Goal: Communication & Community: Share content

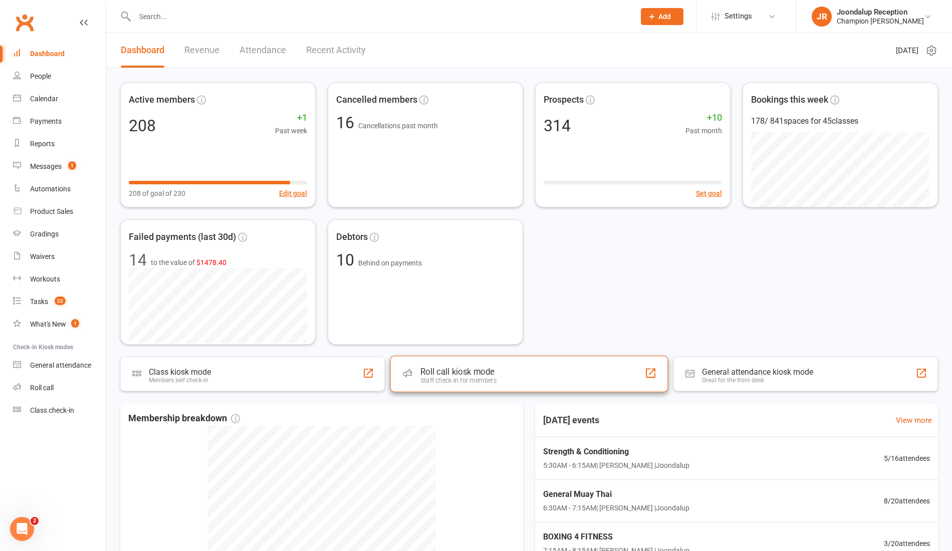
click at [502, 385] on div "Roll call kiosk mode Staff check-in for members" at bounding box center [529, 374] width 278 height 36
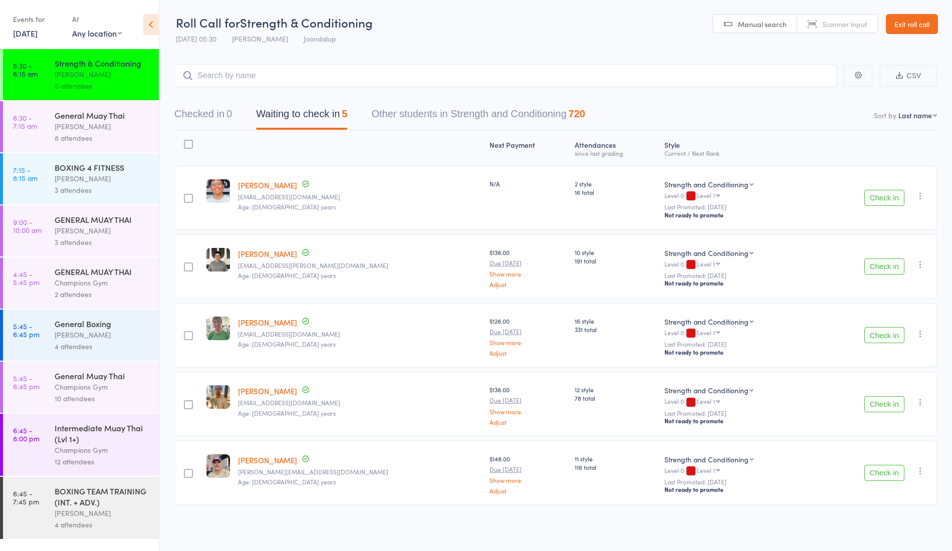
click at [900, 191] on button "Check in" at bounding box center [885, 198] width 40 height 16
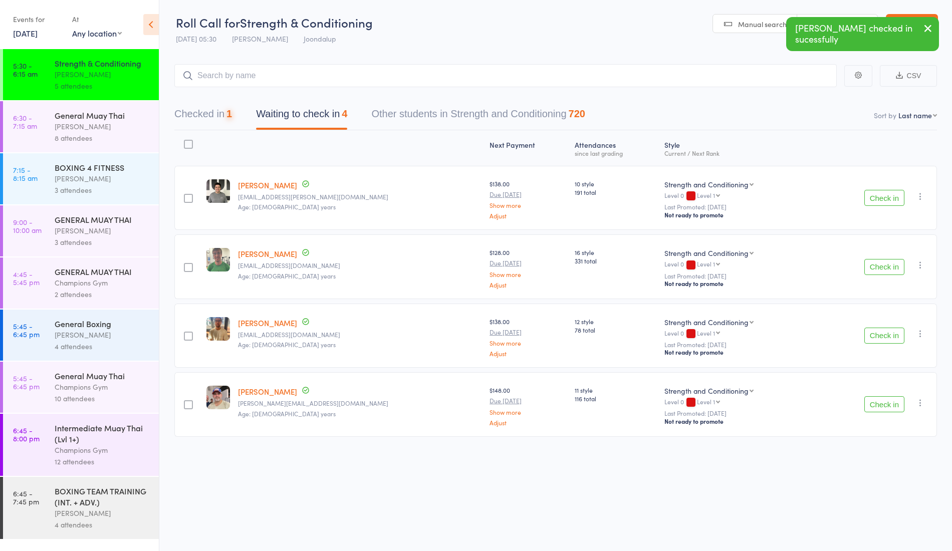
click at [891, 193] on button "Check in" at bounding box center [885, 198] width 40 height 16
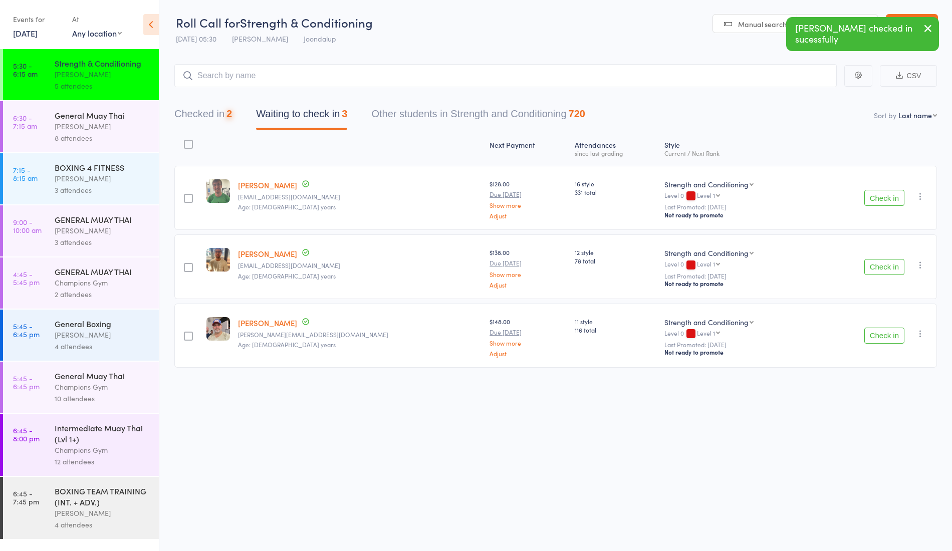
click at [884, 193] on button "Check in" at bounding box center [885, 198] width 40 height 16
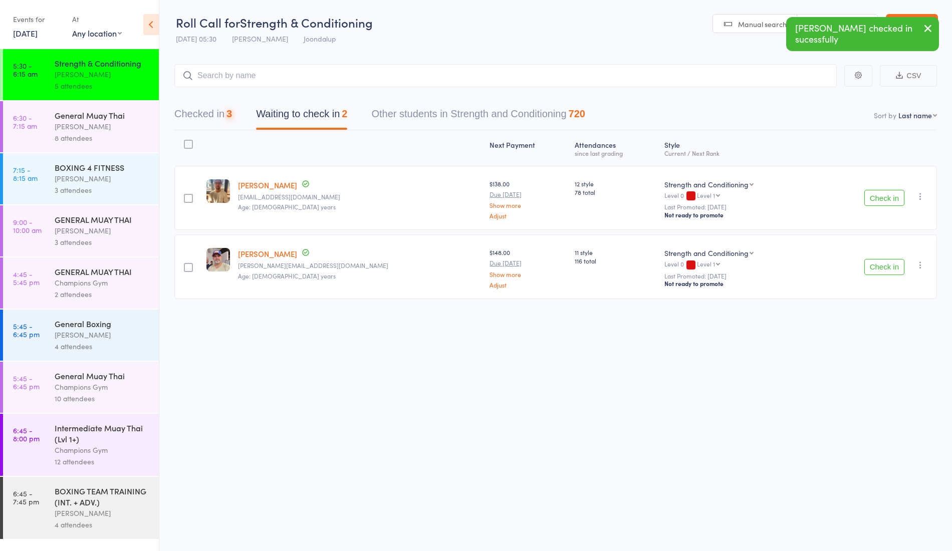
click at [880, 195] on button "Check in" at bounding box center [885, 198] width 40 height 16
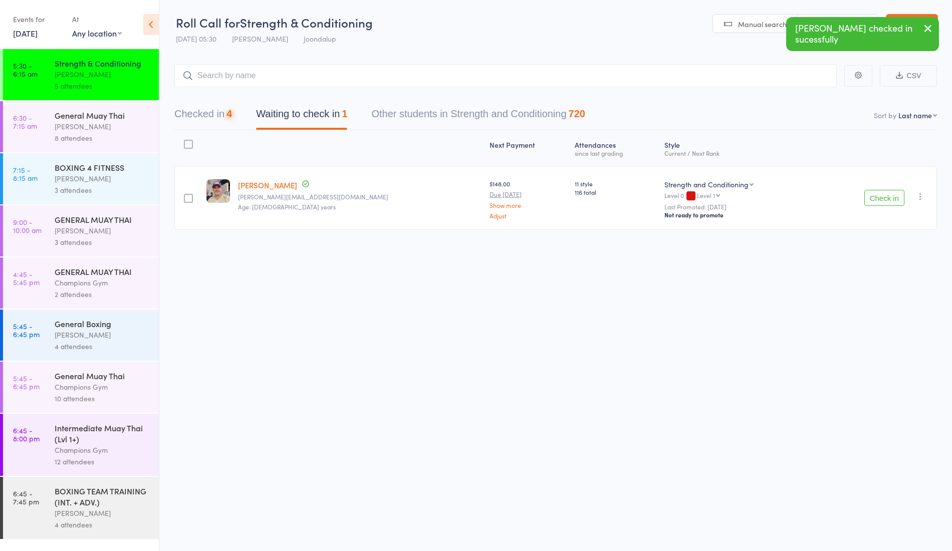
click at [873, 191] on button "Check in" at bounding box center [885, 198] width 40 height 16
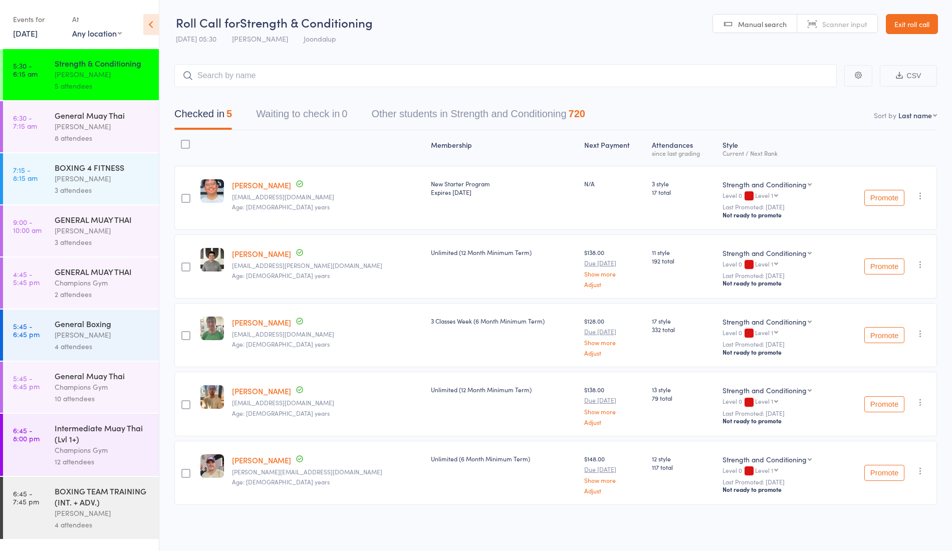
click at [118, 130] on div "[PERSON_NAME]" at bounding box center [103, 127] width 96 height 12
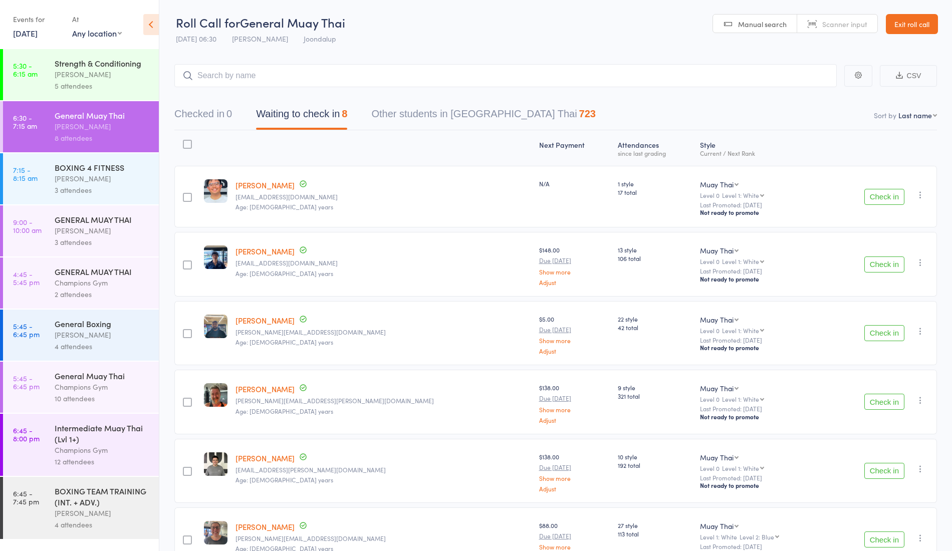
click at [879, 206] on div "Check in Check in Promote Send message Add Note Add Task Add Flag Remove Mark a…" at bounding box center [880, 197] width 113 height 62
click at [885, 203] on button "Check in" at bounding box center [885, 197] width 40 height 16
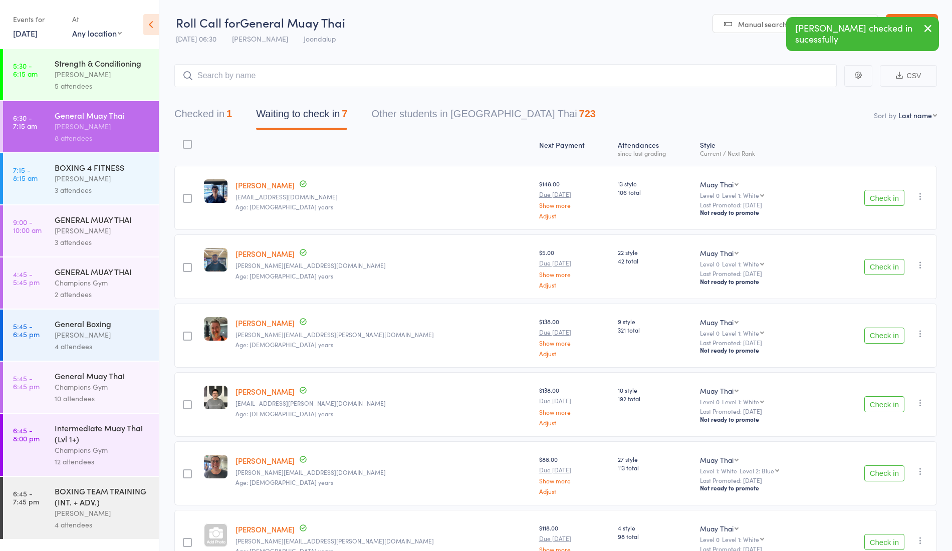
click at [890, 401] on button "Check in" at bounding box center [885, 404] width 40 height 16
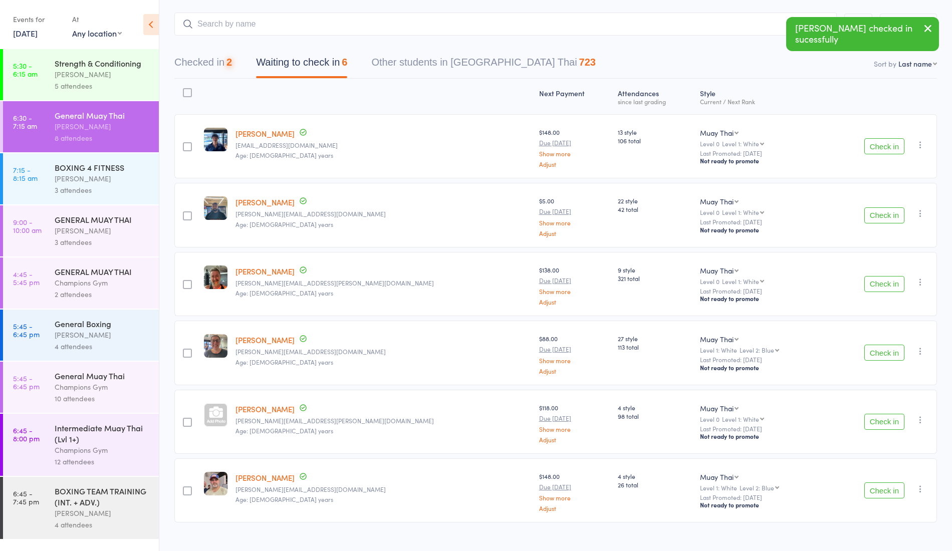
scroll to position [63, 0]
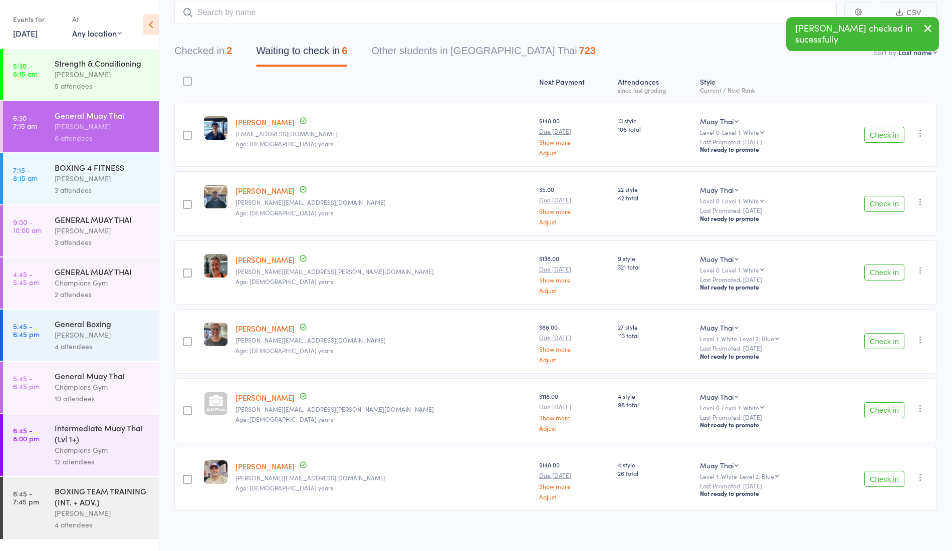
click at [902, 472] on button "Check in" at bounding box center [885, 479] width 40 height 16
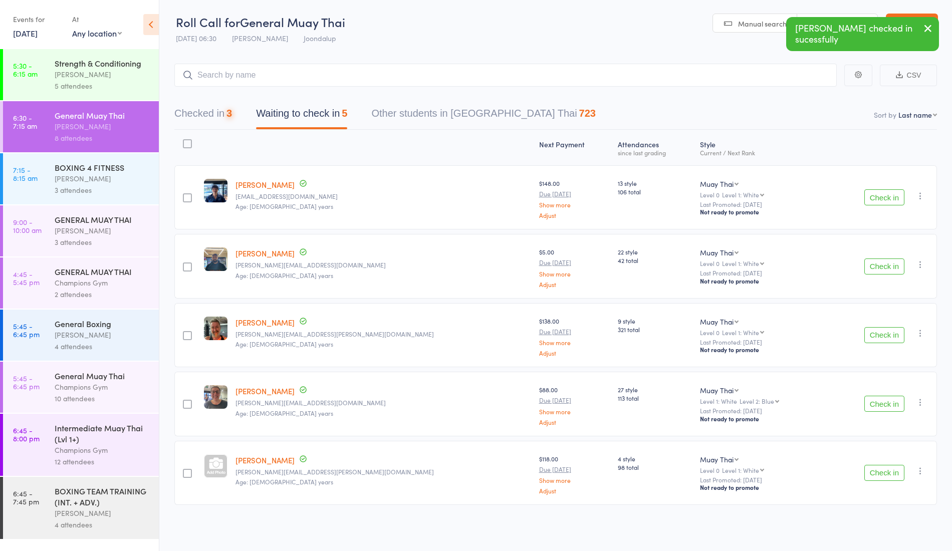
scroll to position [1, 0]
click at [281, 182] on link "[PERSON_NAME]" at bounding box center [265, 184] width 59 height 11
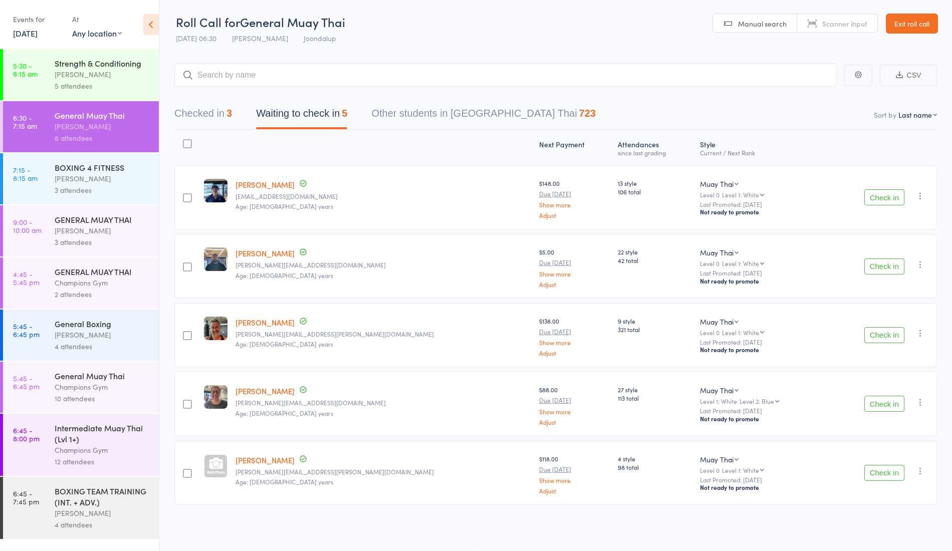
click at [90, 194] on div "3 attendees" at bounding box center [103, 190] width 96 height 12
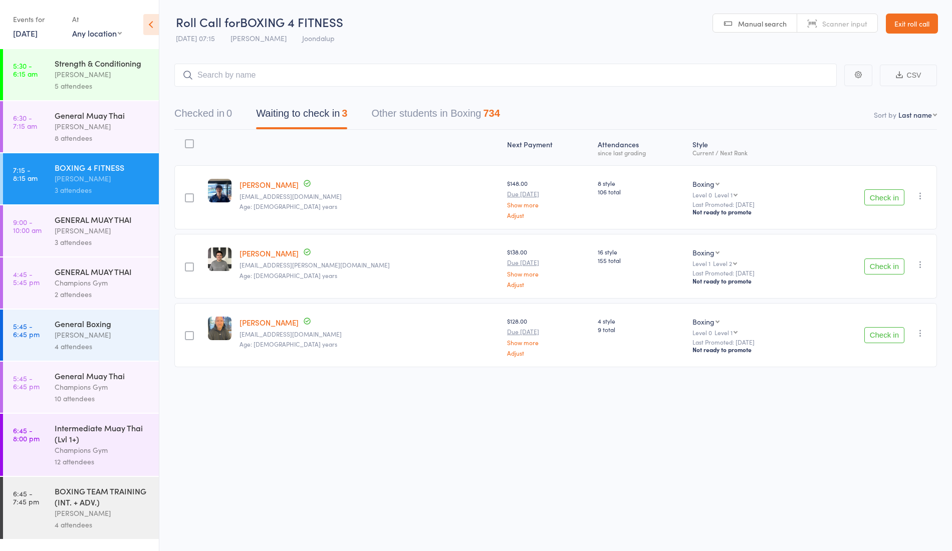
click at [884, 270] on button "Check in" at bounding box center [885, 267] width 40 height 16
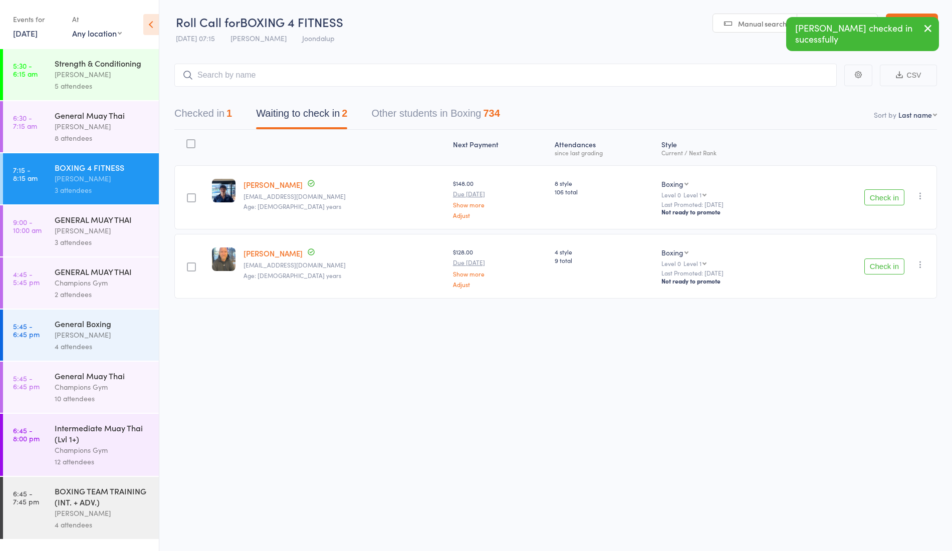
click at [110, 222] on div "GENERAL MUAY THAI" at bounding box center [103, 219] width 96 height 11
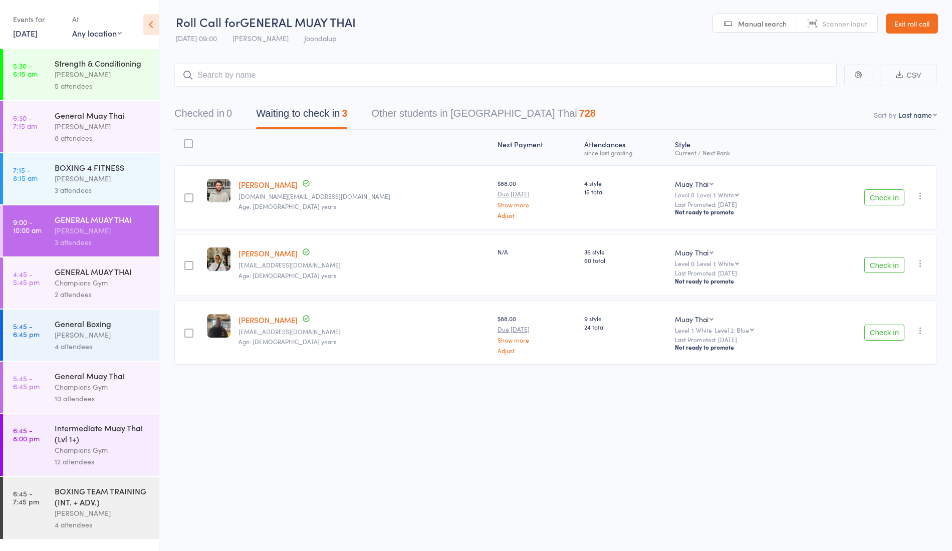
click at [101, 79] on div "[PERSON_NAME]" at bounding box center [103, 75] width 96 height 12
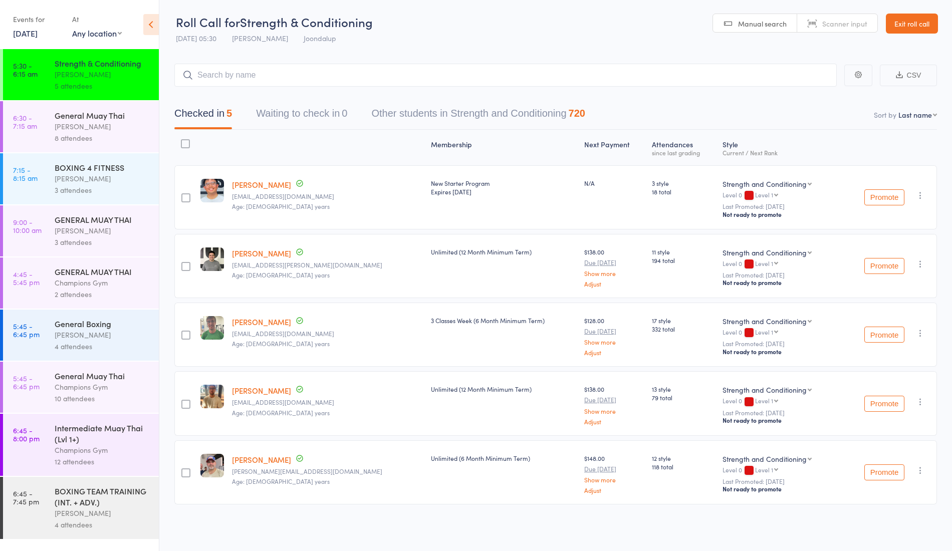
click at [57, 127] on div "[PERSON_NAME]" at bounding box center [103, 127] width 96 height 12
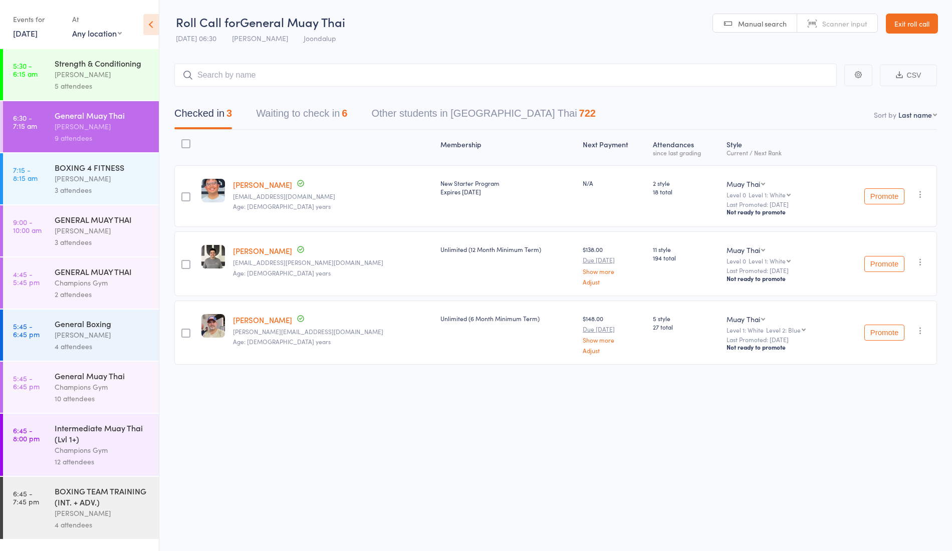
click at [331, 125] on button "Waiting to check in 6" at bounding box center [301, 116] width 91 height 27
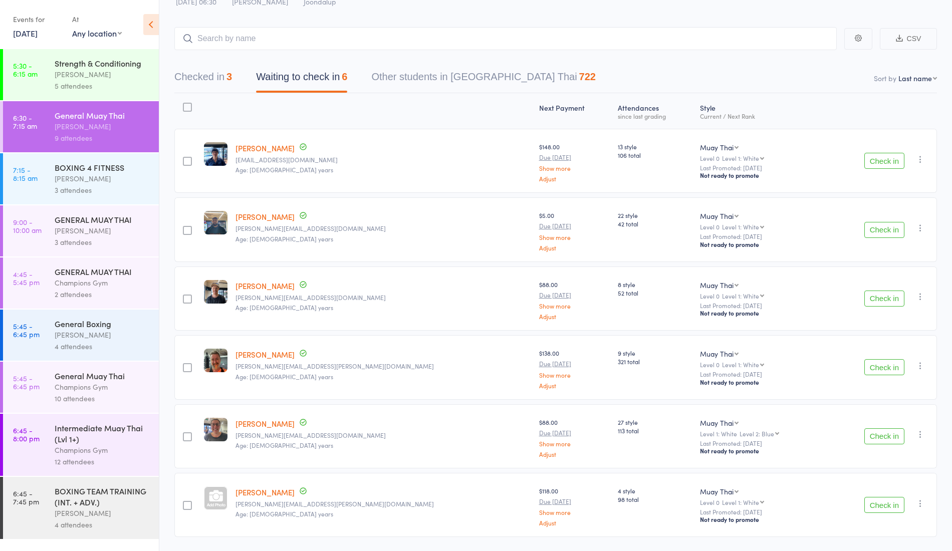
scroll to position [63, 0]
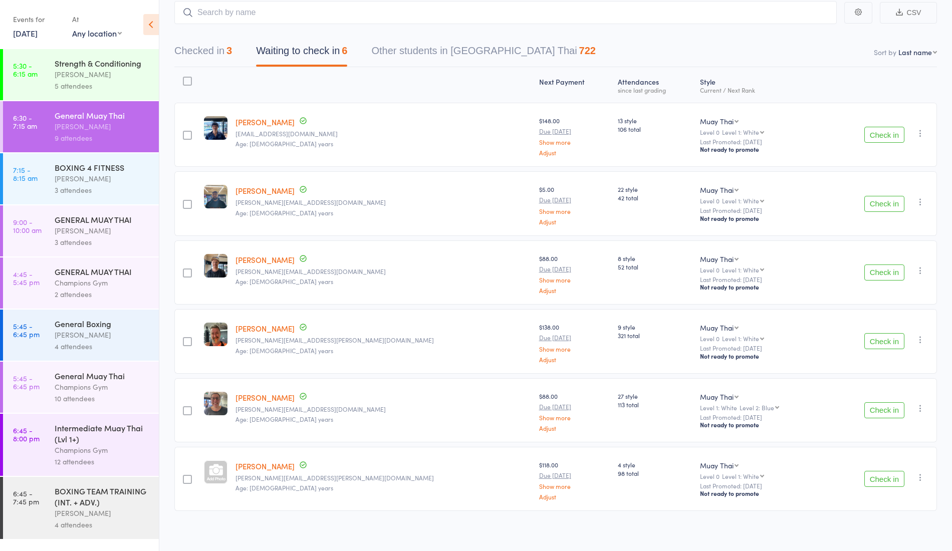
click at [889, 405] on button "Check in" at bounding box center [885, 410] width 40 height 16
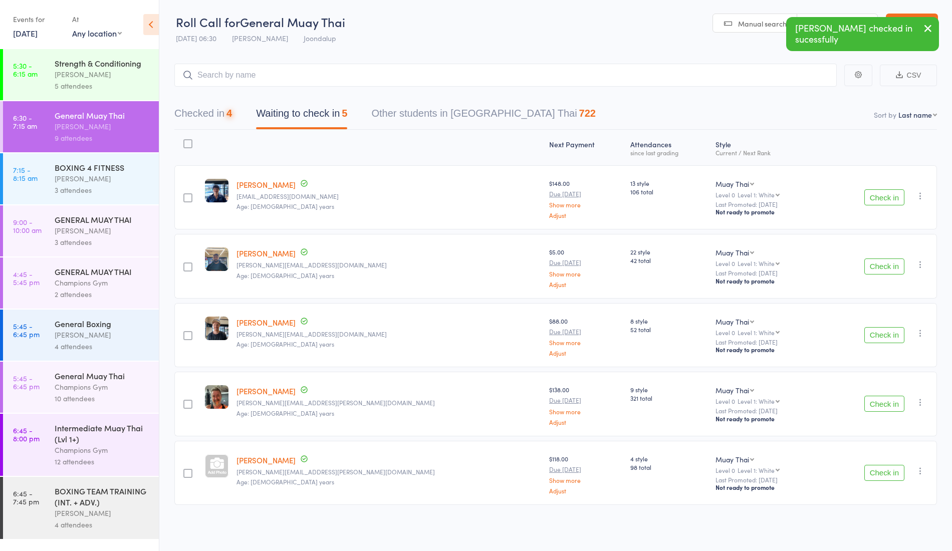
scroll to position [1, 0]
click at [897, 473] on button "Check in" at bounding box center [885, 473] width 40 height 16
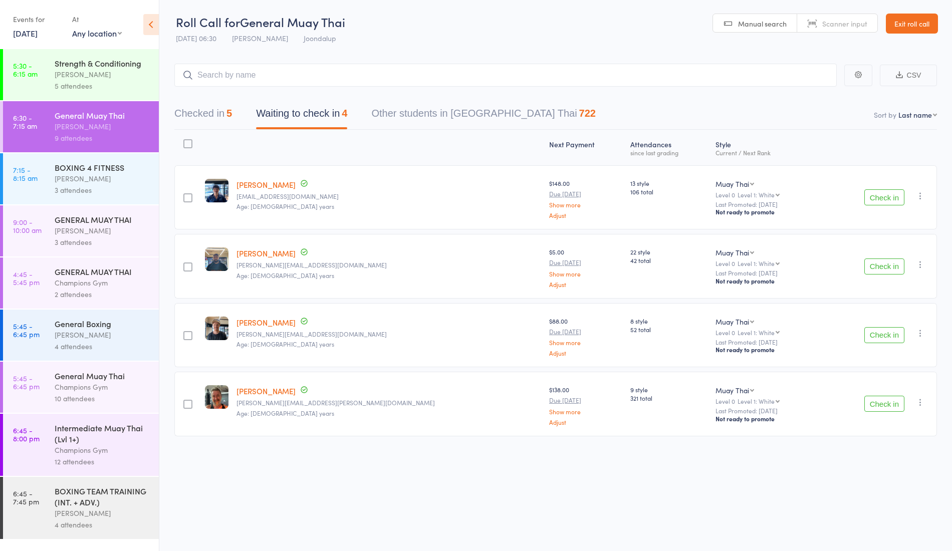
click at [873, 191] on button "Check in" at bounding box center [885, 197] width 40 height 16
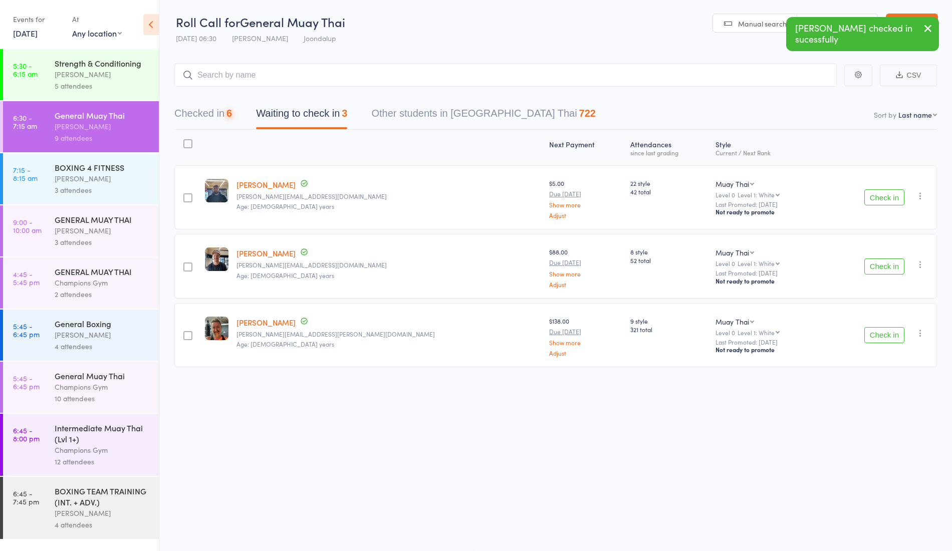
click at [893, 196] on button "Check in" at bounding box center [885, 197] width 40 height 16
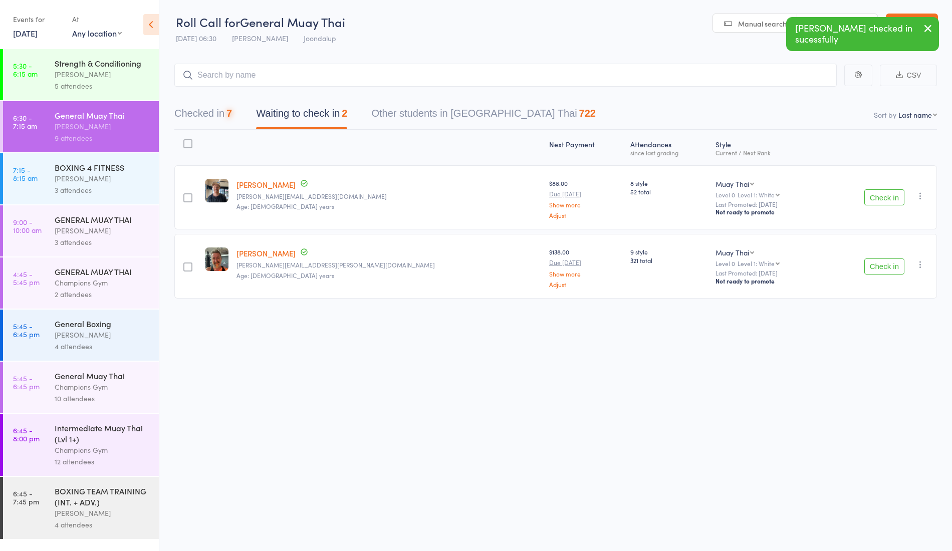
click at [888, 196] on button "Check in" at bounding box center [885, 197] width 40 height 16
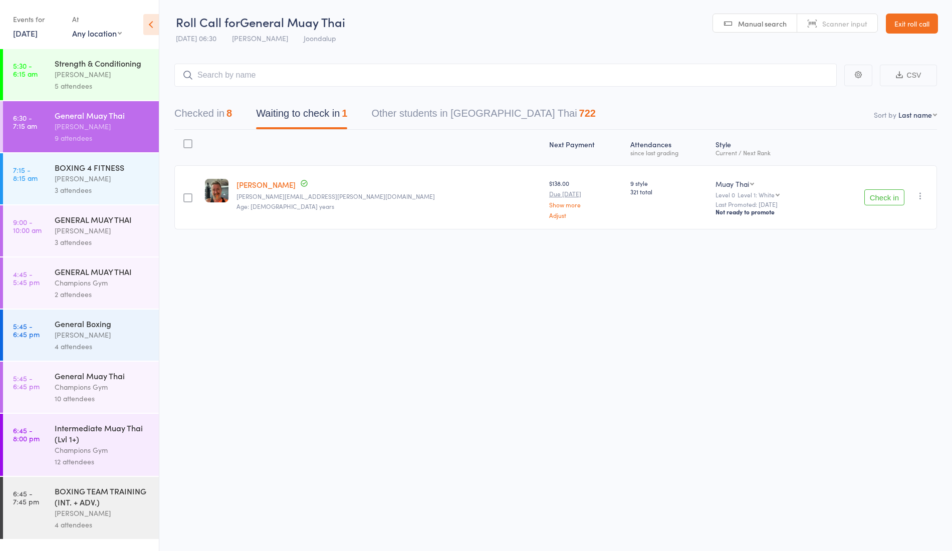
click at [867, 198] on button "Check in" at bounding box center [885, 197] width 40 height 16
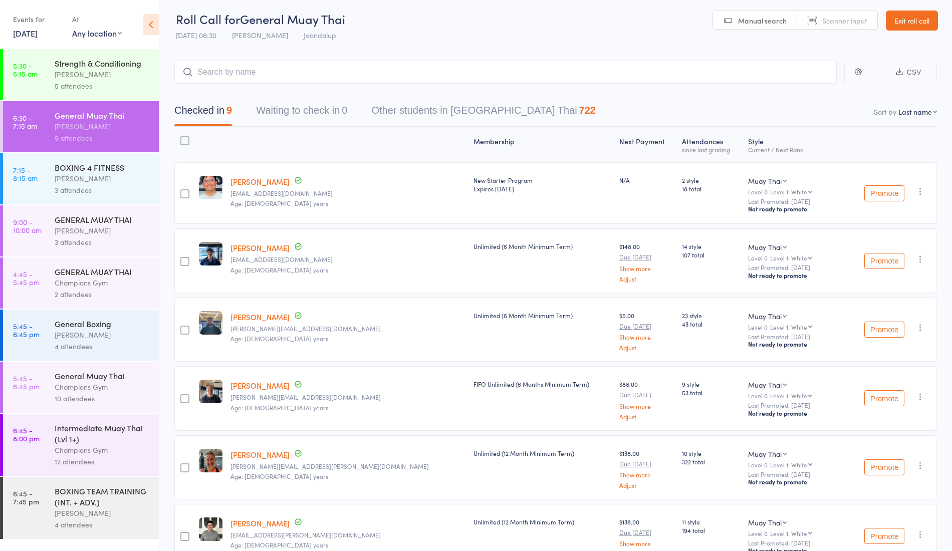
scroll to position [4, 0]
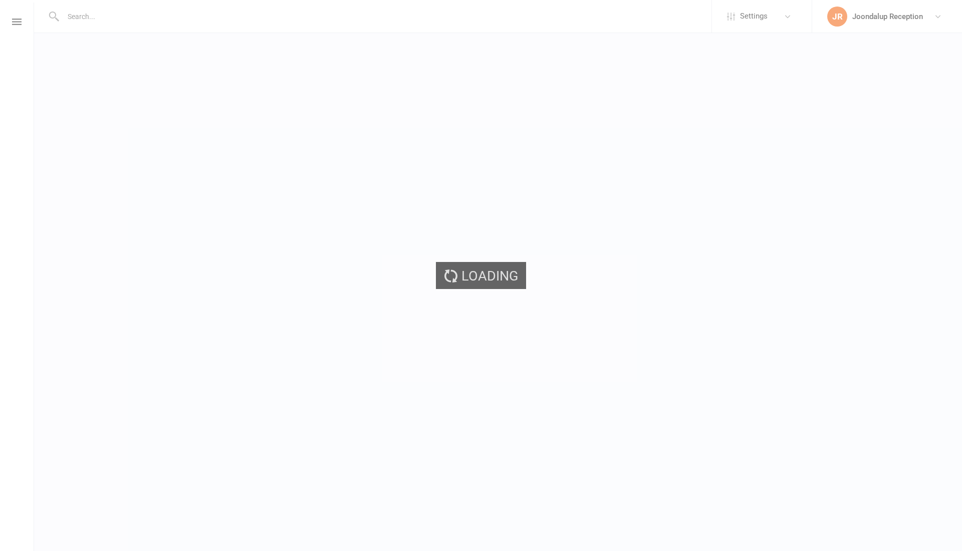
click at [281, 182] on div "Loading" at bounding box center [481, 275] width 962 height 551
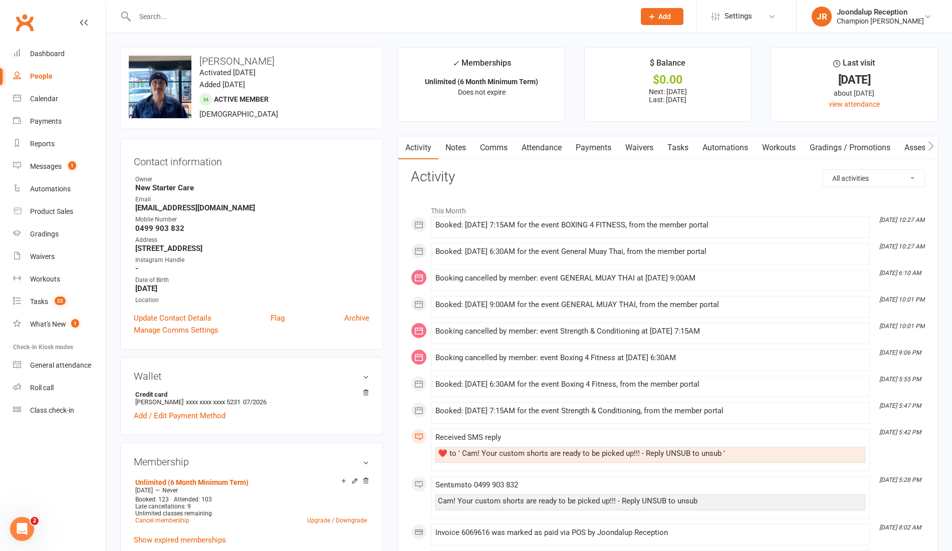
click at [504, 142] on link "Comms" at bounding box center [494, 147] width 42 height 23
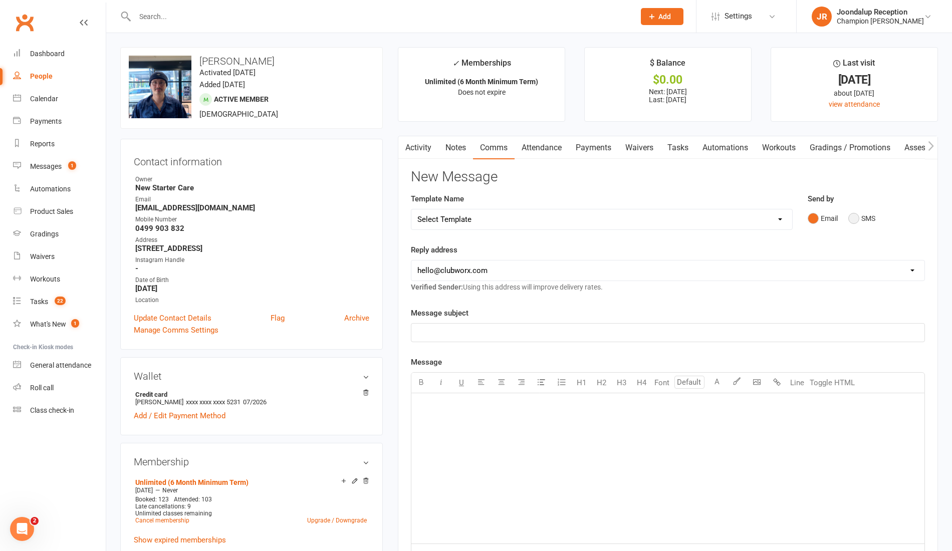
click at [866, 220] on button "SMS" at bounding box center [862, 218] width 27 height 19
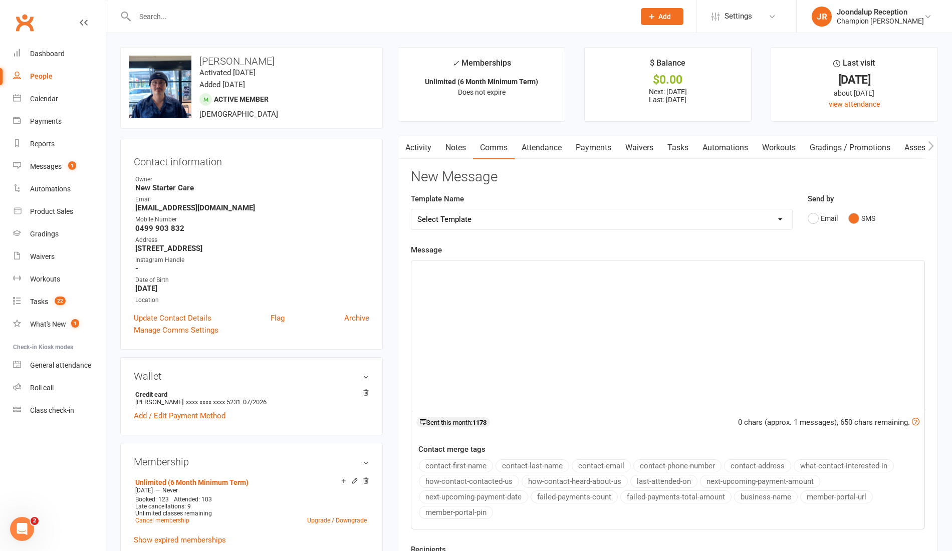
click at [586, 292] on div "﻿" at bounding box center [667, 336] width 513 height 150
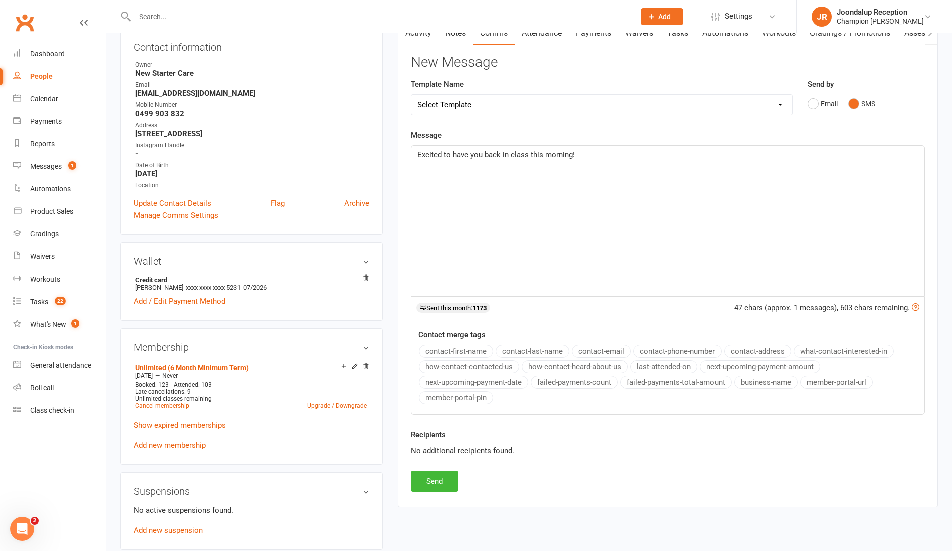
scroll to position [111, 0]
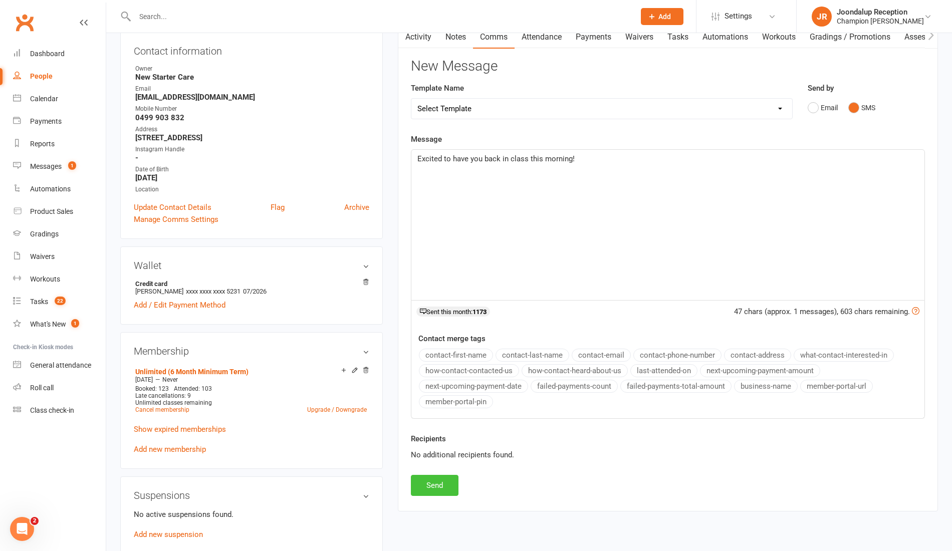
click at [430, 485] on button "Send" at bounding box center [435, 485] width 48 height 21
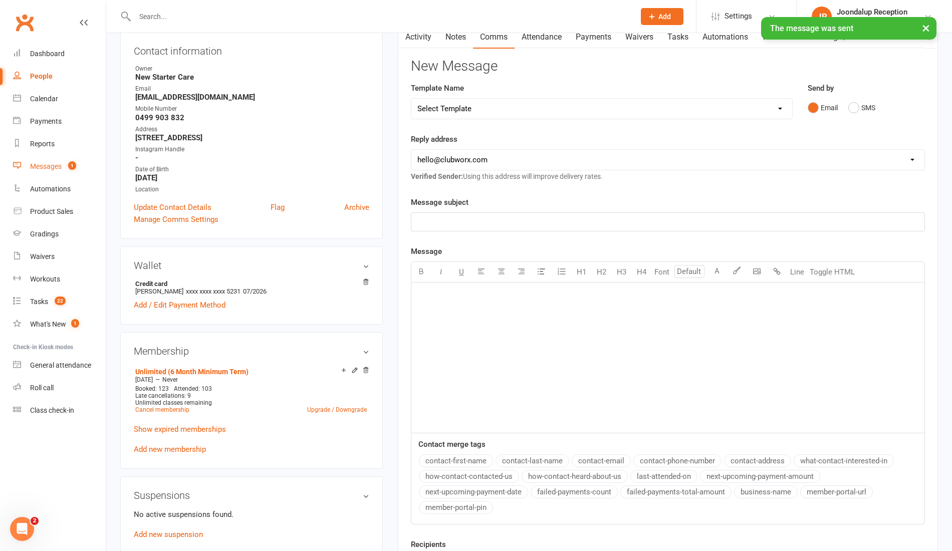
click at [51, 166] on div "Messages" at bounding box center [46, 166] width 32 height 8
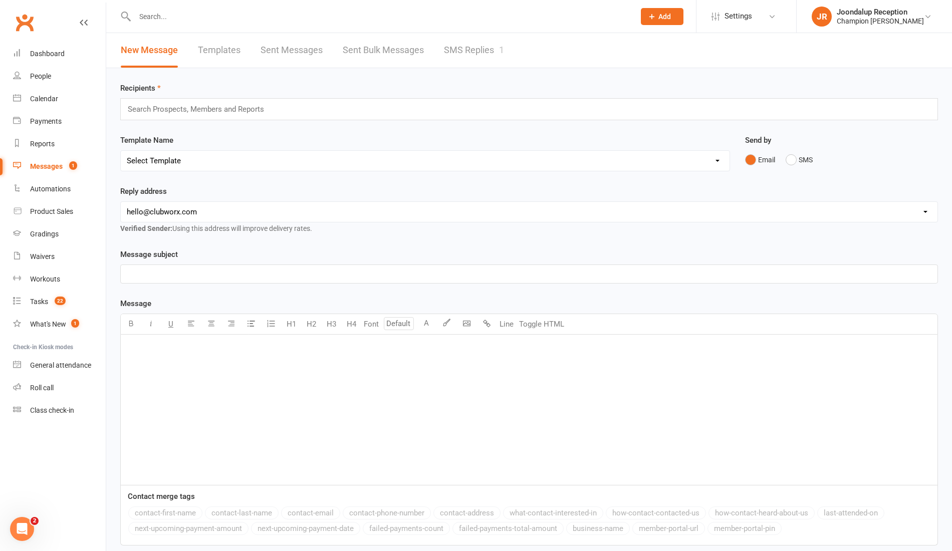
click at [494, 52] on link "SMS Replies 1" at bounding box center [474, 50] width 60 height 35
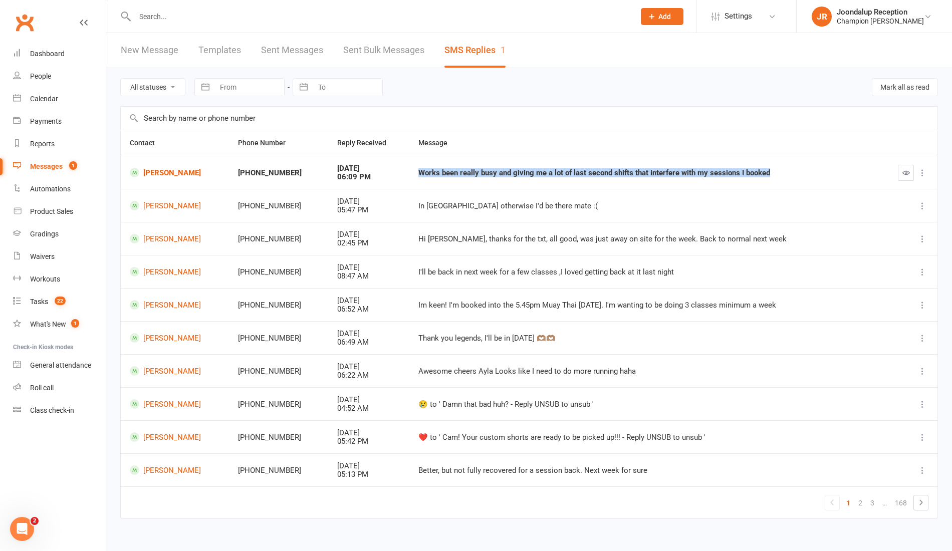
drag, startPoint x: 412, startPoint y: 168, endPoint x: 770, endPoint y: 171, distance: 357.9
click at [770, 171] on td "Works been really busy and giving me a lot of last second shifts that interfere…" at bounding box center [643, 172] width 469 height 33
copy div "Works been really busy and giving me a lot of last second shifts that interfere…"
click at [910, 176] on button "button" at bounding box center [906, 173] width 16 height 16
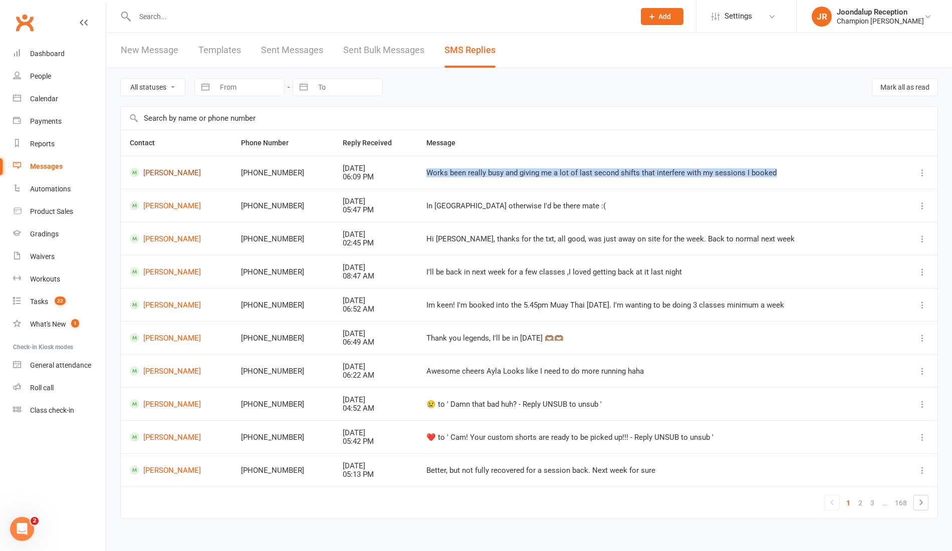
click at [194, 174] on link "Lachlan Branigan" at bounding box center [176, 173] width 93 height 10
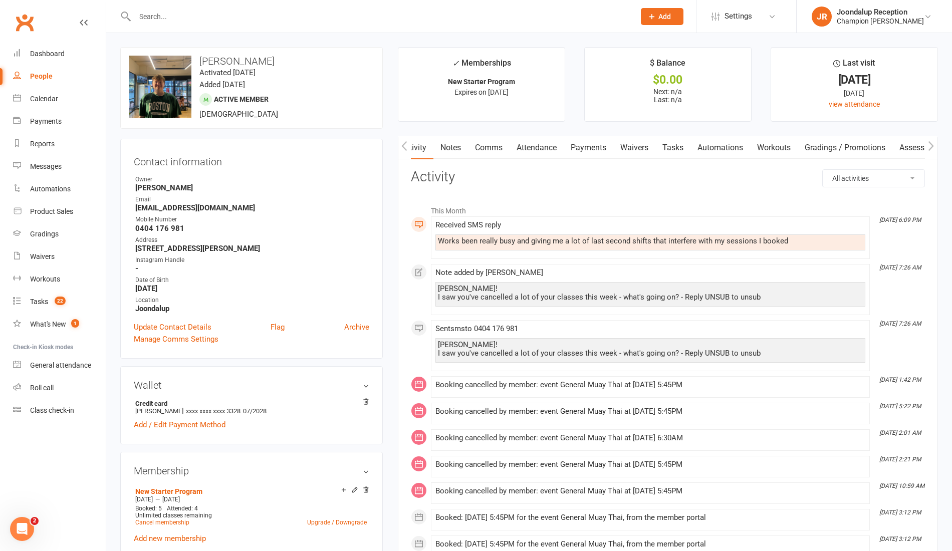
drag, startPoint x: 469, startPoint y: 149, endPoint x: 464, endPoint y: 142, distance: 7.9
click at [464, 142] on link "Notes" at bounding box center [451, 147] width 35 height 23
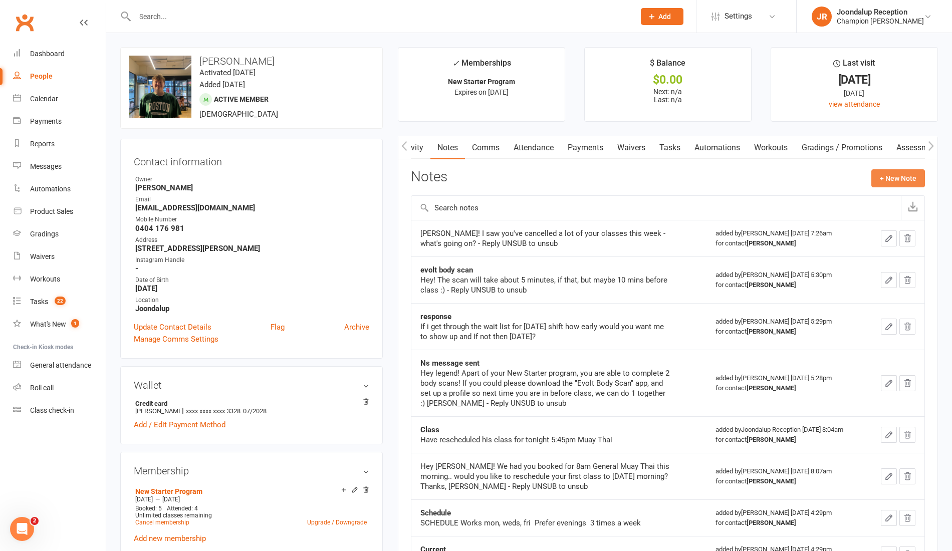
click at [921, 177] on button "+ New Note" at bounding box center [899, 178] width 54 height 18
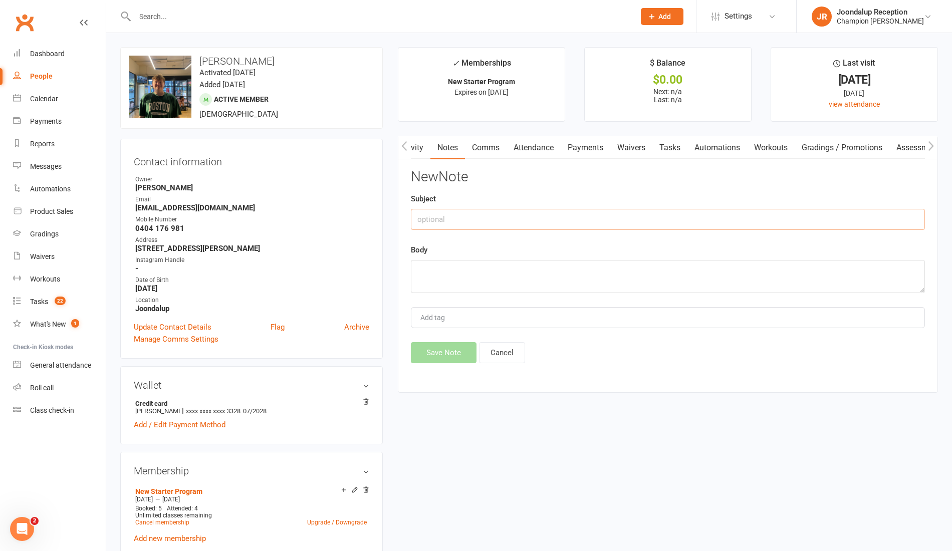
click at [591, 228] on input "text" at bounding box center [668, 219] width 514 height 21
type input "Response"
click at [552, 284] on textarea at bounding box center [668, 276] width 514 height 33
paste textarea "Works been really busy and giving me a lot of last second shifts that interfere…"
type textarea "Works been really busy and giving me a lot of last second shifts that interfere…"
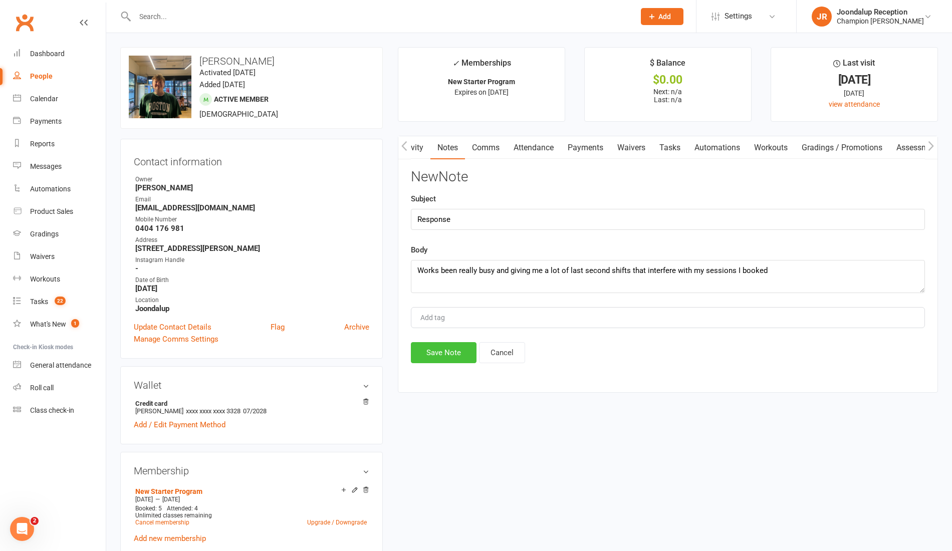
click at [457, 343] on button "Save Note" at bounding box center [444, 352] width 66 height 21
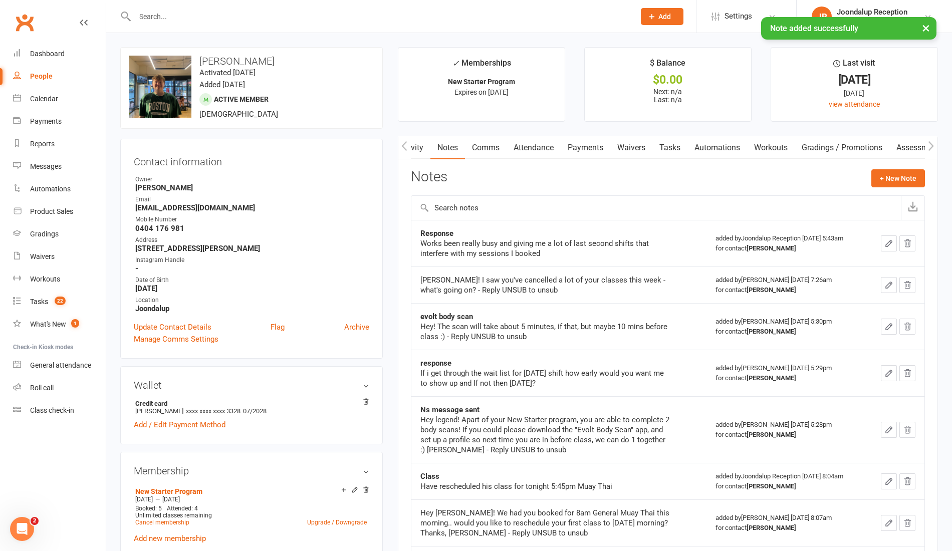
scroll to position [11, 0]
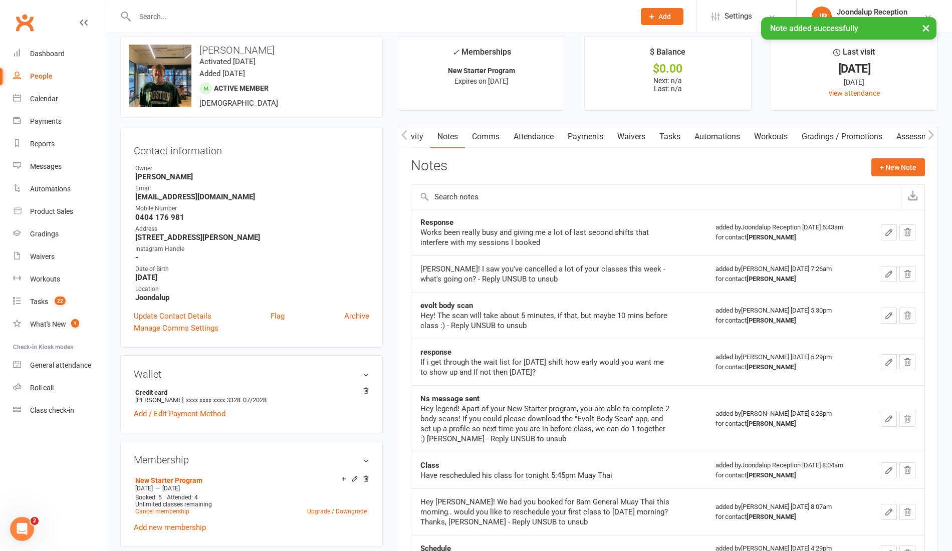
click at [494, 126] on link "Comms" at bounding box center [486, 136] width 42 height 23
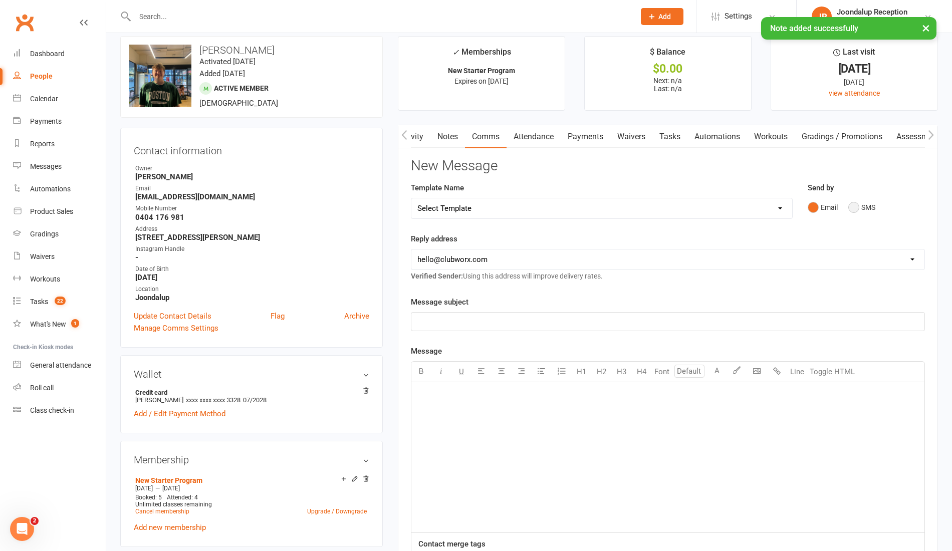
click at [854, 209] on button "SMS" at bounding box center [862, 207] width 27 height 19
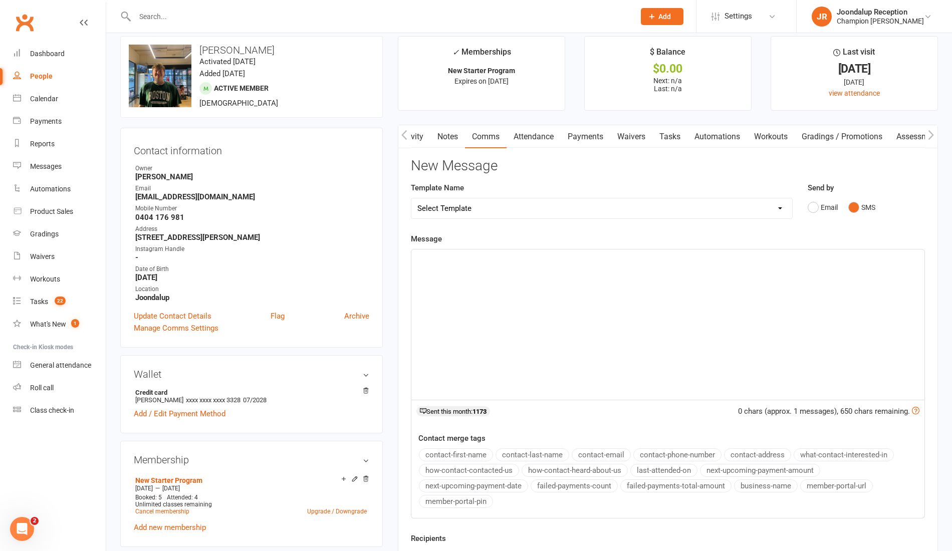
click at [555, 267] on div "﻿" at bounding box center [667, 325] width 513 height 150
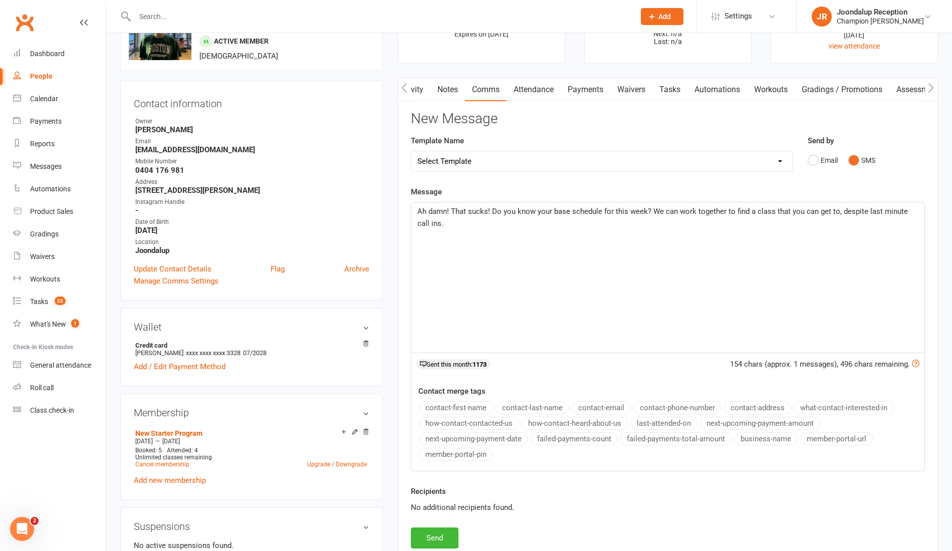
scroll to position [124, 0]
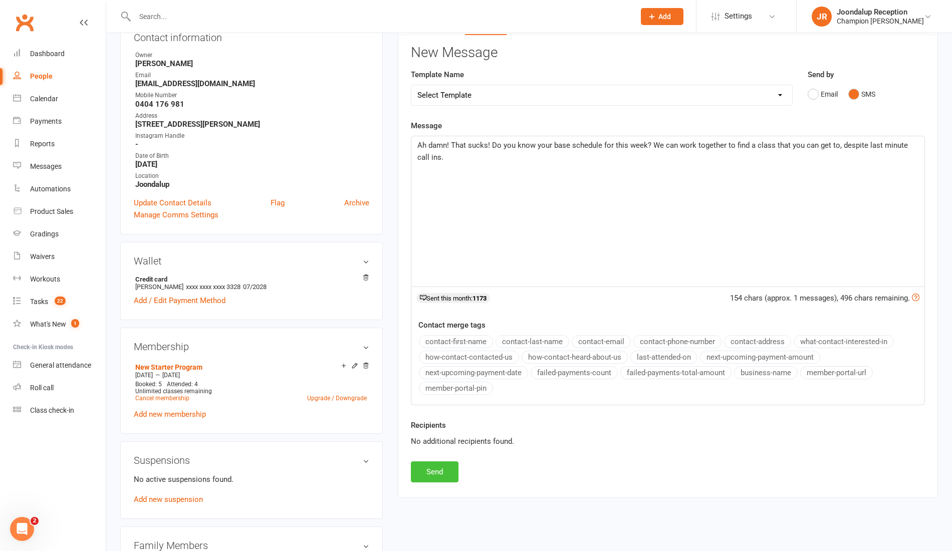
click at [437, 469] on button "Send" at bounding box center [435, 472] width 48 height 21
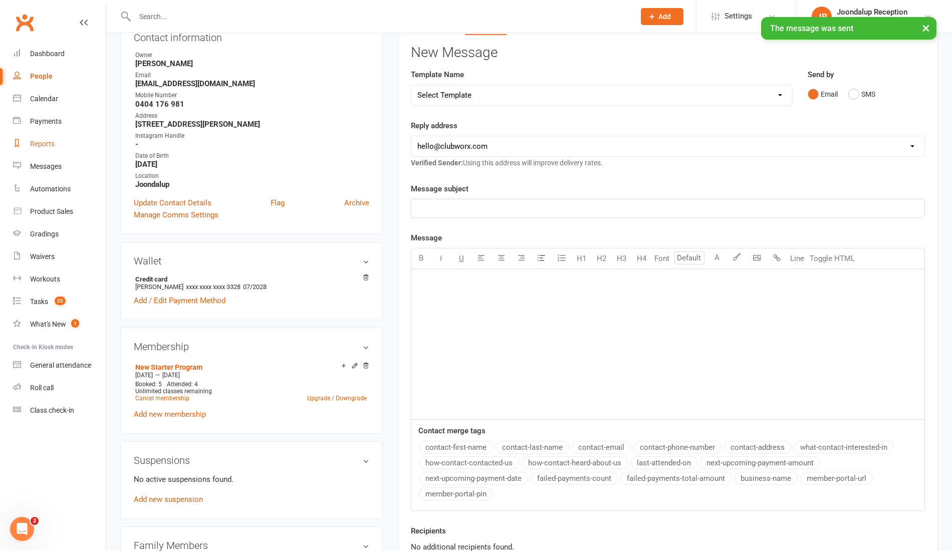
click at [54, 137] on link "Reports" at bounding box center [59, 144] width 93 height 23
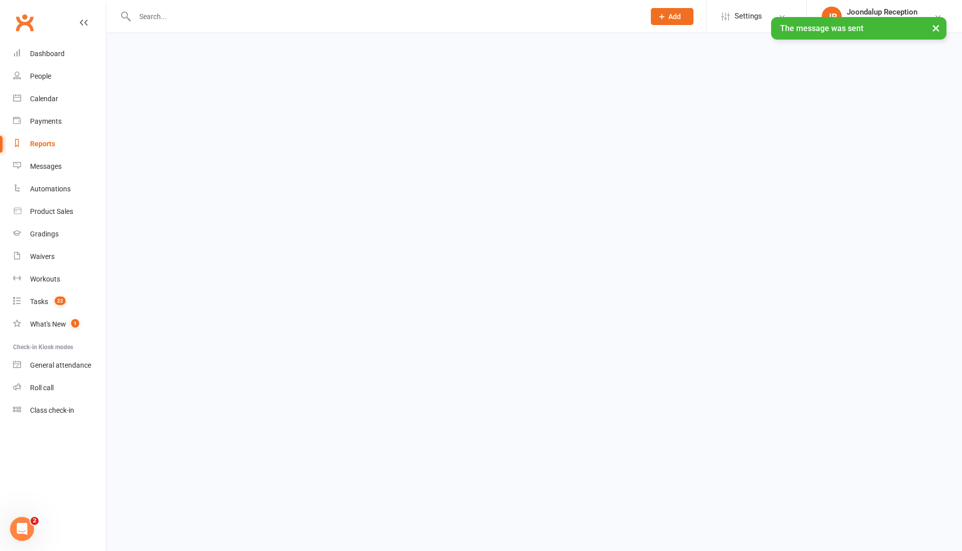
select select "50"
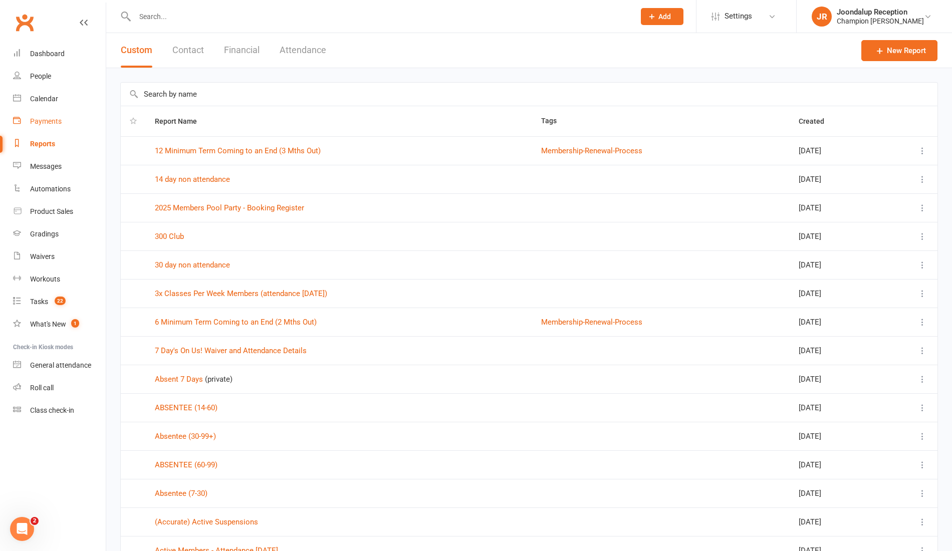
click at [47, 120] on div "Payments" at bounding box center [46, 121] width 32 height 8
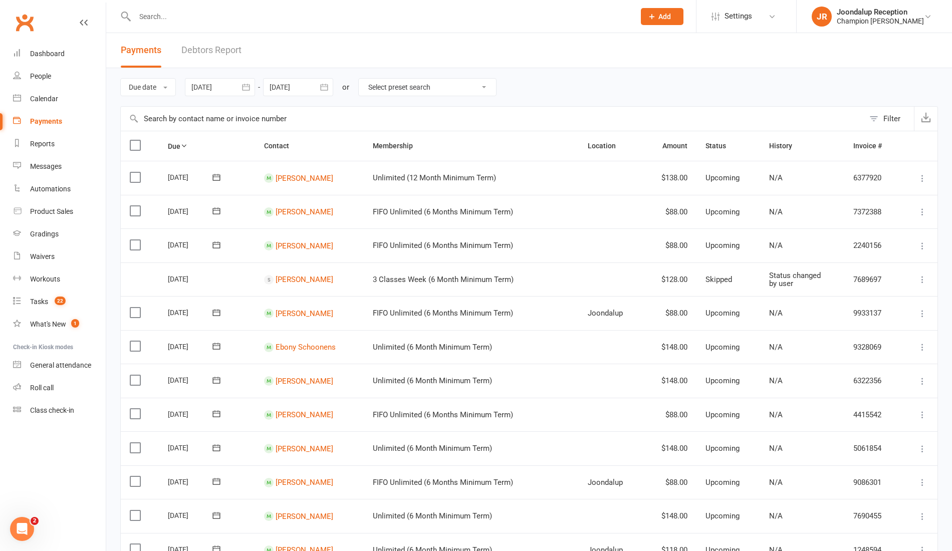
click at [236, 52] on link "Debtors Report" at bounding box center [211, 50] width 60 height 35
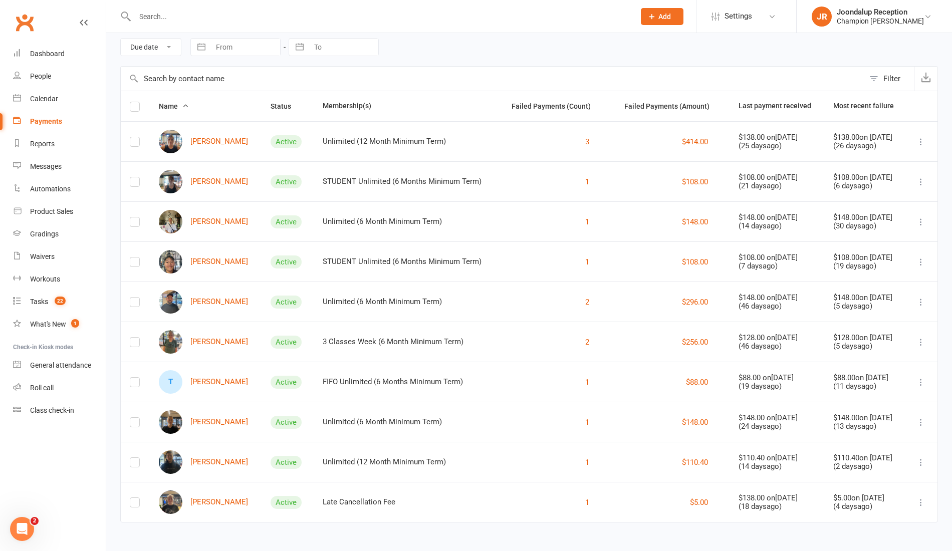
scroll to position [46, 0]
click at [55, 147] on link "Reports" at bounding box center [59, 144] width 93 height 23
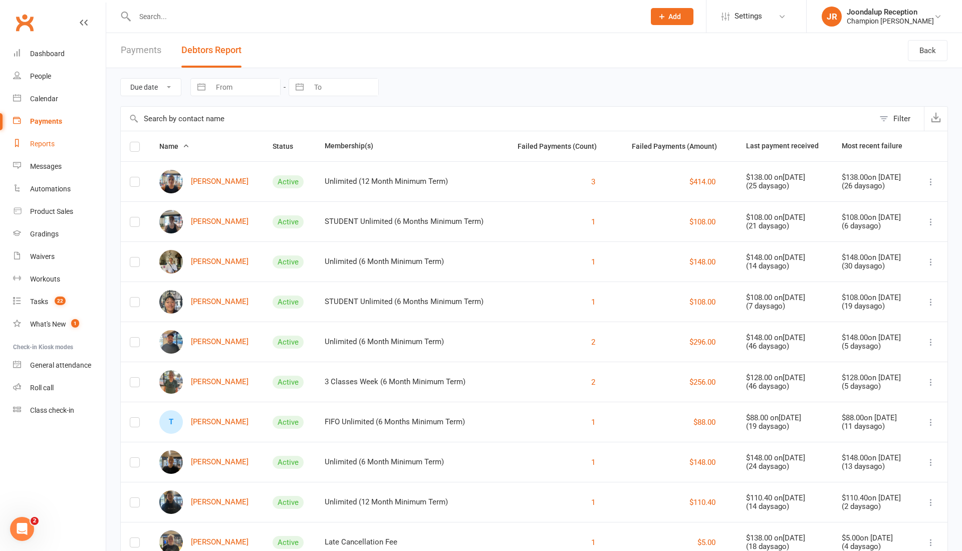
select select "50"
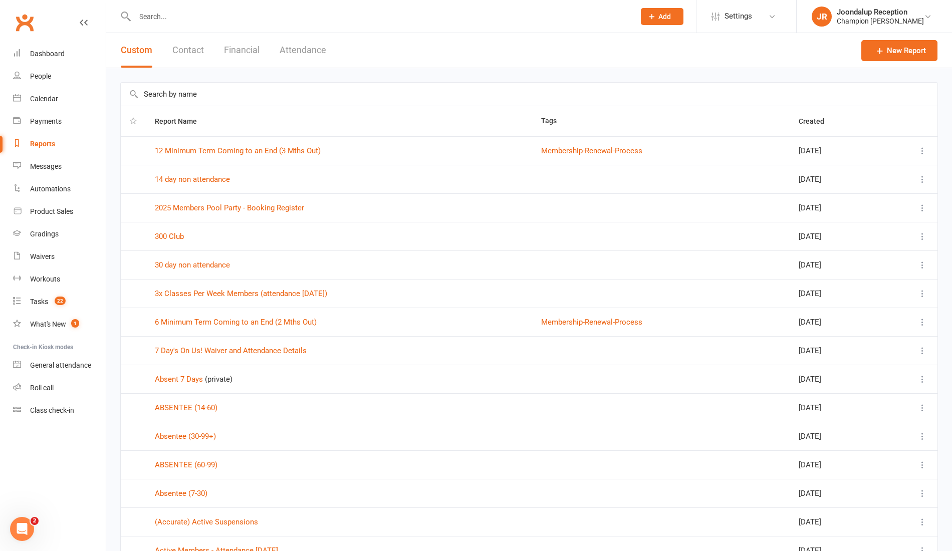
click at [324, 50] on button "Attendance" at bounding box center [303, 50] width 47 height 35
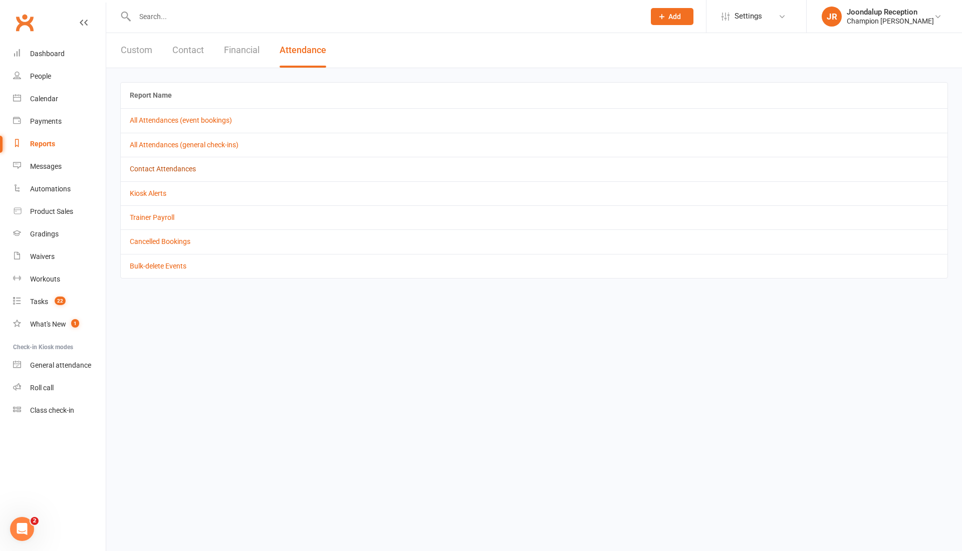
click at [182, 165] on link "Contact Attendances" at bounding box center [163, 169] width 66 height 8
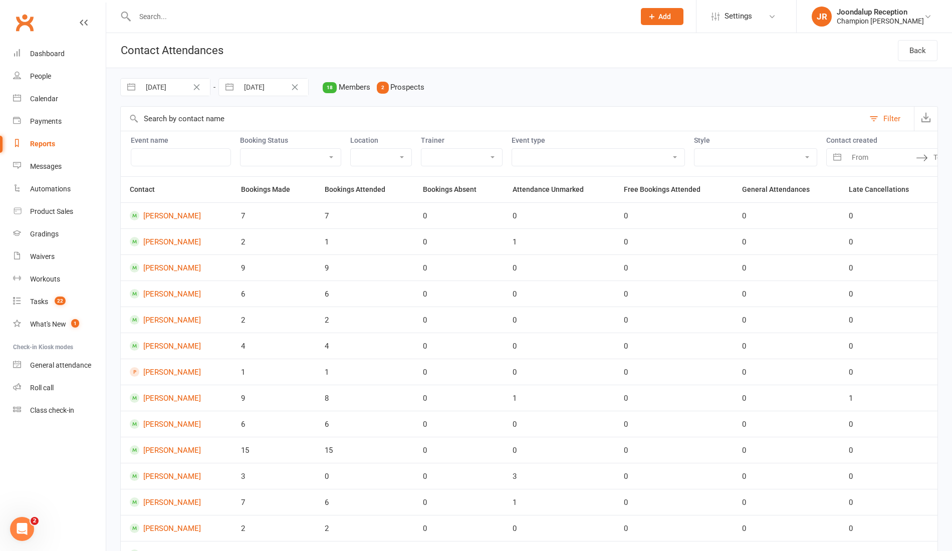
click at [127, 90] on button "button" at bounding box center [131, 87] width 18 height 17
select select "7"
select select "2025"
select select "8"
select select "2025"
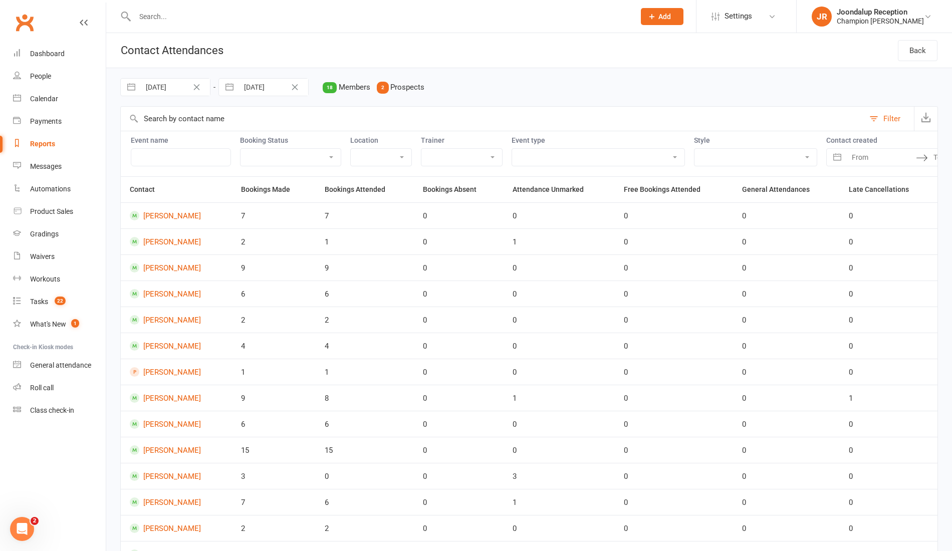
select select "9"
select select "2025"
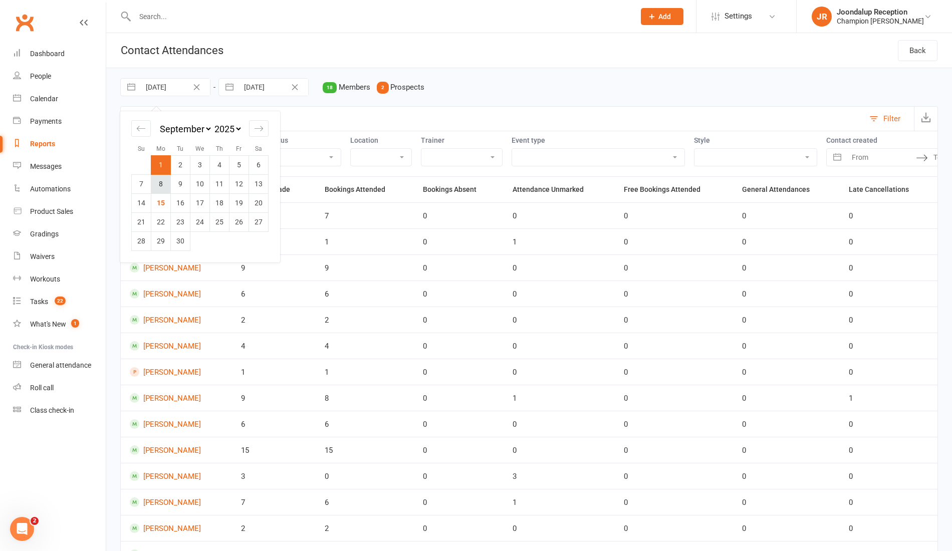
click at [162, 177] on td "8" at bounding box center [161, 183] width 20 height 19
type input "08 Sep 2025"
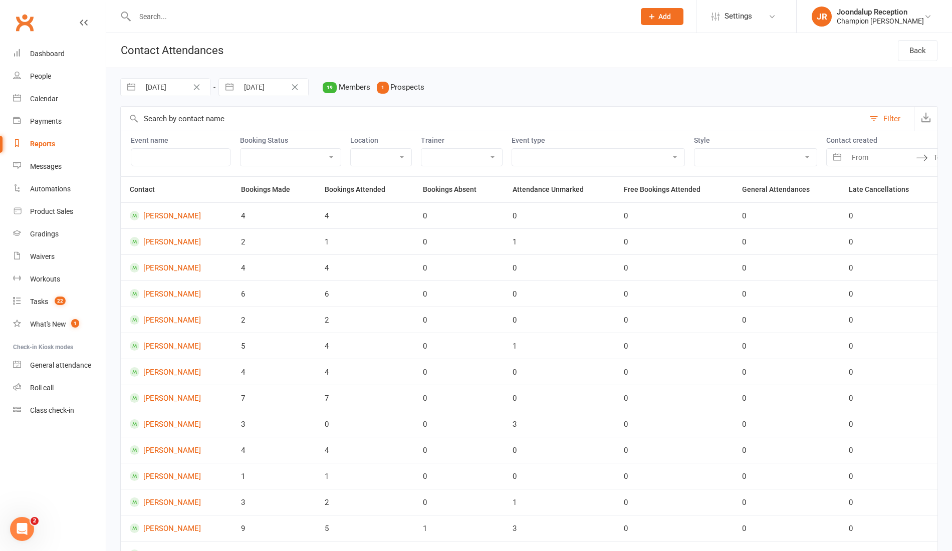
click at [236, 84] on button "button" at bounding box center [230, 87] width 18 height 17
select select "7"
select select "2025"
select select "8"
select select "2025"
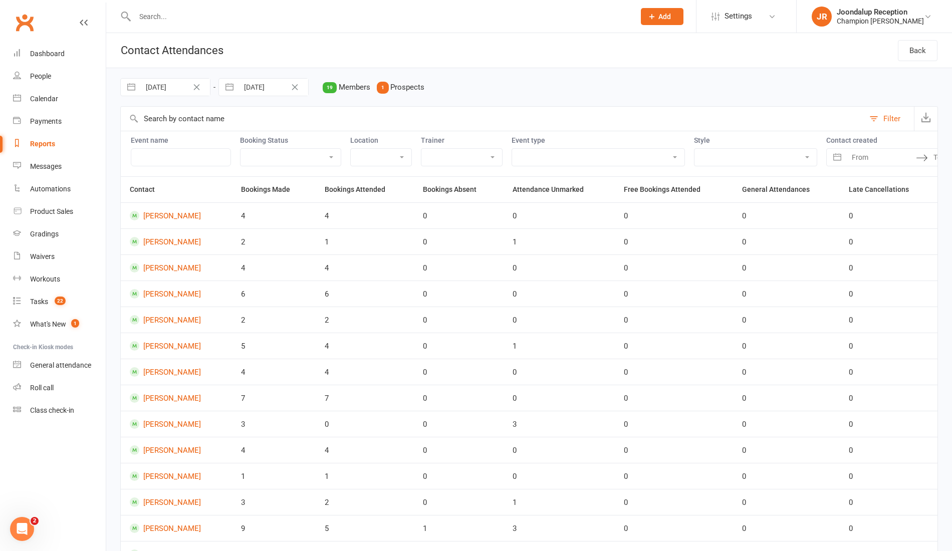
select select "9"
select select "2025"
click at [361, 190] on td "13" at bounding box center [357, 183] width 20 height 19
type input "13 Sep 2025"
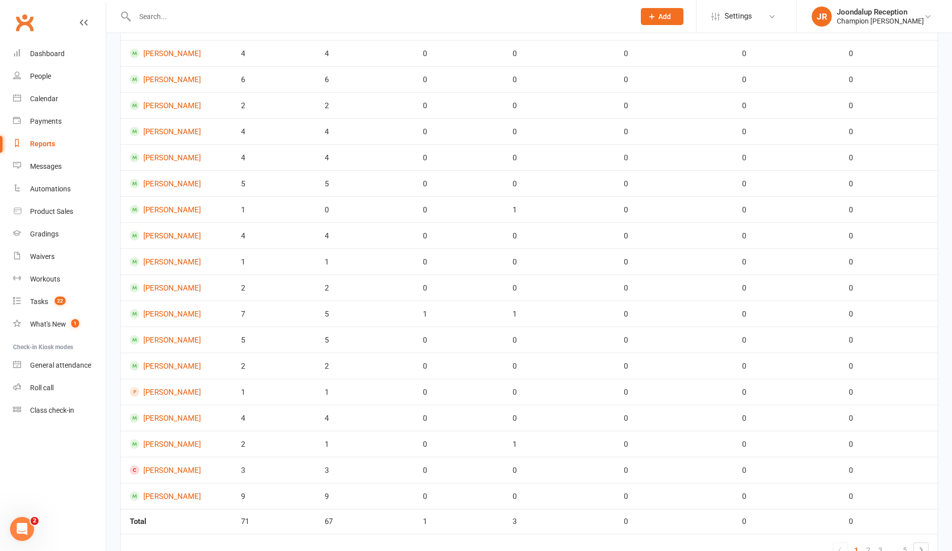
scroll to position [263, 0]
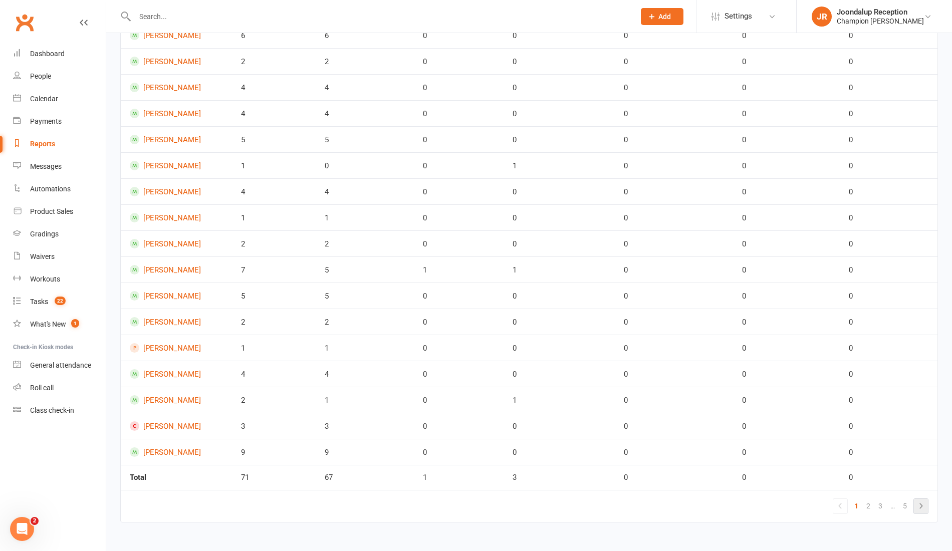
click at [925, 506] on icon at bounding box center [921, 506] width 12 height 12
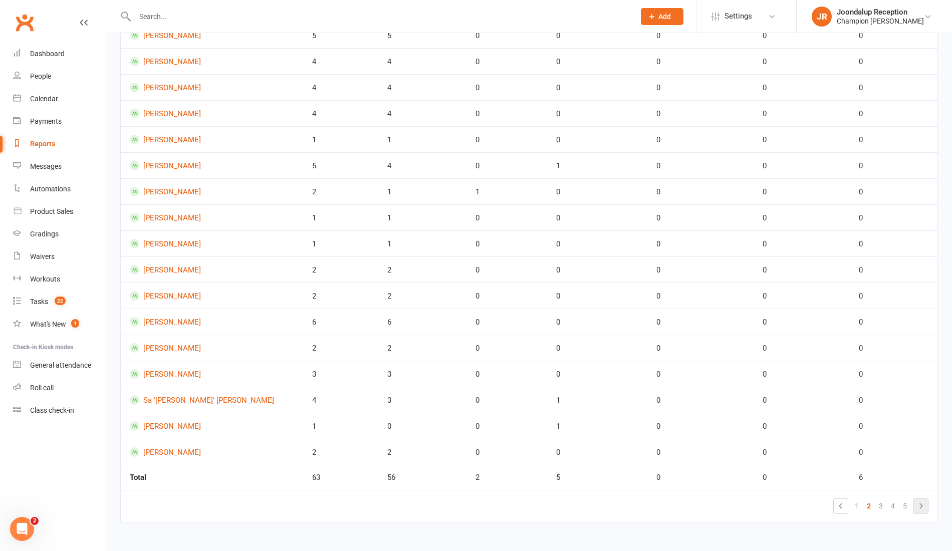
click at [926, 508] on icon at bounding box center [921, 506] width 12 height 12
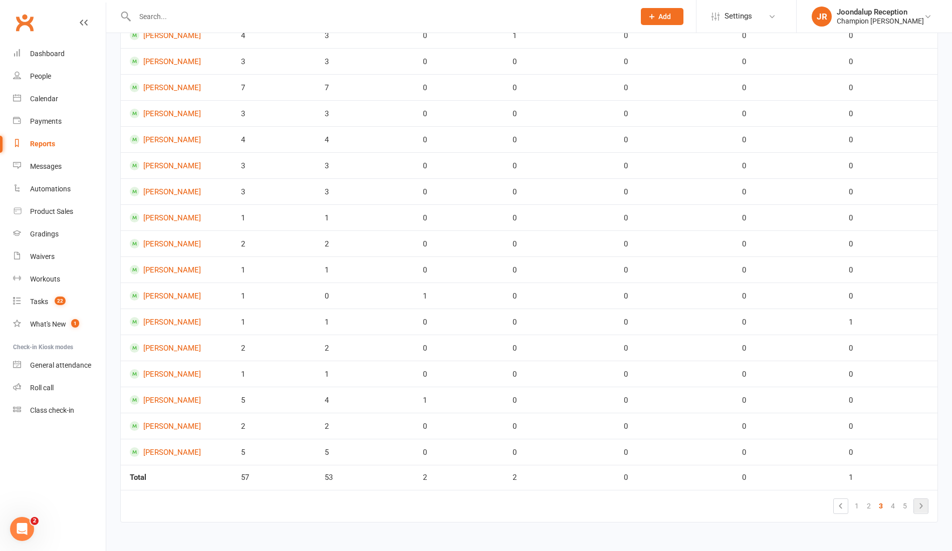
click at [921, 510] on icon at bounding box center [921, 506] width 12 height 12
click at [923, 504] on icon at bounding box center [921, 506] width 12 height 12
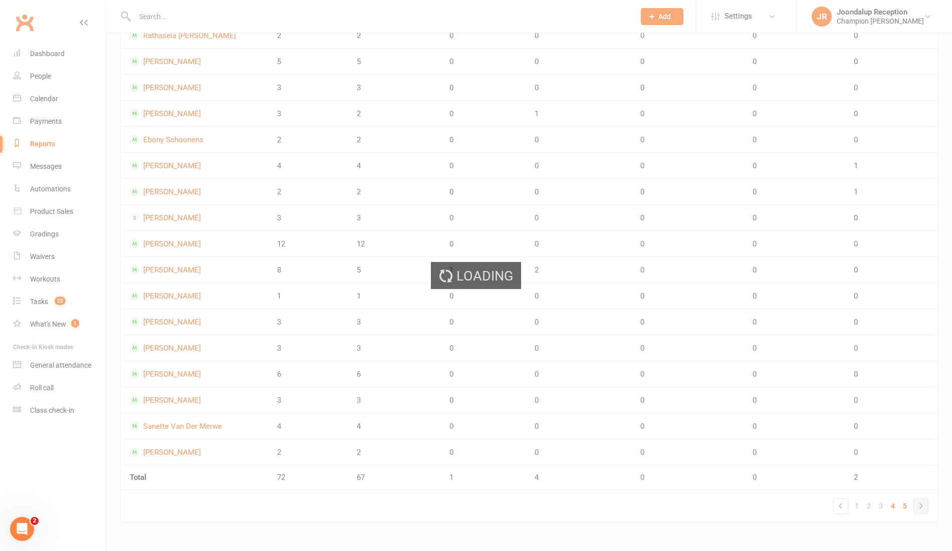
scroll to position [0, 0]
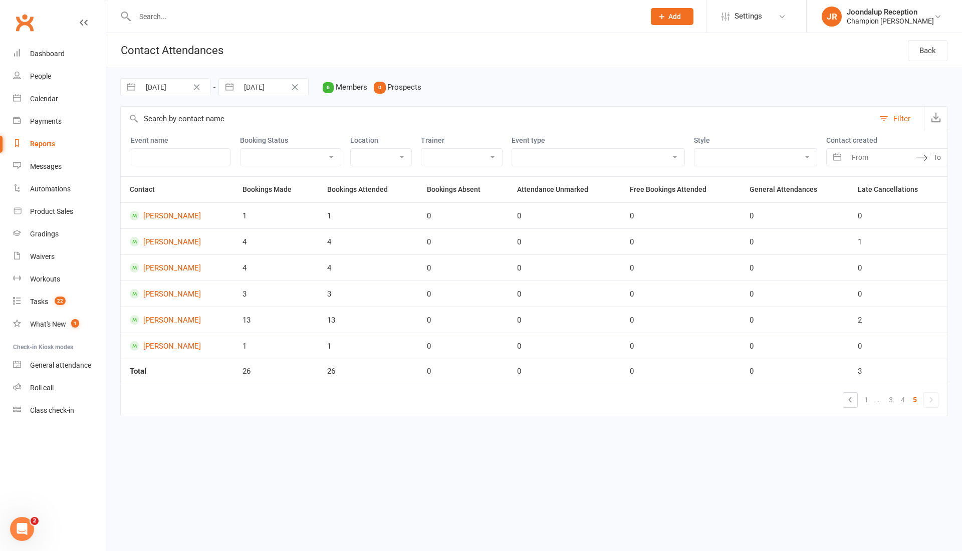
click at [557, 299] on div "0" at bounding box center [564, 294] width 95 height 9
click at [851, 406] on icon at bounding box center [851, 400] width 12 height 12
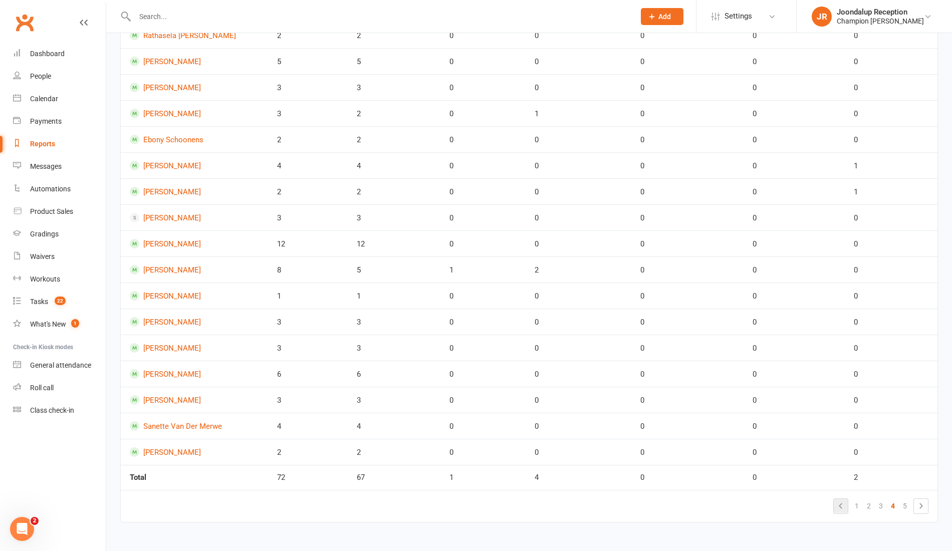
scroll to position [261, 0]
click at [841, 512] on icon at bounding box center [841, 506] width 12 height 12
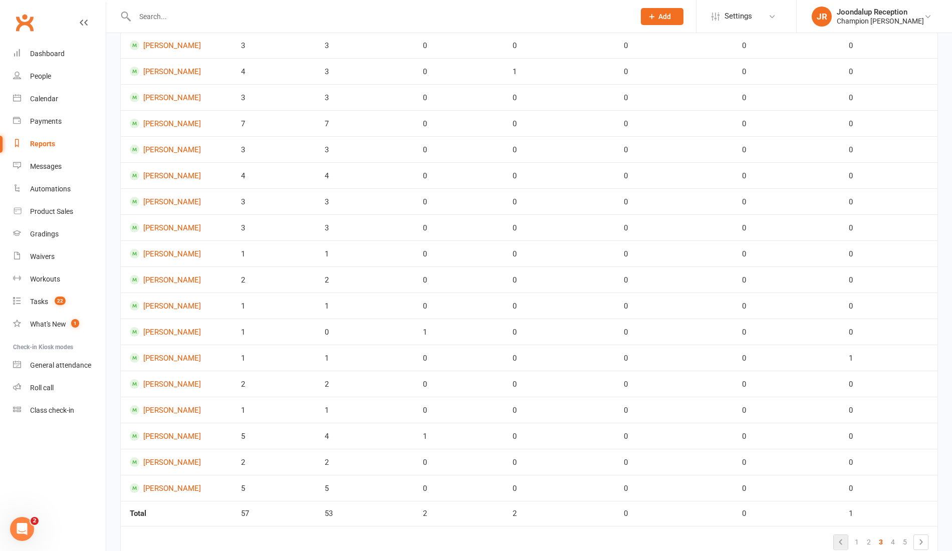
scroll to position [263, 0]
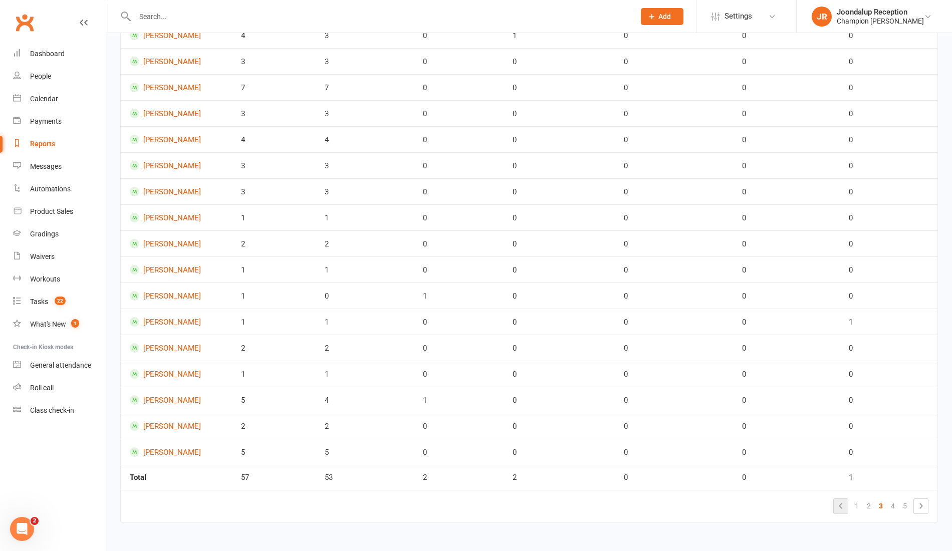
click at [841, 507] on icon at bounding box center [841, 506] width 12 height 12
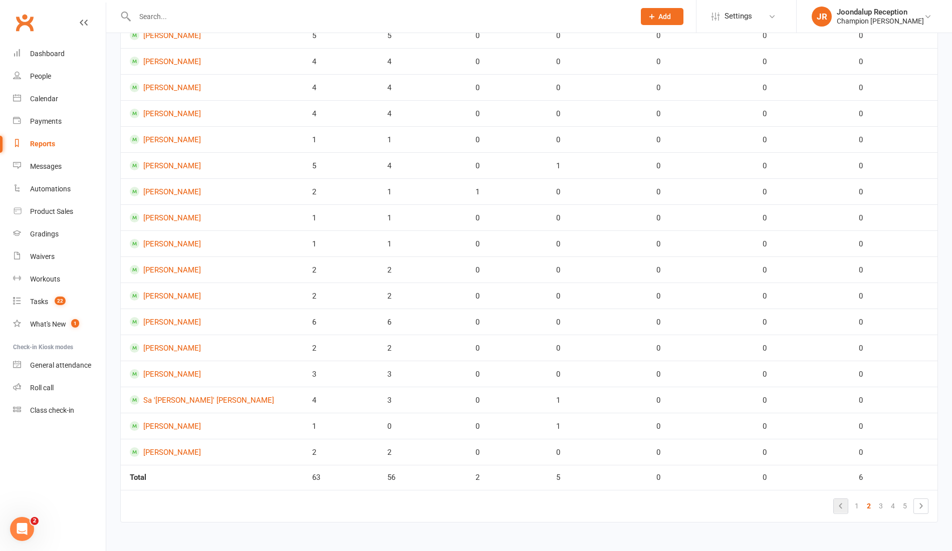
click at [841, 506] on icon at bounding box center [841, 506] width 12 height 12
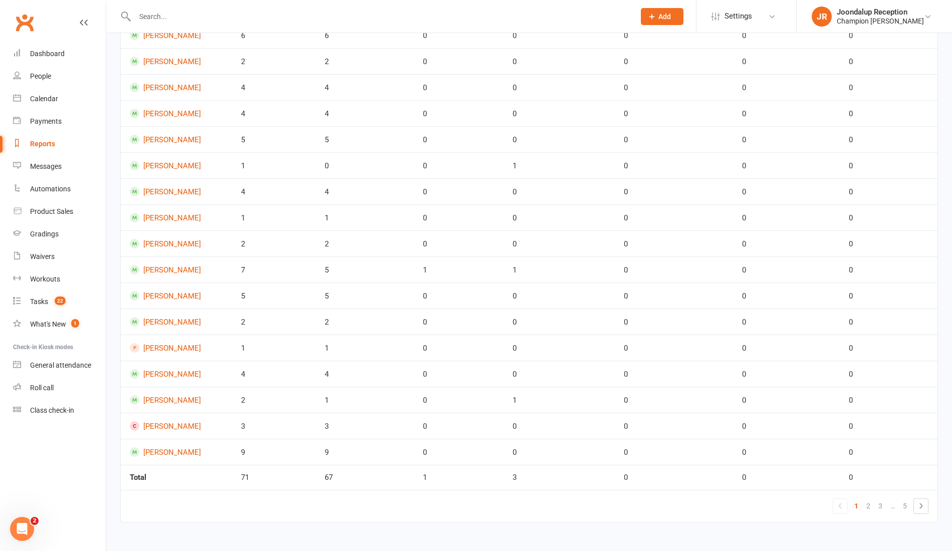
click at [840, 511] on icon at bounding box center [840, 506] width 12 height 12
click at [229, 19] on input "text" at bounding box center [380, 17] width 496 height 14
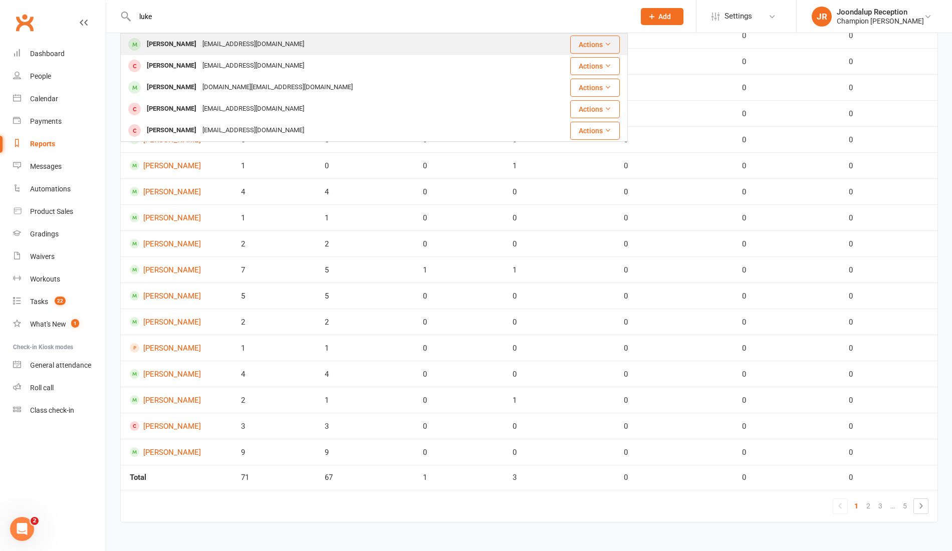
type input "luke"
click at [226, 37] on div "luke656@live.co.uk" at bounding box center [253, 44] width 108 height 15
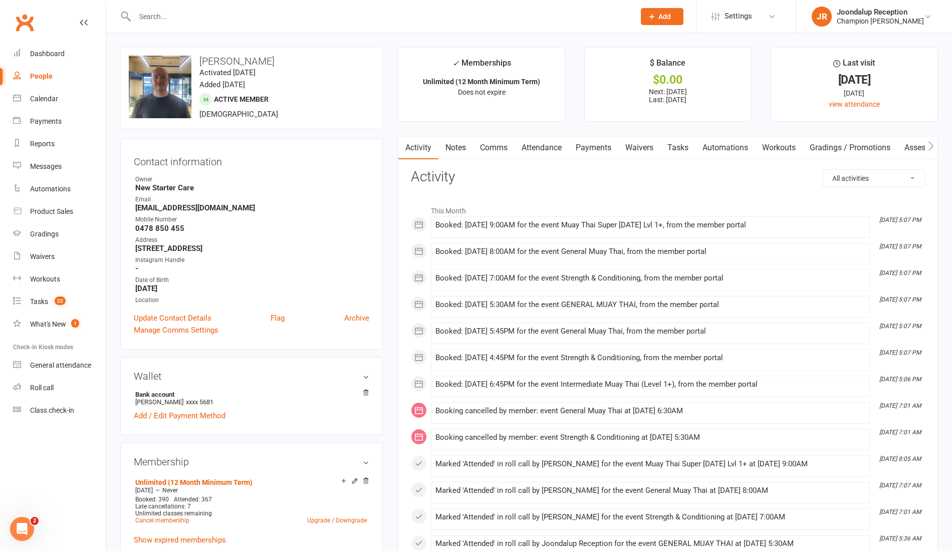
click at [250, 14] on input "text" at bounding box center [380, 17] width 496 height 14
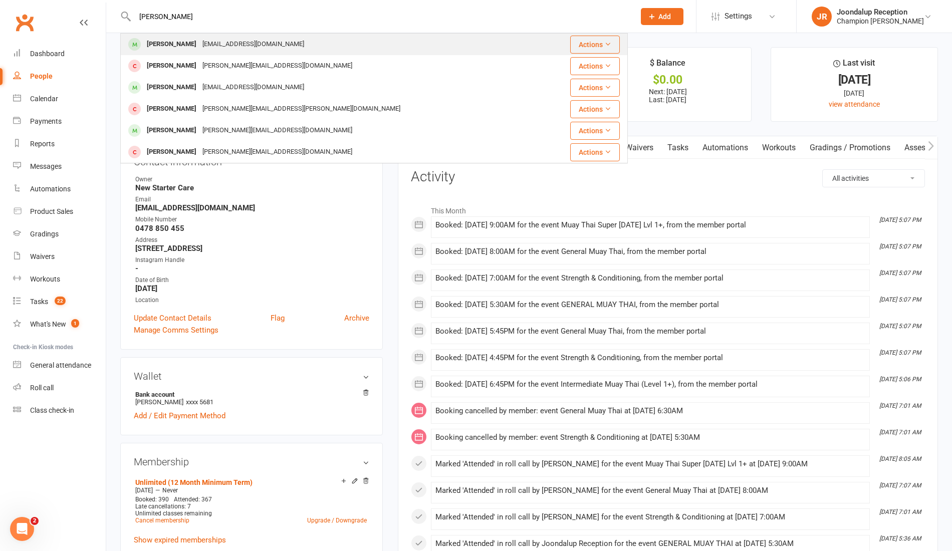
type input "clint"
click at [228, 49] on div "clintmance@hotmail.com" at bounding box center [253, 44] width 108 height 15
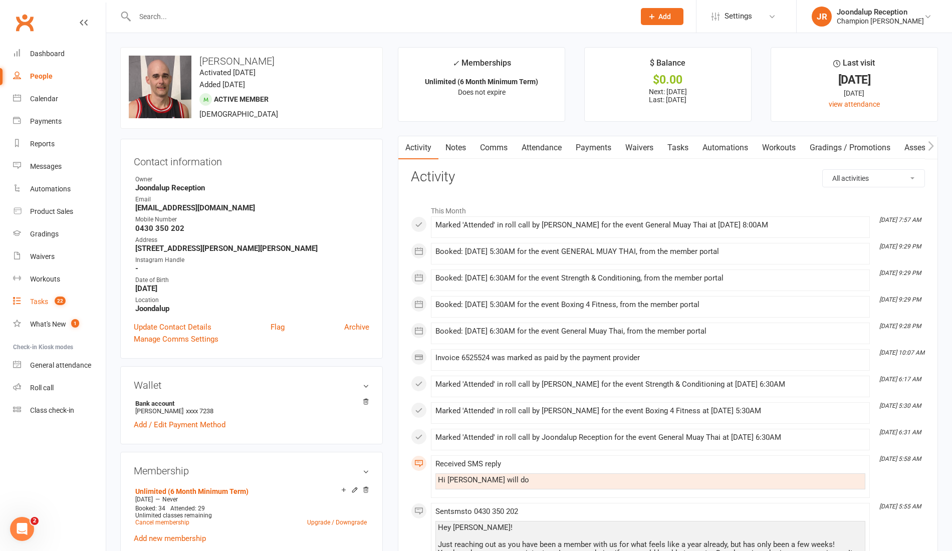
click at [53, 302] on count-badge "22" at bounding box center [58, 302] width 16 height 8
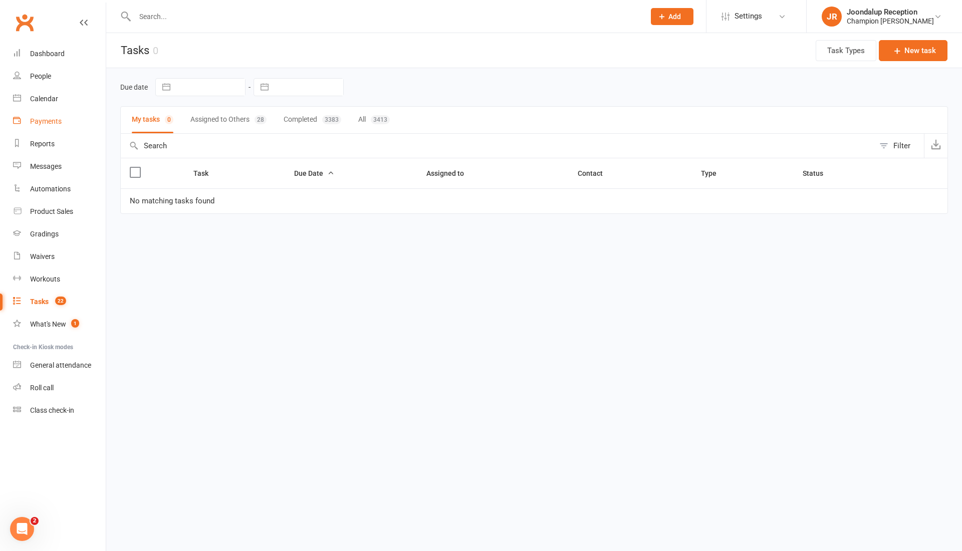
click at [51, 119] on div "Payments" at bounding box center [46, 121] width 32 height 8
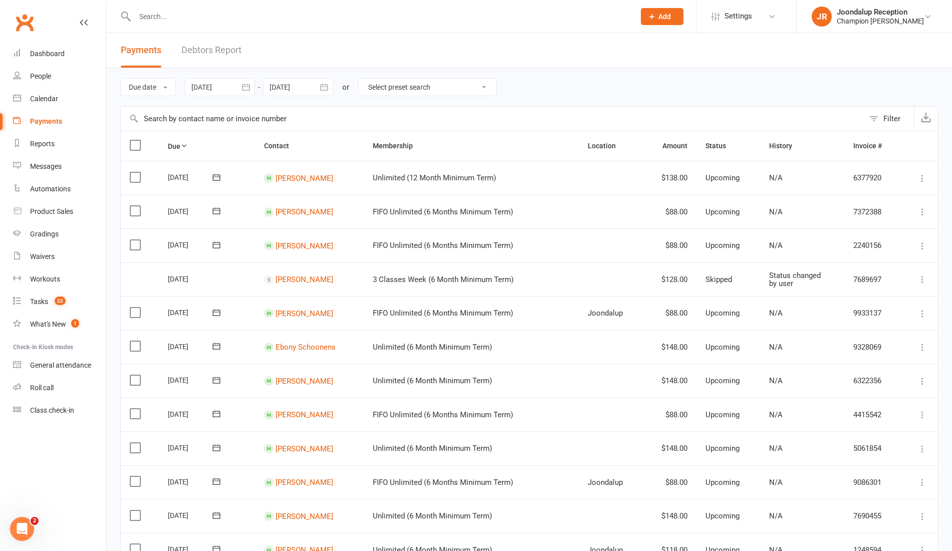
click at [244, 56] on div "Payments Debtors Report" at bounding box center [181, 50] width 150 height 35
click at [237, 50] on link "Debtors Report" at bounding box center [211, 50] width 60 height 35
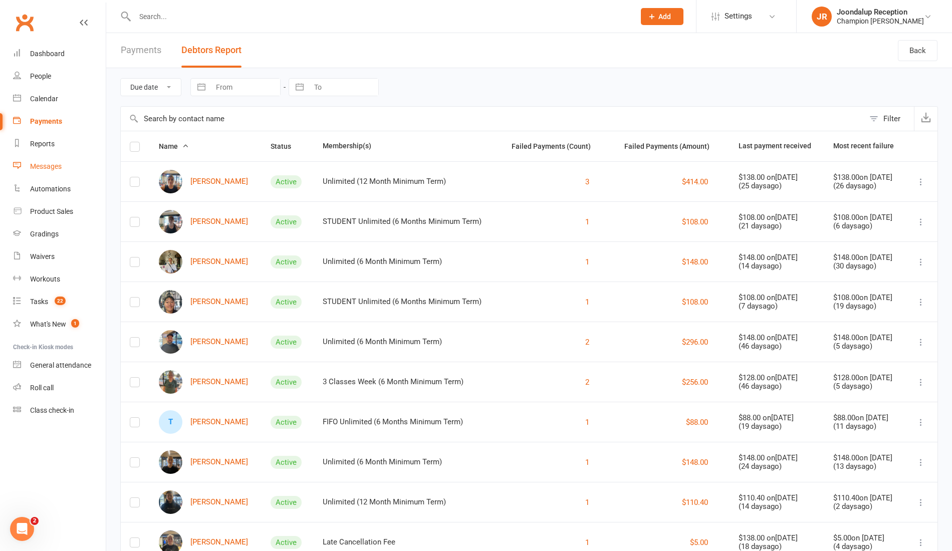
click at [58, 166] on div "Messages" at bounding box center [46, 166] width 32 height 8
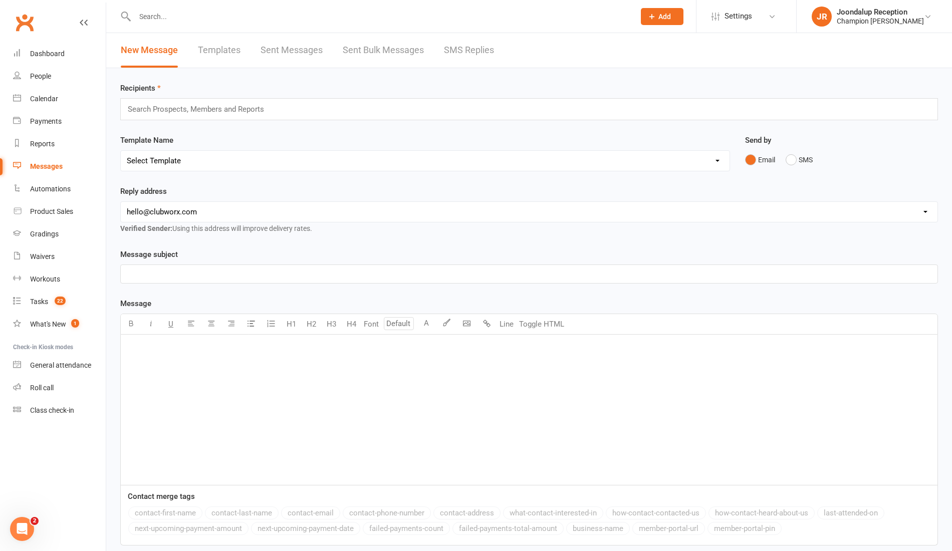
click at [470, 45] on link "SMS Replies" at bounding box center [469, 50] width 50 height 35
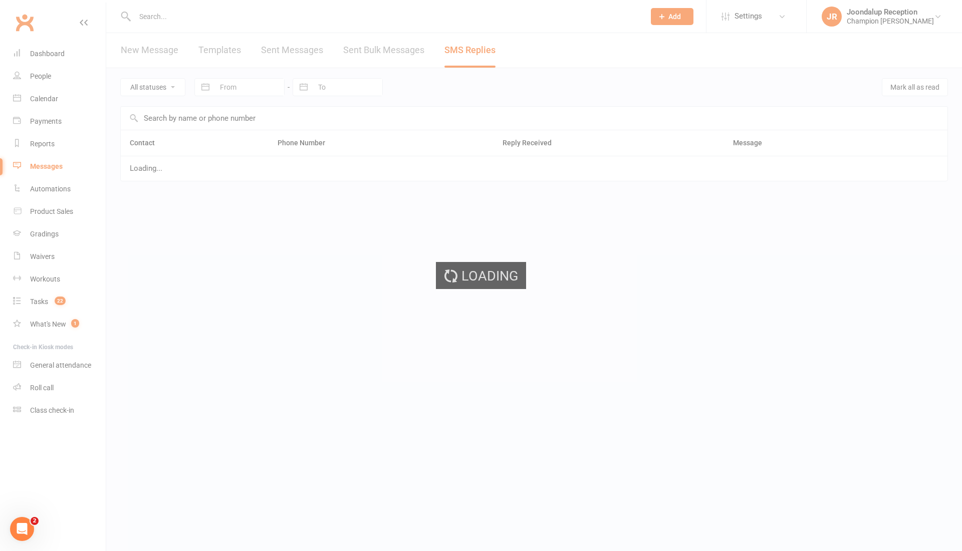
click at [470, 45] on div "Loading" at bounding box center [481, 275] width 962 height 551
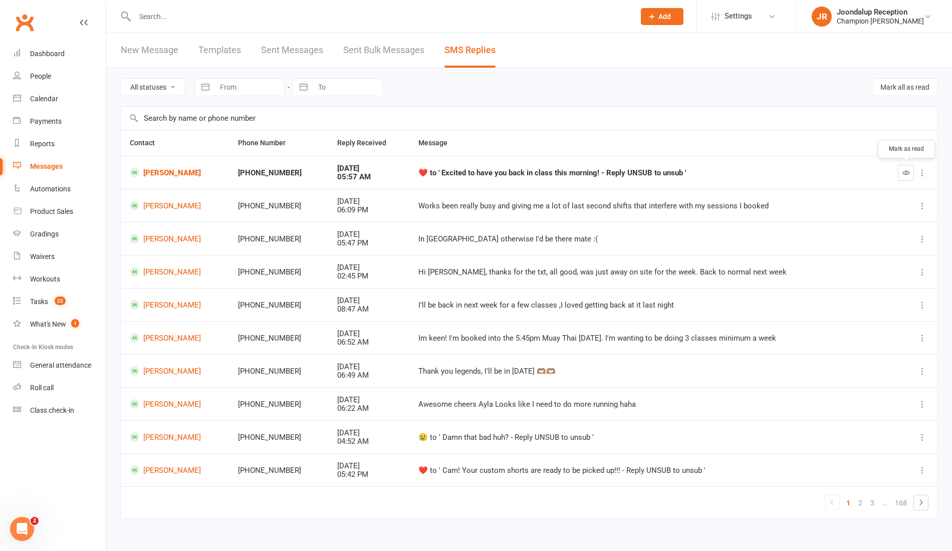
click at [902, 171] on button "button" at bounding box center [906, 173] width 16 height 16
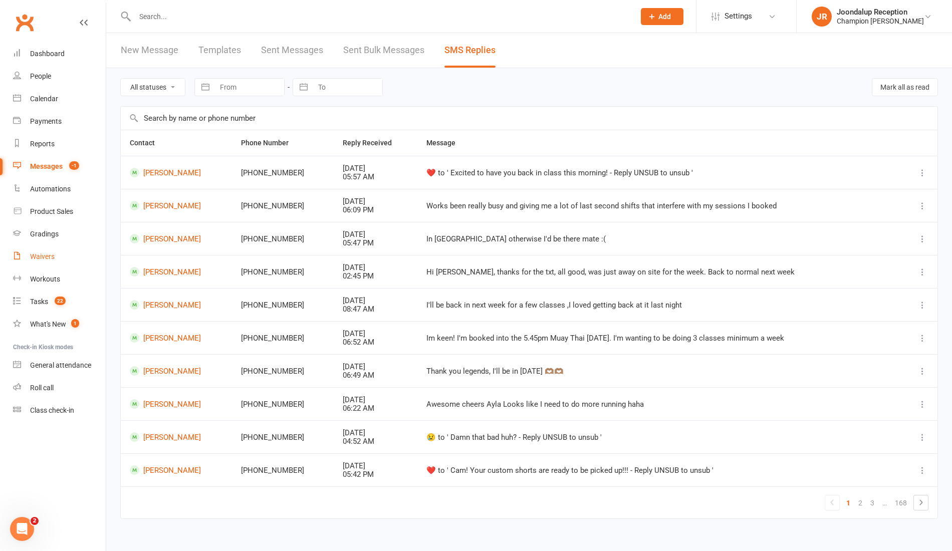
click at [50, 254] on div "Waivers" at bounding box center [42, 257] width 25 height 8
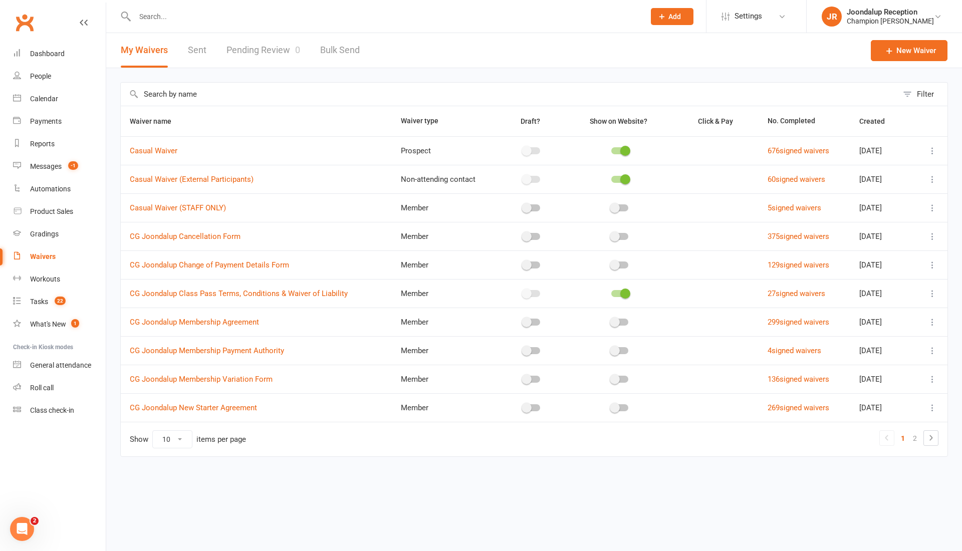
click at [275, 43] on link "Pending Review 0" at bounding box center [264, 50] width 74 height 35
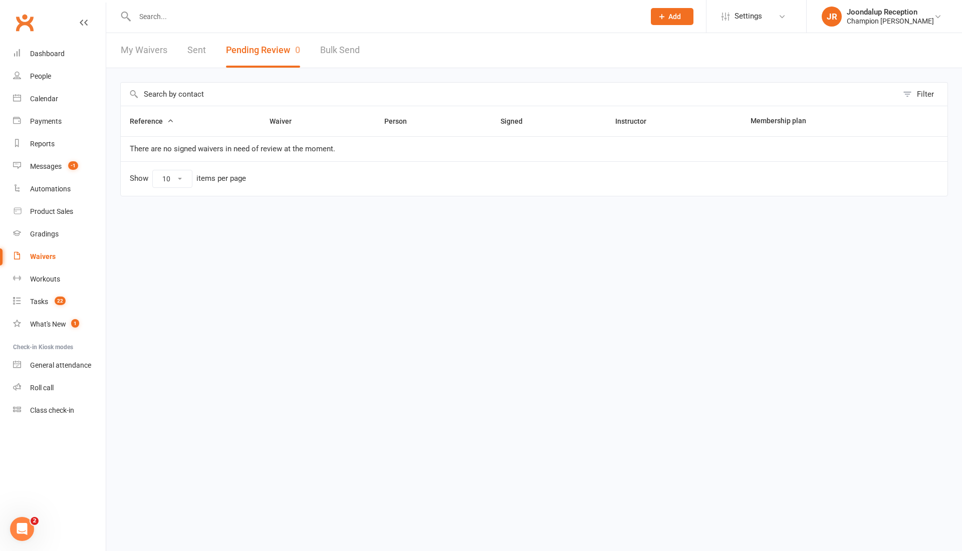
click at [184, 21] on input "text" at bounding box center [385, 17] width 506 height 14
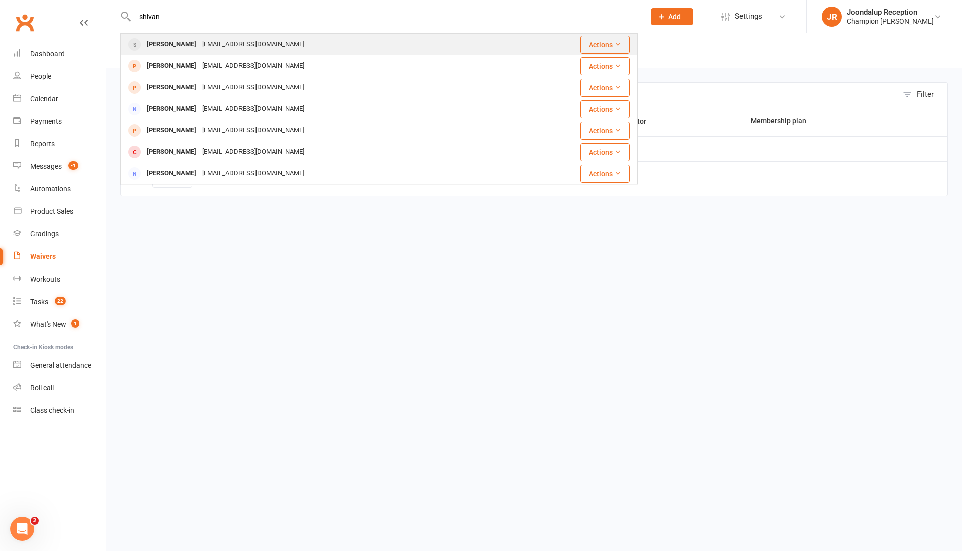
type input "shivan"
click at [192, 44] on div "Shivan Jagatia" at bounding box center [172, 44] width 56 height 15
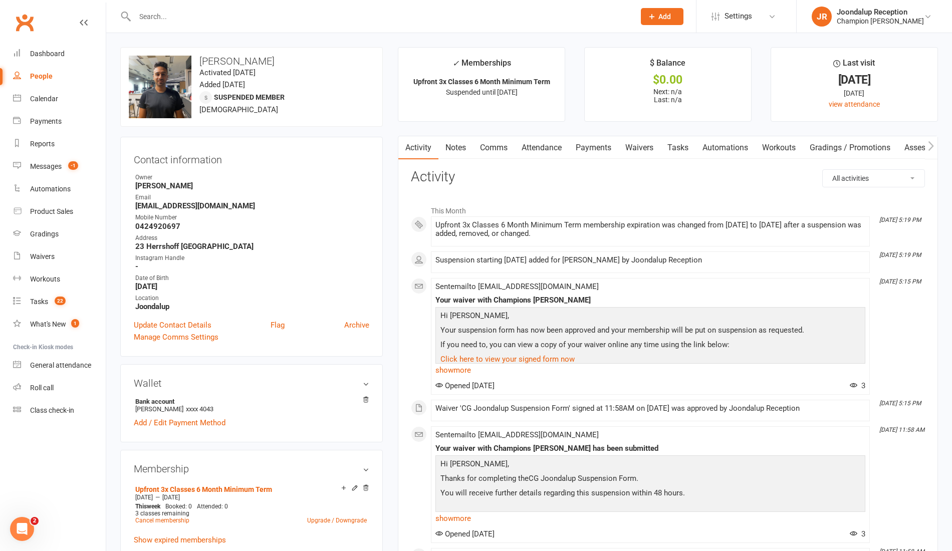
click at [456, 147] on link "Notes" at bounding box center [456, 147] width 35 height 23
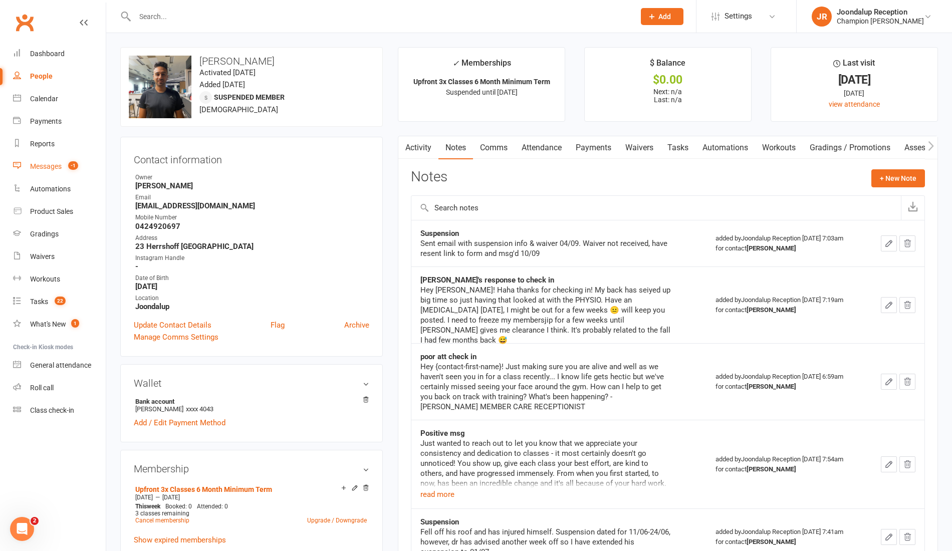
click at [50, 164] on div "Messages" at bounding box center [46, 166] width 32 height 8
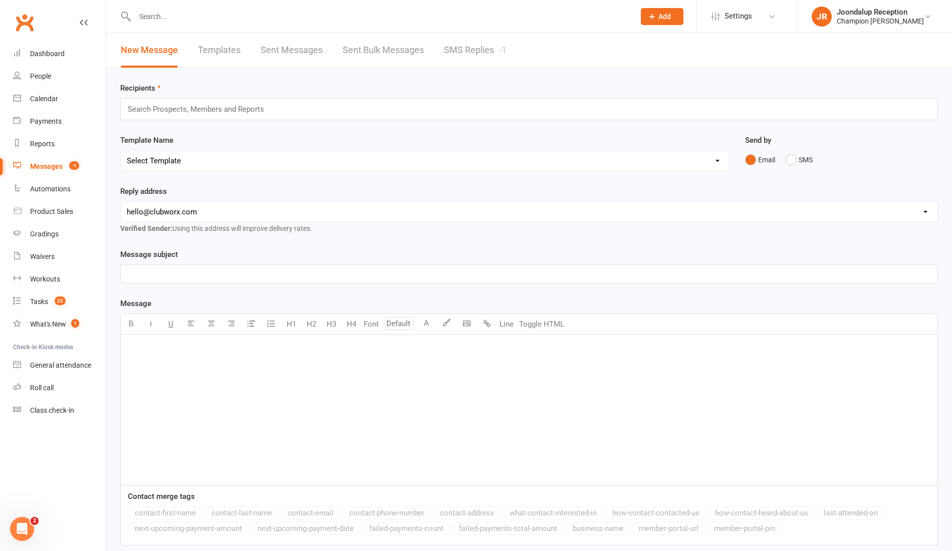
click at [458, 53] on link "SMS Replies -1" at bounding box center [475, 50] width 63 height 35
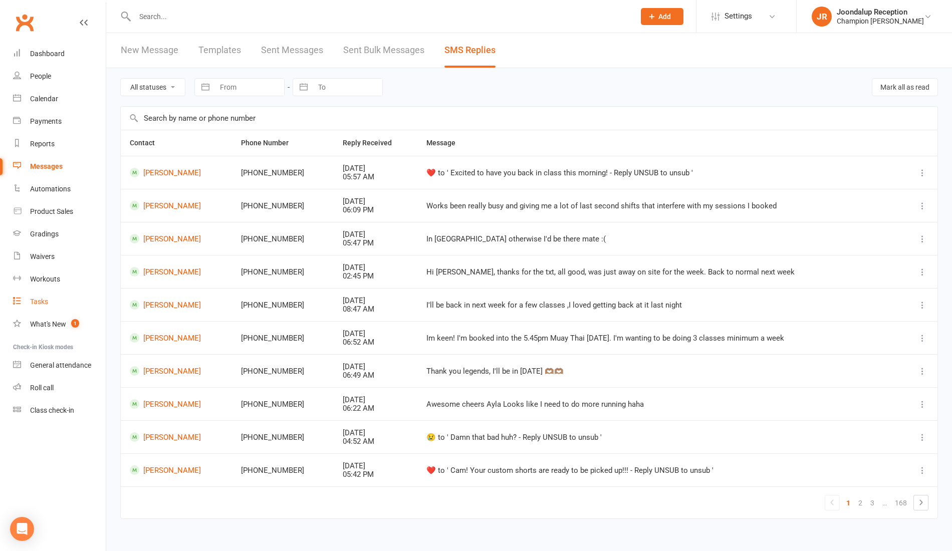
click at [43, 303] on div "Tasks" at bounding box center [39, 302] width 18 height 8
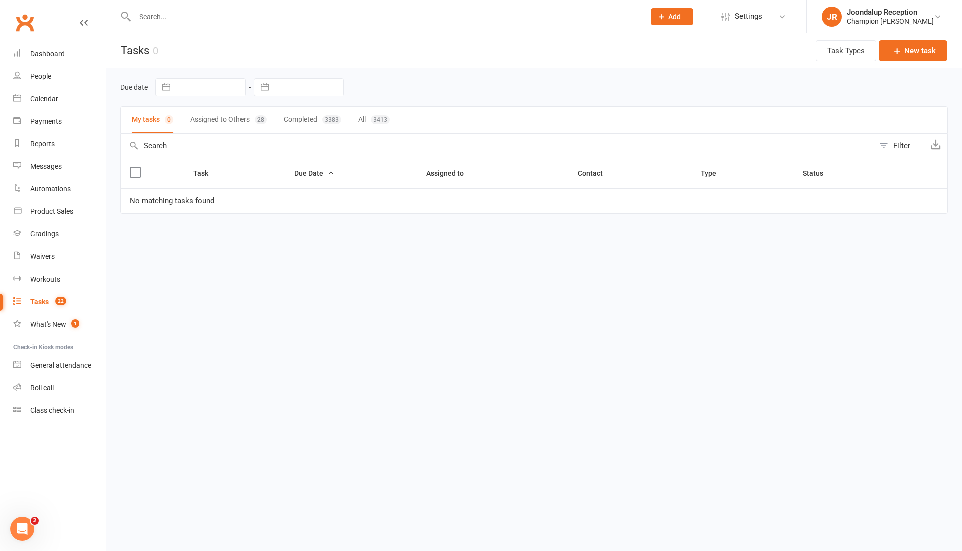
click at [224, 117] on button "Assigned to Others 28" at bounding box center [228, 120] width 76 height 27
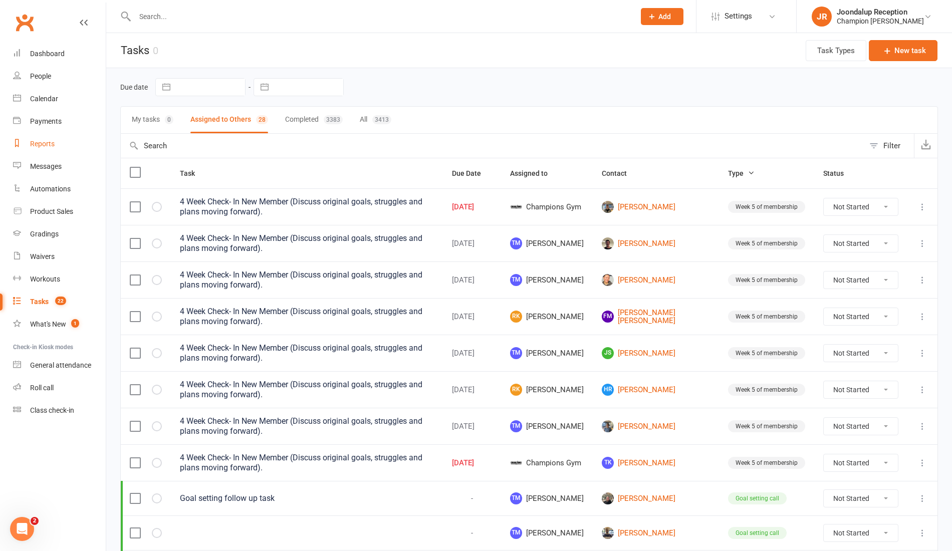
click at [41, 147] on div "Reports" at bounding box center [42, 144] width 25 height 8
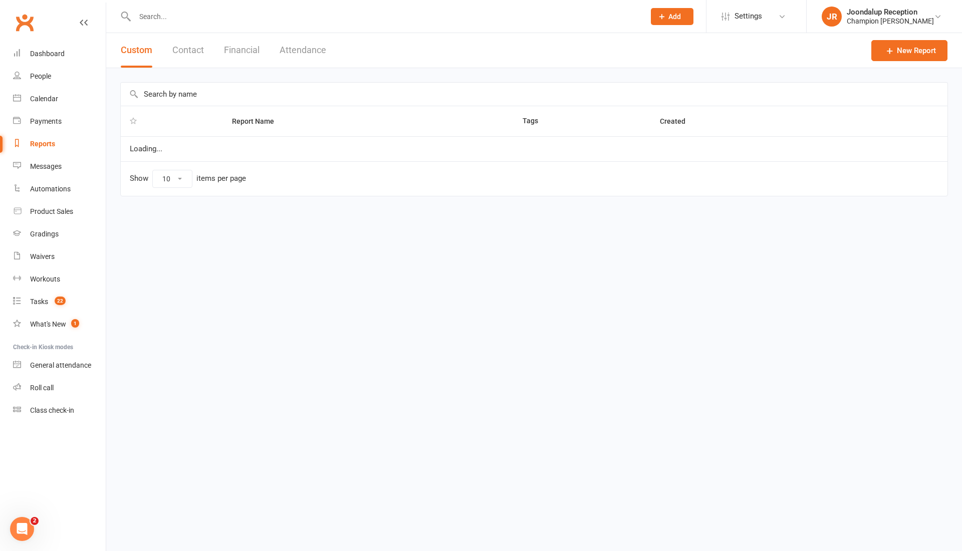
select select "50"
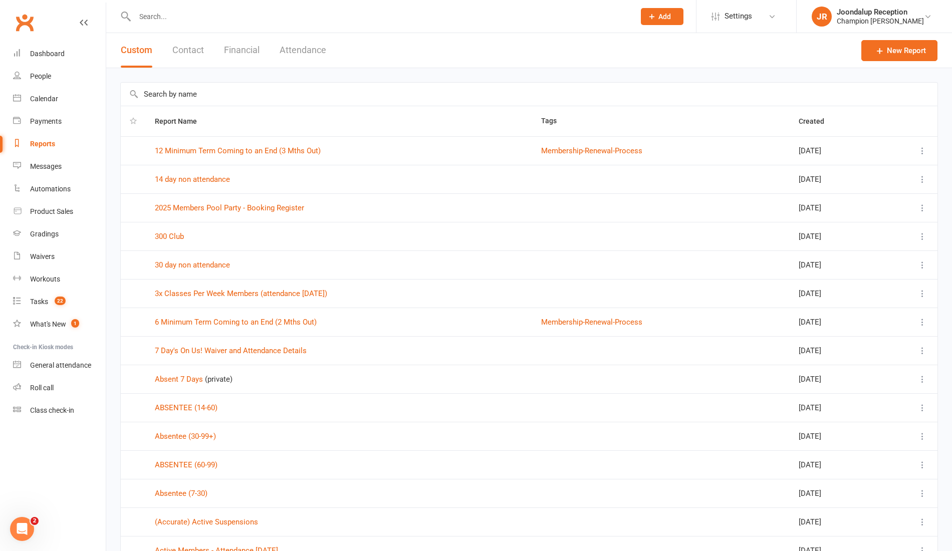
click at [302, 47] on button "Attendance" at bounding box center [303, 50] width 47 height 35
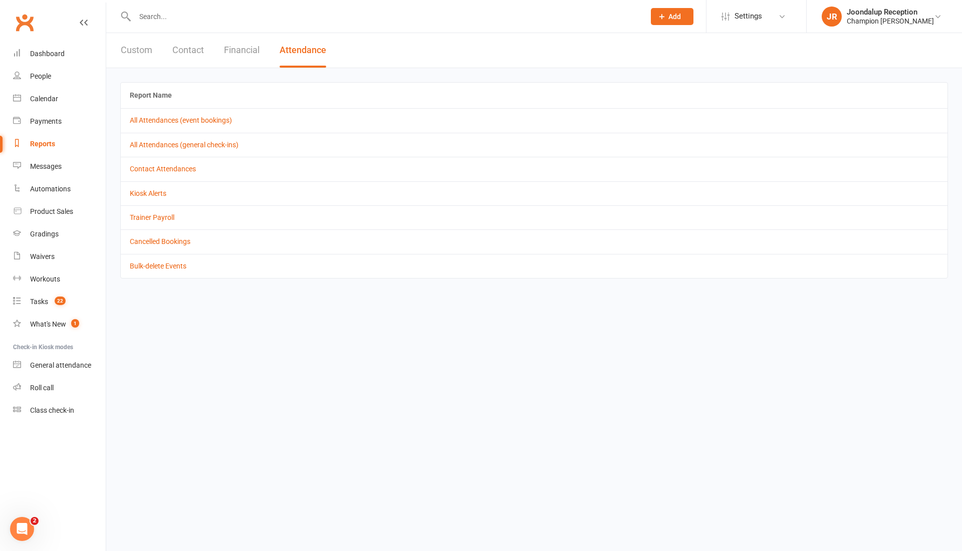
click at [127, 52] on button "Custom" at bounding box center [137, 50] width 32 height 35
select select "50"
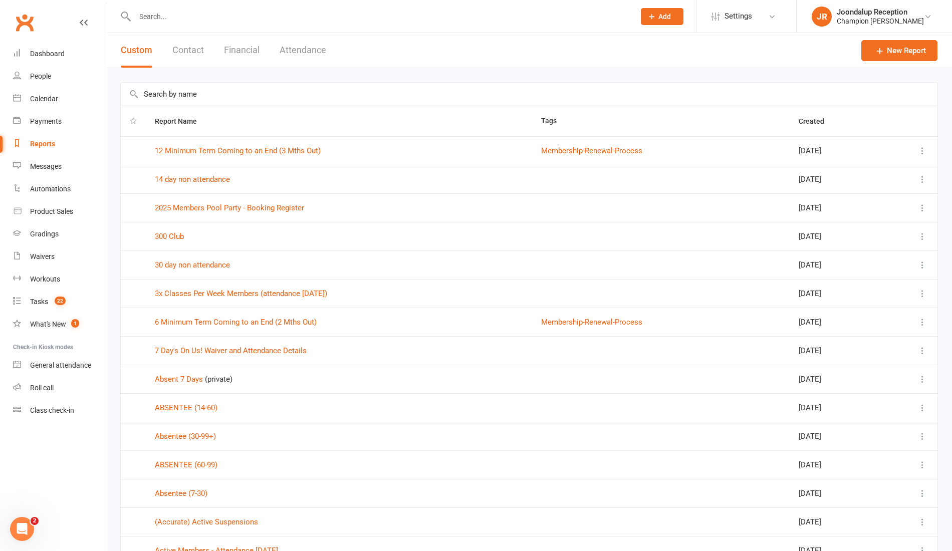
click at [154, 96] on input "text" at bounding box center [529, 94] width 817 height 23
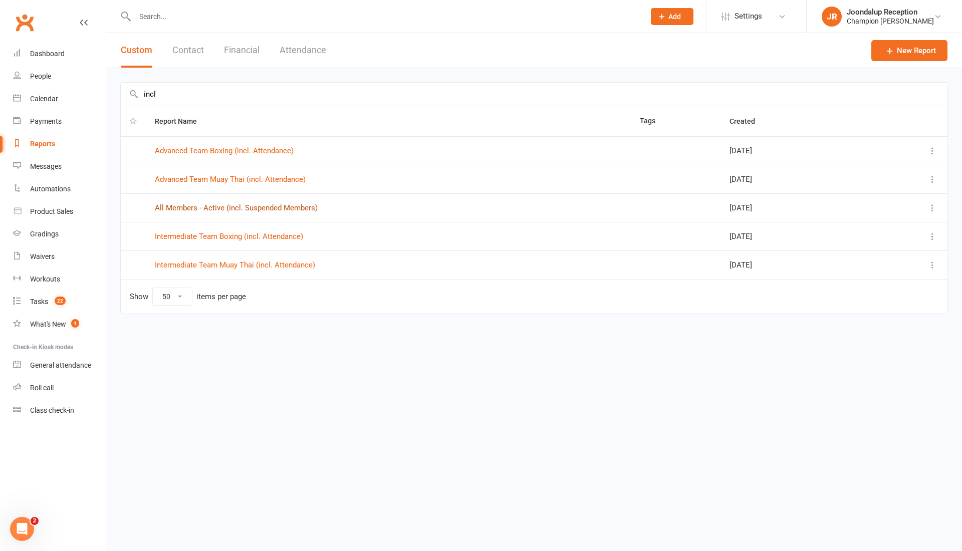
type input "incl"
click at [209, 206] on link "All Members - Active (incl. Suspended Members)" at bounding box center [236, 207] width 163 height 9
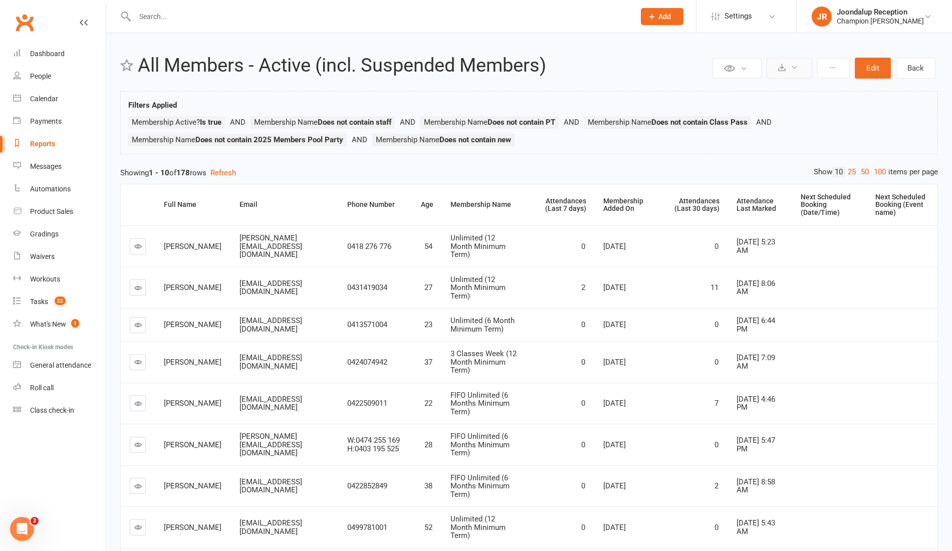
click at [794, 65] on icon at bounding box center [795, 68] width 8 height 8
click at [784, 88] on link "Export to CSV" at bounding box center [759, 92] width 105 height 20
click at [35, 78] on div "People" at bounding box center [40, 76] width 21 height 8
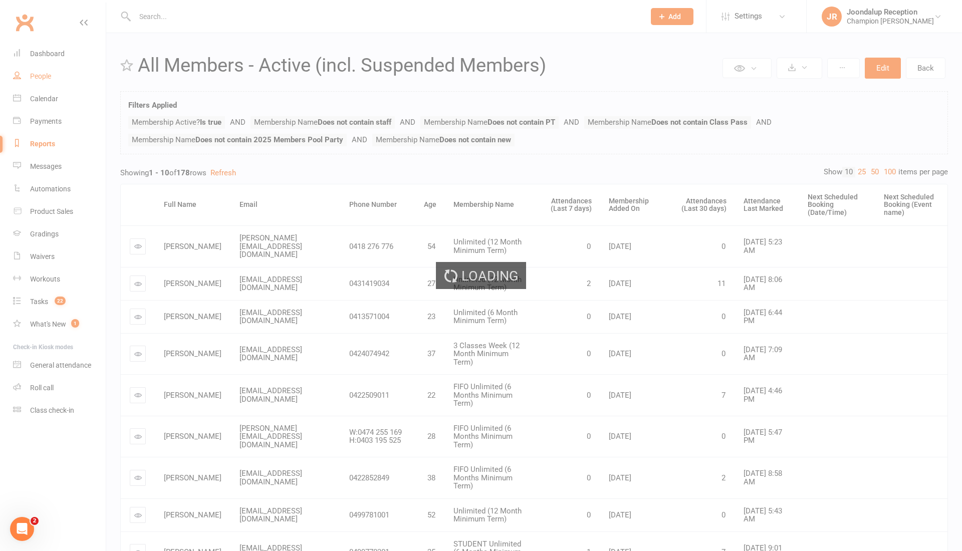
select select "100"
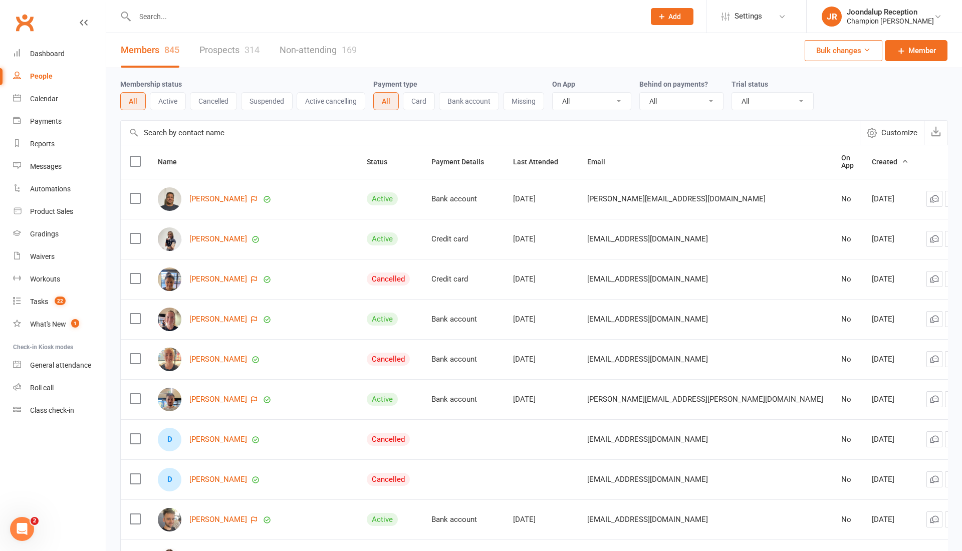
click at [278, 99] on button "Suspended" at bounding box center [267, 101] width 52 height 18
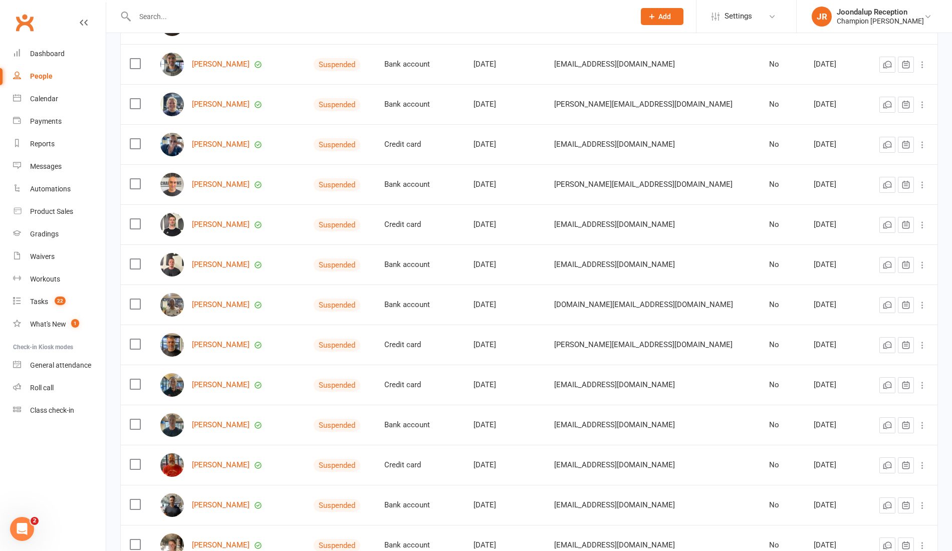
scroll to position [171, 0]
click at [194, 21] on input "text" at bounding box center [380, 17] width 496 height 14
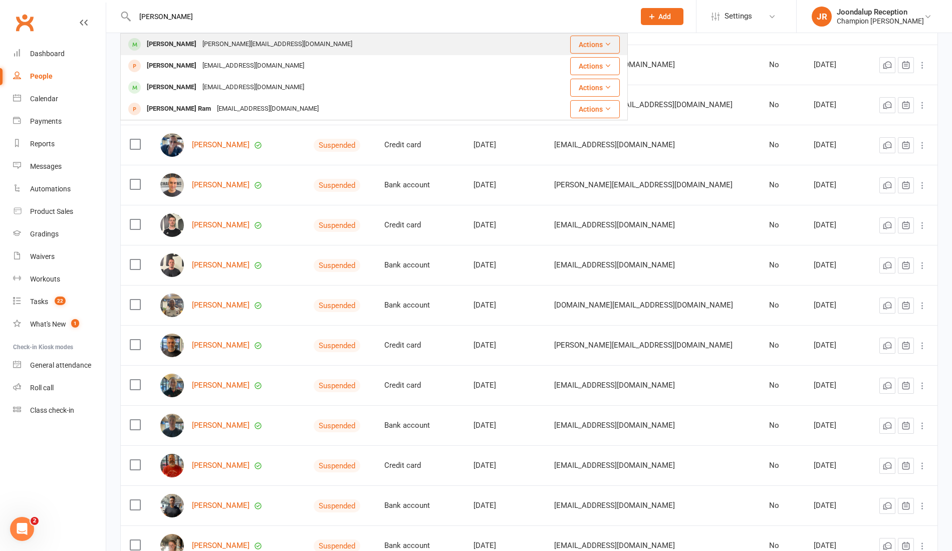
type input "ramzi"
click at [186, 46] on div "Ramzi Mangok" at bounding box center [172, 44] width 56 height 15
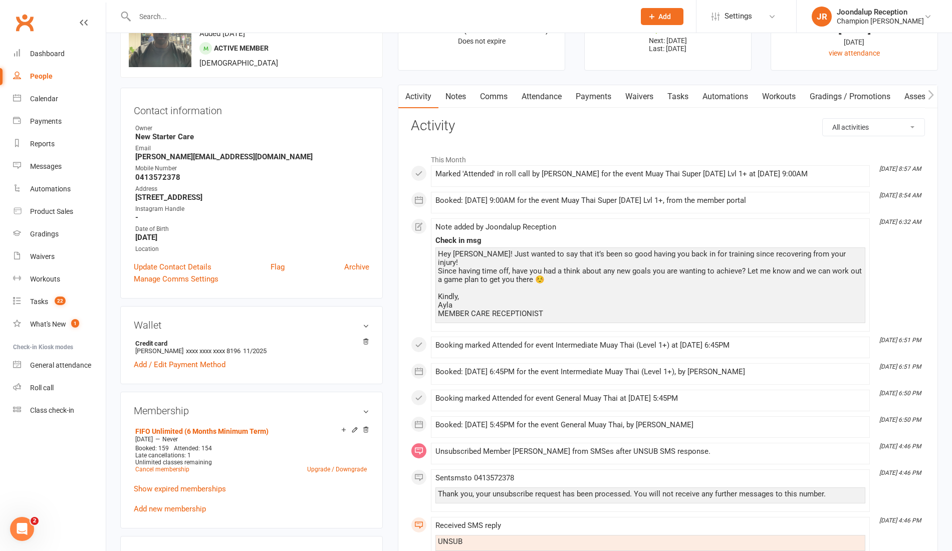
scroll to position [52, 0]
click at [601, 95] on link "Payments" at bounding box center [594, 95] width 50 height 23
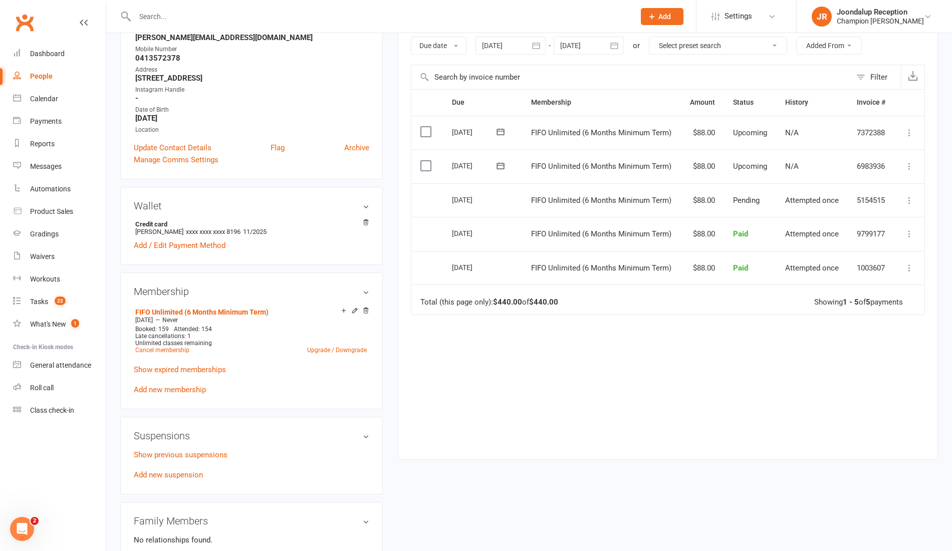
scroll to position [171, 0]
click at [202, 370] on link "Show expired memberships" at bounding box center [180, 368] width 92 height 9
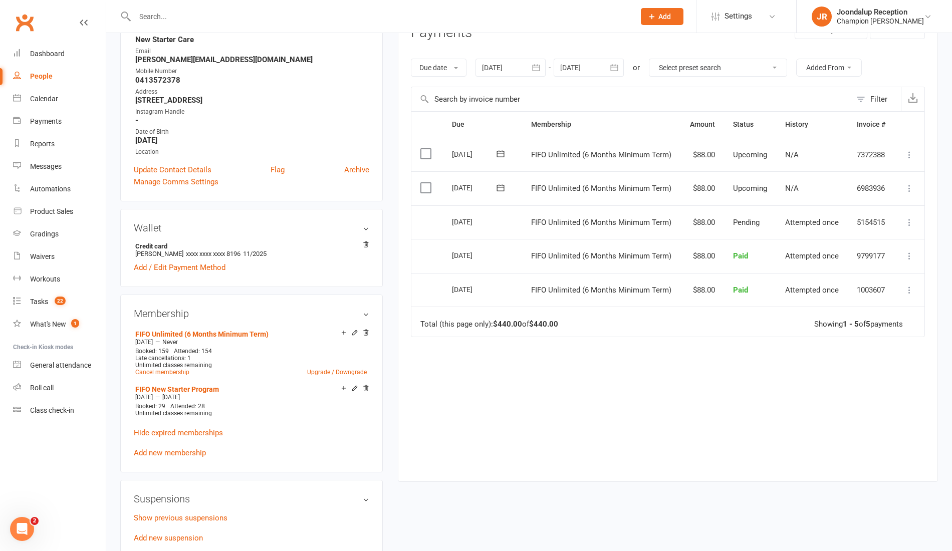
scroll to position [0, 0]
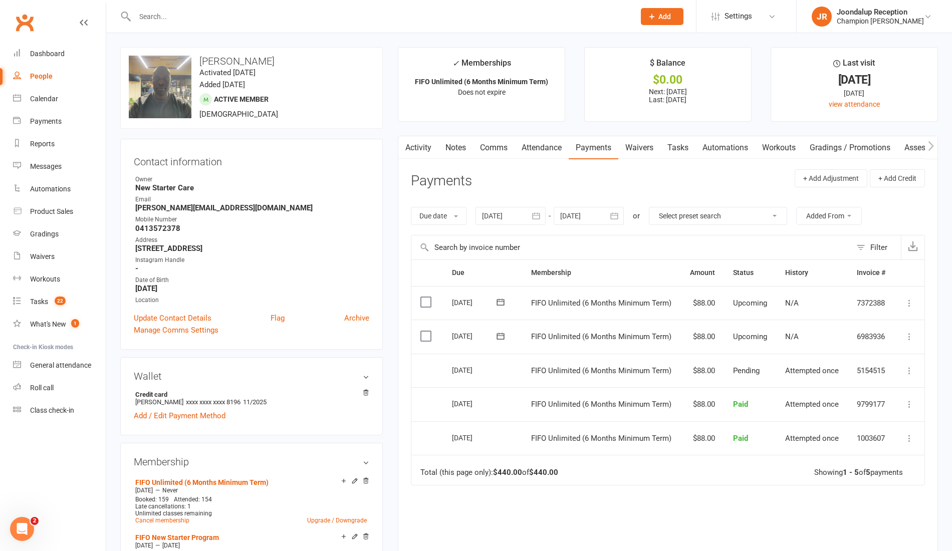
click at [179, 23] on input "text" at bounding box center [380, 17] width 496 height 14
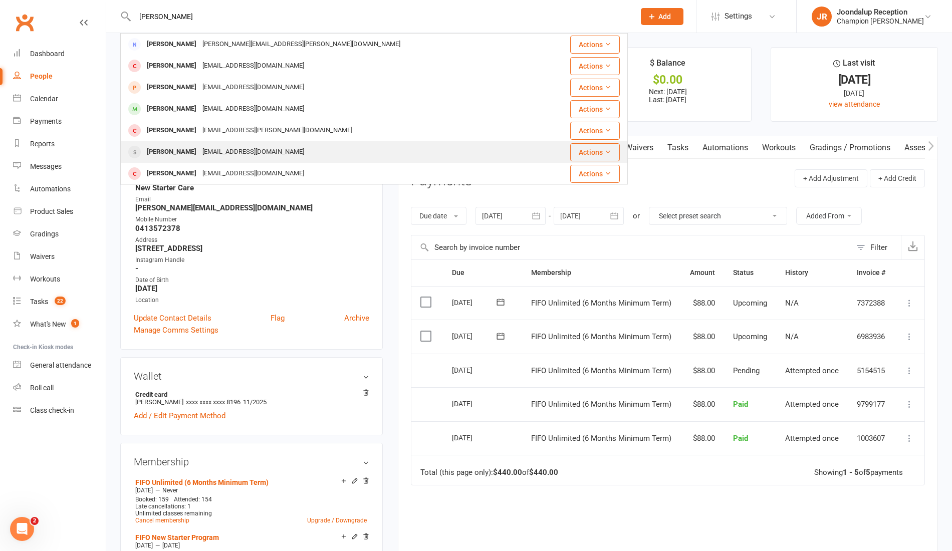
type input "simon"
click at [180, 159] on div "Simon Maisey" at bounding box center [172, 152] width 56 height 15
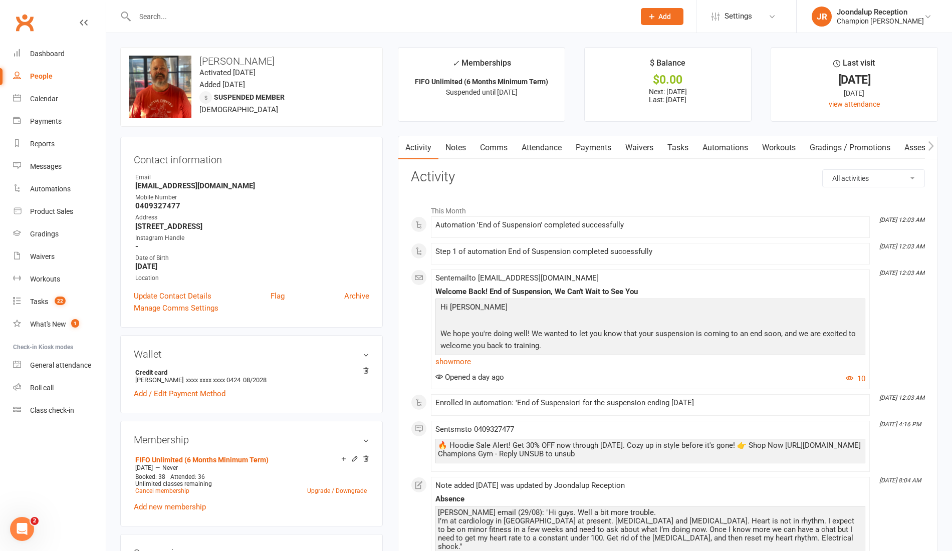
click at [643, 150] on link "Waivers" at bounding box center [639, 147] width 42 height 23
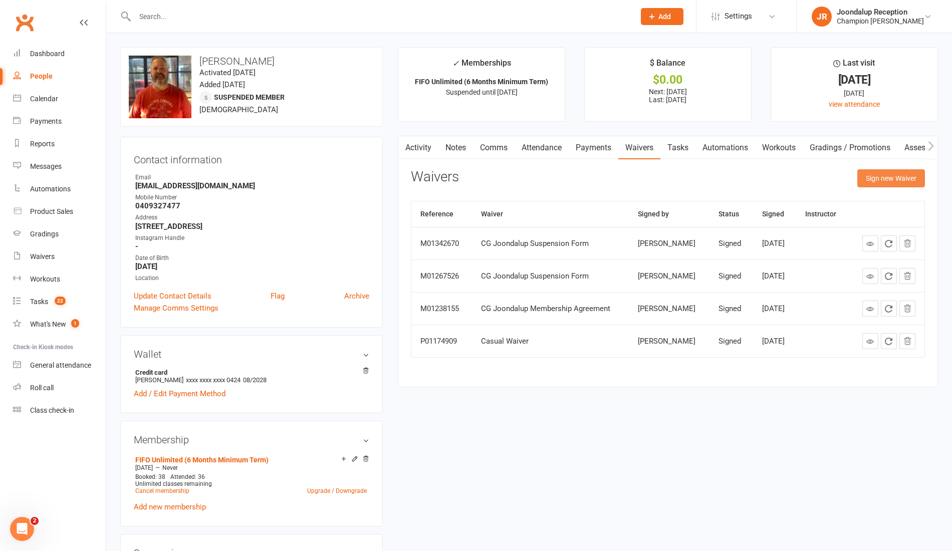
click at [902, 177] on button "Sign new Waiver" at bounding box center [892, 178] width 68 height 18
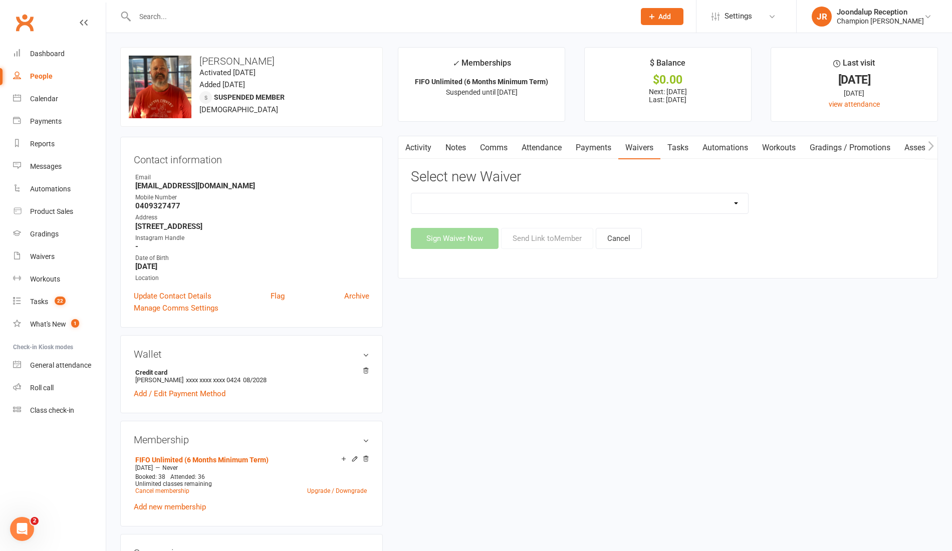
click at [666, 203] on select "Casual Waiver Casual Waiver (STAFF ONLY) CG Joondalup Cancellation Form CG Joon…" at bounding box center [579, 203] width 337 height 20
click at [411, 193] on select "Casual Waiver Casual Waiver (STAFF ONLY) CG Joondalup Cancellation Form CG Joon…" at bounding box center [579, 203] width 337 height 20
click at [679, 209] on select "Casual Waiver Casual Waiver (STAFF ONLY) CG Joondalup Cancellation Form CG Joon…" at bounding box center [579, 203] width 337 height 20
select select "8694"
click at [411, 193] on select "Casual Waiver Casual Waiver (STAFF ONLY) CG Joondalup Cancellation Form CG Joon…" at bounding box center [579, 203] width 337 height 20
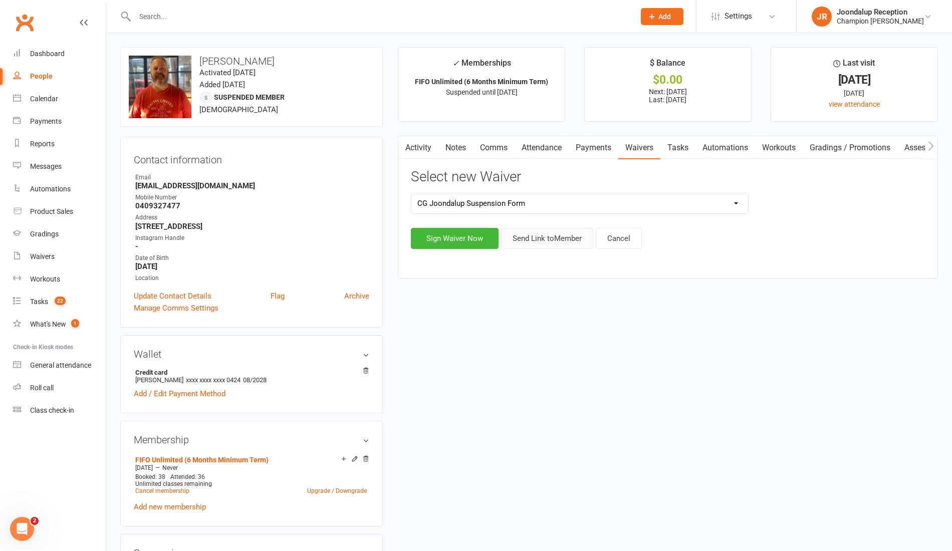
click at [527, 241] on button "Send Link to Member" at bounding box center [547, 238] width 92 height 21
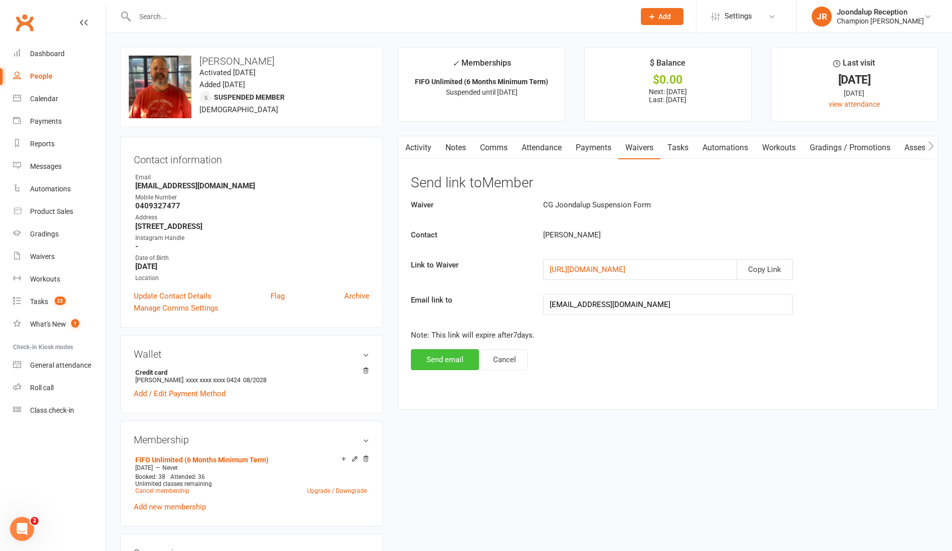
click at [447, 358] on button "Send email" at bounding box center [445, 359] width 68 height 21
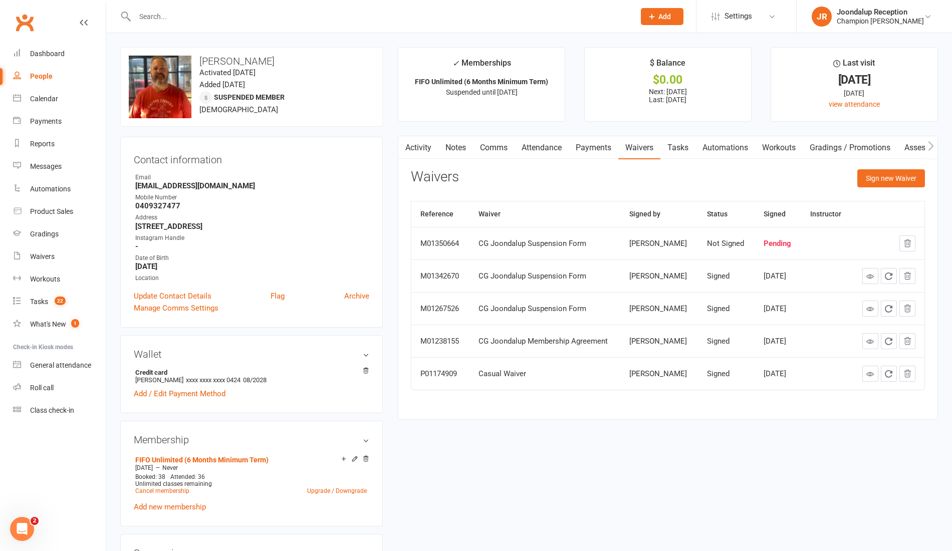
click at [610, 146] on link "Payments" at bounding box center [594, 147] width 50 height 23
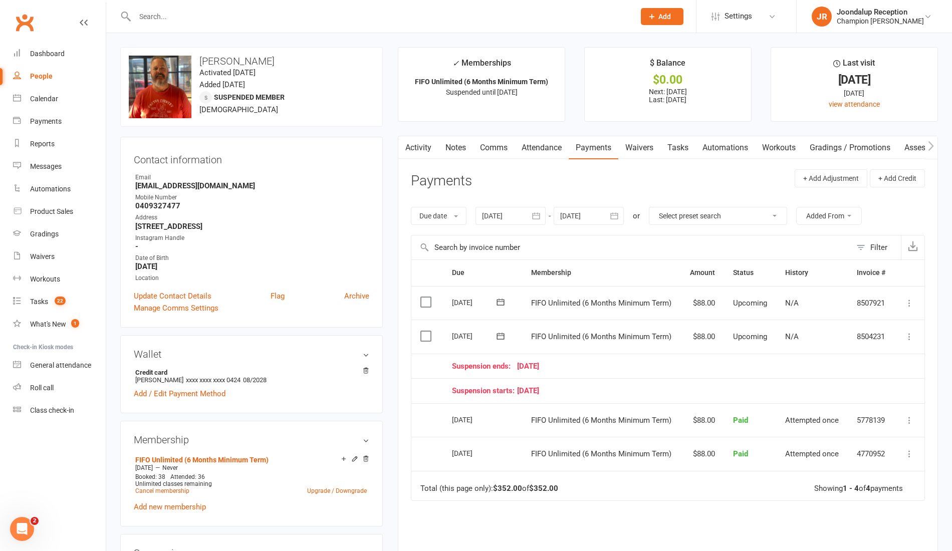
click at [173, 21] on input "text" at bounding box center [380, 17] width 496 height 14
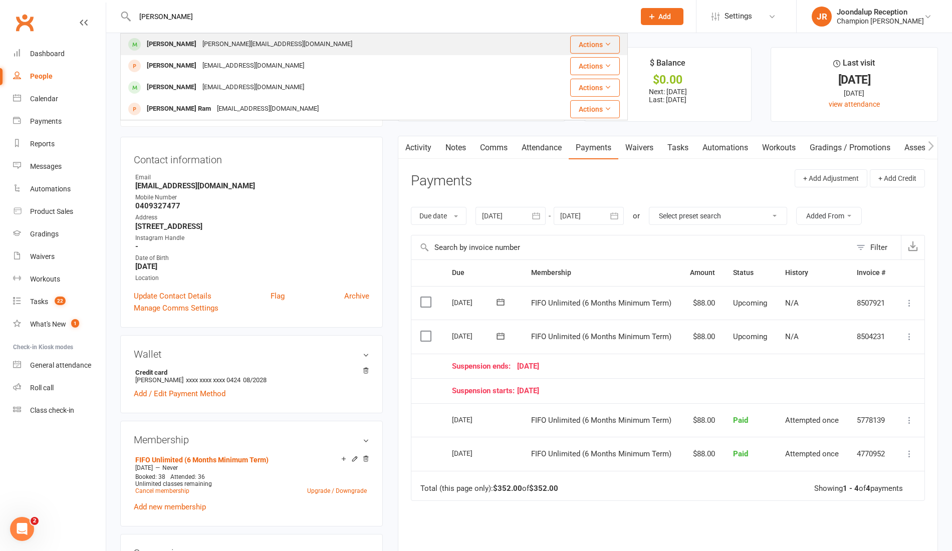
type input "ramzi"
click at [179, 39] on div "Ramzi Mangok" at bounding box center [172, 44] width 56 height 15
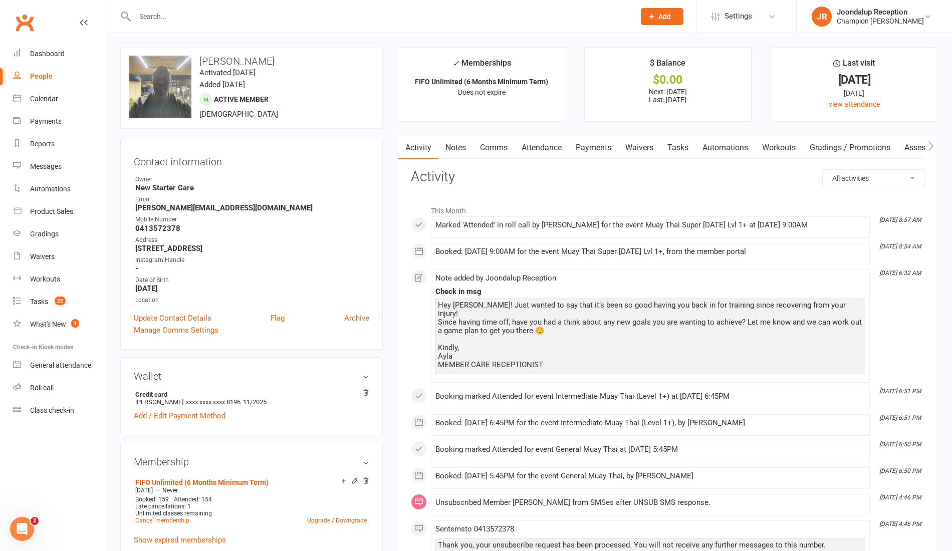
click at [589, 151] on link "Payments" at bounding box center [594, 147] width 50 height 23
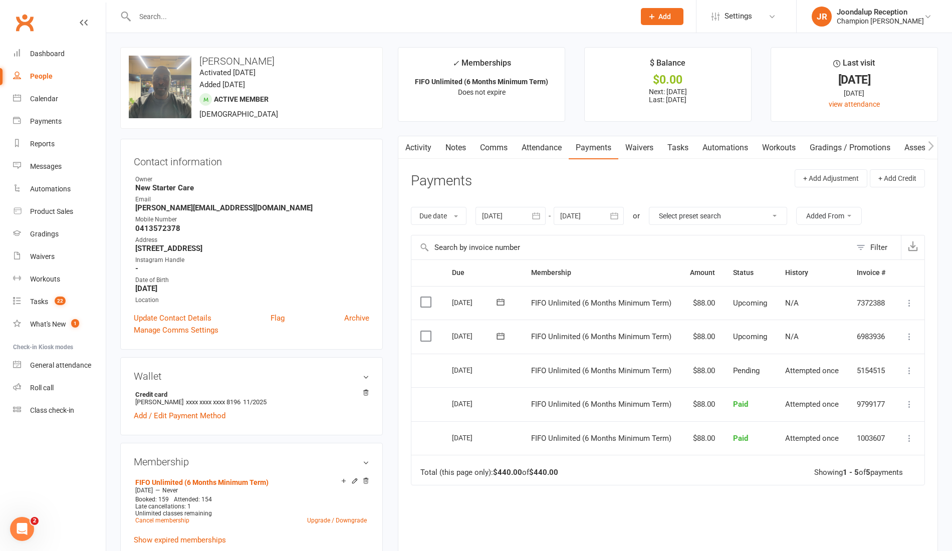
click at [540, 219] on icon "button" at bounding box center [537, 216] width 8 height 7
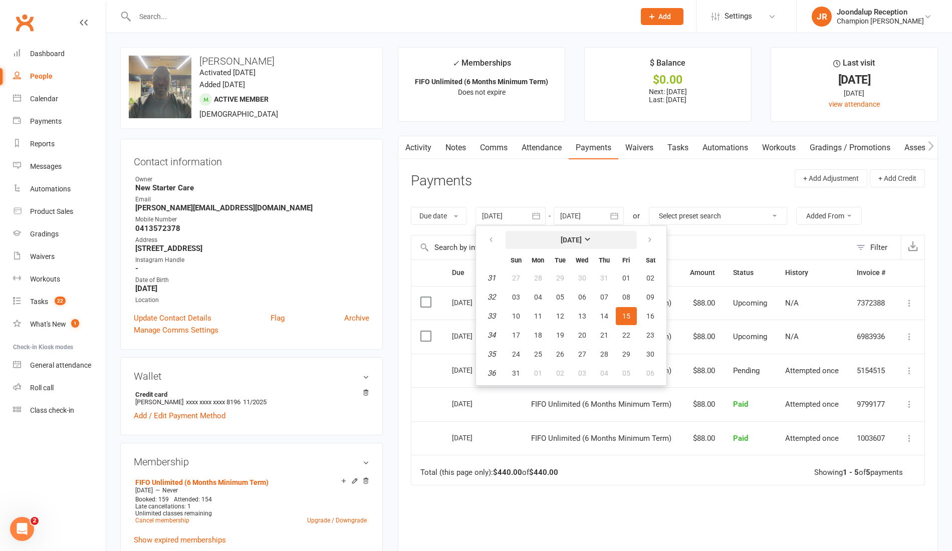
click at [512, 240] on button "August 2025" at bounding box center [571, 240] width 131 height 18
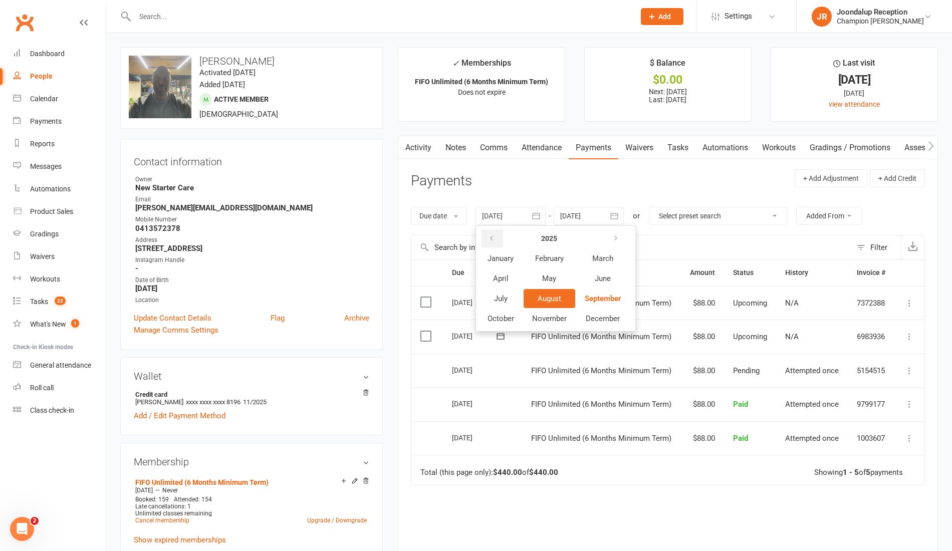
click at [503, 242] on button "button" at bounding box center [493, 239] width 22 height 18
click at [493, 238] on icon "button" at bounding box center [491, 239] width 7 height 8
click at [553, 275] on span "May" at bounding box center [549, 278] width 14 height 9
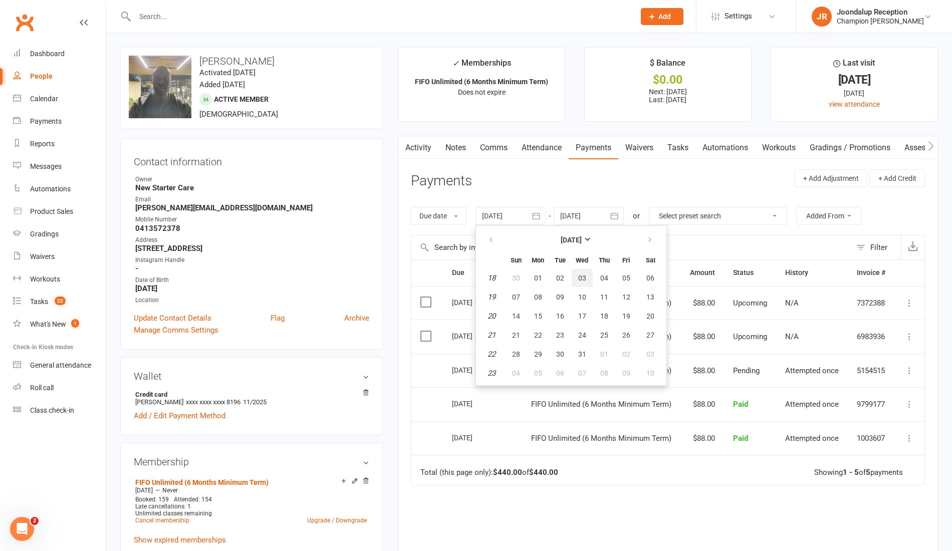
click at [583, 278] on span "03" at bounding box center [582, 278] width 8 height 8
type input "03 May 2023"
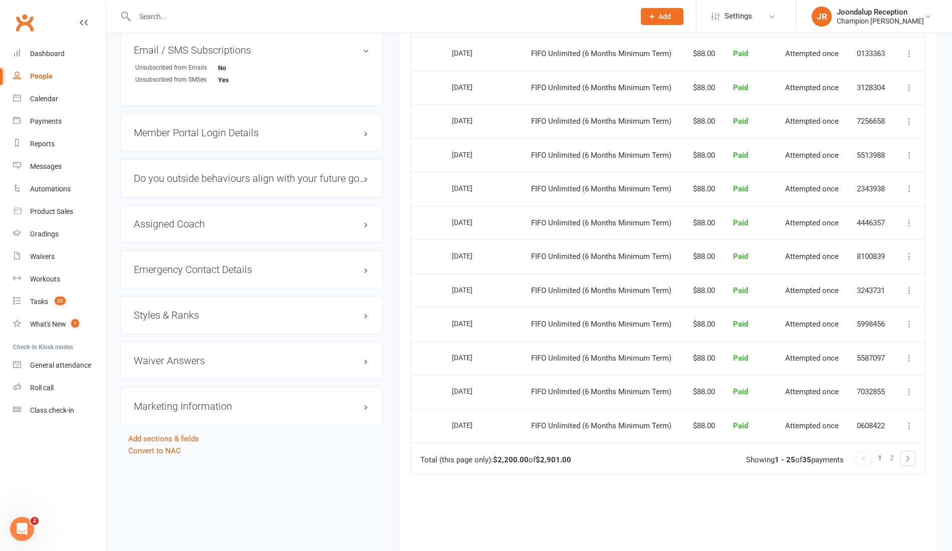
scroll to position [868, 0]
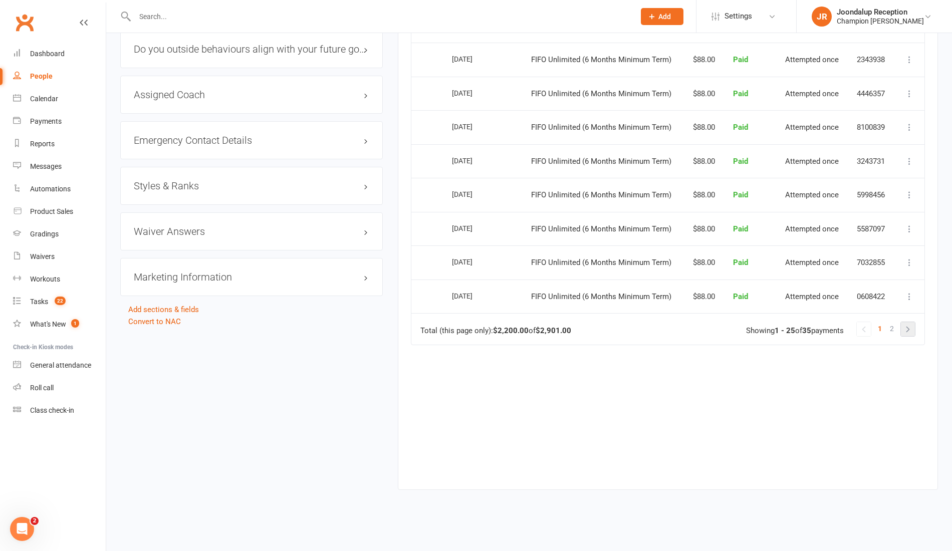
click at [908, 327] on link at bounding box center [908, 329] width 14 height 14
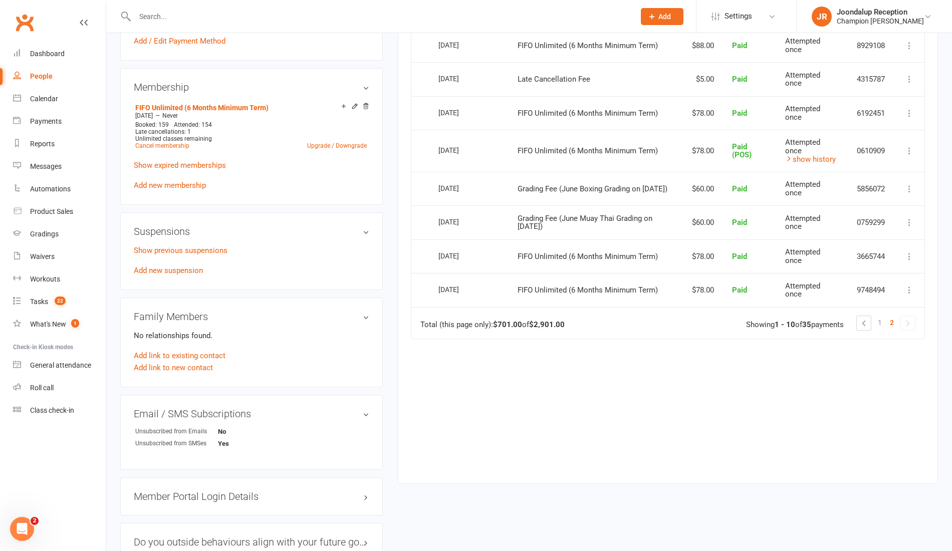
scroll to position [369, 0]
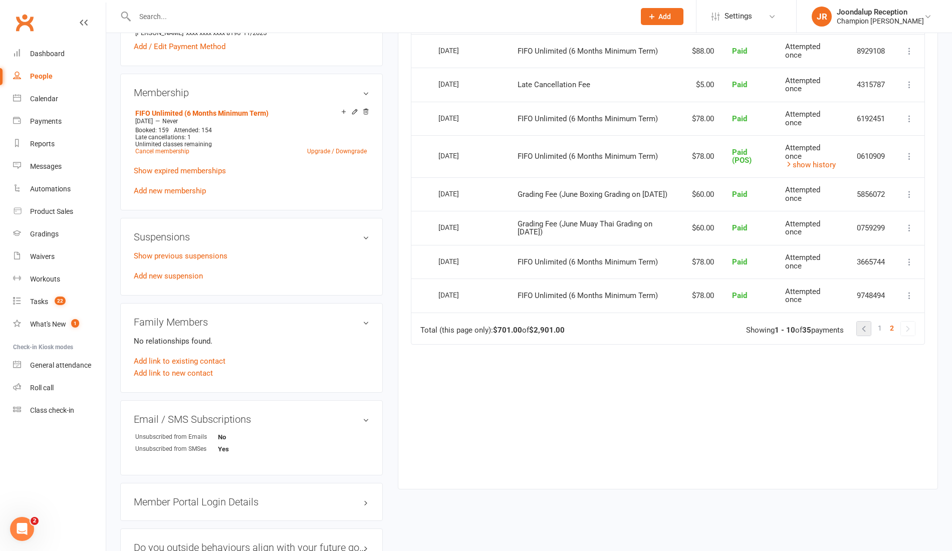
click at [864, 326] on link at bounding box center [864, 329] width 14 height 14
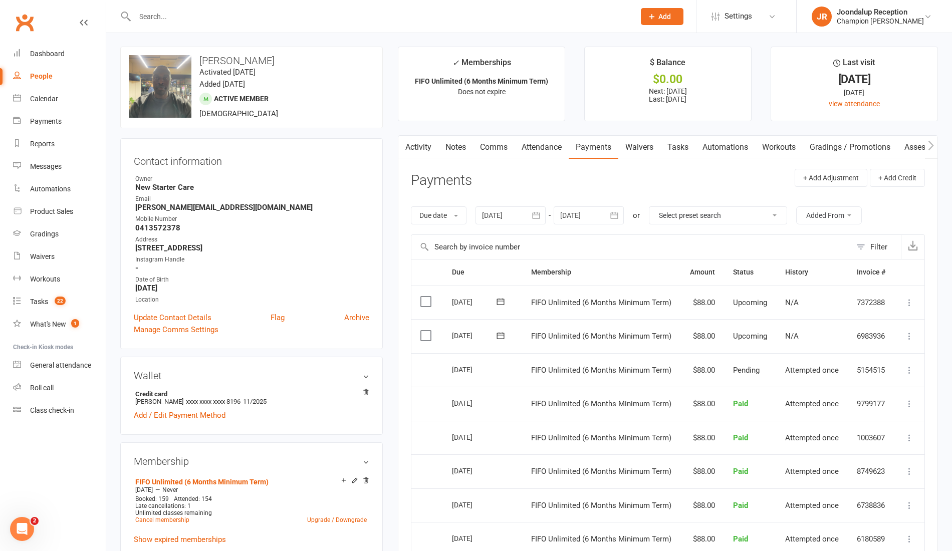
scroll to position [0, 0]
click at [47, 249] on link "Waivers" at bounding box center [59, 257] width 93 height 23
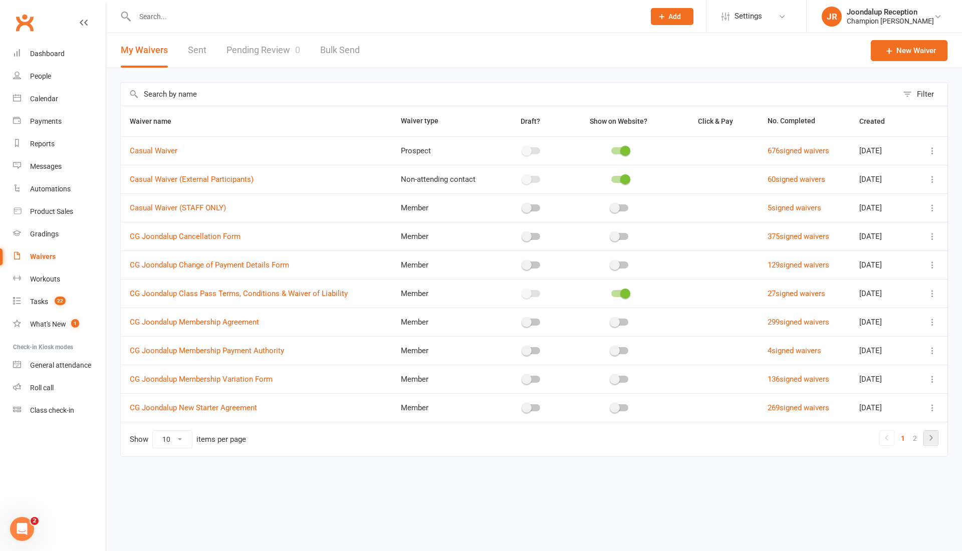
click at [930, 432] on icon at bounding box center [931, 438] width 12 height 12
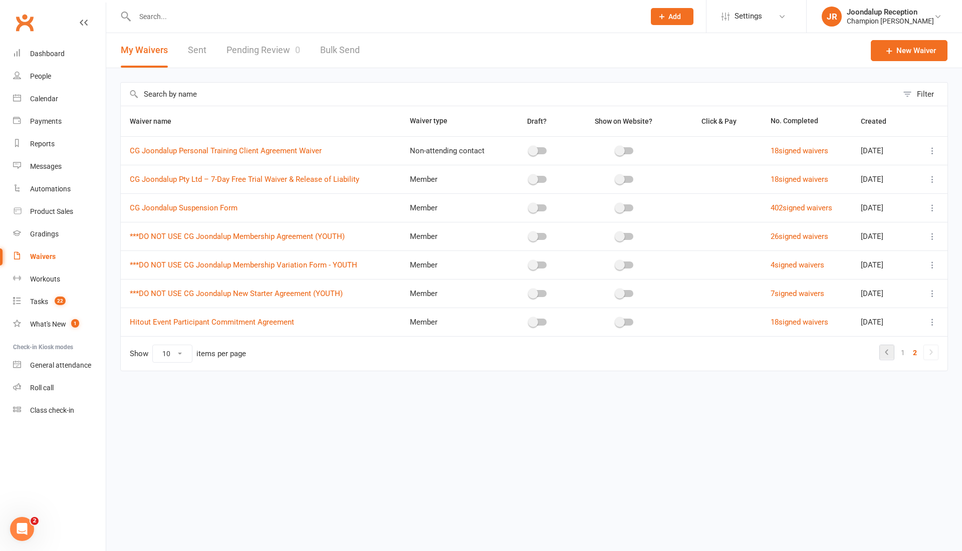
click at [881, 353] on link at bounding box center [887, 352] width 14 height 14
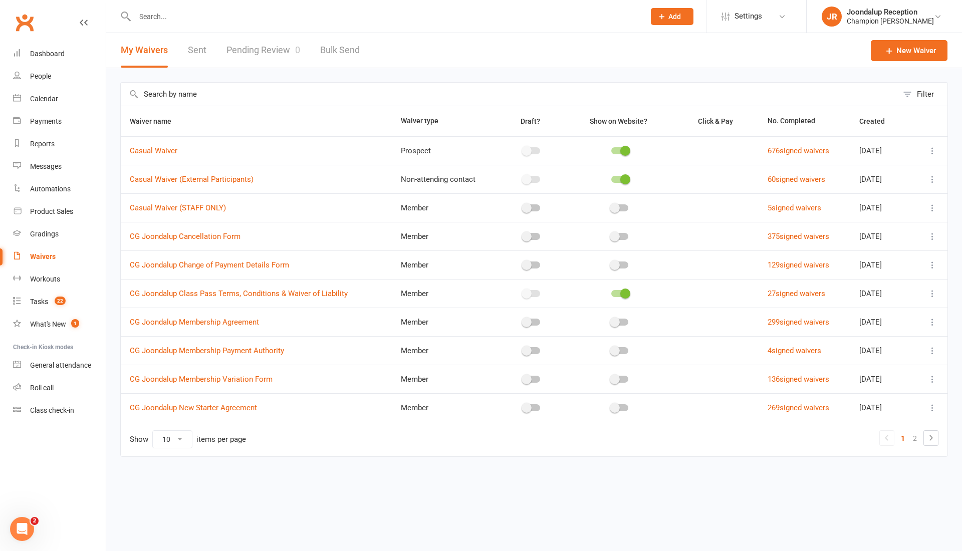
click at [935, 232] on icon at bounding box center [933, 237] width 10 height 10
click at [904, 291] on link "Copy external link to clipboard" at bounding box center [879, 295] width 118 height 20
click at [259, 49] on link "Pending Review 0" at bounding box center [264, 50] width 74 height 35
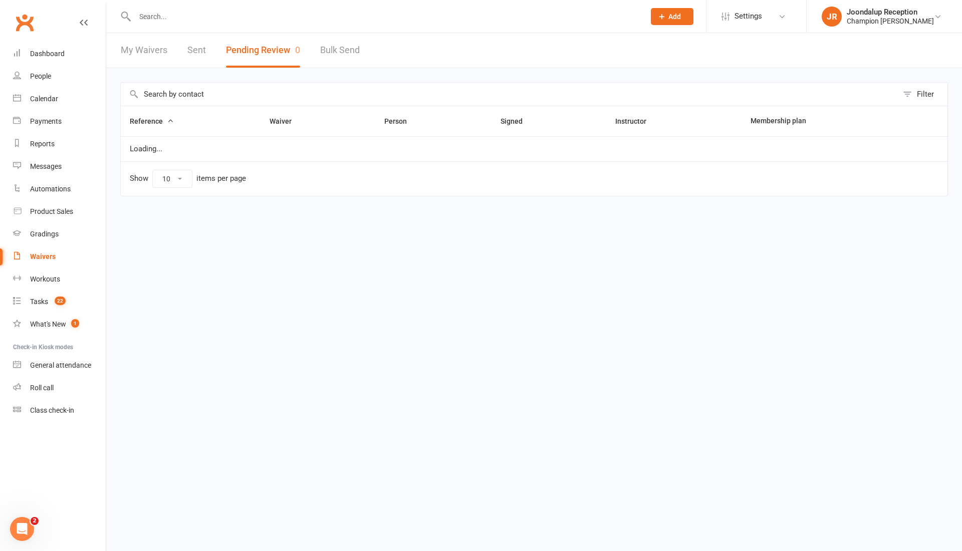
click at [168, 21] on input "text" at bounding box center [385, 17] width 506 height 14
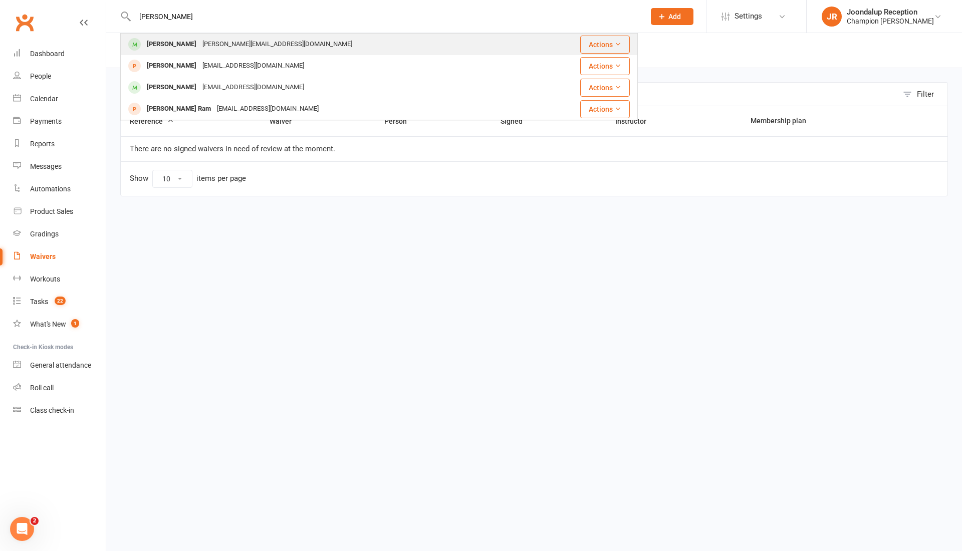
type input "ramzi"
click at [175, 39] on div "Ramzi Mangok" at bounding box center [172, 44] width 56 height 15
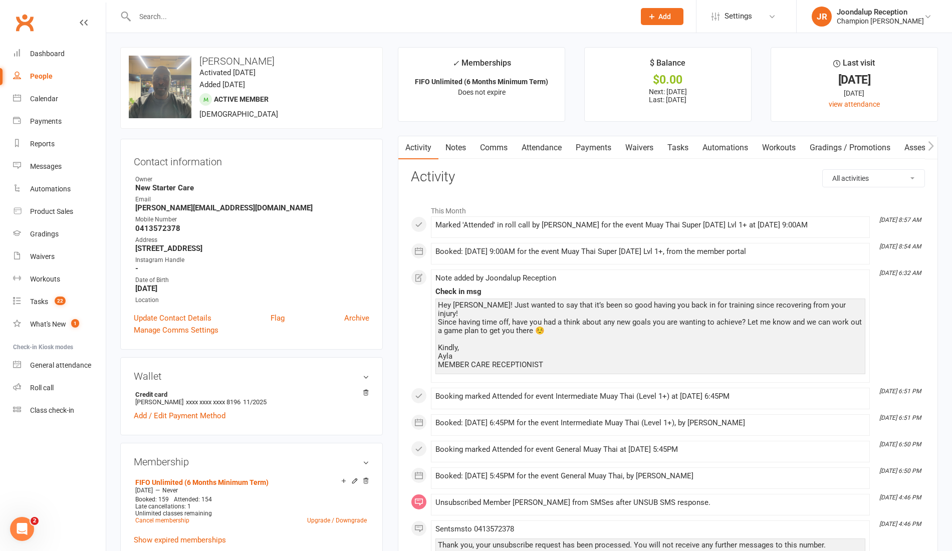
click at [594, 156] on link "Payments" at bounding box center [594, 147] width 50 height 23
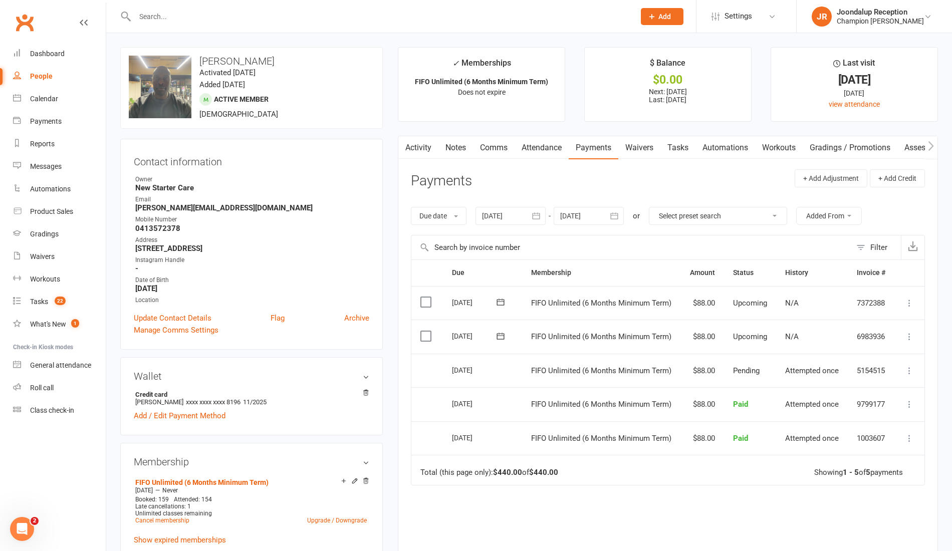
click at [184, 15] on input "text" at bounding box center [380, 17] width 496 height 14
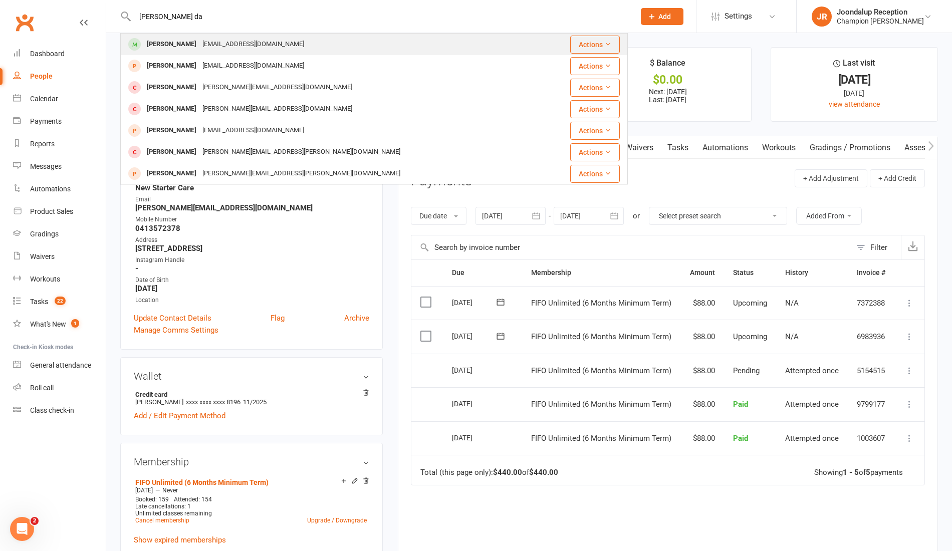
type input "dan da"
click at [203, 41] on div "dandavies121.dd@gmail.com" at bounding box center [253, 44] width 108 height 15
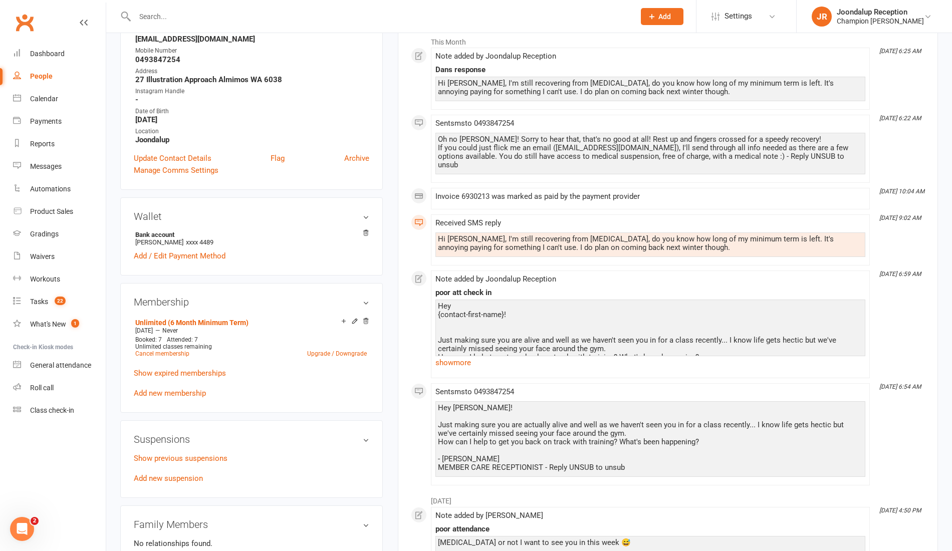
scroll to position [169, 0]
click at [206, 371] on link "Show expired memberships" at bounding box center [180, 372] width 92 height 9
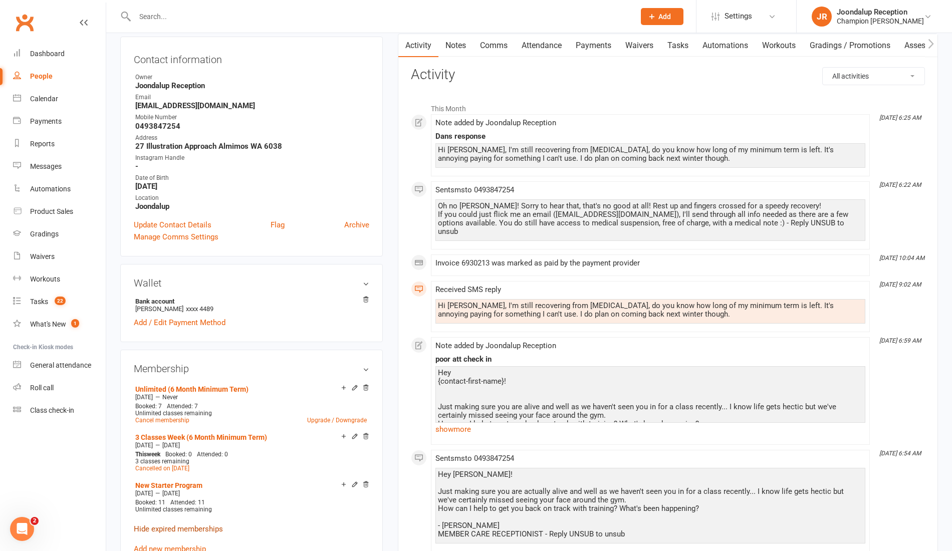
scroll to position [102, 0]
click at [611, 43] on link "Payments" at bounding box center [594, 45] width 50 height 23
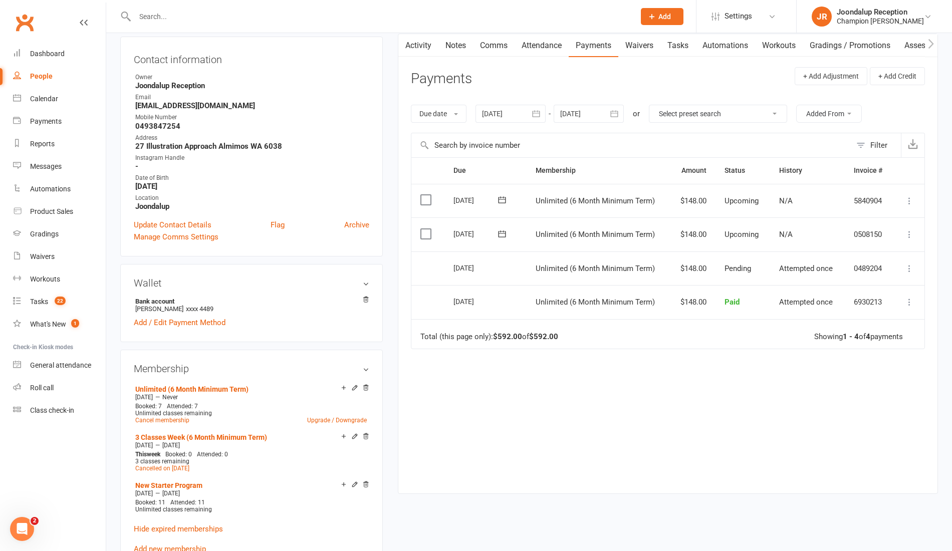
click at [532, 111] on button "button" at bounding box center [537, 114] width 18 height 18
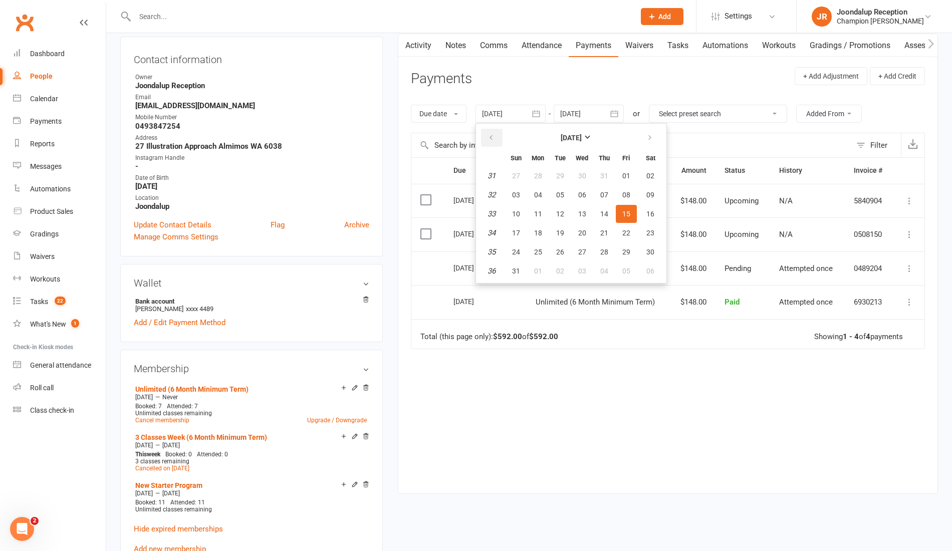
click at [488, 143] on button "button" at bounding box center [492, 138] width 22 height 18
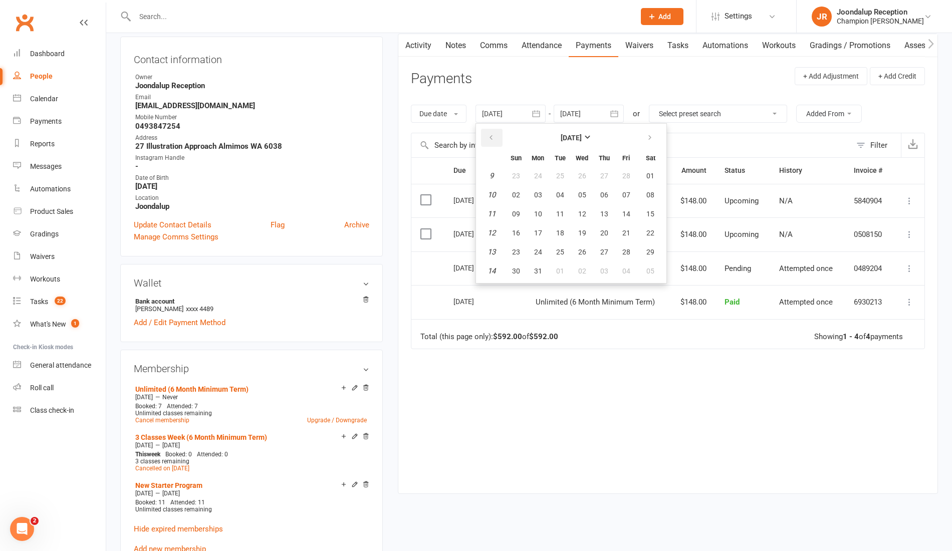
click at [488, 143] on button "button" at bounding box center [492, 138] width 22 height 18
click at [556, 196] on button "07" at bounding box center [560, 195] width 21 height 18
type input "07 Jan 2025"
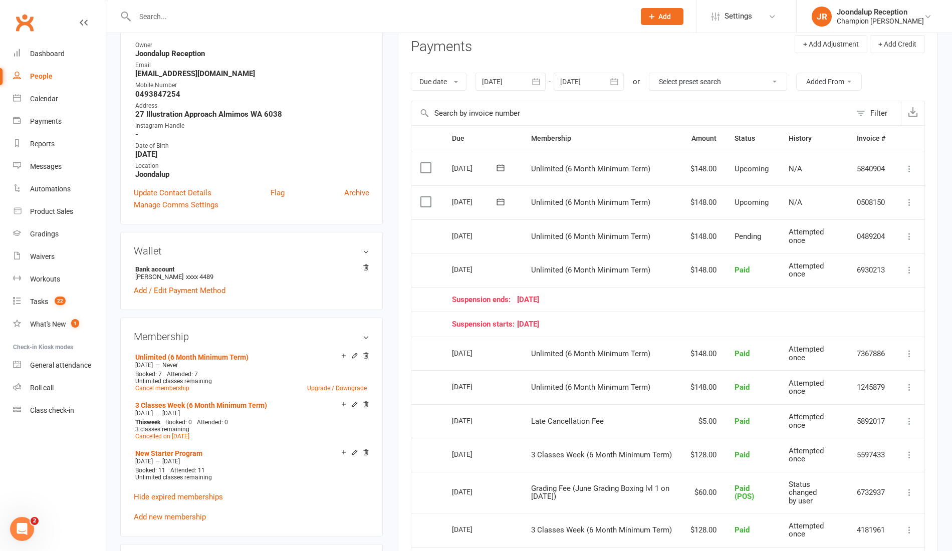
scroll to position [135, 0]
click at [164, 8] on div at bounding box center [374, 16] width 508 height 33
click at [164, 12] on input "text" at bounding box center [380, 17] width 496 height 14
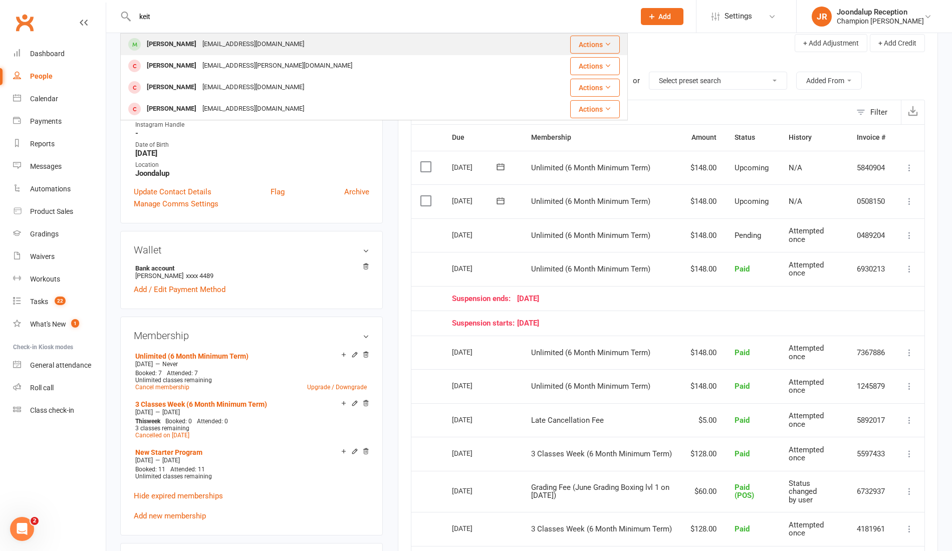
type input "keit"
click at [199, 47] on div "keithcourtney85@gmail.com" at bounding box center [253, 44] width 108 height 15
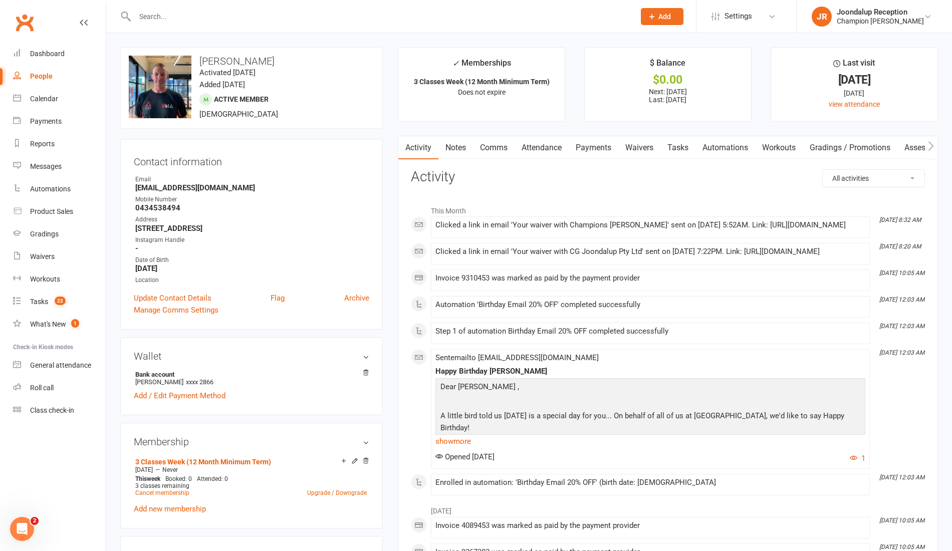
click at [603, 149] on link "Payments" at bounding box center [594, 147] width 50 height 23
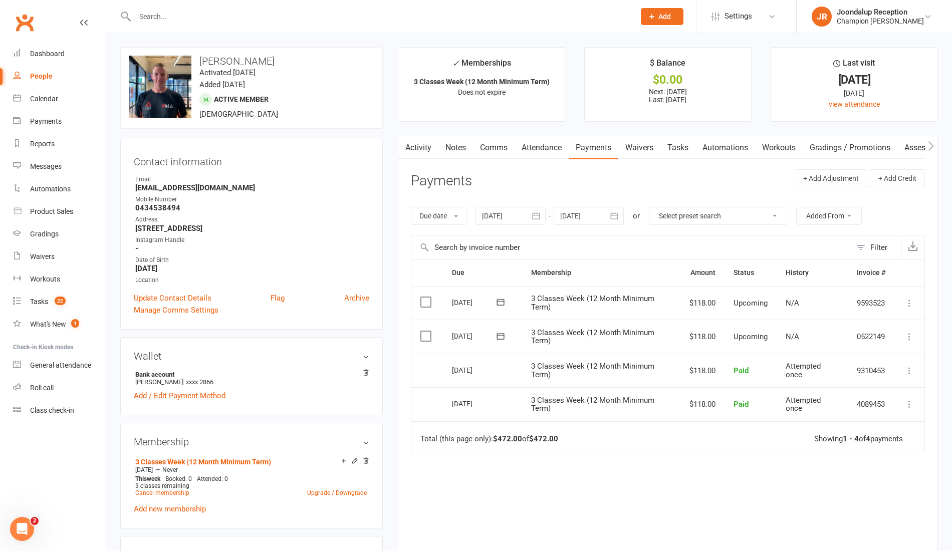
click at [538, 220] on icon "button" at bounding box center [536, 216] width 10 height 10
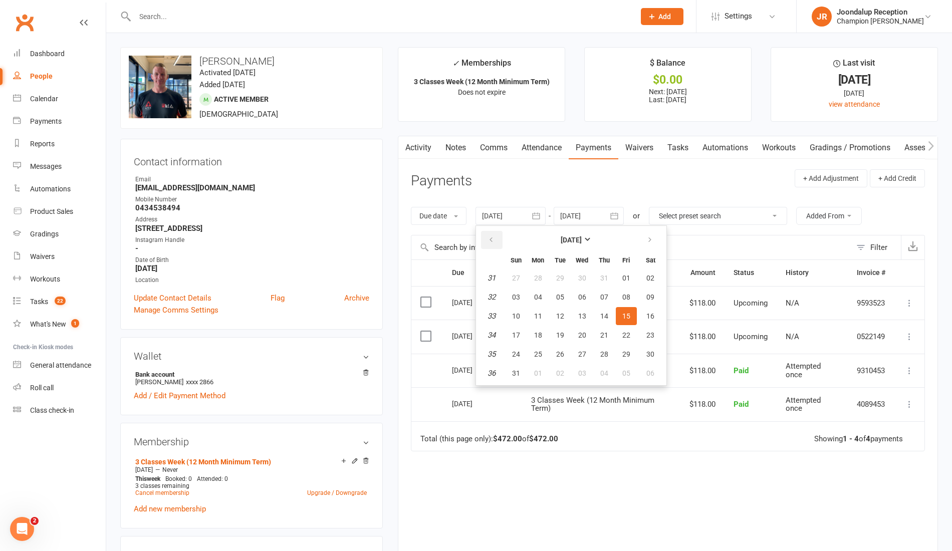
click at [484, 246] on button "button" at bounding box center [492, 240] width 22 height 18
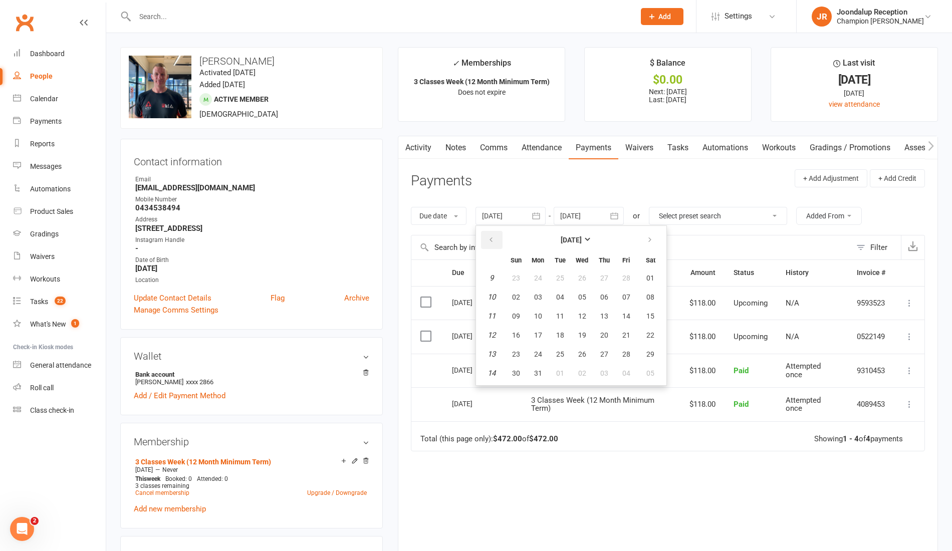
click at [484, 246] on button "button" at bounding box center [492, 240] width 22 height 18
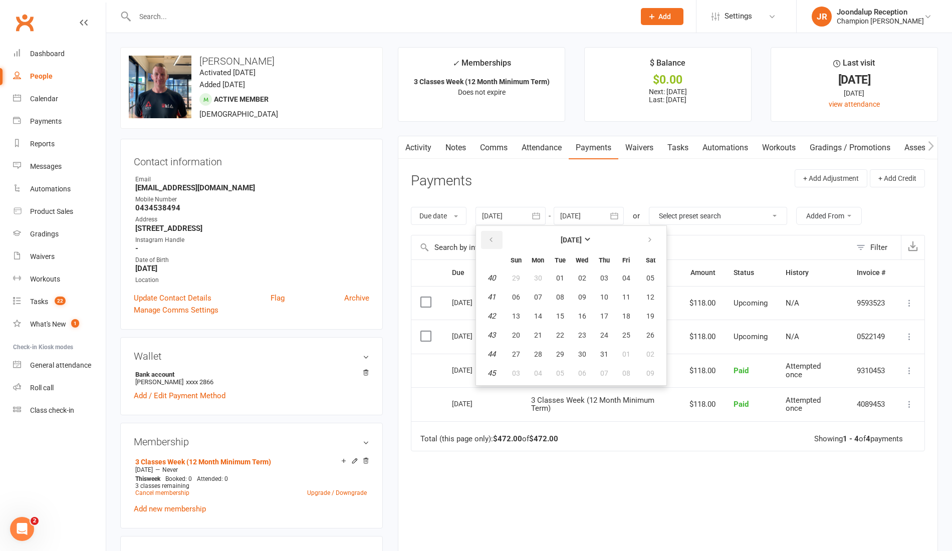
click at [484, 246] on button "button" at bounding box center [492, 240] width 22 height 18
click at [557, 290] on button "06" at bounding box center [560, 297] width 21 height 18
type input "06 Aug 2024"
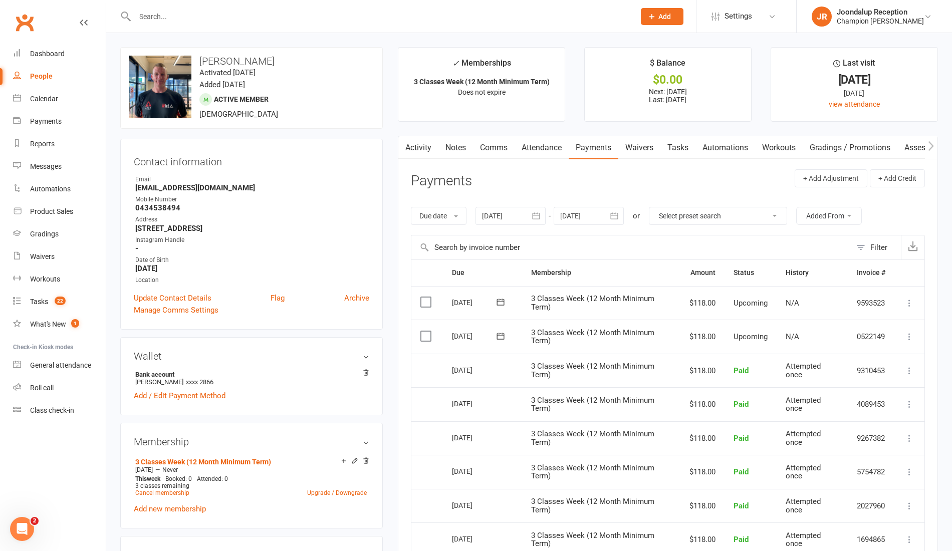
click at [454, 140] on link "Notes" at bounding box center [456, 147] width 35 height 23
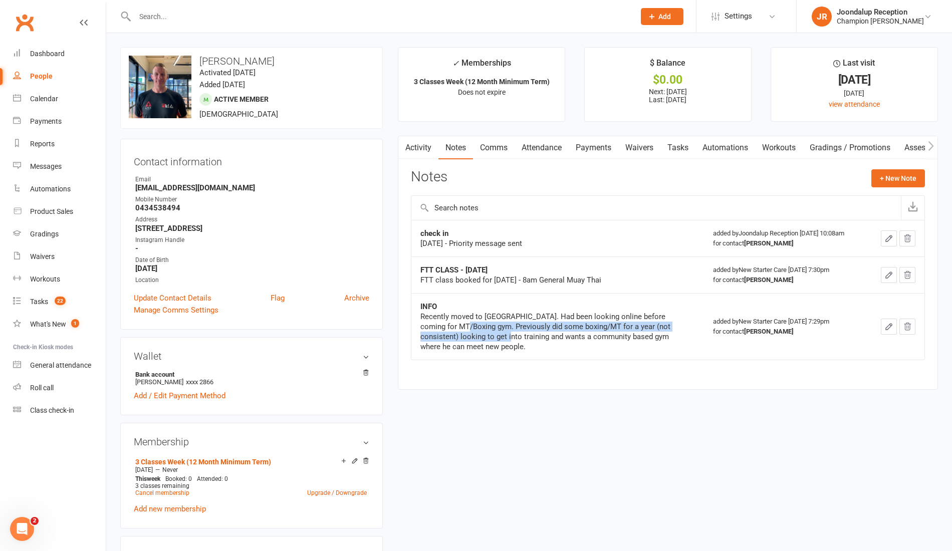
drag, startPoint x: 507, startPoint y: 336, endPoint x: 475, endPoint y: 325, distance: 34.1
click at [475, 325] on div "Recently moved to Perth. Had been looking online before coming for MT/Boxing gy…" at bounding box center [545, 332] width 251 height 40
copy div "Previously did some boxing/MT for a year (not consistent) looking to get into t…"
click at [47, 256] on div "Waivers" at bounding box center [42, 257] width 25 height 8
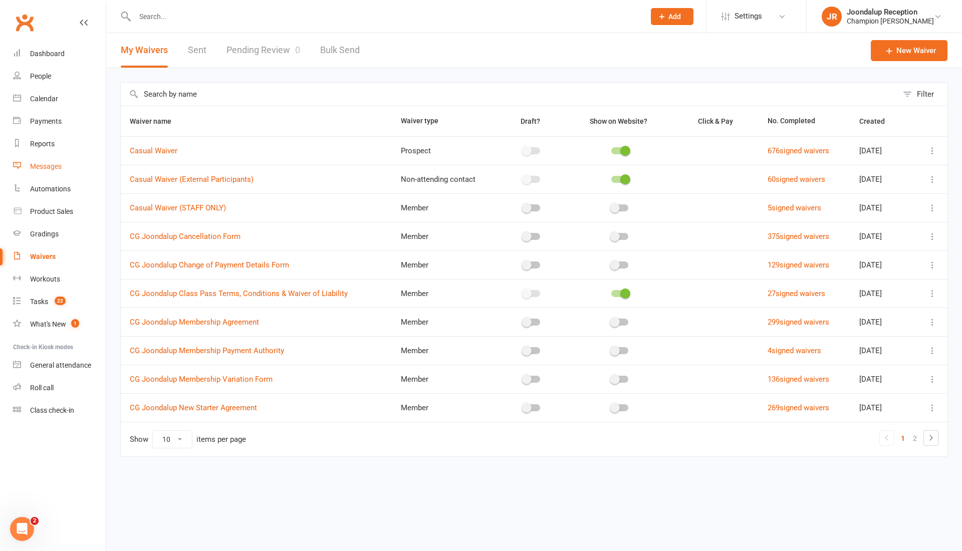
click at [51, 160] on link "Messages" at bounding box center [59, 166] width 93 height 23
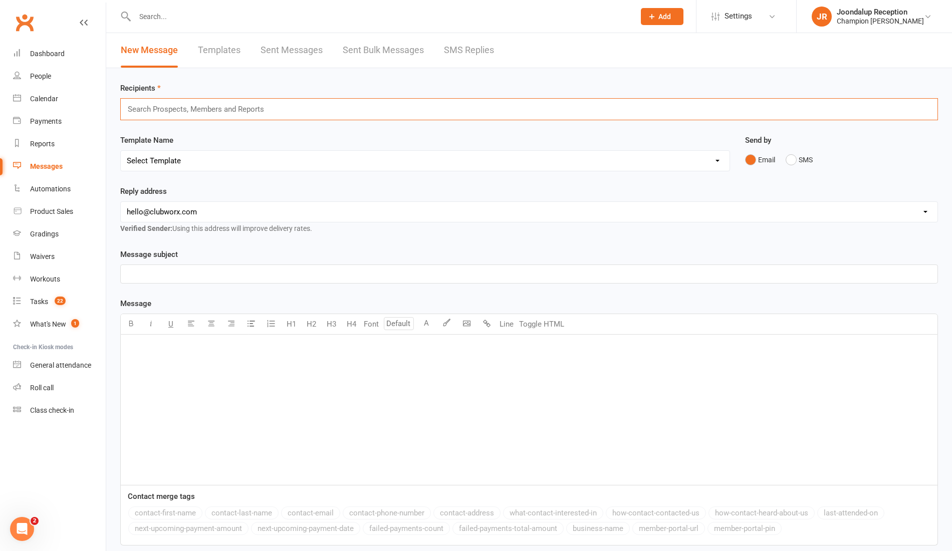
click at [192, 113] on input "text" at bounding box center [200, 109] width 147 height 13
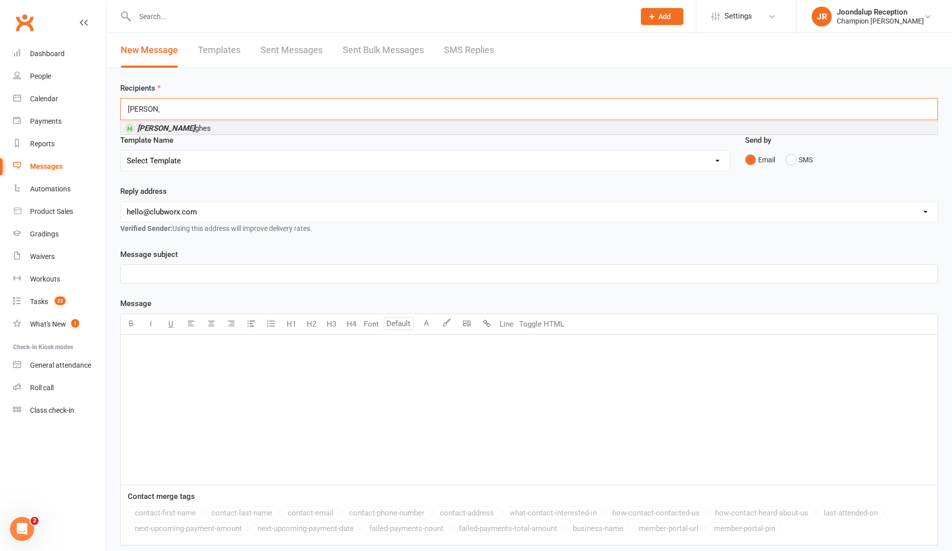
type input "adam hu"
click at [207, 129] on li "Adam Hu ghes" at bounding box center [529, 128] width 817 height 13
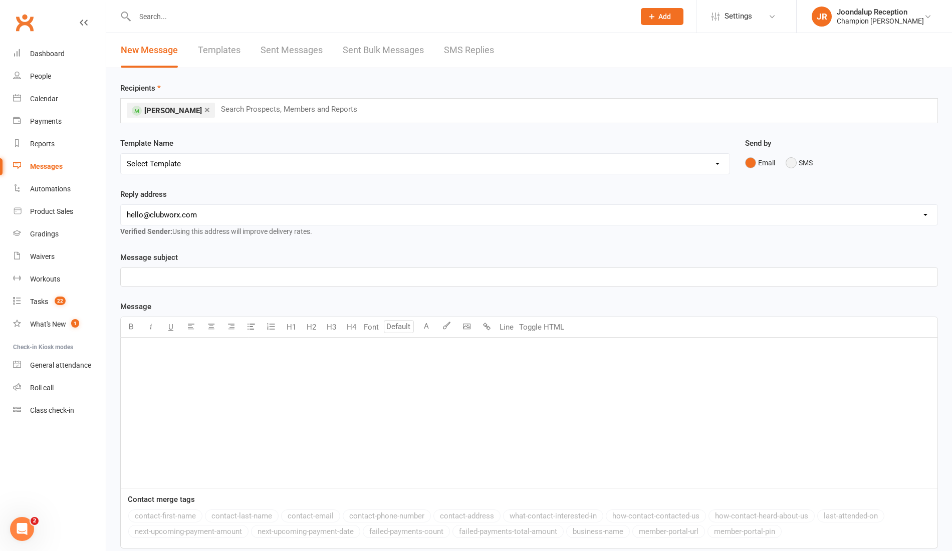
click at [806, 161] on button "SMS" at bounding box center [799, 162] width 27 height 19
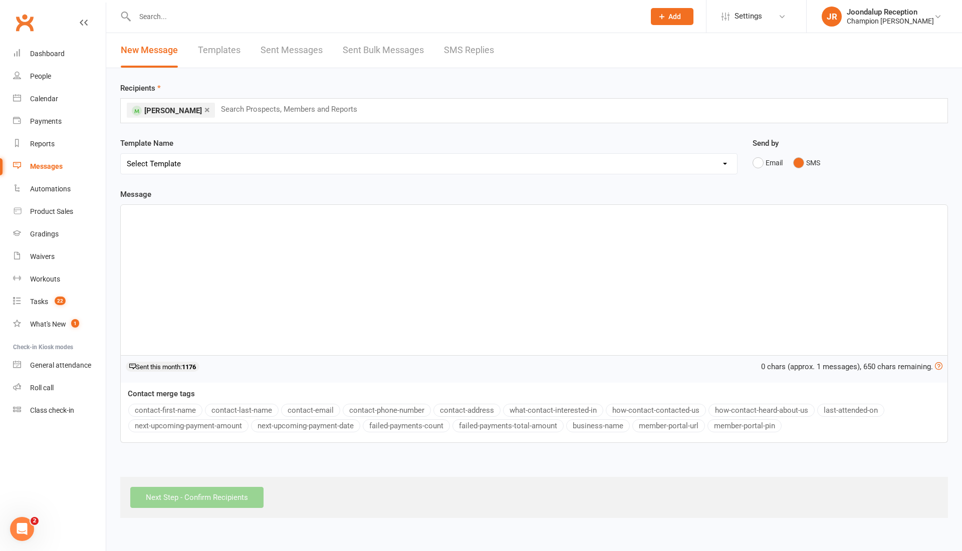
click at [363, 261] on div "﻿" at bounding box center [534, 280] width 827 height 150
click at [155, 408] on button "contact-first-name" at bounding box center [165, 410] width 74 height 13
drag, startPoint x: 237, startPoint y: 210, endPoint x: 73, endPoint y: 211, distance: 163.9
click at [73, 211] on ui-view "Prospect Member Non-attending contact Class / event Appointment Grading event T…" at bounding box center [481, 261] width 962 height 516
click at [217, 211] on span "You okay, legend? No rush—when you’re ready I’ll sort a comeback plan." at bounding box center [247, 213] width 240 height 9
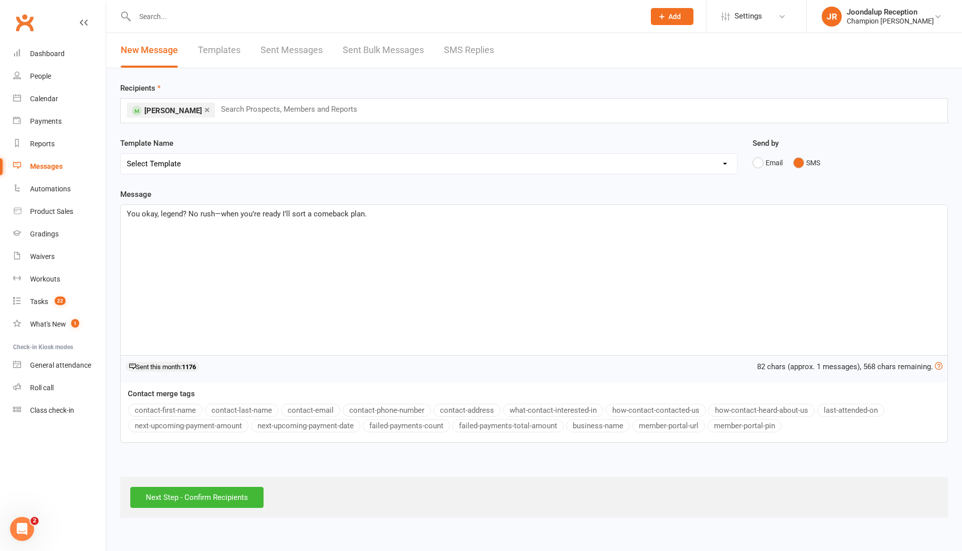
click at [219, 214] on span "You okay, legend? No rush—when you’re ready I’ll sort a comeback plan." at bounding box center [247, 213] width 240 height 9
click at [293, 215] on span "You okay, legend? No rush - when you’re ready I’ll sort a comeback plan." at bounding box center [247, 213] width 240 height 9
drag, startPoint x: 347, startPoint y: 215, endPoint x: 284, endPoint y: 214, distance: 63.2
click at [284, 214] on span "You okay, legend? No rush - when you’re ready I’ll sort a comeback plan." at bounding box center [247, 213] width 240 height 9
click at [447, 213] on p "You okay, legend? No rush - when you’re ready we can work out a comeback plan." at bounding box center [534, 214] width 815 height 12
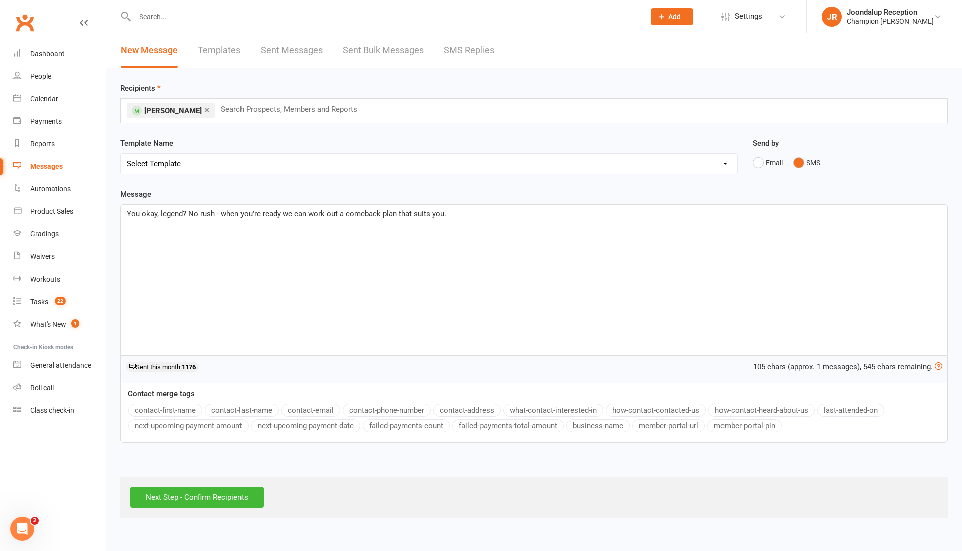
click at [425, 109] on div "× Adam Hughes Search Prospects, Members and Reports" at bounding box center [534, 110] width 828 height 25
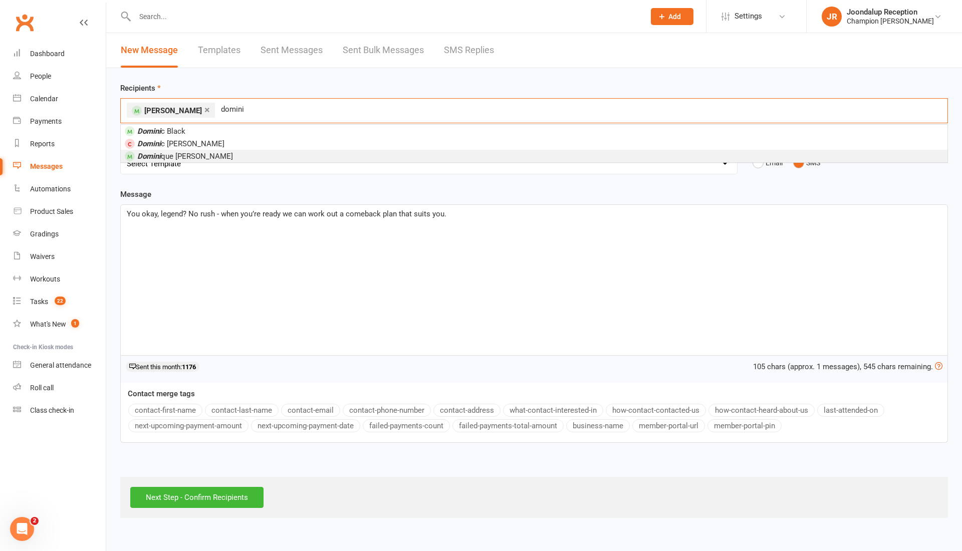
type input "domini"
click at [241, 150] on li "Domini que Stevens" at bounding box center [534, 156] width 827 height 13
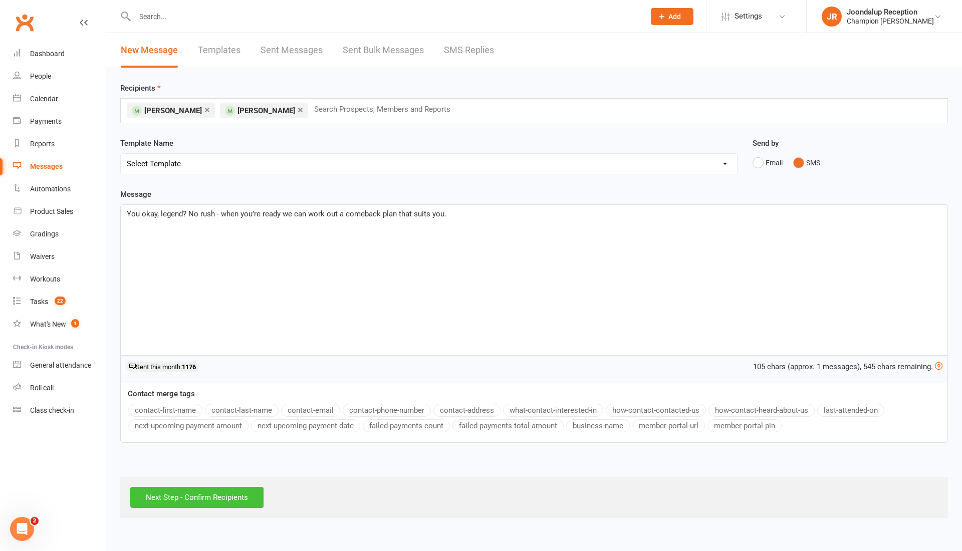
click at [200, 499] on input "Next Step - Confirm Recipients" at bounding box center [196, 497] width 133 height 21
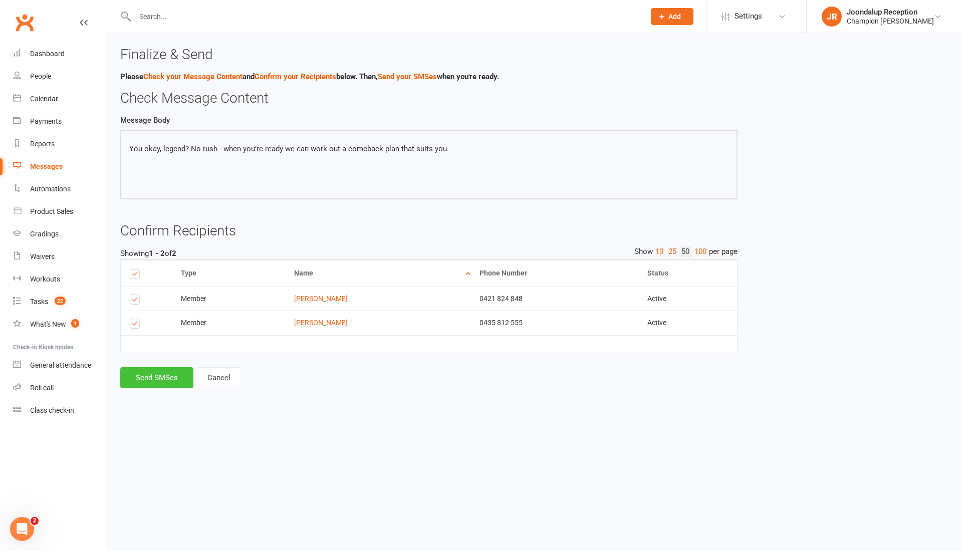
click at [170, 382] on button "Send SMSes" at bounding box center [156, 377] width 73 height 21
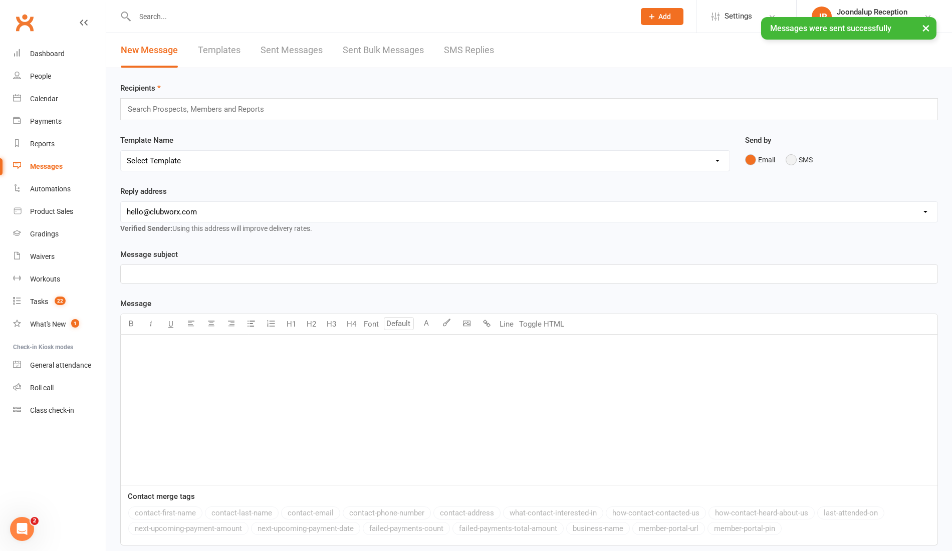
click at [793, 162] on button "SMS" at bounding box center [799, 159] width 27 height 19
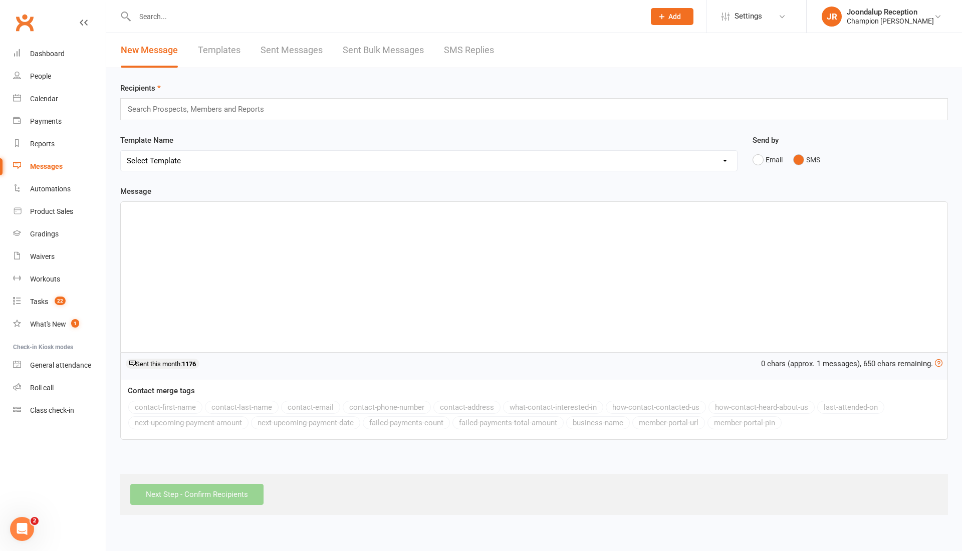
click at [512, 108] on div "Search Prospects, Members and Reports" at bounding box center [534, 109] width 828 height 22
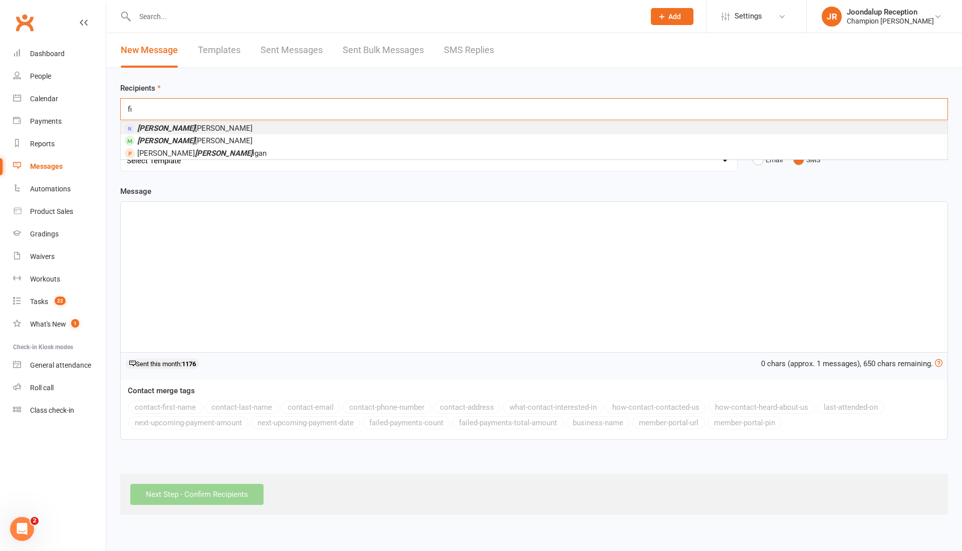
type input "f"
type input "clinton"
click at [160, 125] on em "Clinton" at bounding box center [166, 128] width 58 height 9
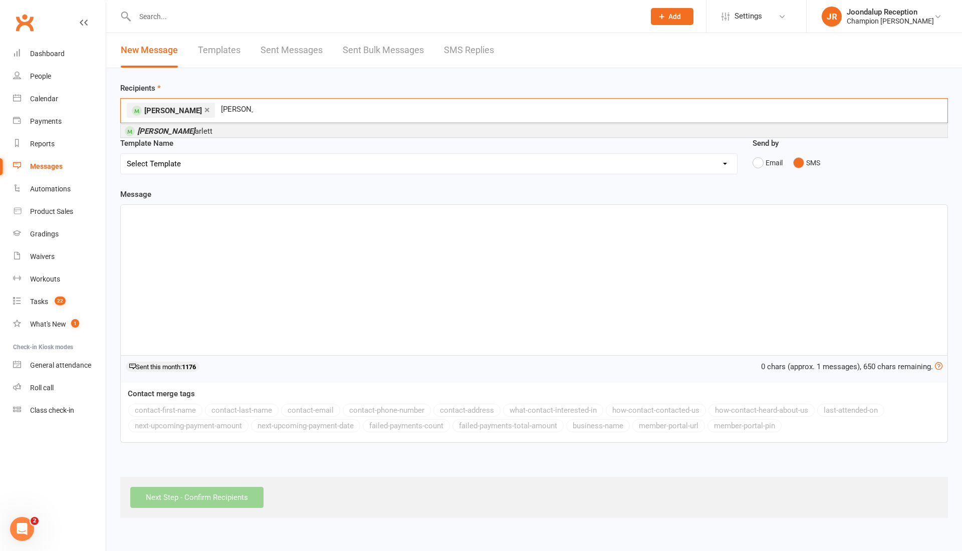
type input "shaun g"
click at [163, 129] on em "Shaun G" at bounding box center [166, 131] width 58 height 9
type input "zade"
click at [201, 136] on li "Zade Matta" at bounding box center [534, 131] width 827 height 13
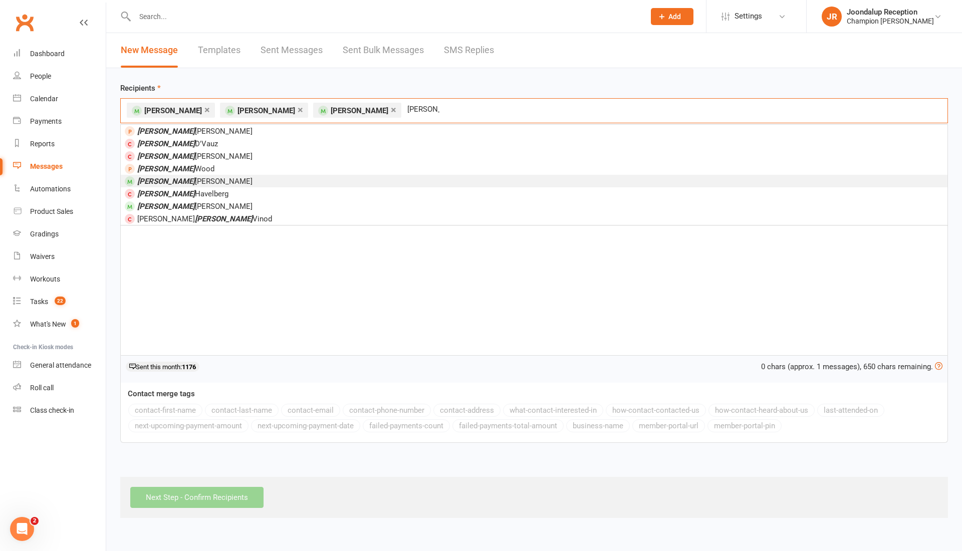
type input "jacob"
click at [191, 181] on li "Jacob Smith" at bounding box center [534, 181] width 827 height 13
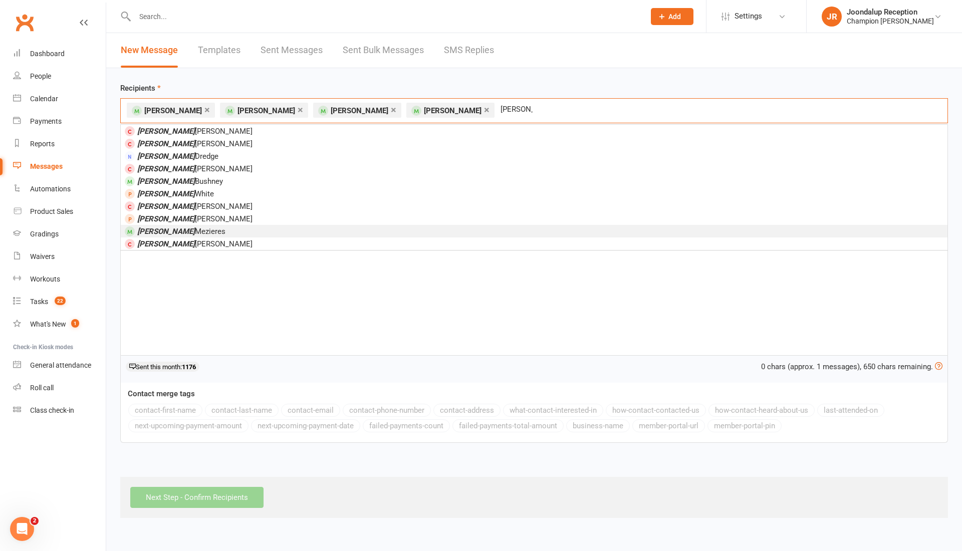
type input "joshua"
click at [196, 227] on li "Joshua Mezieres" at bounding box center [534, 231] width 827 height 13
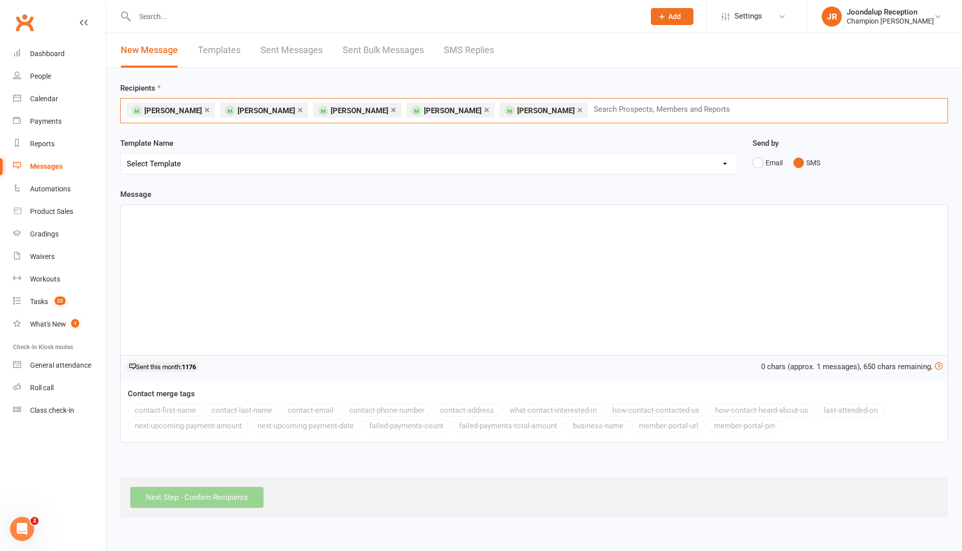
click at [322, 239] on div "﻿" at bounding box center [534, 280] width 827 height 150
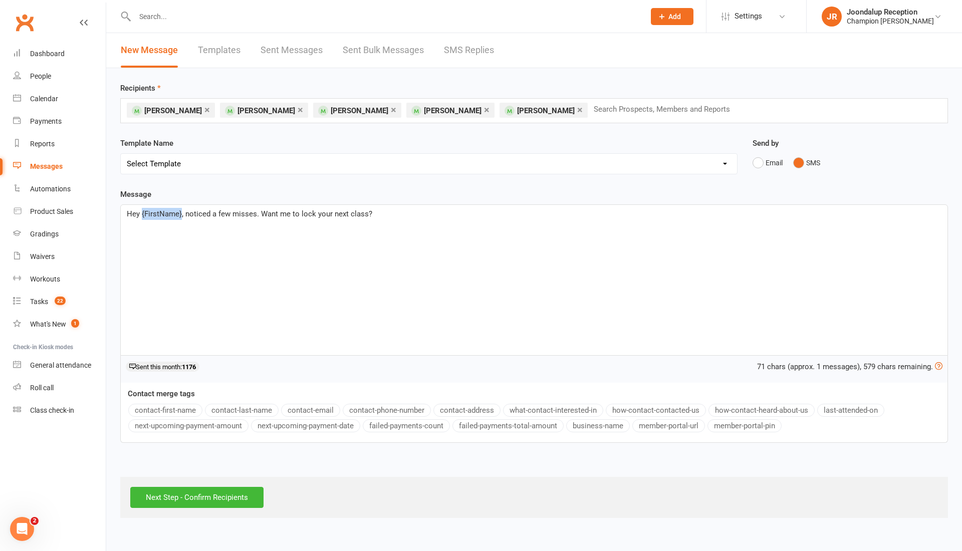
drag, startPoint x: 180, startPoint y: 207, endPoint x: 141, endPoint y: 211, distance: 39.2
click at [141, 211] on span "Hey {FirstName}, noticed a few misses. Want me to lock your next class?" at bounding box center [250, 213] width 246 height 9
drag, startPoint x: 397, startPoint y: 206, endPoint x: 95, endPoint y: 212, distance: 301.8
click at [95, 212] on ui-view "Prospect Member Non-attending contact Class / event Appointment Grading event T…" at bounding box center [481, 261] width 962 height 516
drag, startPoint x: 180, startPoint y: 210, endPoint x: 141, endPoint y: 205, distance: 38.9
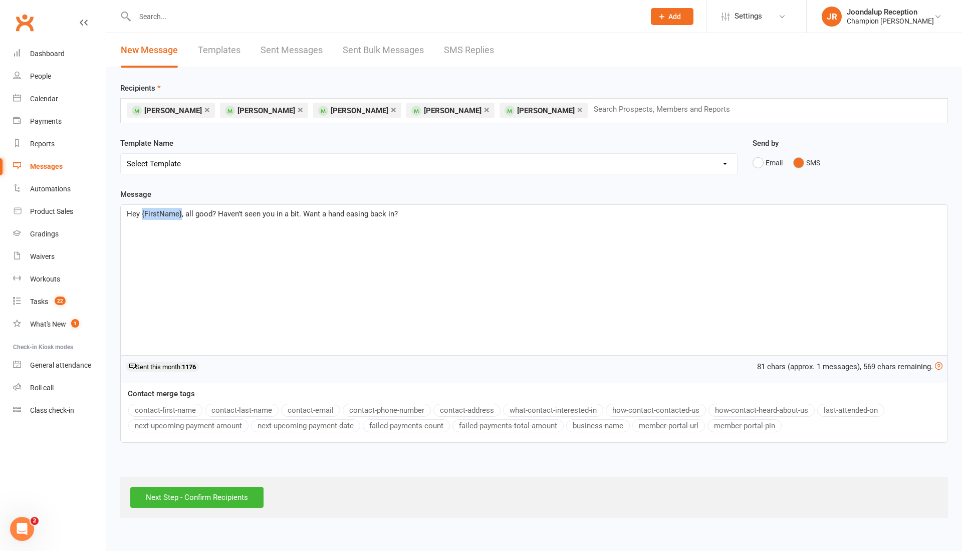
click at [141, 205] on div "Hey {FirstName}, all good? Haven’t seen you in a bit. Want a hand easing back i…" at bounding box center [534, 280] width 827 height 150
click at [176, 405] on button "contact-first-name" at bounding box center [165, 410] width 74 height 13
click at [330, 223] on div "Hey ﻿ {contact-first-name} , all good? Haven’t seen you in a bit. Want a hand e…" at bounding box center [534, 280] width 827 height 150
click at [442, 220] on div "Hey ﻿ {contact-first-name} , all good? Haven’t seen you in a bit. Want a hand e…" at bounding box center [534, 280] width 827 height 150
click at [593, 104] on input "text" at bounding box center [666, 109] width 147 height 13
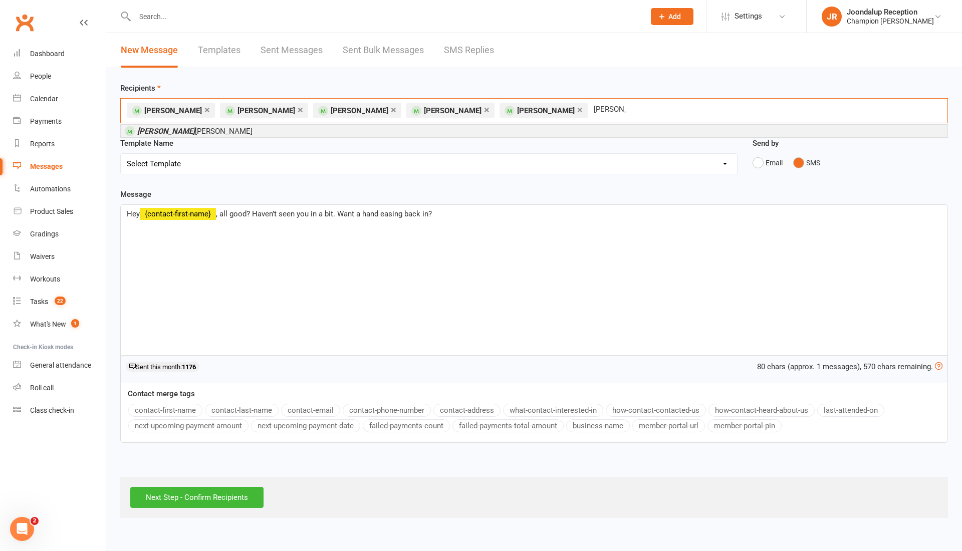
type input "joss"
click at [465, 128] on li "Joss Moran" at bounding box center [534, 131] width 827 height 13
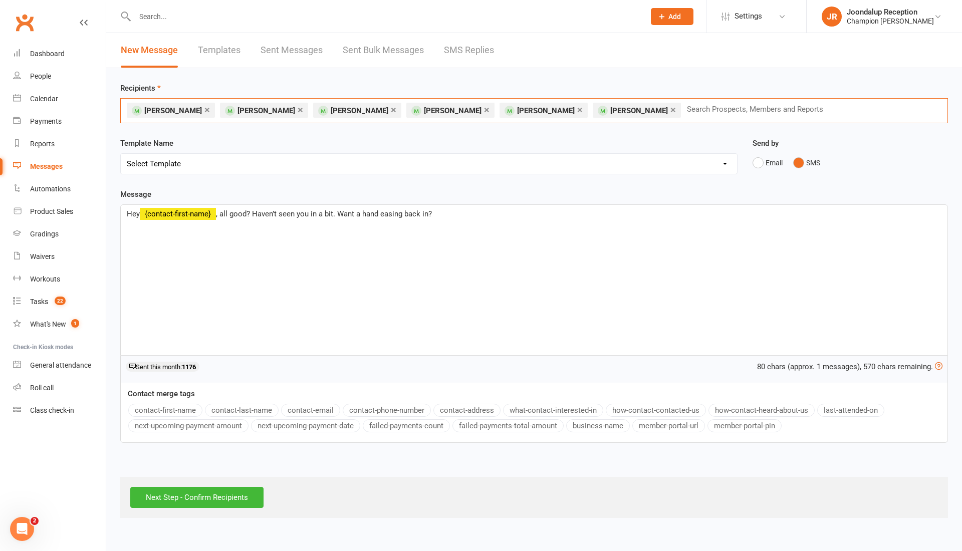
click at [471, 224] on div "Hey ﻿ {contact-first-name} , all good? Haven’t seen you in a bit. Want a hand e…" at bounding box center [534, 280] width 827 height 150
click at [439, 212] on span ", all good? Haven’t seen you in a bit. Want a hand easing back in? tell me your…" at bounding box center [361, 213] width 290 height 9
click at [529, 213] on p "Hey ﻿ {contact-first-name} , all good? Haven’t seen you in a bit. Want a hand e…" at bounding box center [534, 214] width 815 height 12
click at [442, 247] on div "Hey ﻿ {contact-first-name} , all good? Haven’t seen you in a bit. Want a hand e…" at bounding box center [534, 280] width 827 height 150
click at [438, 216] on span ", all good? Haven’t seen you in a bit. Want a hand easing back in? Tell me your…" at bounding box center [395, 213] width 359 height 9
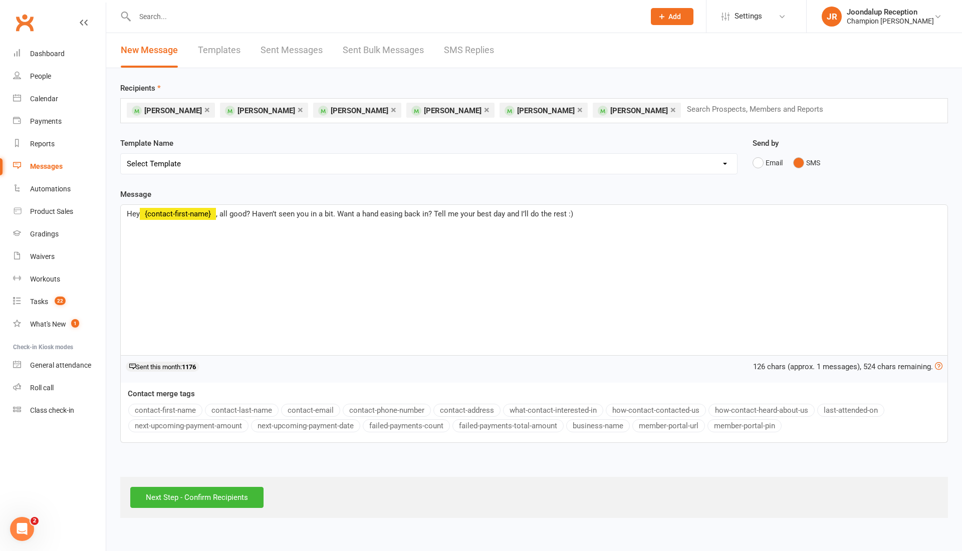
click at [603, 231] on div "Hey ﻿ {contact-first-name} , all good? Haven’t seen you in a bit. Want a hand e…" at bounding box center [534, 280] width 827 height 150
click at [204, 107] on link "×" at bounding box center [207, 110] width 6 height 16
click at [209, 494] on input "Next Step - Confirm Recipients" at bounding box center [196, 497] width 133 height 21
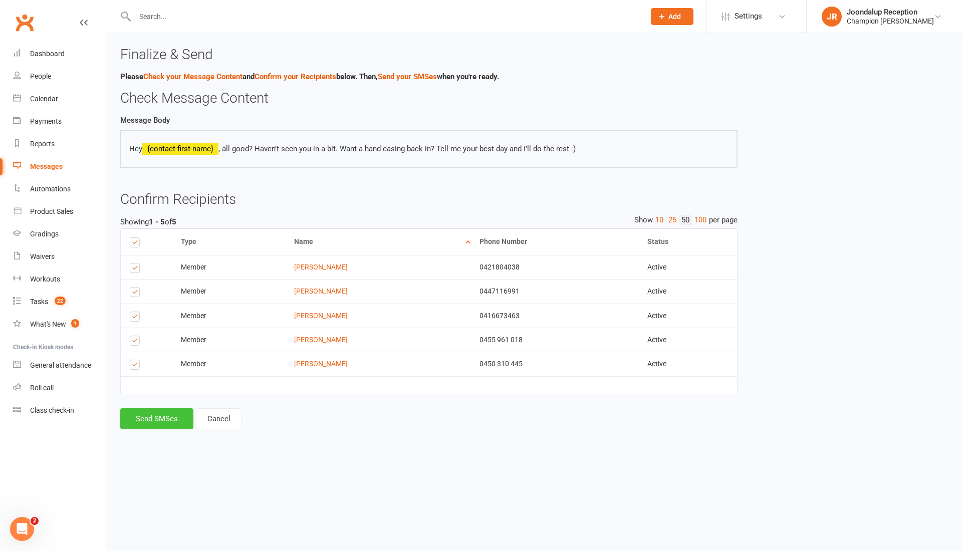
click at [147, 430] on button "Send SMSes" at bounding box center [156, 418] width 73 height 21
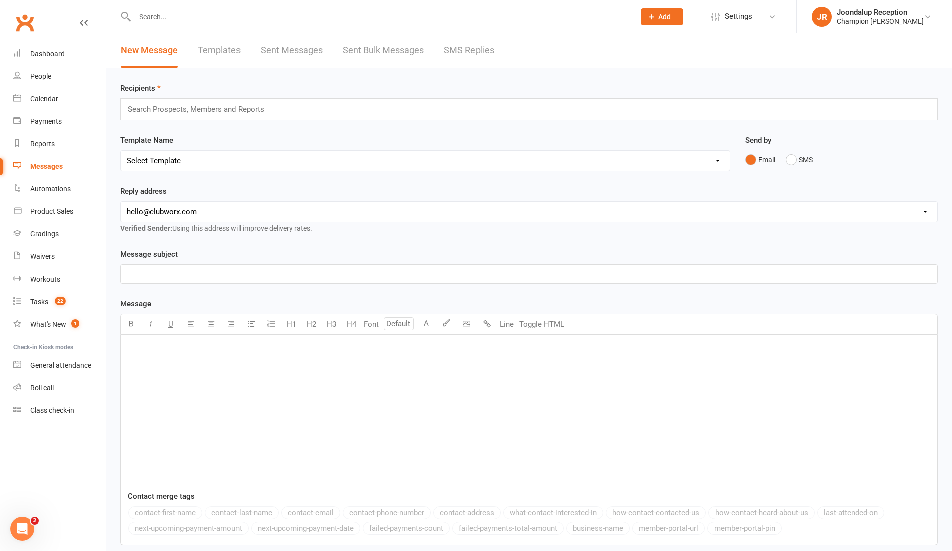
click at [173, 20] on input "text" at bounding box center [380, 17] width 496 height 14
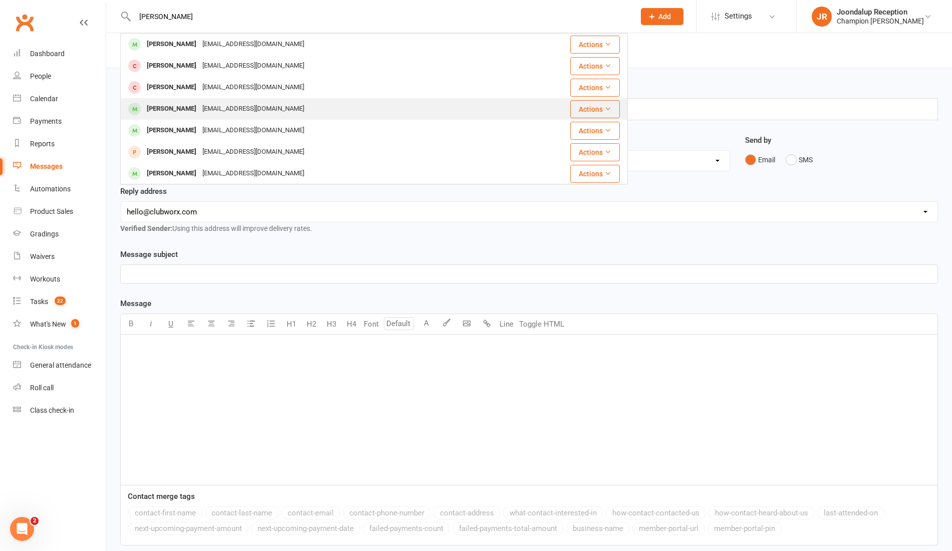
type input "doug"
click at [181, 112] on div "Douglas Rooke" at bounding box center [172, 109] width 56 height 15
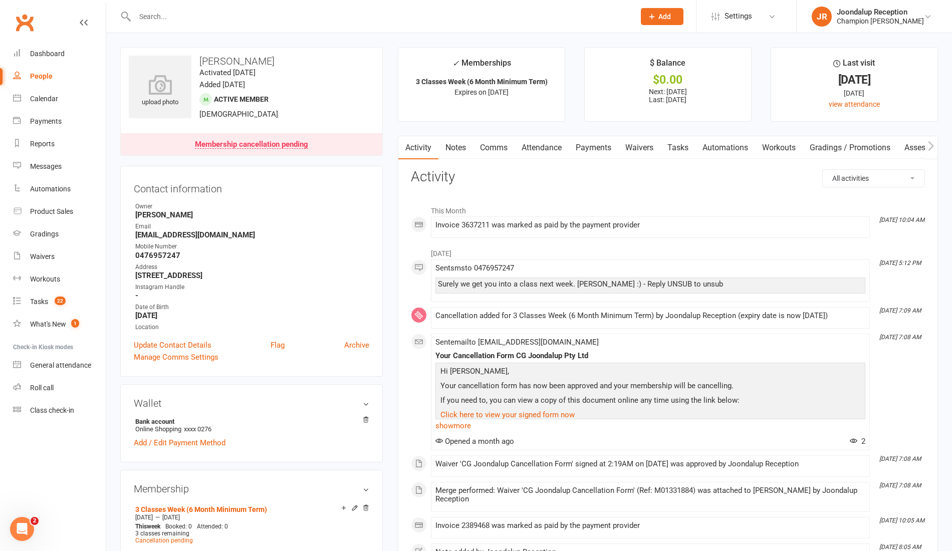
click at [175, 15] on input "text" at bounding box center [380, 17] width 496 height 14
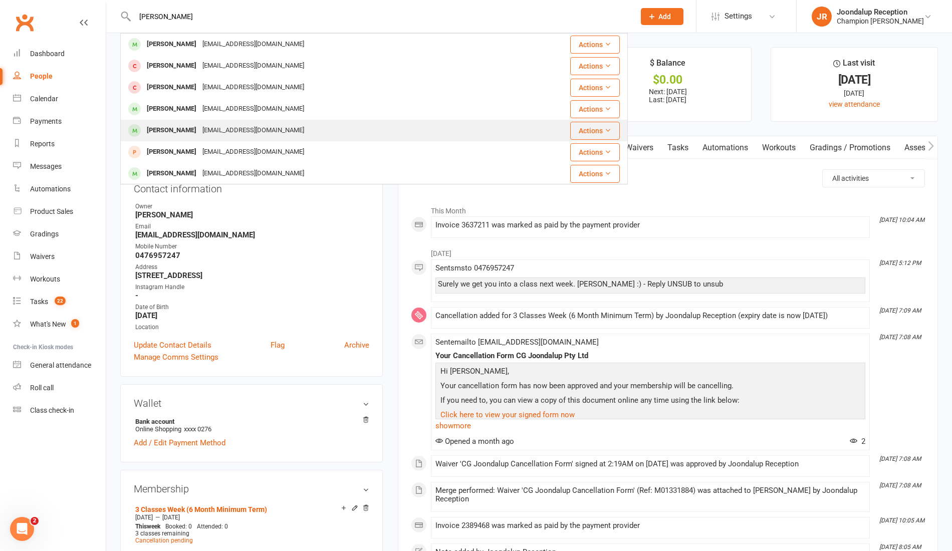
type input "doug"
click at [171, 126] on div "Douglas Mahu" at bounding box center [172, 130] width 56 height 15
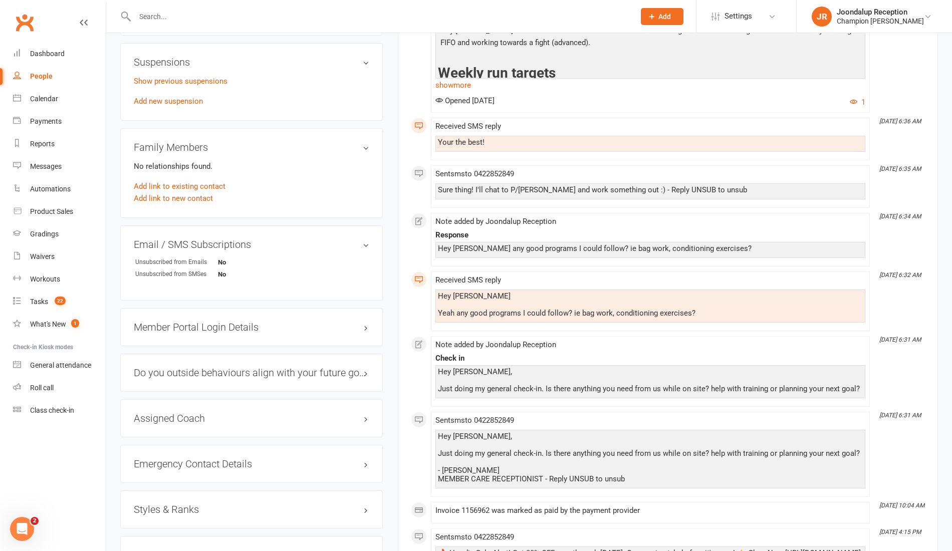
scroll to position [583, 0]
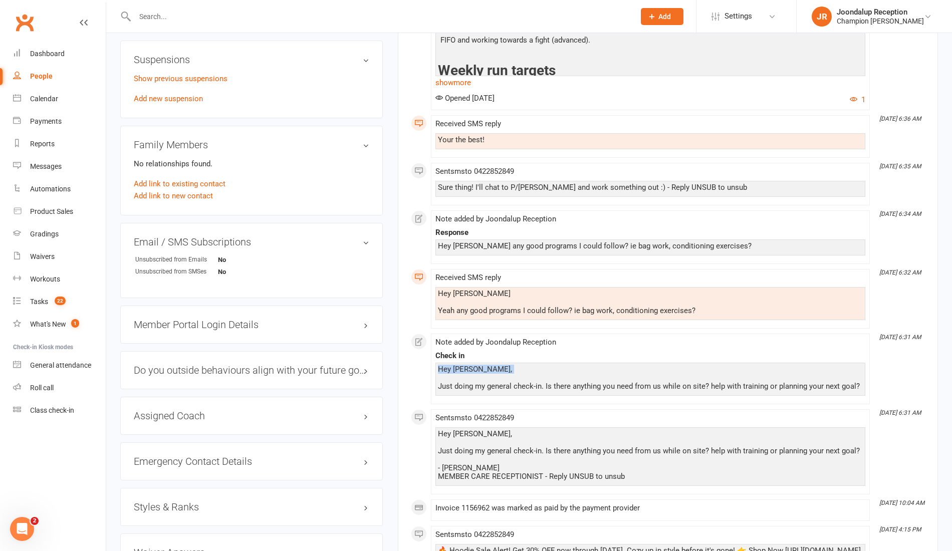
drag, startPoint x: 439, startPoint y: 364, endPoint x: 858, endPoint y: 378, distance: 419.2
click at [858, 378] on div "Hey Doug, Just doing my general check-in. Is there anything you need from us wh…" at bounding box center [650, 378] width 425 height 26
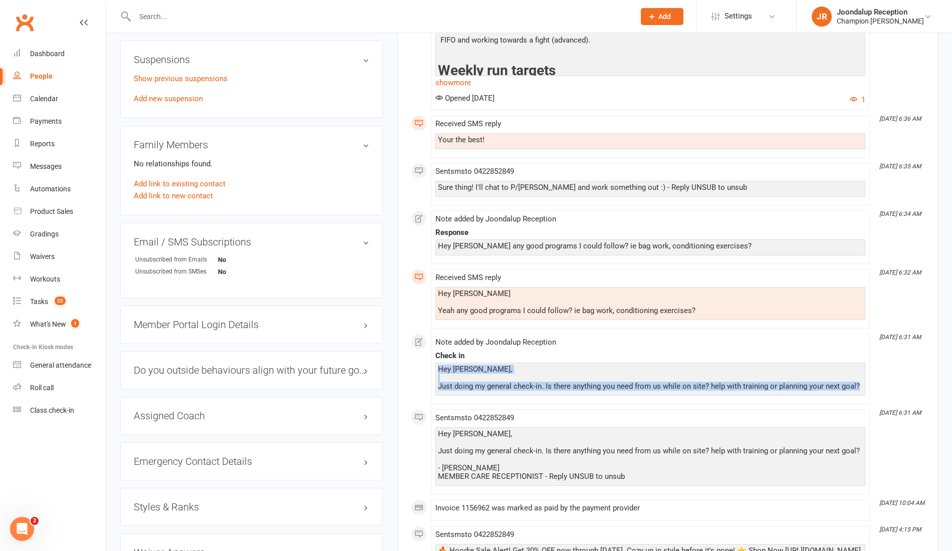
drag, startPoint x: 862, startPoint y: 383, endPoint x: 419, endPoint y: 365, distance: 443.4
click at [419, 365] on div "This Month Sep 12, 6:47 AM Sent sms to 0422852849 Haha props to those who are f…" at bounding box center [668, 175] width 514 height 1114
copy div "Hey Doug, Just doing my general check-in. Is there anything you need from us wh…"
click at [34, 167] on div "Messages" at bounding box center [46, 166] width 32 height 8
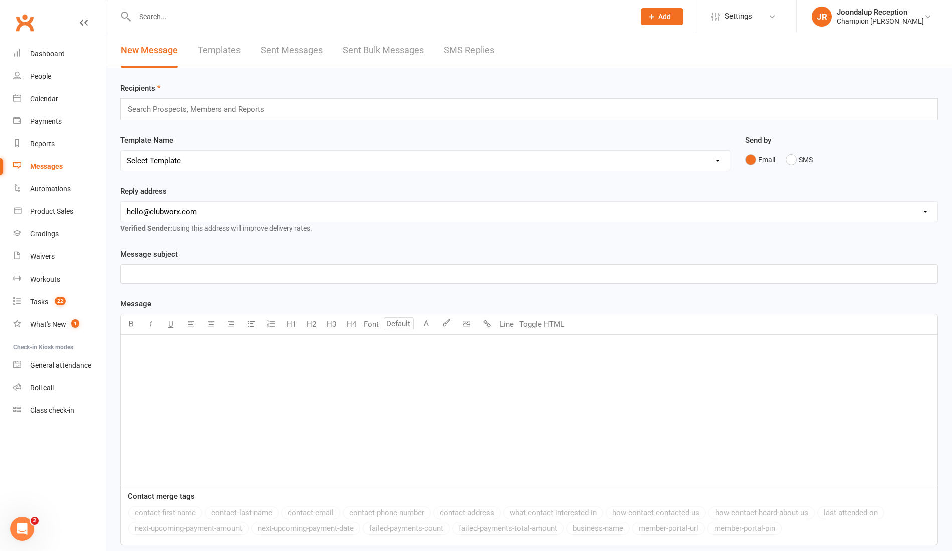
click at [306, 113] on div "Search Prospects, Members and Reports" at bounding box center [529, 109] width 818 height 22
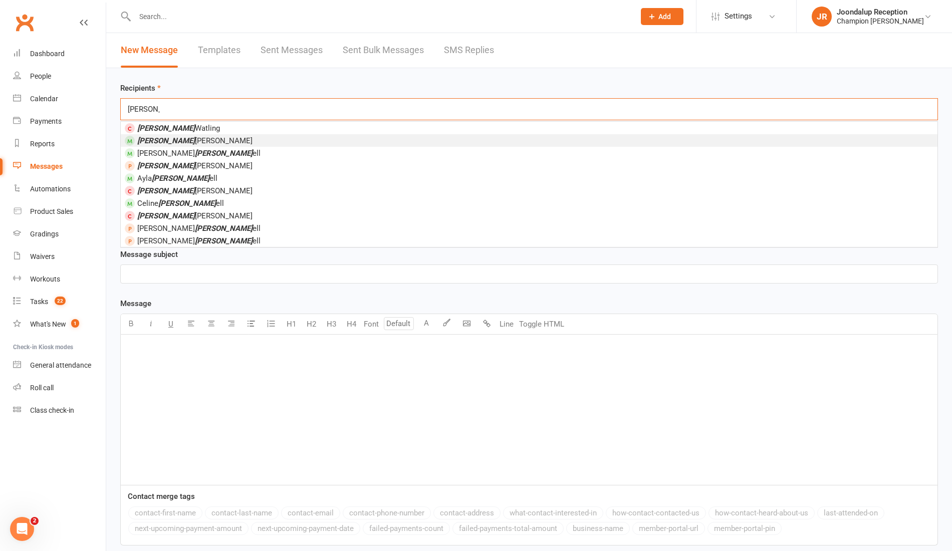
type input "mitch"
click at [284, 139] on li "Mitch Wright" at bounding box center [529, 140] width 817 height 13
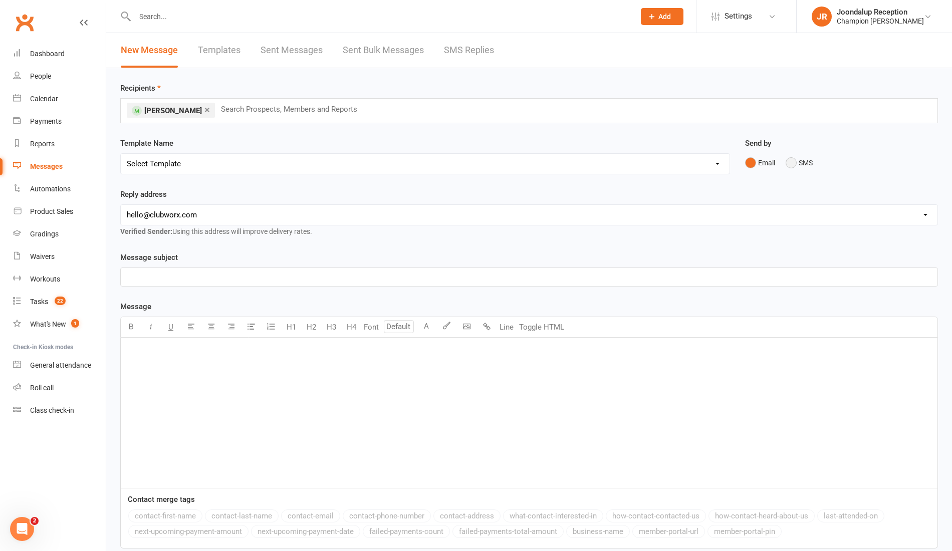
click at [802, 157] on button "SMS" at bounding box center [799, 162] width 27 height 19
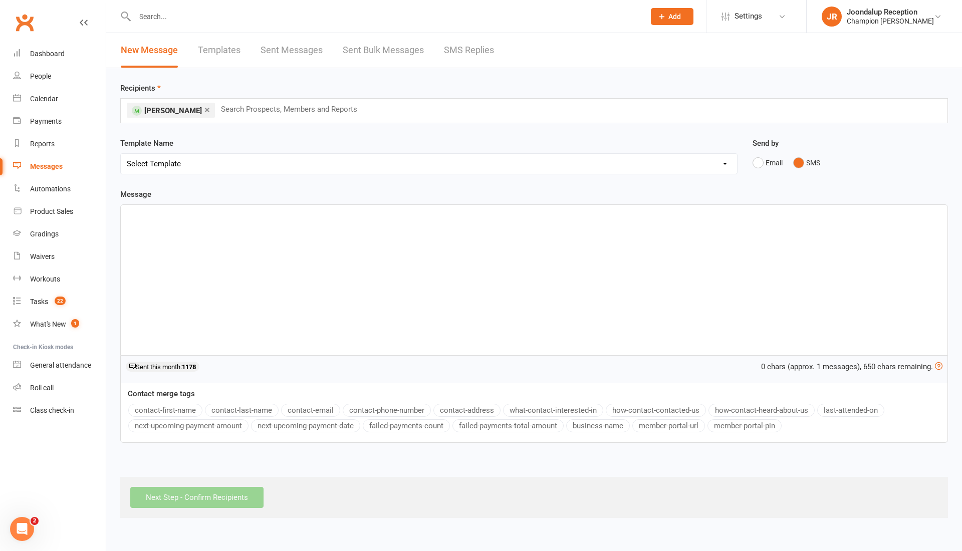
click at [450, 243] on div "﻿" at bounding box center [534, 280] width 827 height 150
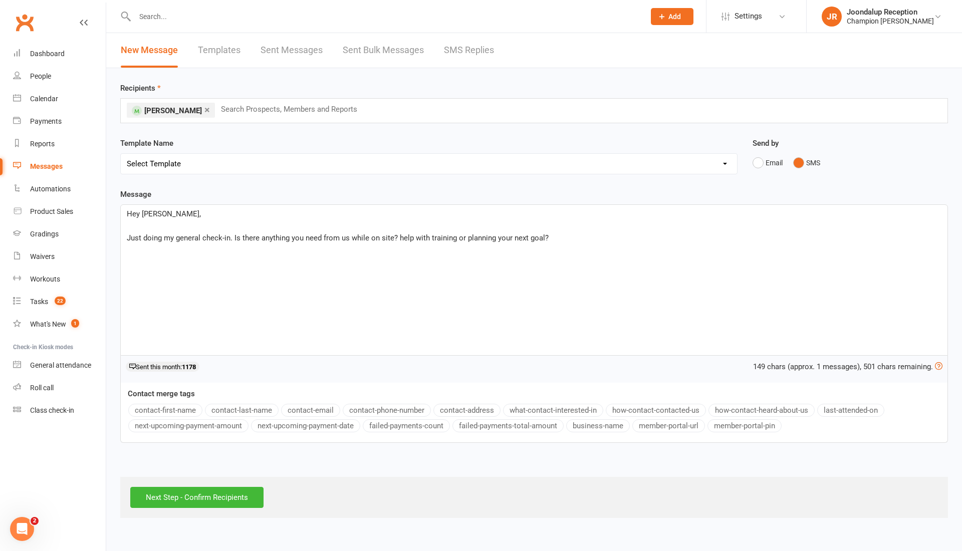
click at [158, 212] on span "Hey Doug," at bounding box center [164, 213] width 74 height 9
click at [191, 408] on button "contact-first-name" at bounding box center [165, 410] width 74 height 13
click at [320, 248] on div "Hey ﻿ {contact-first-name} ! ﻿ Just doing my general check-in. Is there anythin…" at bounding box center [534, 280] width 827 height 150
click at [392, 237] on span "Just doing my general check-in. Is there anything you need from us while on sit…" at bounding box center [338, 238] width 422 height 9
click at [357, 234] on span "Just doing my general check-in. Is there anything you need from us? help with t…" at bounding box center [315, 238] width 377 height 9
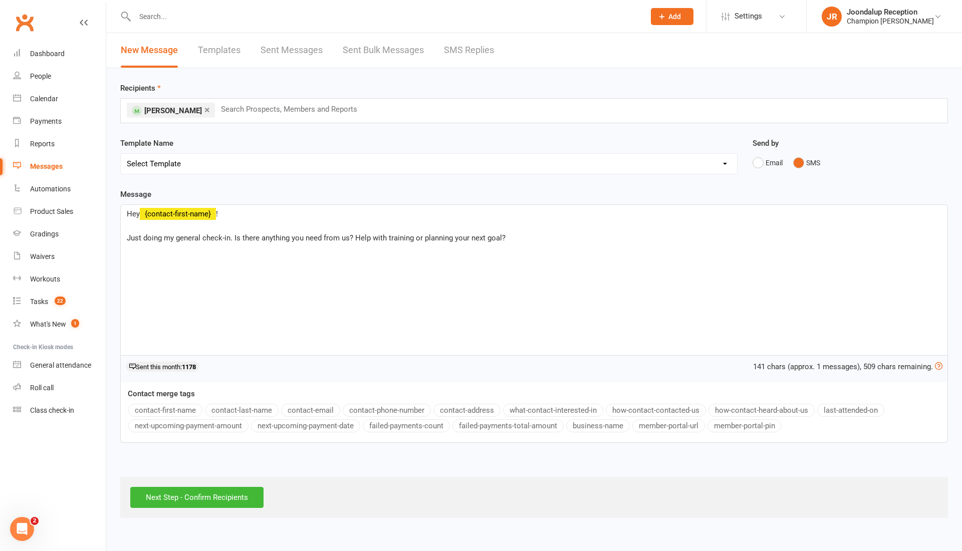
click at [508, 245] on div "Hey ﻿ {contact-first-name} ! ﻿ Just doing my general check-in. Is there anythin…" at bounding box center [534, 280] width 827 height 150
click at [424, 110] on div "× Mitch Wright Search Prospects, Members and Reports" at bounding box center [534, 110] width 828 height 25
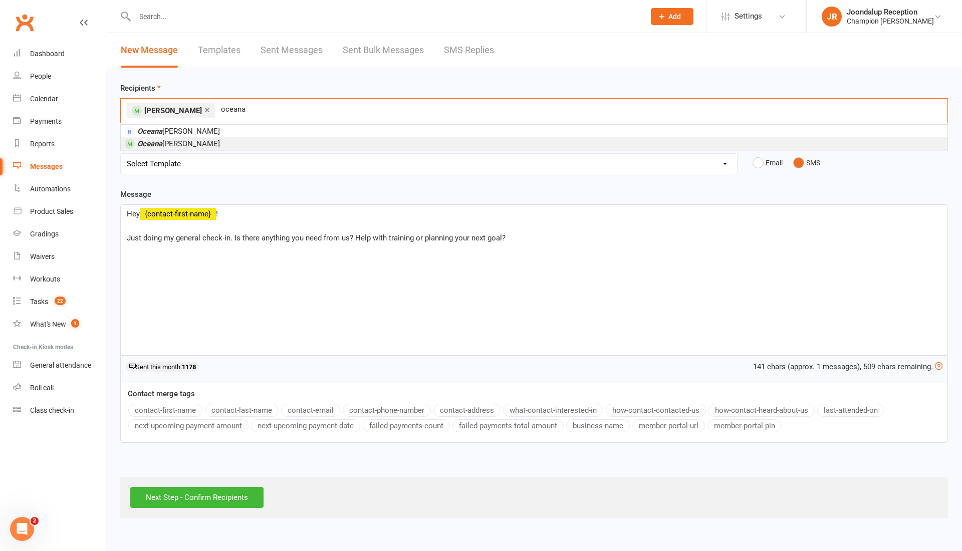
type input "oceana"
click at [378, 142] on li "Oceana Ravi" at bounding box center [534, 143] width 827 height 13
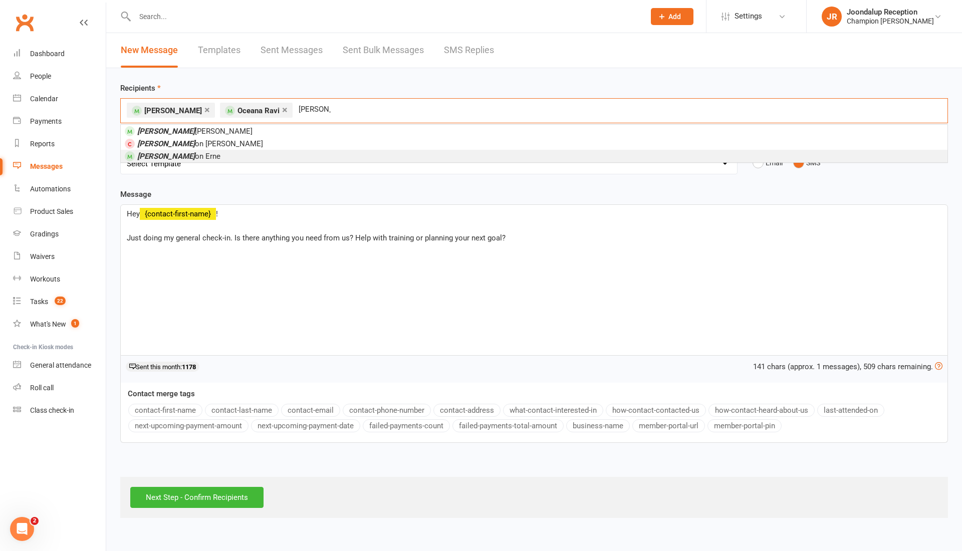
type input "clint"
click at [210, 151] on li "Clint on Erne" at bounding box center [534, 156] width 827 height 13
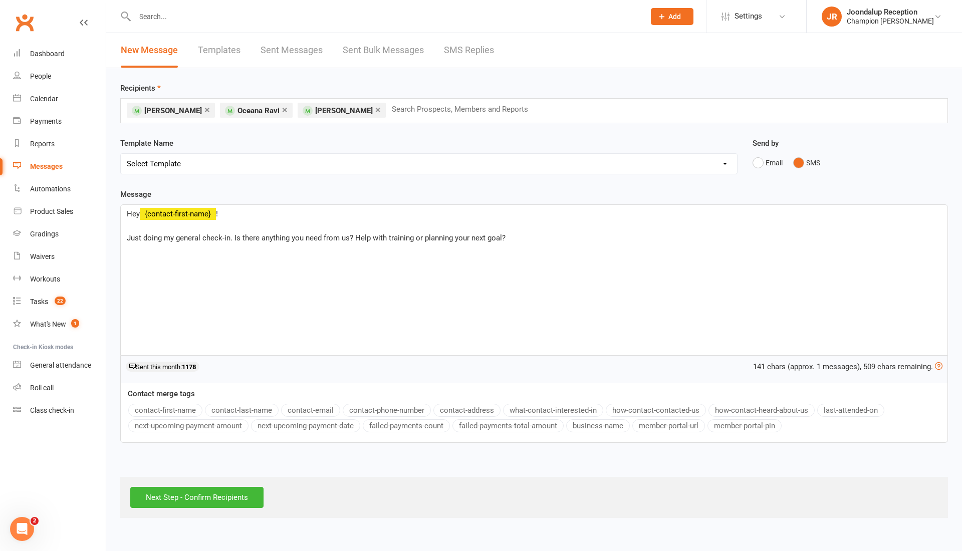
click at [375, 259] on div "Hey ﻿ {contact-first-name} ! ﻿ Just doing my general check-in. Is there anythin…" at bounding box center [534, 280] width 827 height 150
click at [217, 497] on input "Next Step - Confirm Recipients" at bounding box center [196, 497] width 133 height 21
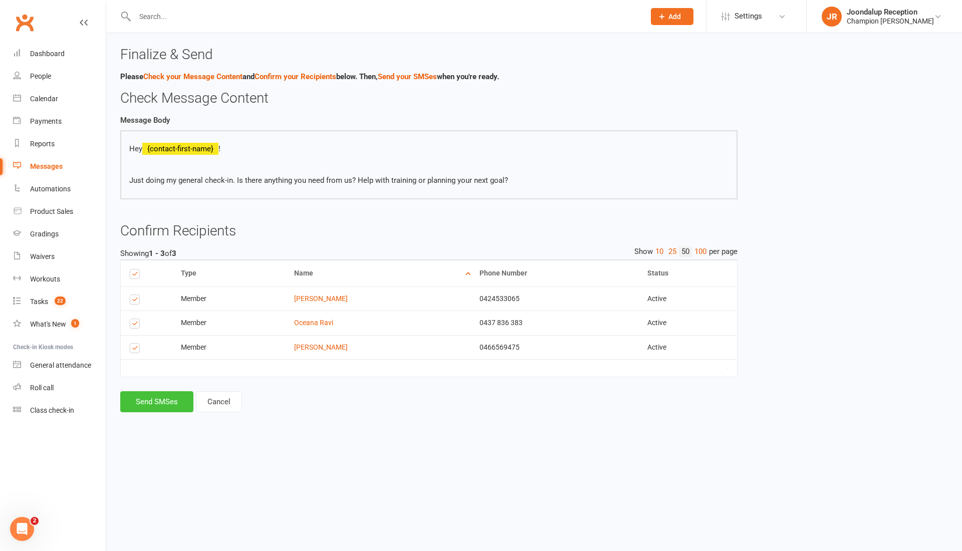
click at [172, 408] on button "Send SMSes" at bounding box center [156, 401] width 73 height 21
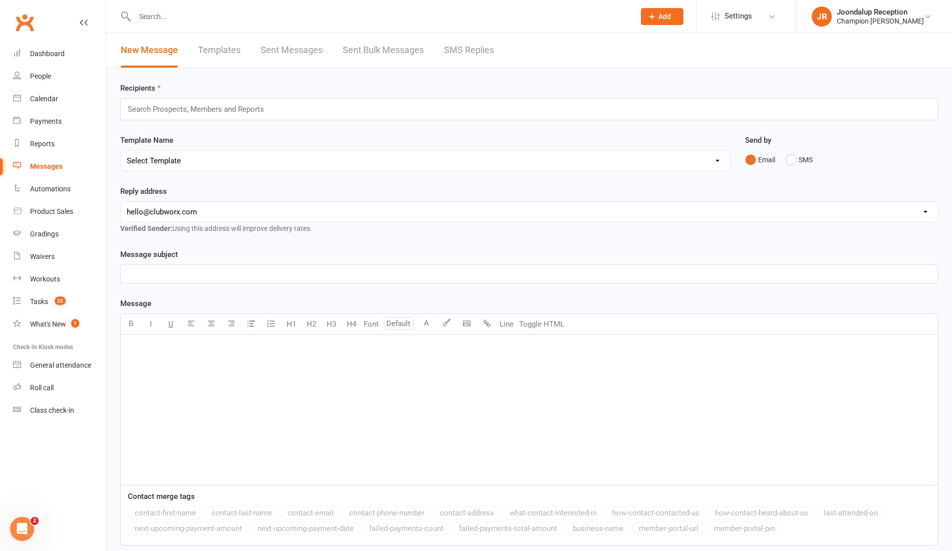
click at [266, 19] on input "text" at bounding box center [380, 17] width 496 height 14
type input "d"
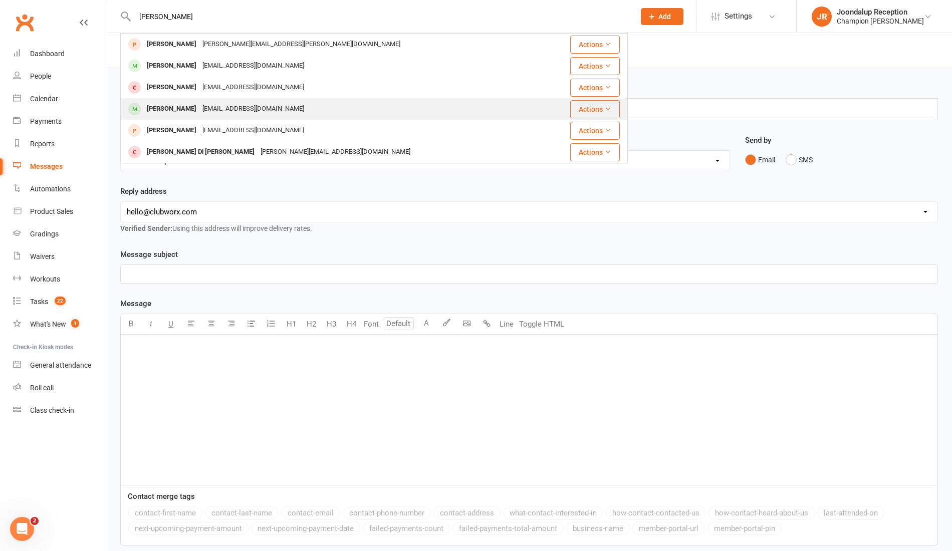
type input "adam"
click at [185, 104] on div "Adam Hughes" at bounding box center [172, 109] width 56 height 15
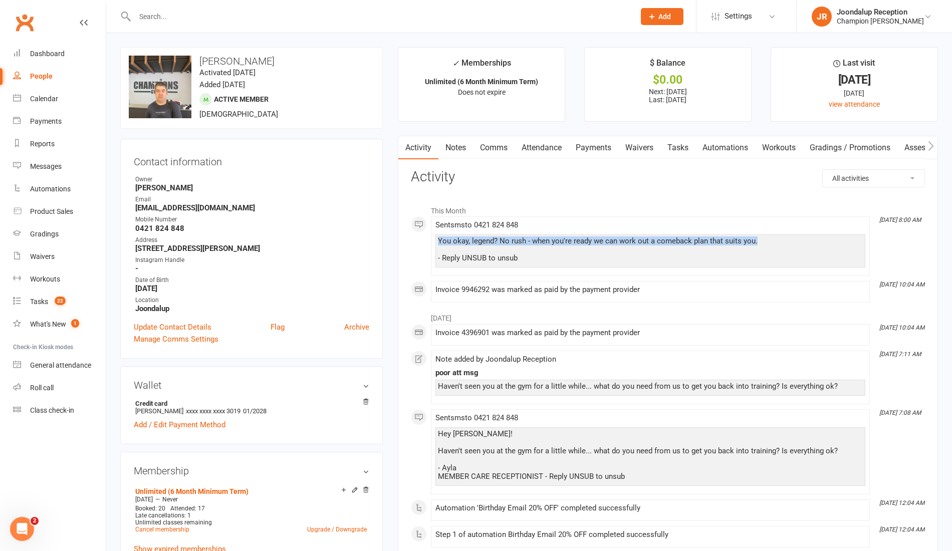
drag, startPoint x: 760, startPoint y: 238, endPoint x: 416, endPoint y: 244, distance: 343.9
click at [416, 244] on div "This Month Sep 15, 8:00 AM Sent sms to 0421 824 848 You okay, legend? No rush -…" at bounding box center [668, 251] width 514 height 102
copy div "You okay, legend? No rush - when you're ready we can work out a comeback plan t…"
click at [443, 150] on link "Notes" at bounding box center [456, 147] width 35 height 23
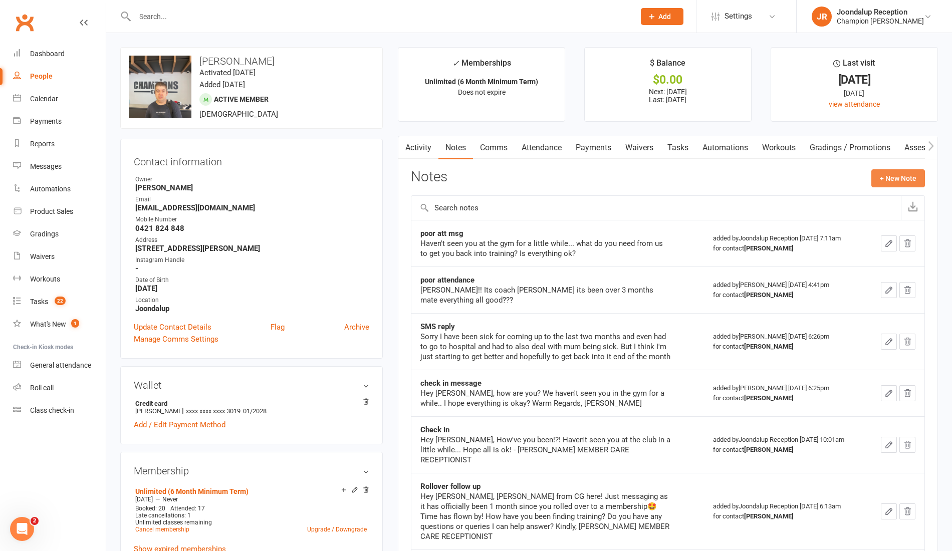
click at [875, 178] on button "+ New Note" at bounding box center [899, 178] width 54 height 18
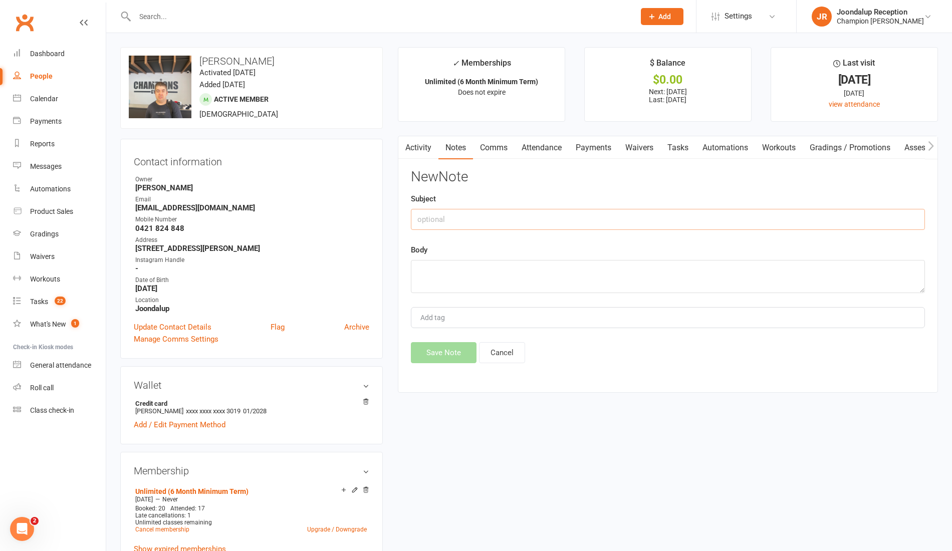
click at [645, 221] on input "text" at bounding box center [668, 219] width 514 height 21
type input "C"
type input "0 attendee msg"
click at [598, 272] on textarea at bounding box center [668, 276] width 514 height 33
paste textarea "You okay, legend? No rush - when you're ready we can work out a comeback plan t…"
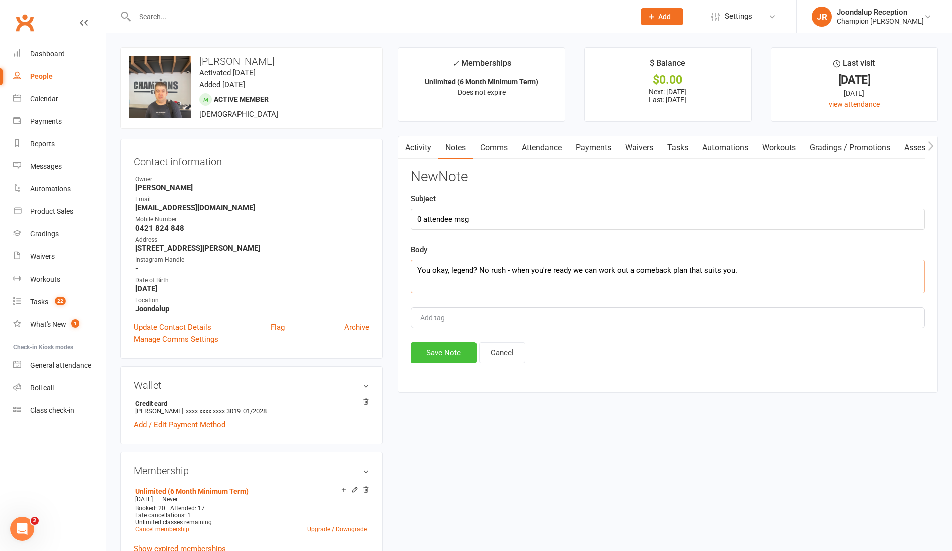
type textarea "You okay, legend? No rush - when you're ready we can work out a comeback plan t…"
click at [459, 344] on button "Save Note" at bounding box center [444, 352] width 66 height 21
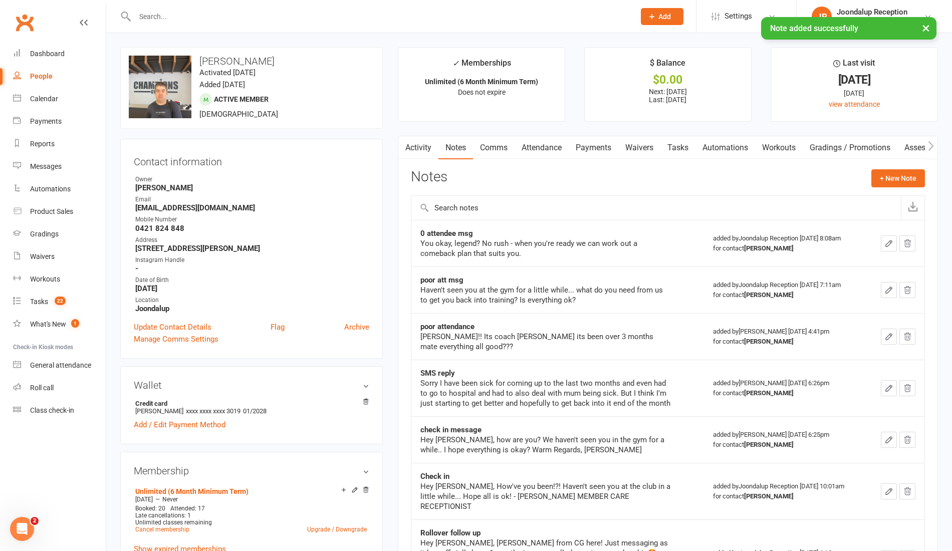
click at [272, 15] on input "text" at bounding box center [380, 17] width 496 height 14
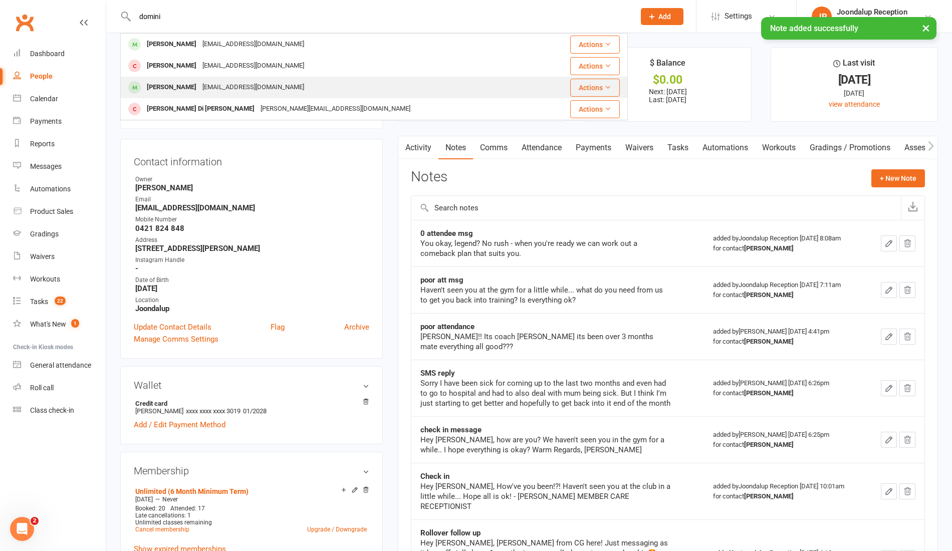
type input "domini"
click at [234, 79] on div "Dominique Stevens dominiquestevens76@gmail.com" at bounding box center [333, 87] width 424 height 21
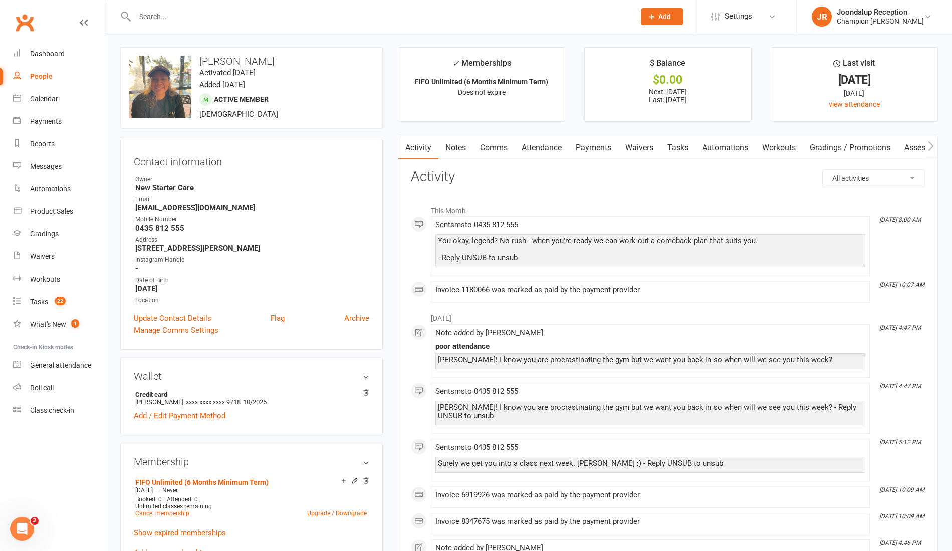
click at [459, 146] on link "Notes" at bounding box center [456, 147] width 35 height 23
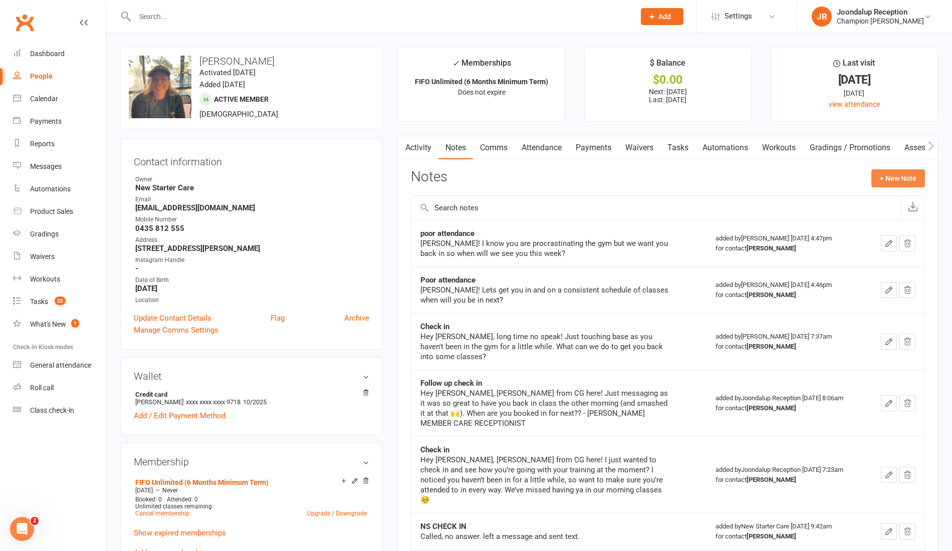
click at [891, 172] on button "+ New Note" at bounding box center [899, 178] width 54 height 18
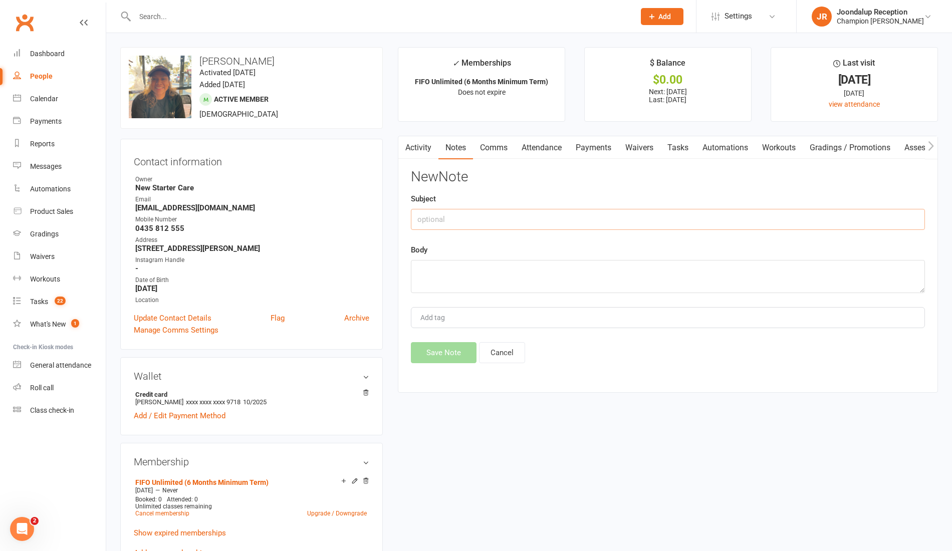
click at [685, 215] on input "text" at bounding box center [668, 219] width 514 height 21
type input "0 attendee msg"
click at [674, 269] on textarea at bounding box center [668, 276] width 514 height 33
paste textarea "You okay, legend? No rush - when you're ready we can work out a comeback plan t…"
type textarea "You okay, legend? No rush - when you're ready we can work out a comeback plan t…"
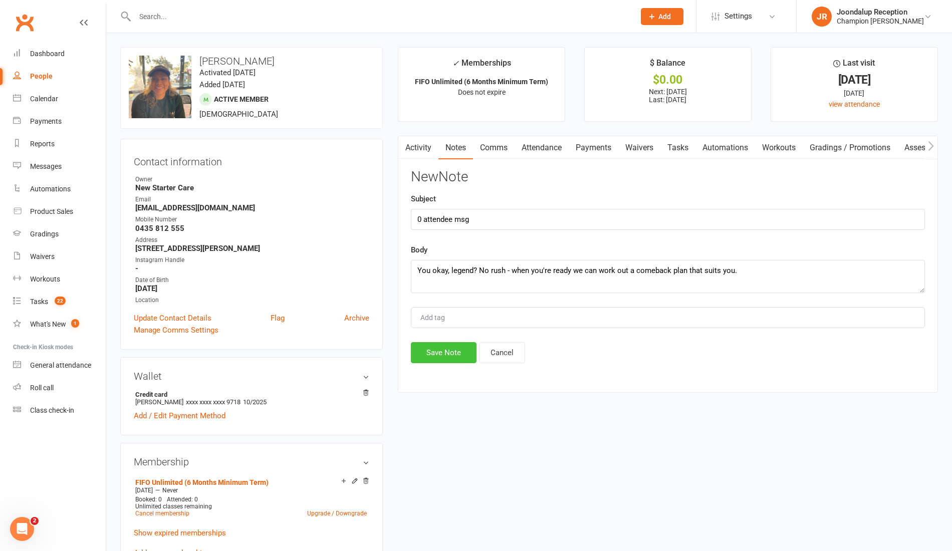
click at [448, 350] on button "Save Note" at bounding box center [444, 352] width 66 height 21
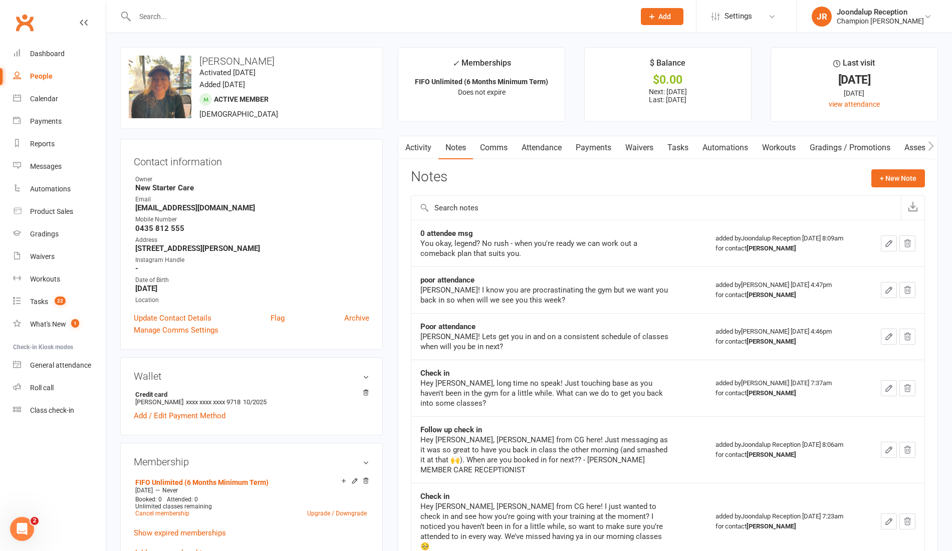
click at [176, 25] on div at bounding box center [374, 16] width 508 height 33
click at [169, 22] on input "text" at bounding box center [380, 17] width 496 height 14
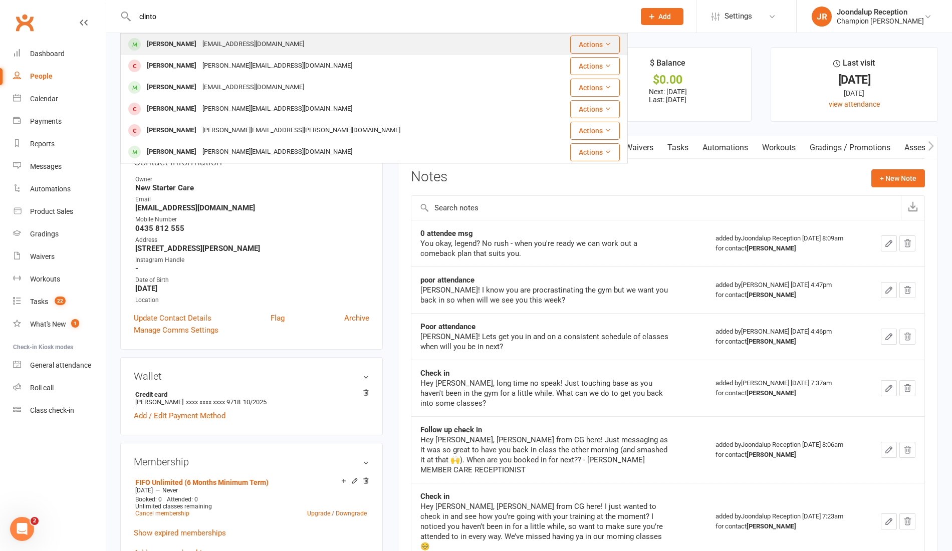
type input "clinto"
click at [199, 48] on div "Clinton.erne88@gmail.com" at bounding box center [253, 44] width 108 height 15
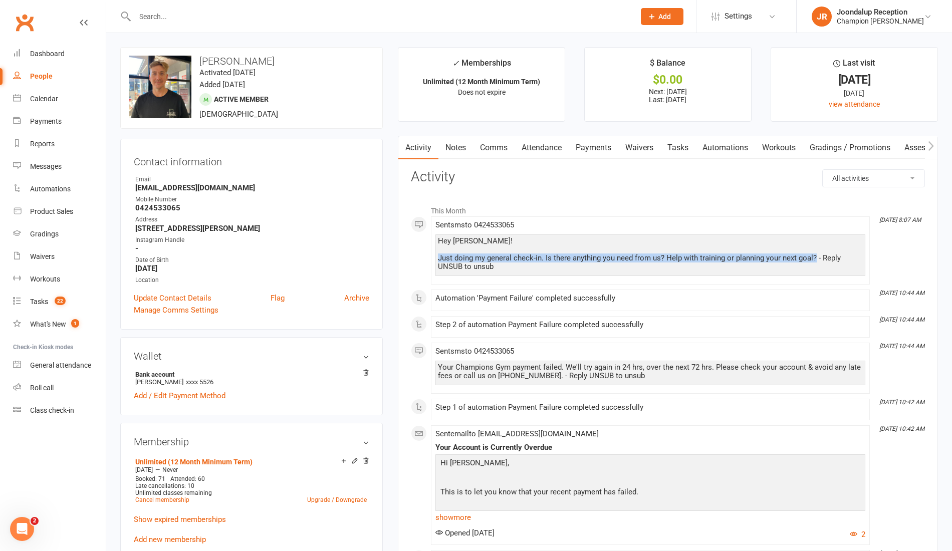
drag, startPoint x: 816, startPoint y: 254, endPoint x: 434, endPoint y: 256, distance: 381.9
click at [434, 256] on li "Sep 15, 8:07 AM Sent sms to 0424533065 Hey Clinton! Just doing my general check…" at bounding box center [650, 251] width 439 height 68
copy div "Just doing my general check-in. Is there anything you need from us? Help with t…"
click at [456, 143] on link "Notes" at bounding box center [456, 147] width 35 height 23
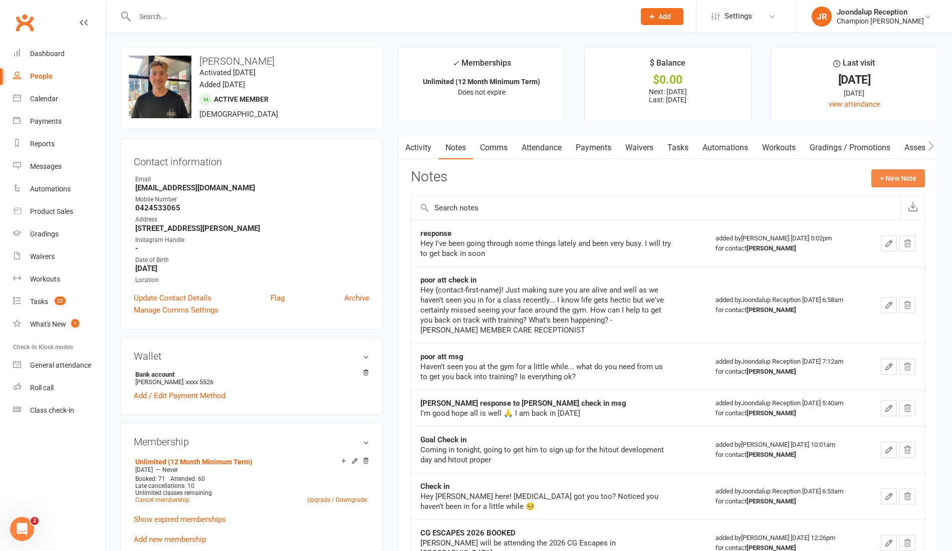
click at [904, 175] on button "+ New Note" at bounding box center [899, 178] width 54 height 18
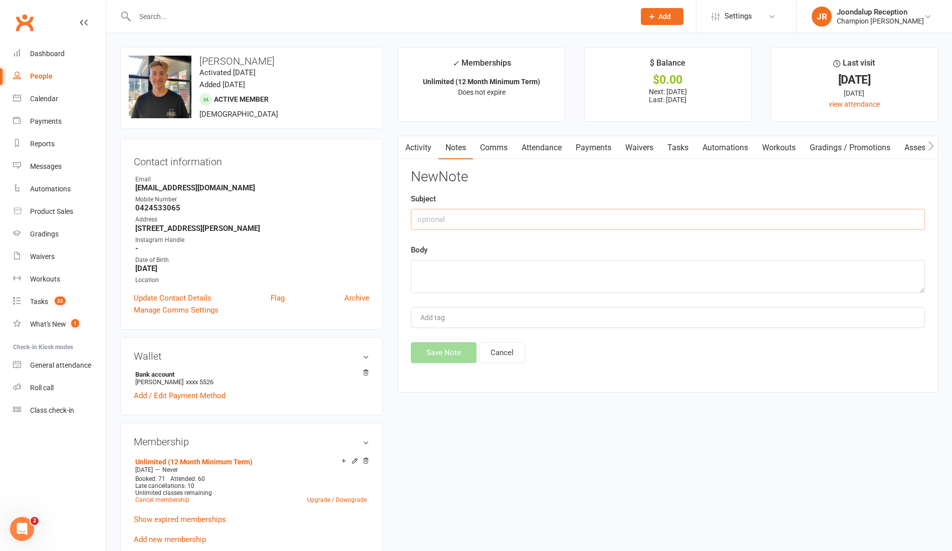
click at [526, 214] on input "text" at bounding box center [668, 219] width 514 height 21
type input "0 attendee msg"
click at [518, 262] on textarea at bounding box center [668, 276] width 514 height 33
paste textarea "Just doing my general check-in. Is there anything you need from us? Help with t…"
type textarea "Just doing my general check-in. Is there anything you need from us? Help with t…"
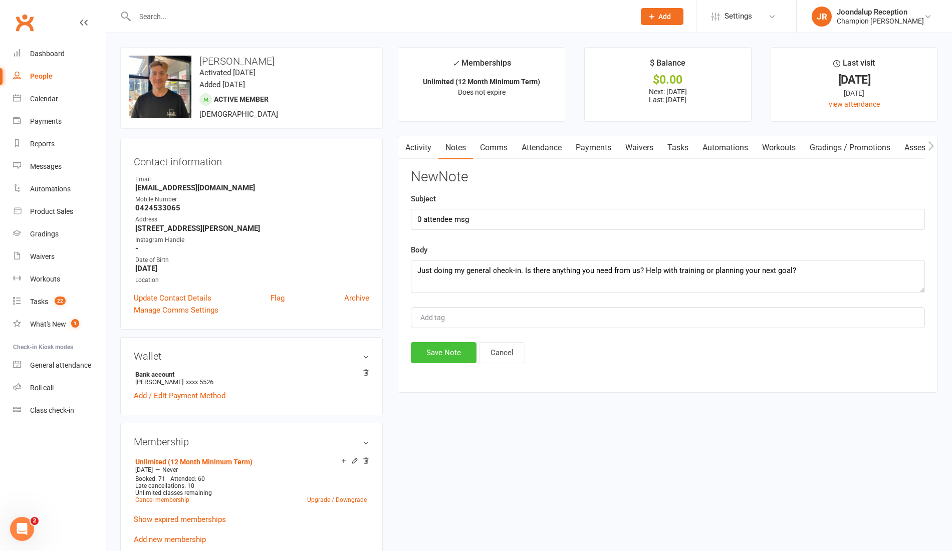
click at [445, 346] on button "Save Note" at bounding box center [444, 352] width 66 height 21
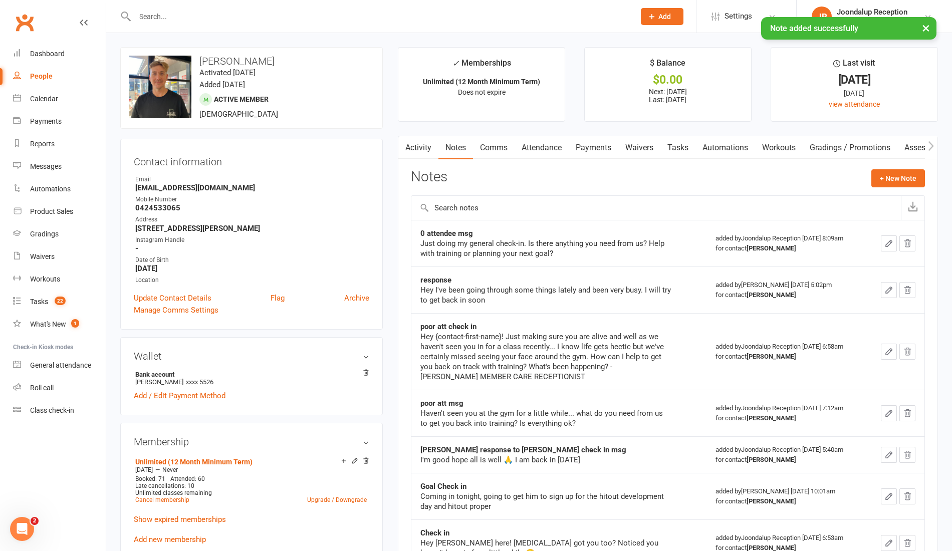
click at [300, 16] on input "text" at bounding box center [380, 17] width 496 height 14
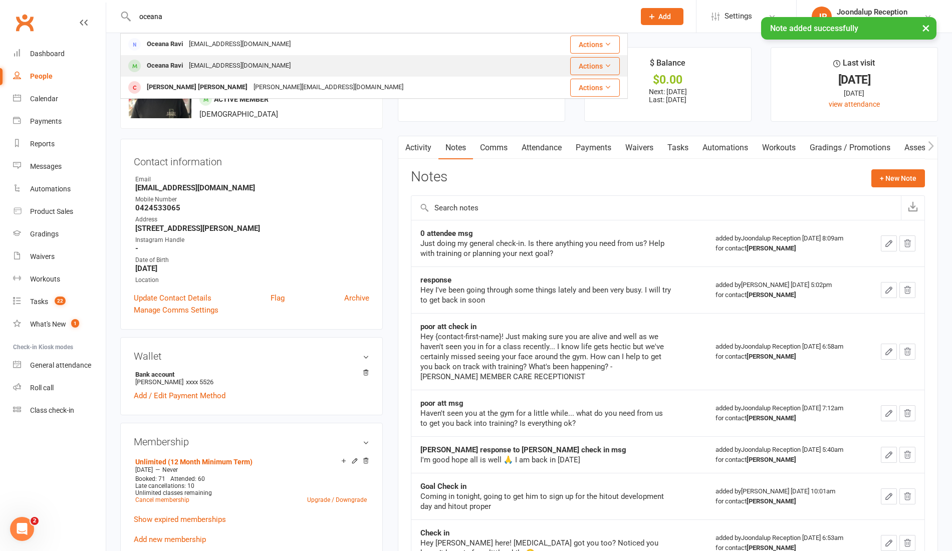
type input "oceana"
click at [291, 69] on div "Oceana Ravi oceanaharmony@gmail.com" at bounding box center [331, 66] width 421 height 21
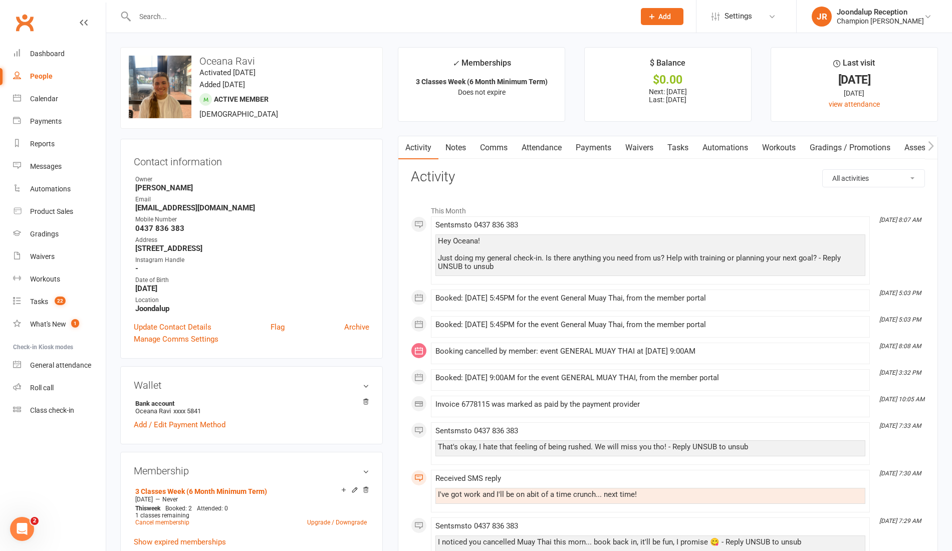
click at [446, 146] on link "Notes" at bounding box center [456, 147] width 35 height 23
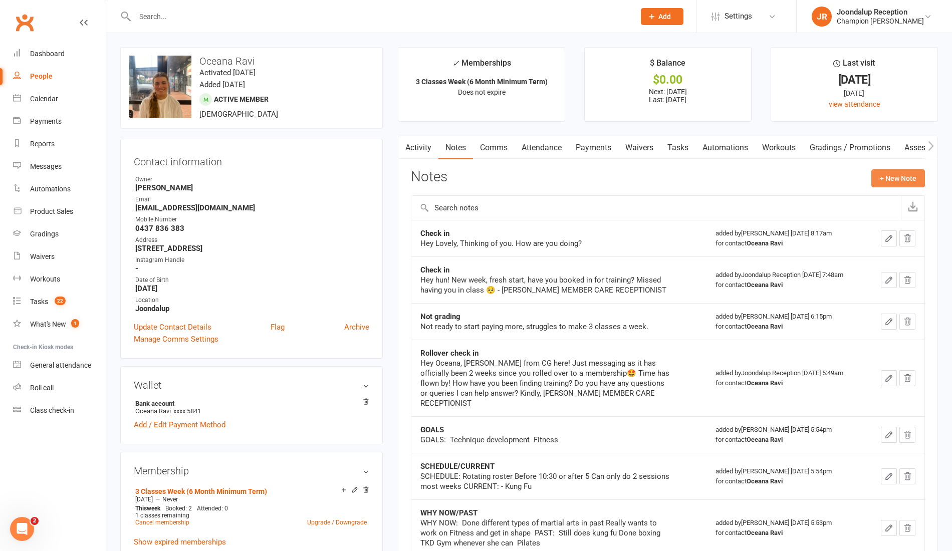
click at [890, 172] on button "+ New Note" at bounding box center [899, 178] width 54 height 18
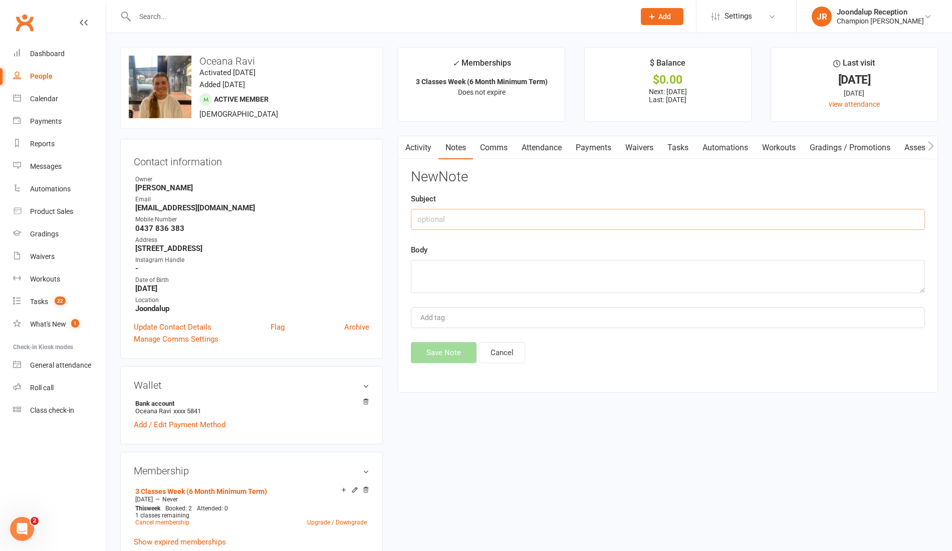
click at [640, 213] on input "text" at bounding box center [668, 219] width 514 height 21
type input "0 attendee msg"
click at [611, 278] on textarea at bounding box center [668, 276] width 514 height 33
paste textarea "Just doing my general check-in. Is there anything you need from us? Help with t…"
type textarea "Just doing my general check-in. Is there anything you need from us? Help with t…"
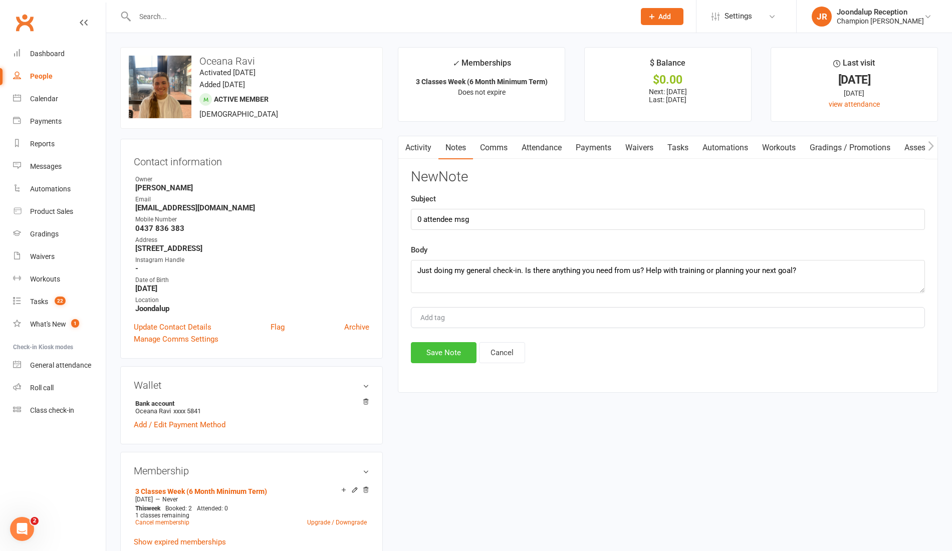
click at [438, 352] on button "Save Note" at bounding box center [444, 352] width 66 height 21
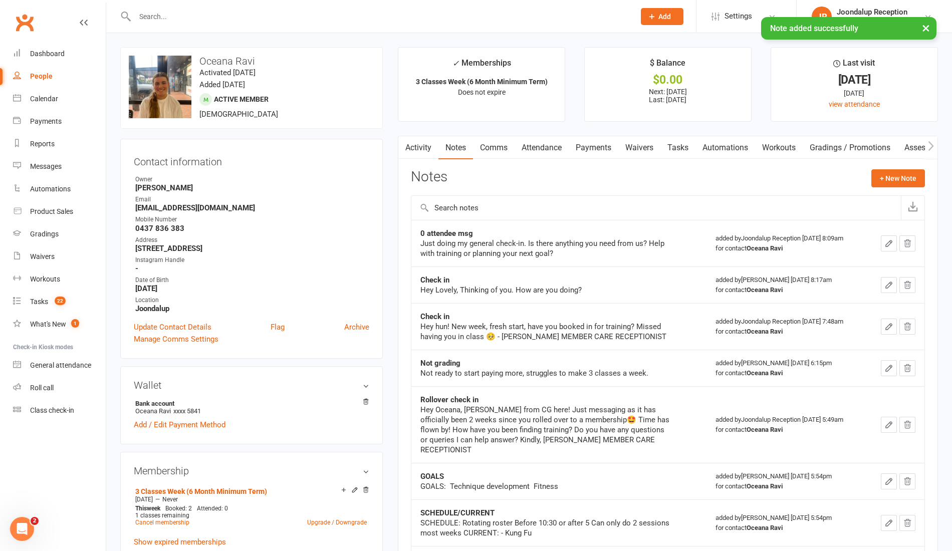
click at [151, 17] on div "× Note added successfully" at bounding box center [469, 17] width 939 height 0
click at [176, 11] on input "text" at bounding box center [380, 17] width 496 height 14
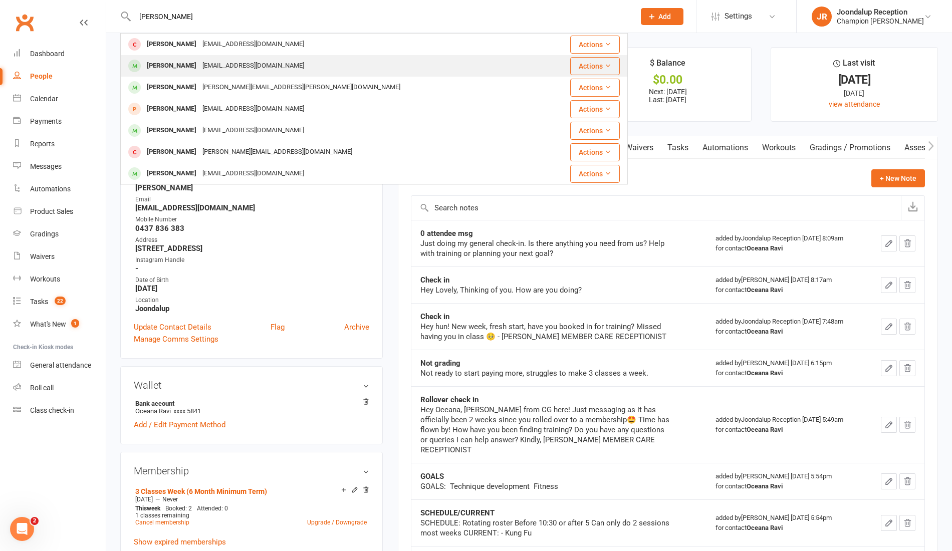
type input "mitch"
click at [177, 62] on div "Mitch Wright" at bounding box center [172, 66] width 56 height 15
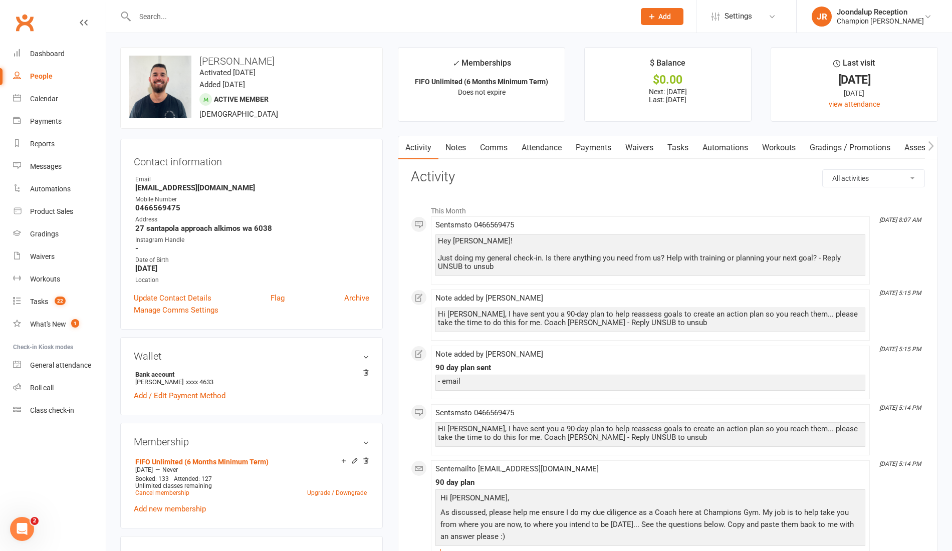
click at [458, 146] on link "Notes" at bounding box center [456, 147] width 35 height 23
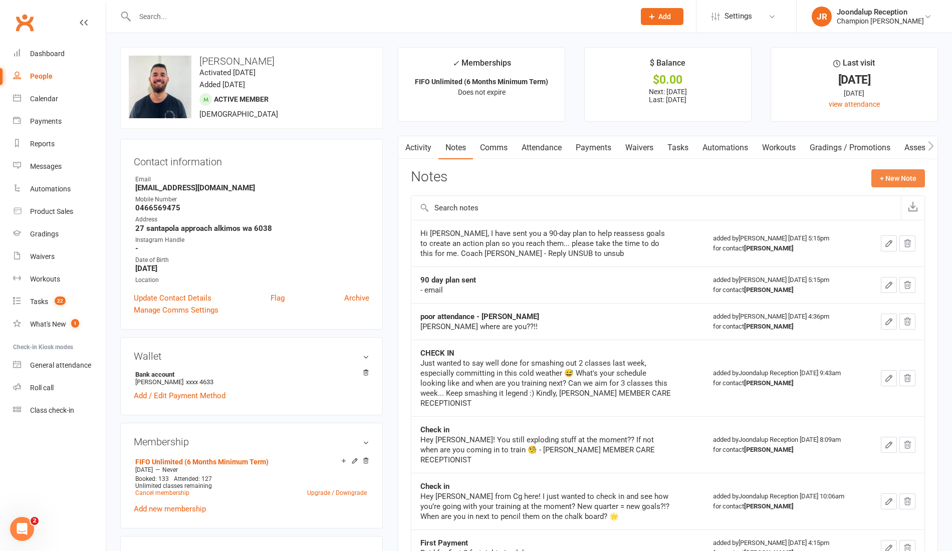
click at [907, 180] on button "+ New Note" at bounding box center [899, 178] width 54 height 18
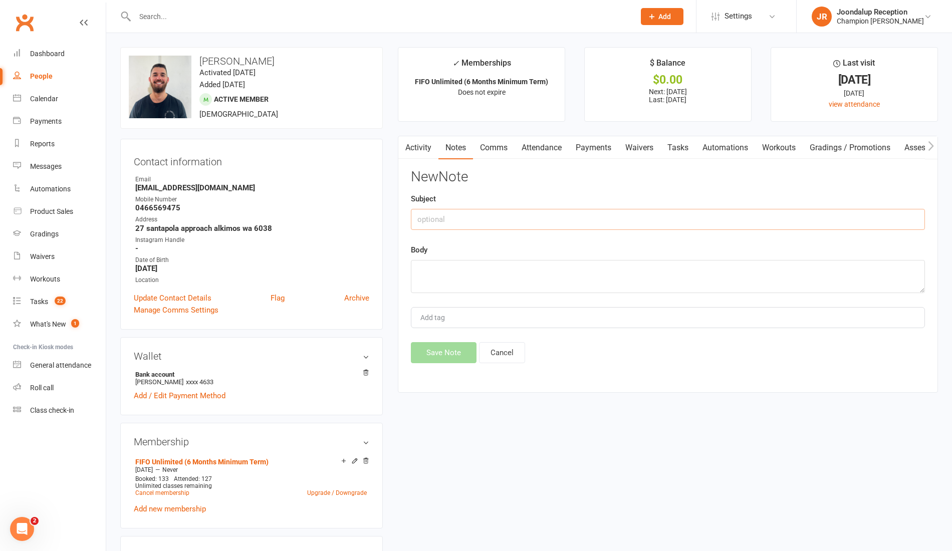
click at [619, 216] on input "text" at bounding box center [668, 219] width 514 height 21
type input "a"
type input "0 attendee msg"
click at [609, 270] on textarea at bounding box center [668, 276] width 514 height 33
paste textarea "Just doing my general check-in. Is there anything you need from us? Help with t…"
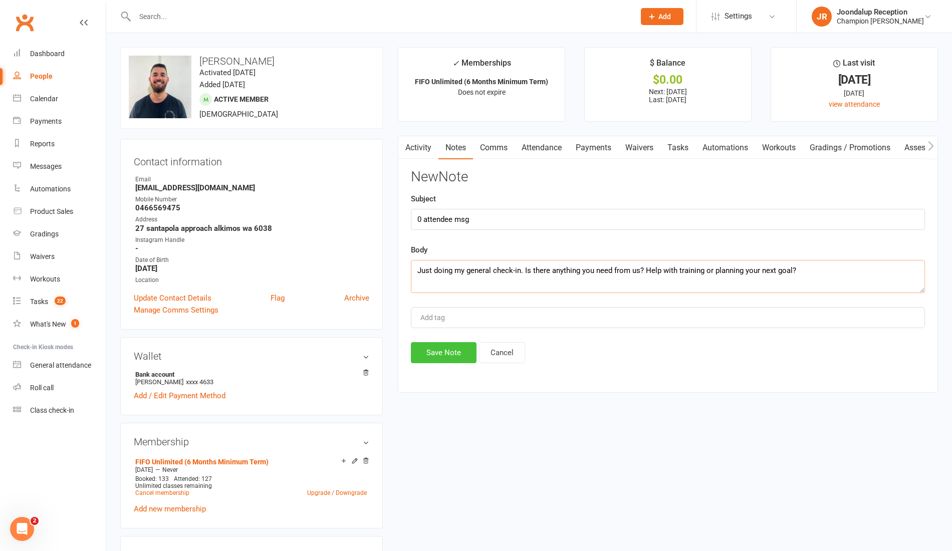
type textarea "Just doing my general check-in. Is there anything you need from us? Help with t…"
click at [444, 350] on button "Save Note" at bounding box center [444, 352] width 66 height 21
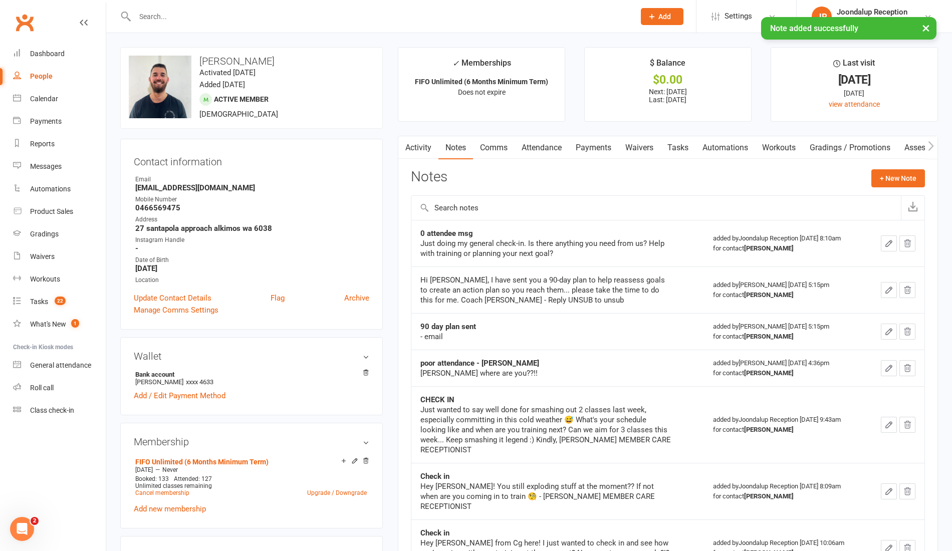
click at [306, 17] on div "× Note added successfully" at bounding box center [469, 17] width 939 height 0
click at [164, 13] on input "text" at bounding box center [380, 17] width 496 height 14
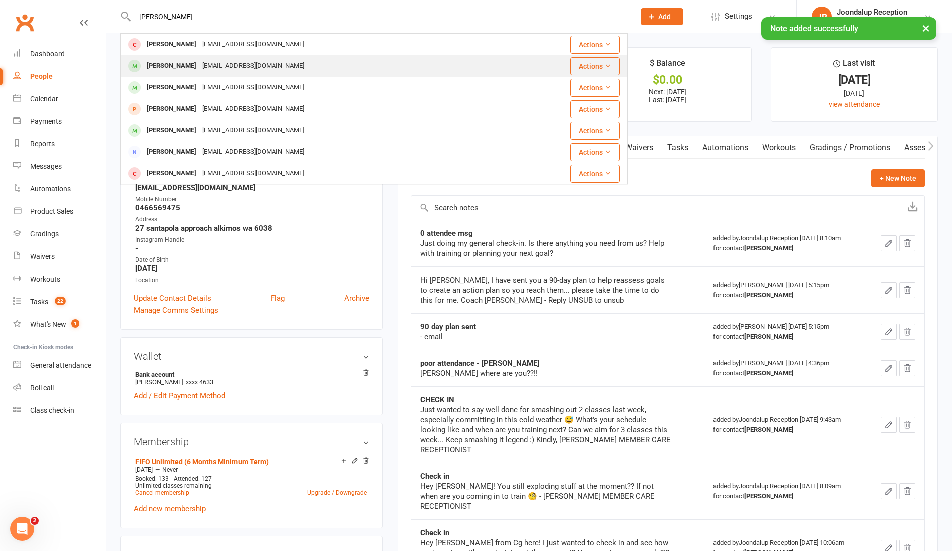
type input "douglas"
click at [187, 62] on div "Douglas Mahu" at bounding box center [172, 66] width 56 height 15
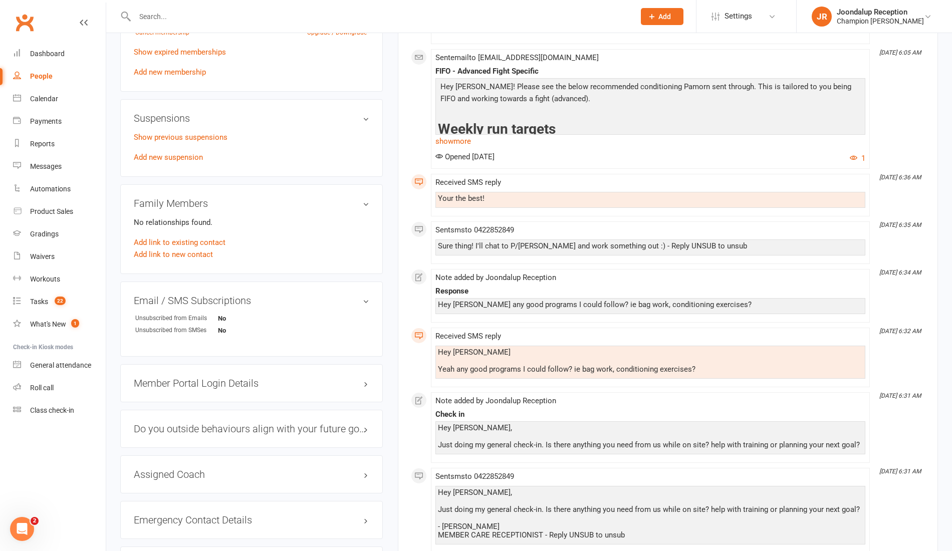
scroll to position [525, 0]
click at [181, 15] on input "text" at bounding box center [380, 17] width 496 height 14
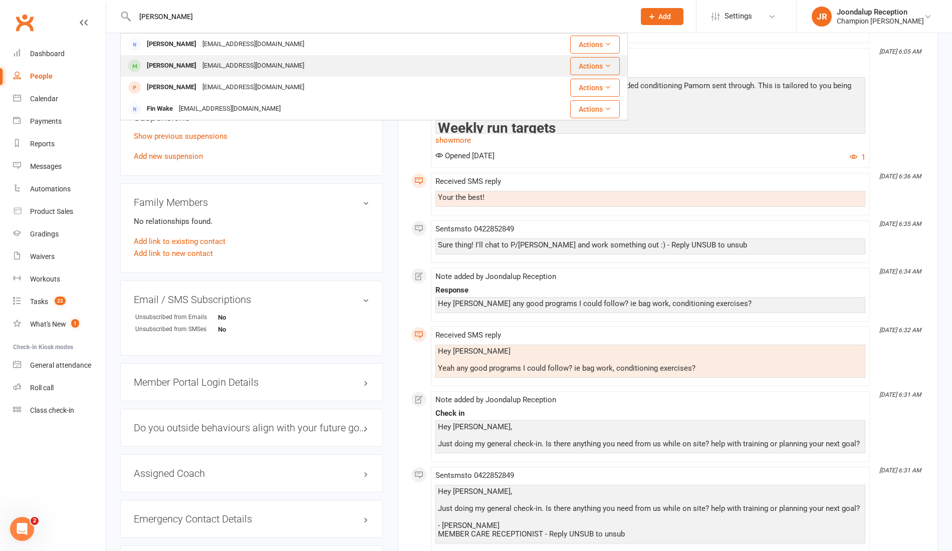
type input "finn"
click at [199, 65] on div "finnm.stu@gmail.com" at bounding box center [253, 66] width 108 height 15
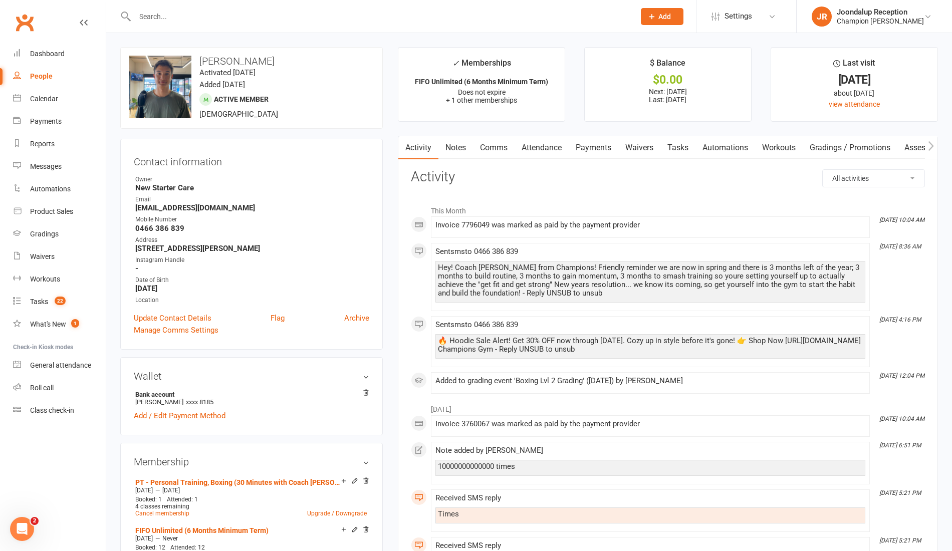
click at [458, 144] on link "Notes" at bounding box center [456, 147] width 35 height 23
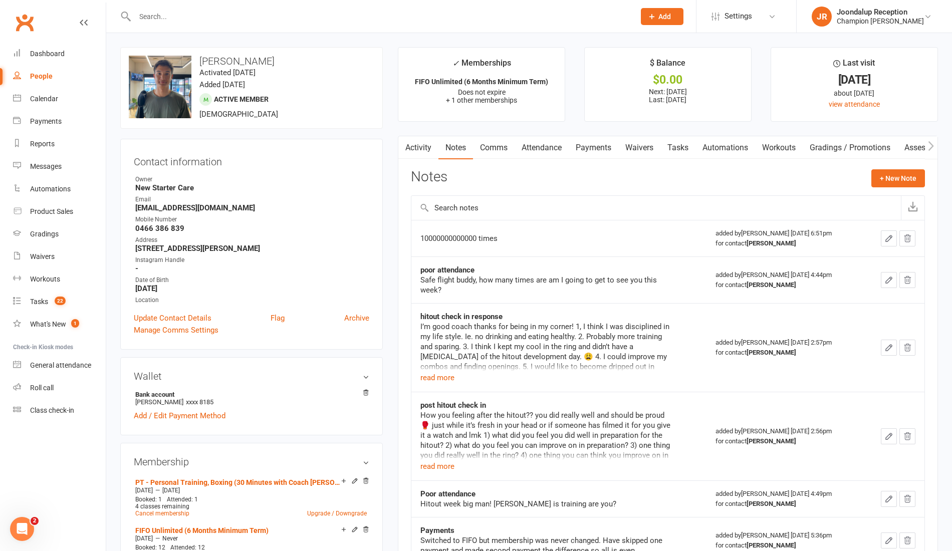
click at [425, 147] on link "Activity" at bounding box center [418, 147] width 40 height 23
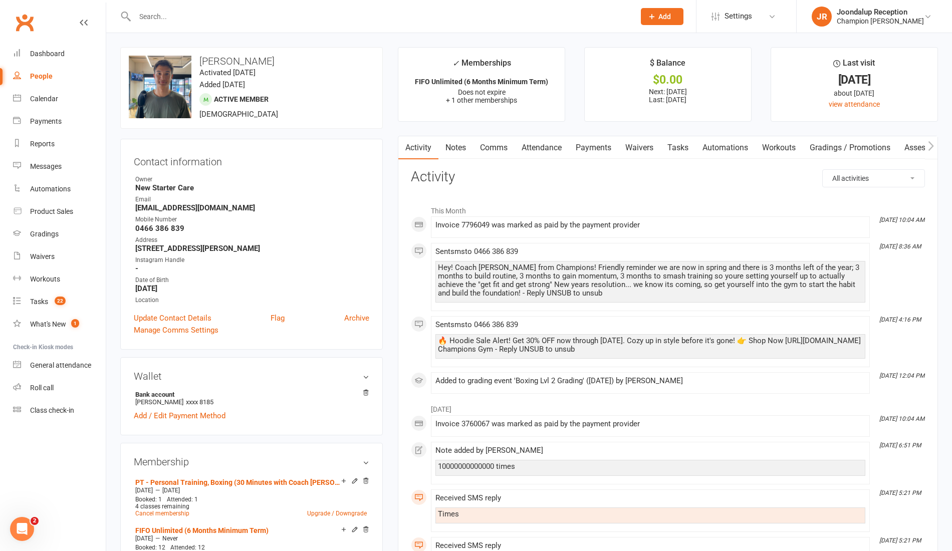
click at [499, 148] on link "Comms" at bounding box center [494, 147] width 42 height 23
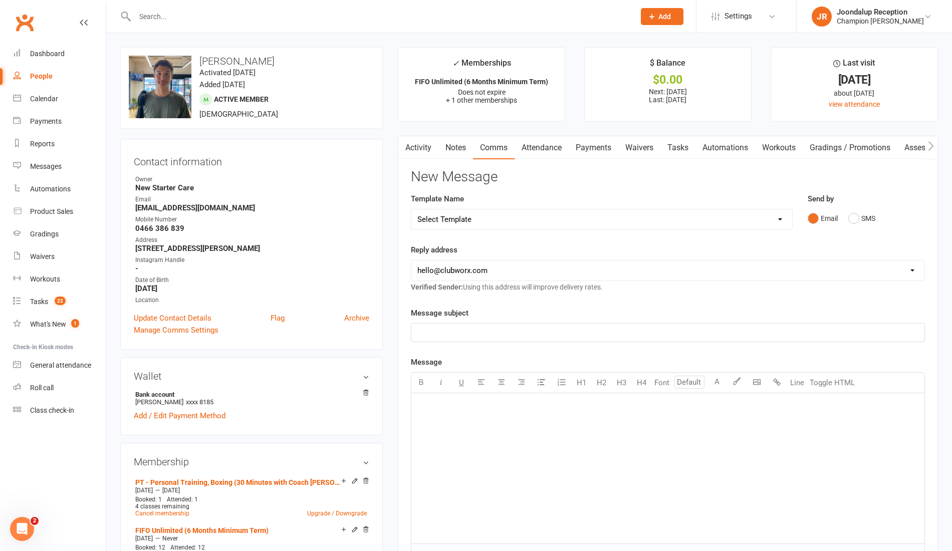
click at [847, 221] on div "Email SMS" at bounding box center [866, 218] width 117 height 19
click at [851, 221] on button "SMS" at bounding box center [862, 218] width 27 height 19
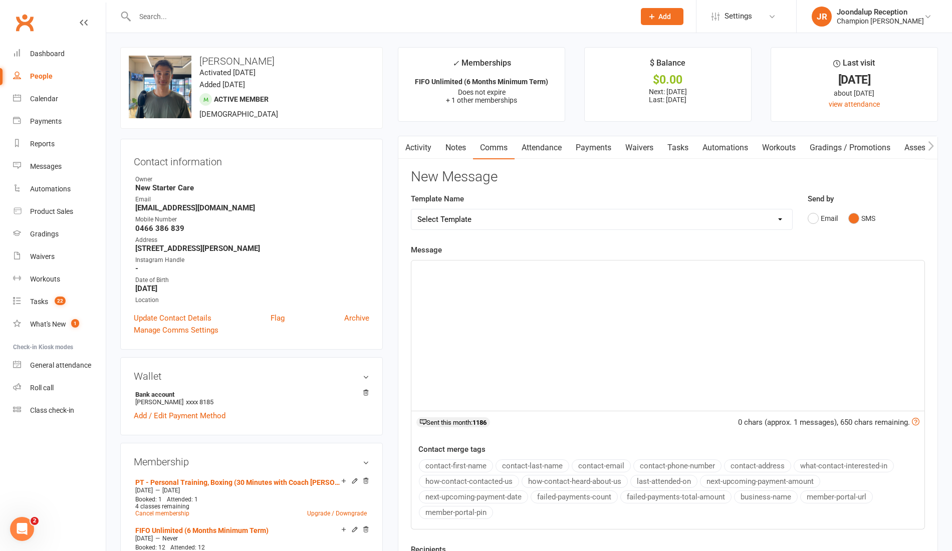
click at [454, 299] on div "﻿" at bounding box center [667, 336] width 513 height 150
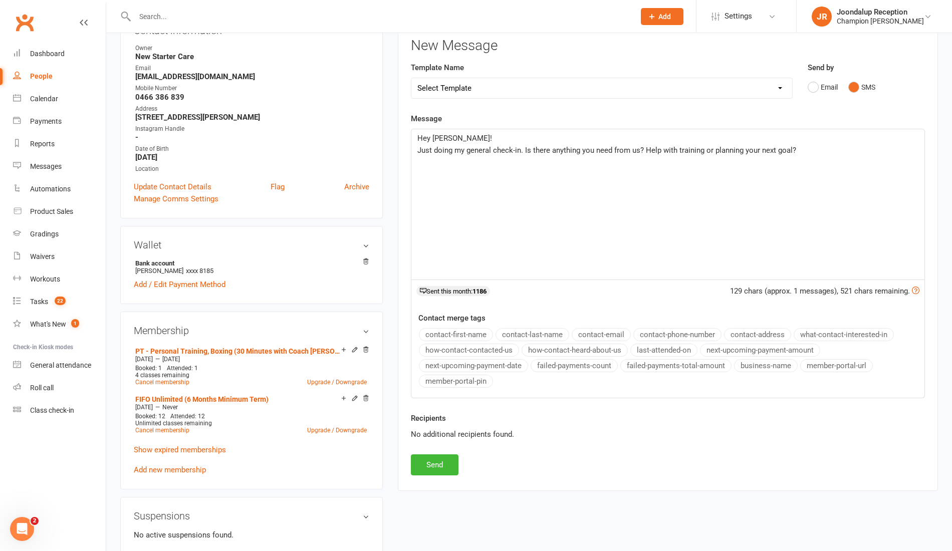
scroll to position [138, 0]
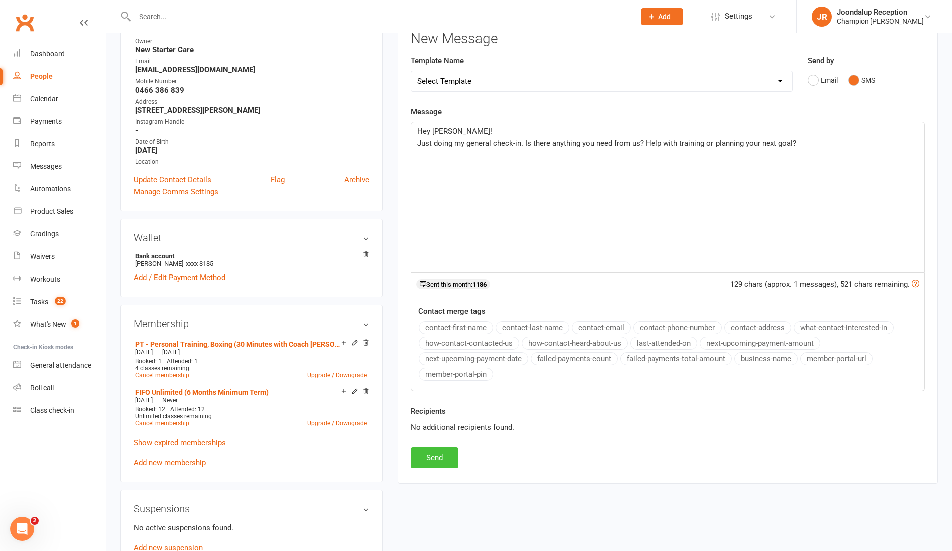
click at [433, 451] on button "Send" at bounding box center [435, 458] width 48 height 21
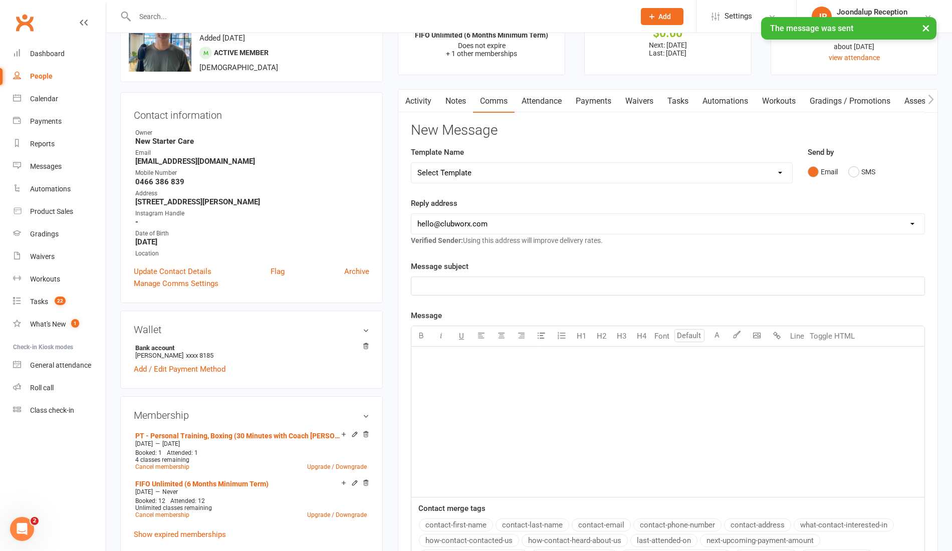
scroll to position [0, 0]
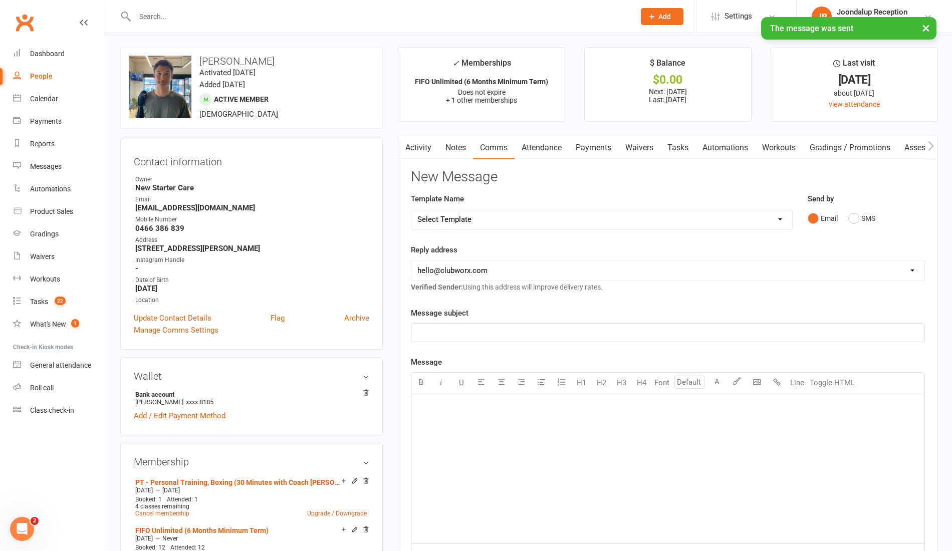
click at [457, 147] on link "Notes" at bounding box center [456, 147] width 35 height 23
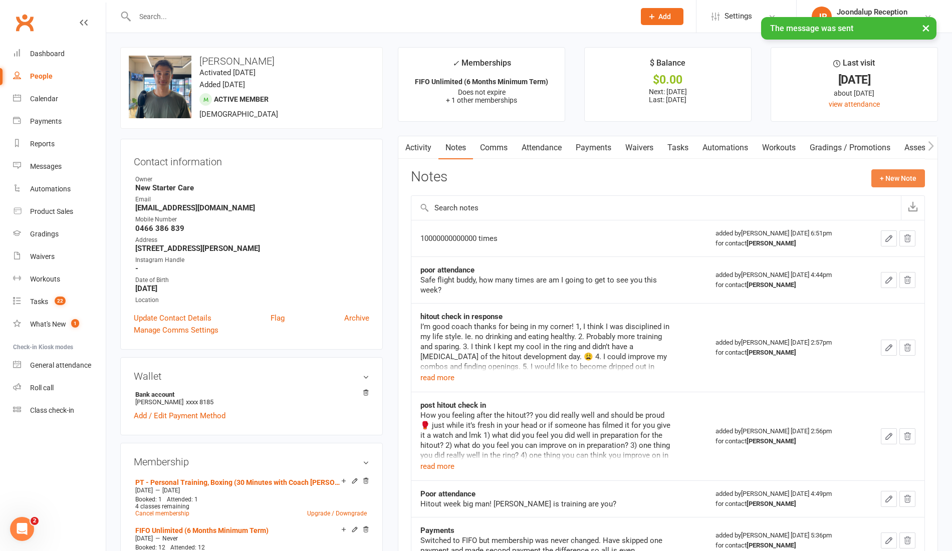
click at [900, 177] on button "+ New Note" at bounding box center [899, 178] width 54 height 18
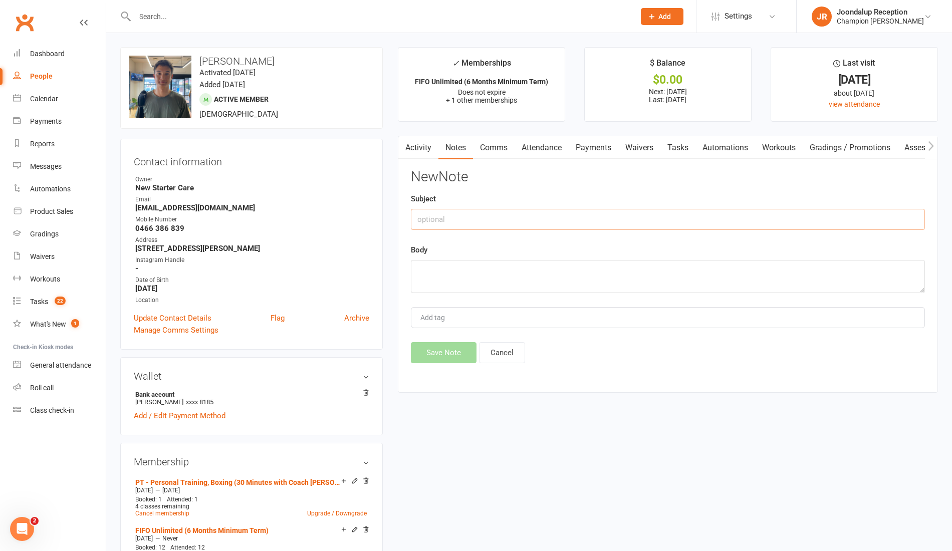
click at [691, 221] on input "text" at bounding box center [668, 219] width 514 height 21
type input "0 attendee msg"
click at [595, 273] on textarea at bounding box center [668, 276] width 514 height 33
paste textarea "Just doing my general check-in. Is there anything you need from us? Help with t…"
type textarea "Just doing my general check-in. Is there anything you need from us? Help with t…"
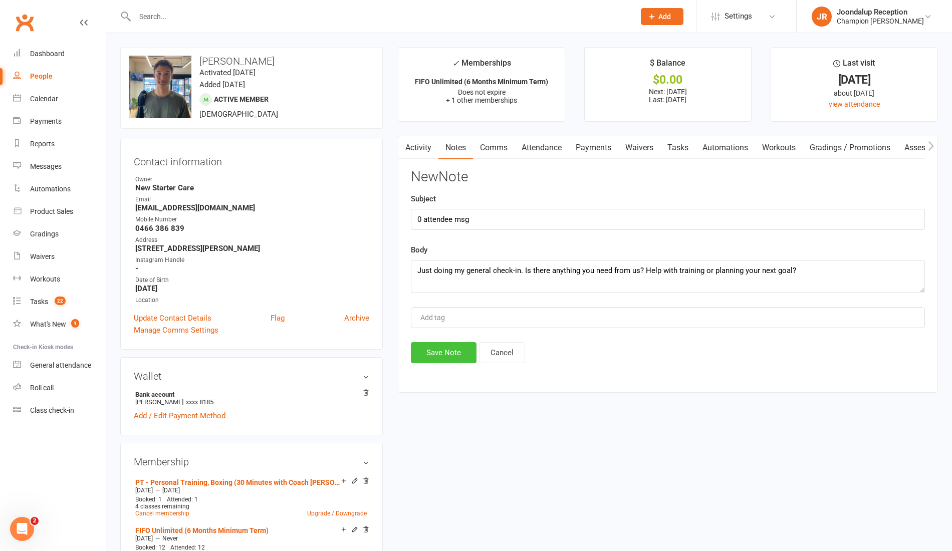
click at [432, 349] on button "Save Note" at bounding box center [444, 352] width 66 height 21
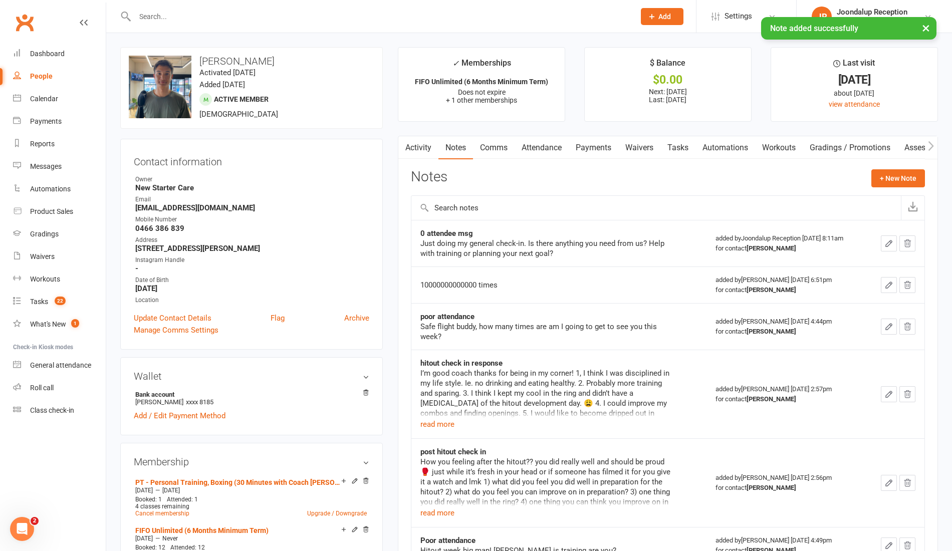
click at [185, 17] on div "× Note added successfully" at bounding box center [469, 17] width 939 height 0
click at [165, 13] on input "text" at bounding box center [380, 17] width 496 height 14
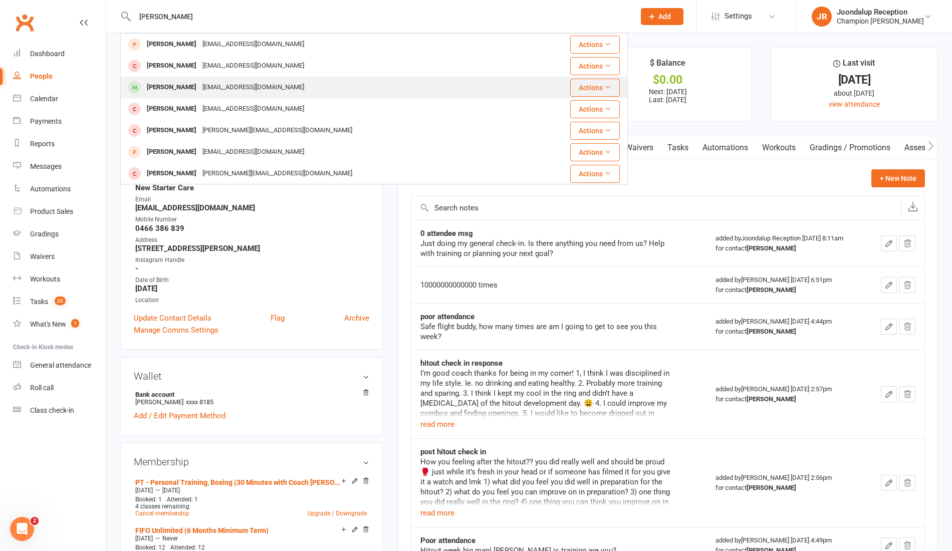
type input "shaun"
click at [166, 85] on div "Shaun Garlett" at bounding box center [172, 87] width 56 height 15
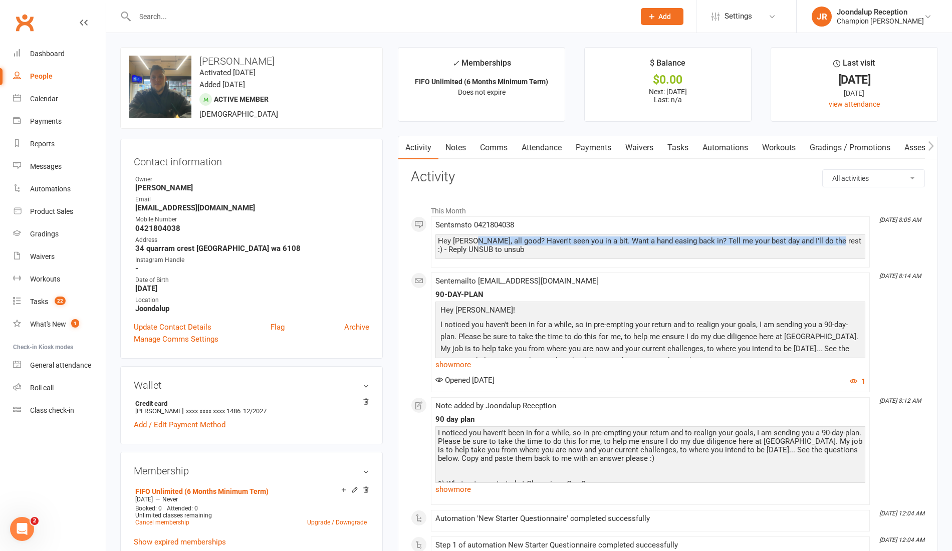
drag, startPoint x: 827, startPoint y: 241, endPoint x: 475, endPoint y: 242, distance: 351.8
click at [475, 242] on div "Hey Shaun, all good? Haven't seen you in a bit. Want a hand easing back in? Tel…" at bounding box center [650, 245] width 425 height 17
copy div "all good? Haven't seen you in a bit. Want a hand easing back in? Tell me your b…"
click at [453, 138] on link "Notes" at bounding box center [456, 147] width 35 height 23
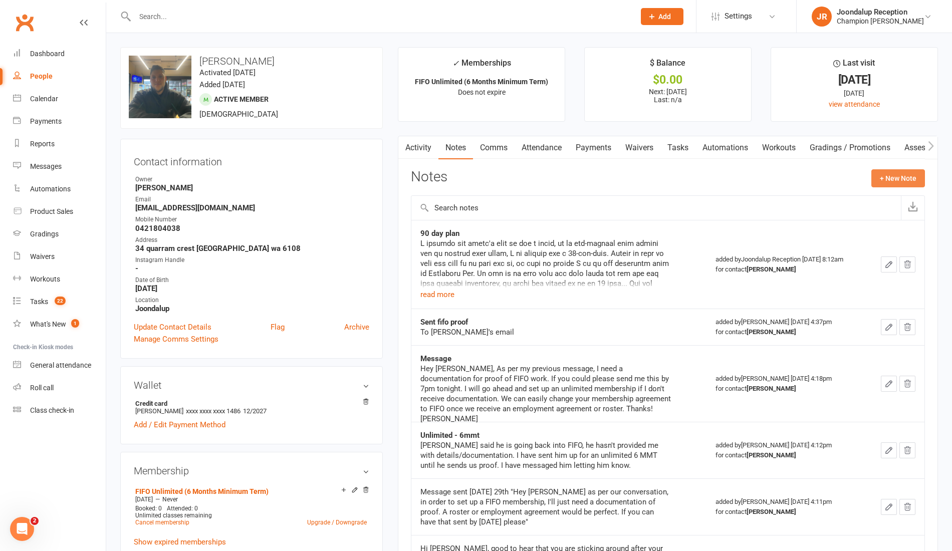
click at [901, 181] on button "+ New Note" at bounding box center [899, 178] width 54 height 18
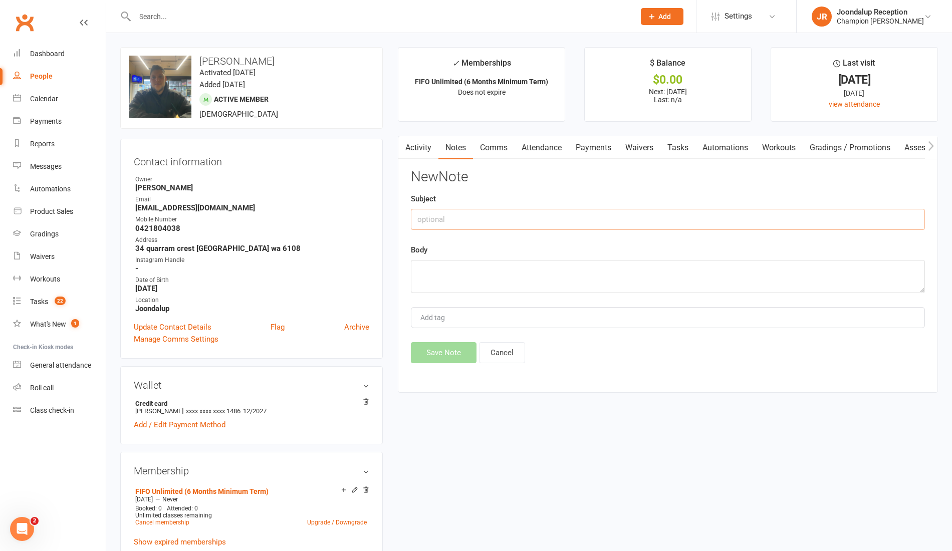
click at [631, 219] on input "text" at bounding box center [668, 219] width 514 height 21
type input "0 attendee msg"
click at [611, 273] on textarea at bounding box center [668, 276] width 514 height 33
paste textarea "all good? Haven't seen you in a bit. Want a hand easing back in? Tell me your b…"
type textarea "all good? Haven't seen you in a bit. Want a hand easing back in? Tell me your b…"
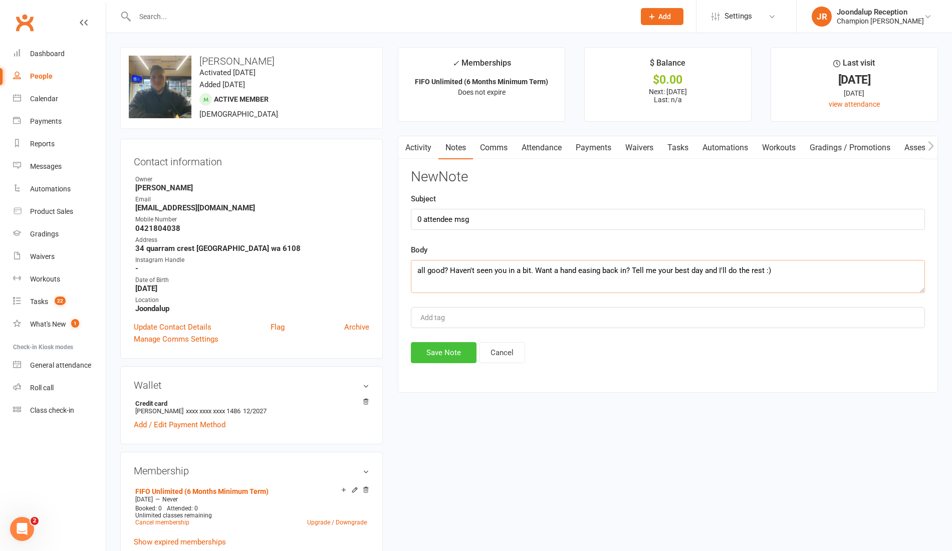
click at [452, 343] on button "Save Note" at bounding box center [444, 352] width 66 height 21
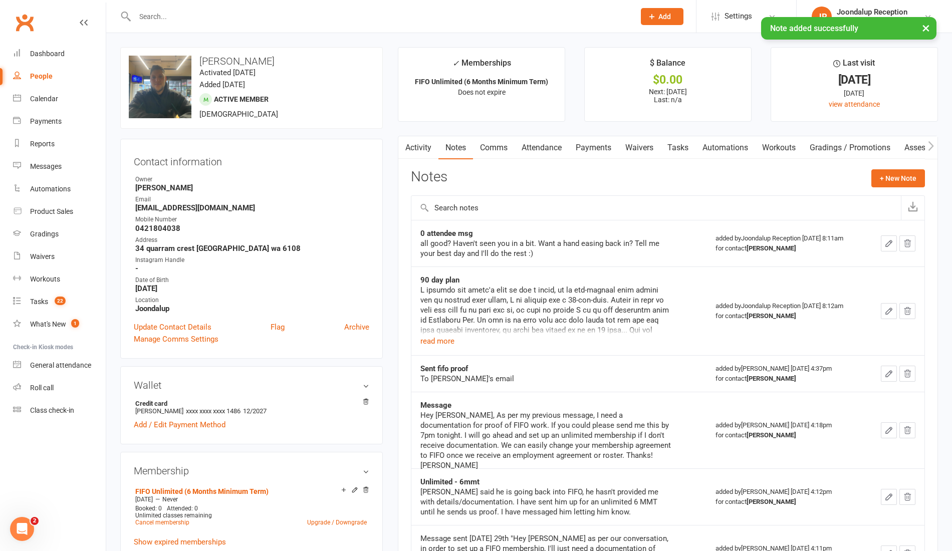
click at [166, 9] on div at bounding box center [374, 16] width 508 height 33
click at [168, 16] on input "text" at bounding box center [380, 17] width 496 height 14
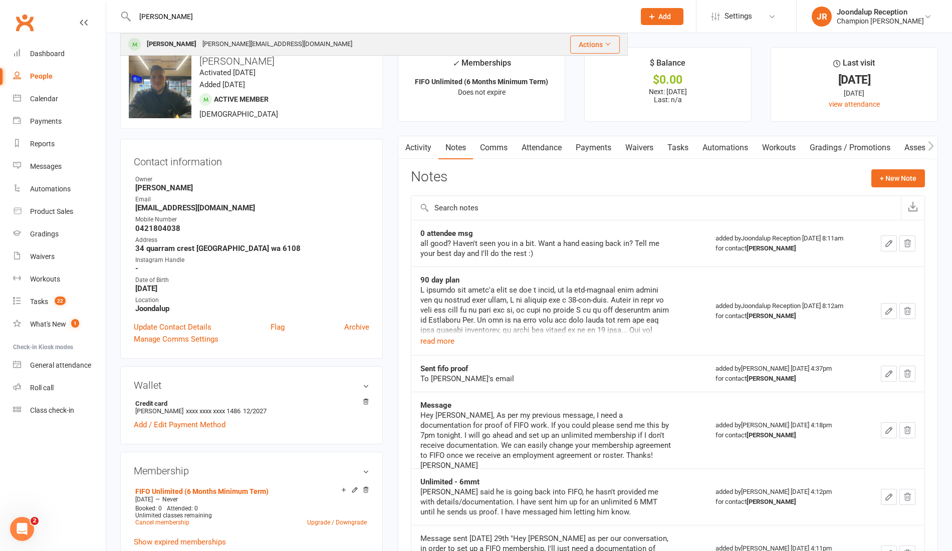
type input "zade"
click at [199, 39] on div "zade.matta1@gmail.com" at bounding box center [277, 44] width 156 height 15
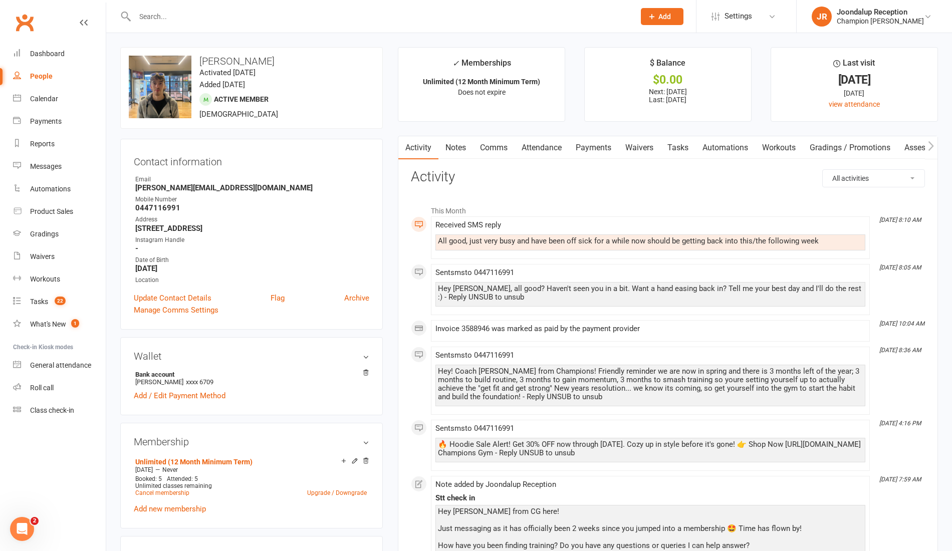
click at [465, 147] on link "Notes" at bounding box center [456, 147] width 35 height 23
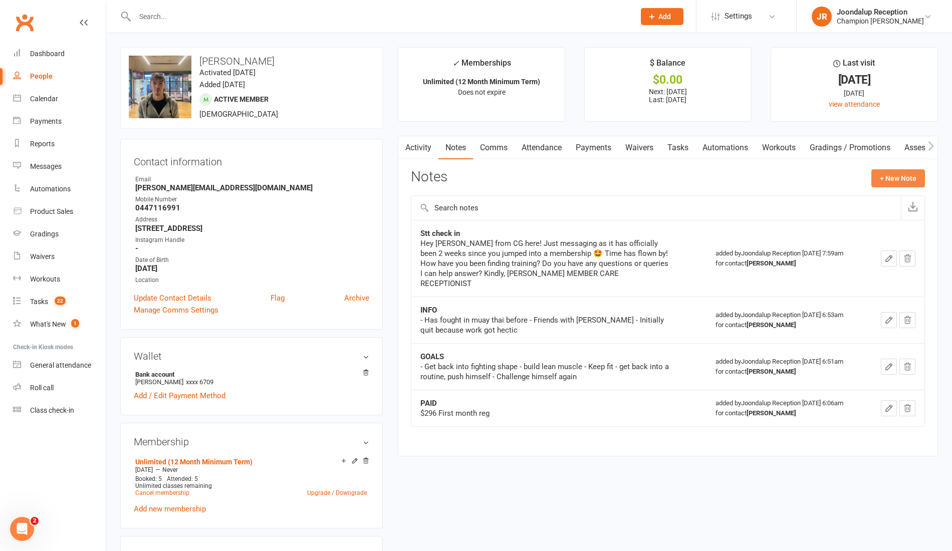
click at [893, 174] on button "+ New Note" at bounding box center [899, 178] width 54 height 18
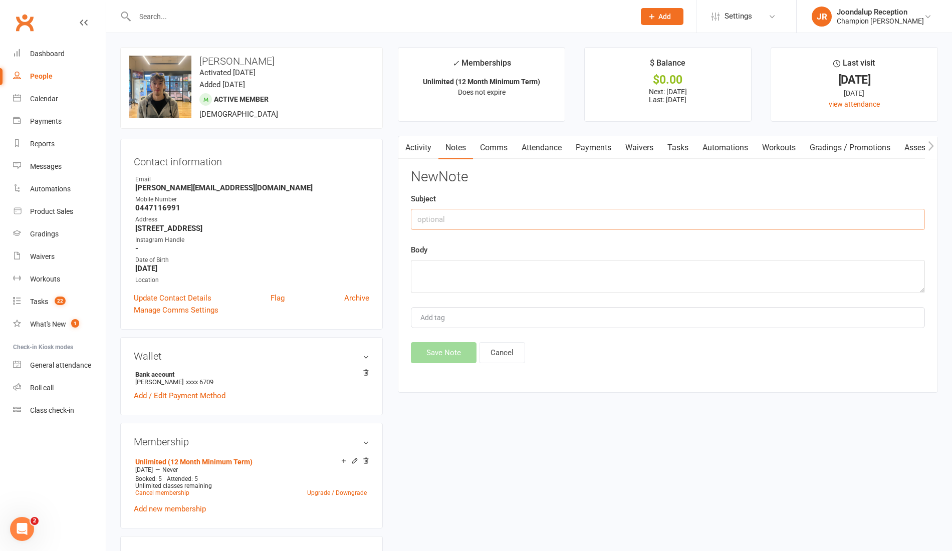
click at [515, 218] on input "text" at bounding box center [668, 219] width 514 height 21
type input "0 attendee msg"
click at [576, 292] on textarea at bounding box center [668, 276] width 514 height 33
paste textarea "all good? Haven't seen you in a bit. Want a hand easing back in? Tell me your b…"
type textarea "all good? Haven't seen you in a bit. Want a hand easing back in? Tell me your b…"
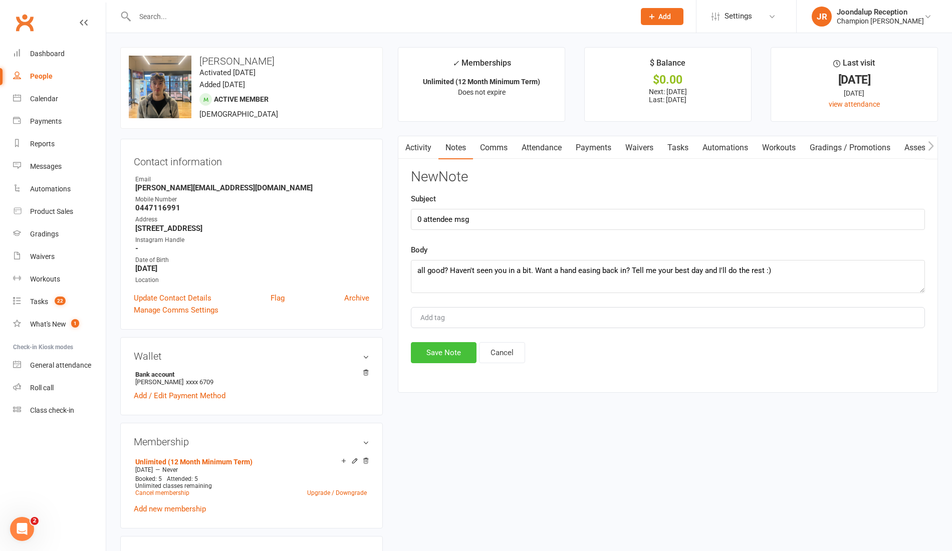
click at [445, 350] on button "Save Note" at bounding box center [444, 352] width 66 height 21
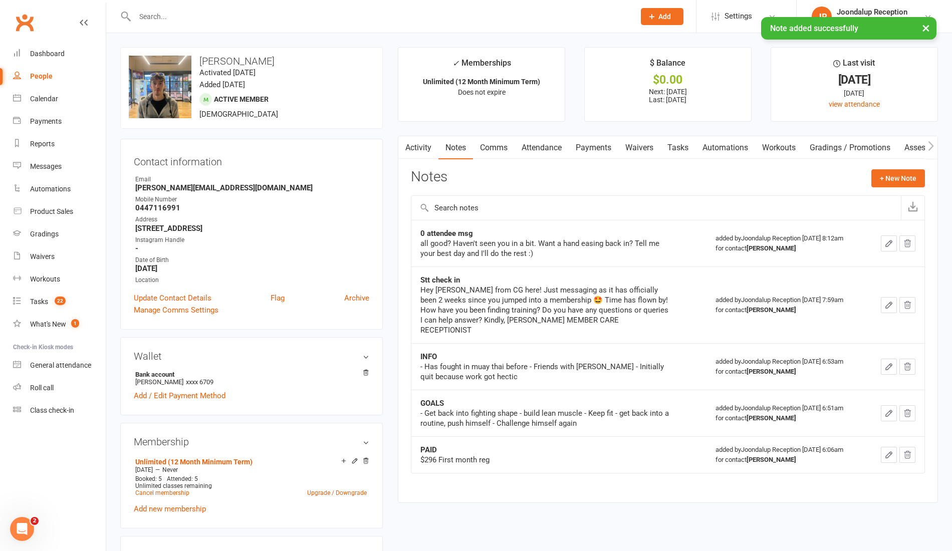
click at [425, 150] on link "Activity" at bounding box center [418, 147] width 40 height 23
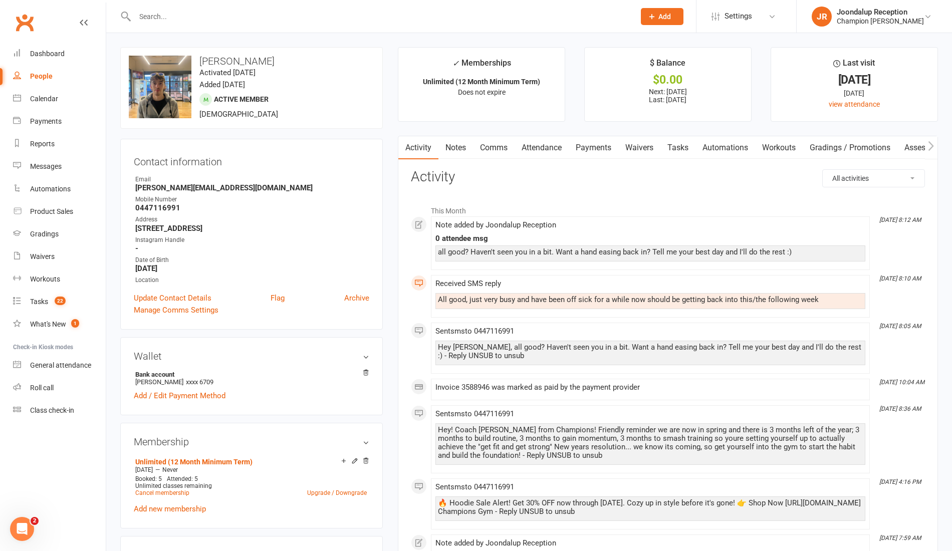
click at [189, 11] on input "text" at bounding box center [380, 17] width 496 height 14
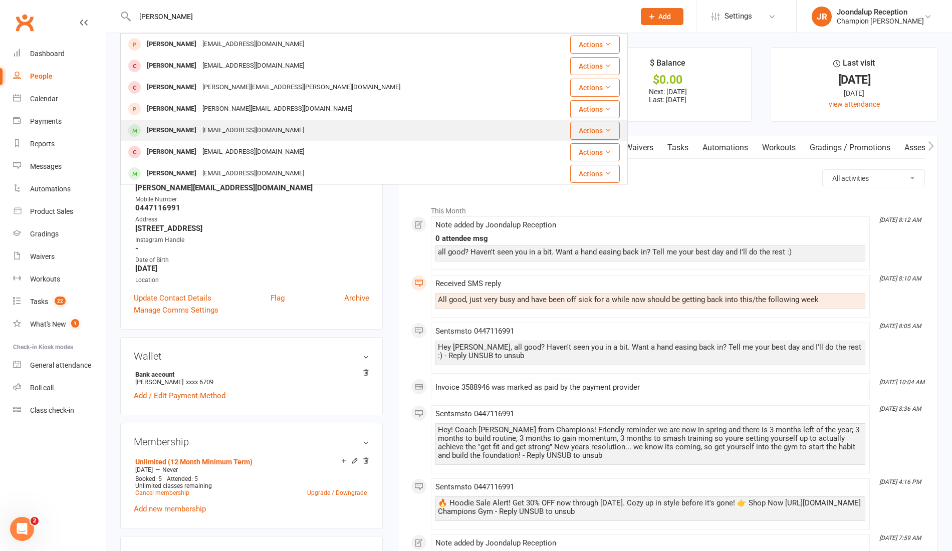
type input "jacob"
click at [176, 120] on td "Jacob Smith taipari@yahoo.com" at bounding box center [332, 131] width 422 height 22
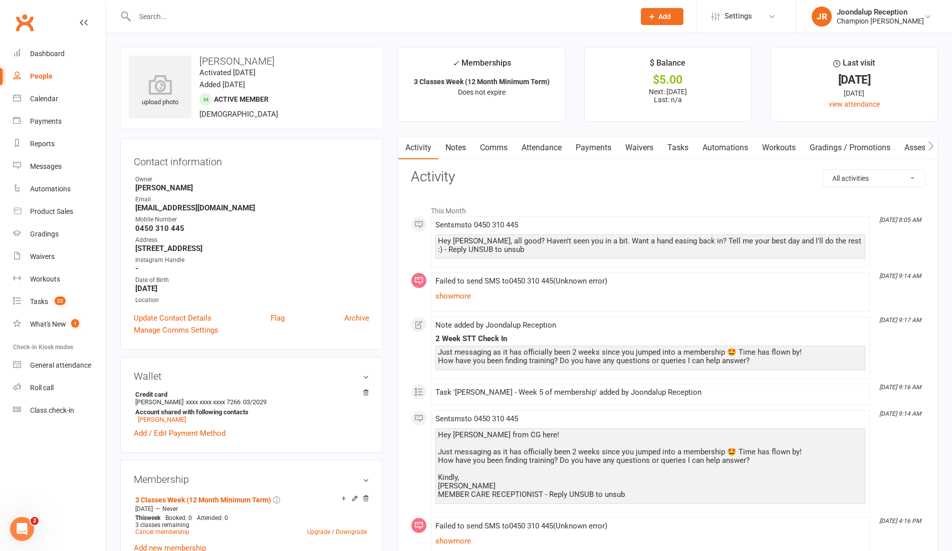
click at [459, 146] on link "Notes" at bounding box center [456, 147] width 35 height 23
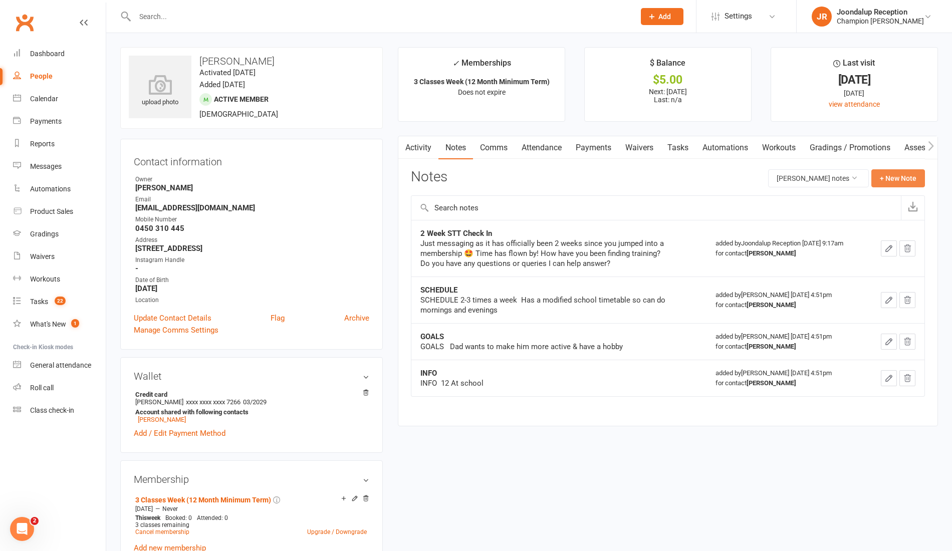
click at [891, 182] on button "+ New Note" at bounding box center [899, 178] width 54 height 18
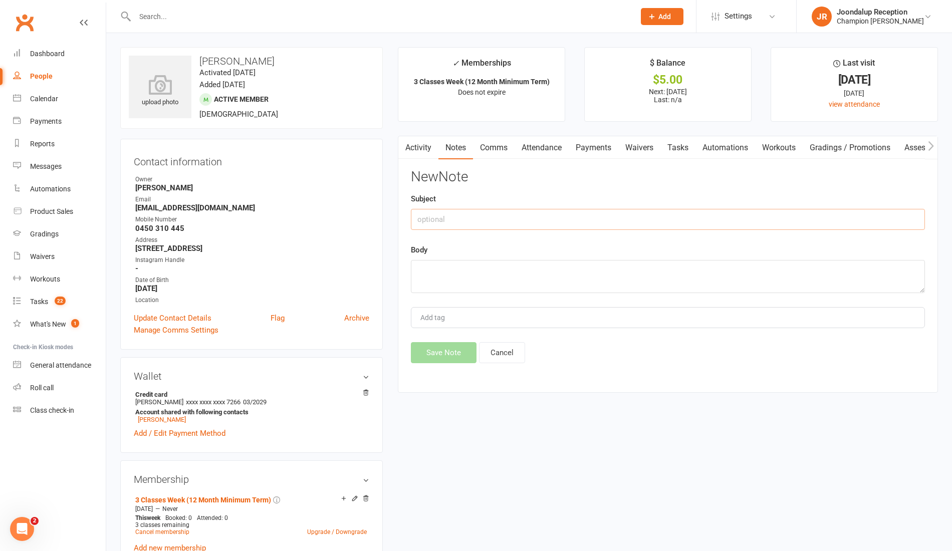
click at [653, 224] on input "text" at bounding box center [668, 219] width 514 height 21
type input "0 attendee msg"
click at [583, 272] on textarea at bounding box center [668, 276] width 514 height 33
paste textarea "all good? Haven't seen you in a bit. Want a hand easing back in? Tell me your b…"
type textarea "all good? Haven't seen you in a bit. Want a hand easing back in? Tell me your b…"
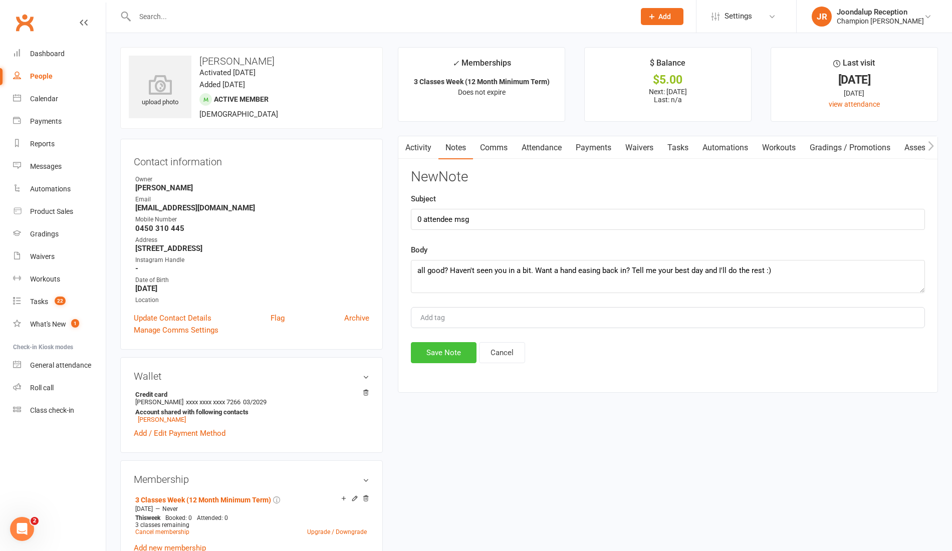
click at [461, 343] on button "Save Note" at bounding box center [444, 352] width 66 height 21
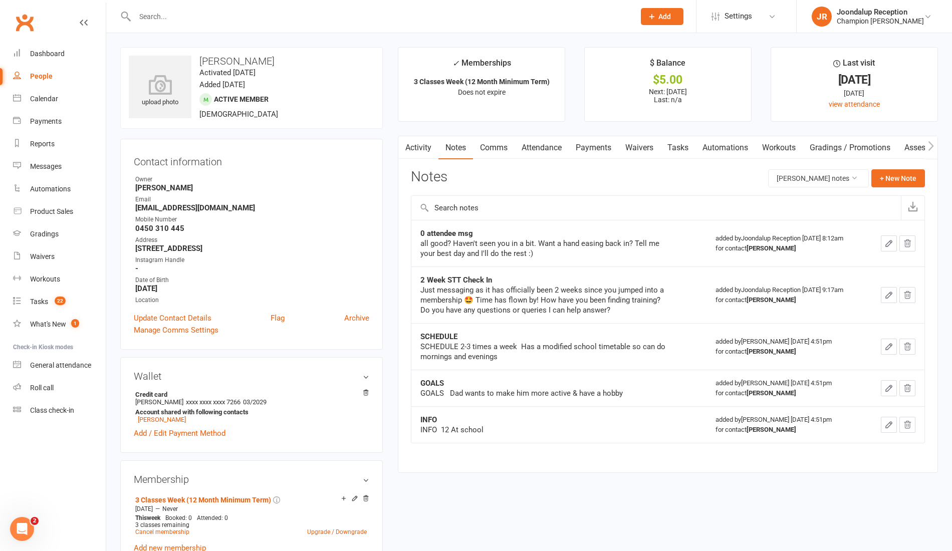
click at [179, 17] on input "text" at bounding box center [380, 17] width 496 height 14
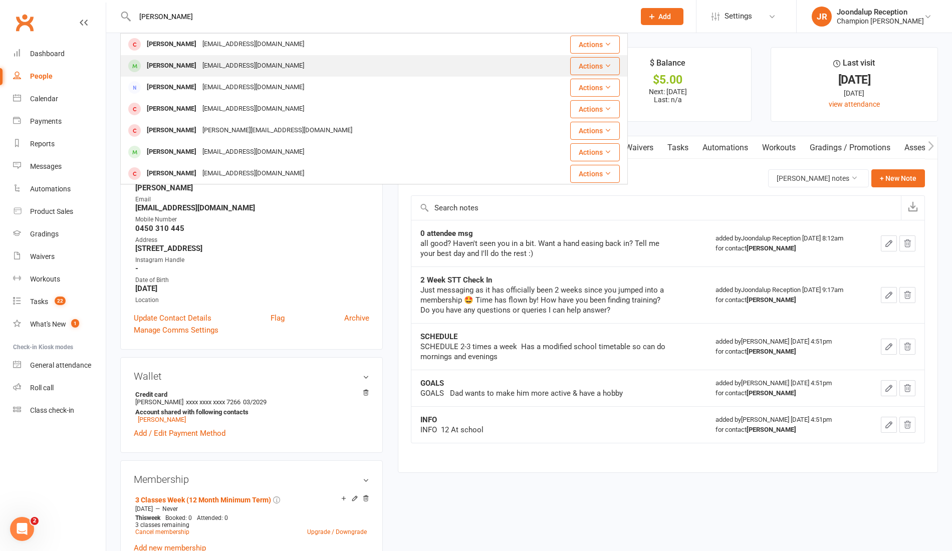
type input "joshua m"
click at [209, 66] on div "joshmez@protonmail.com" at bounding box center [253, 66] width 108 height 15
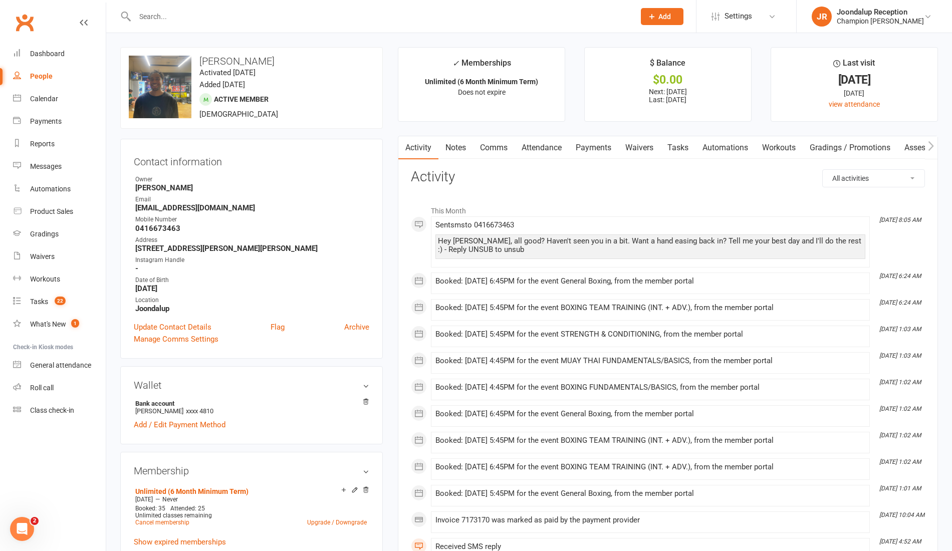
click at [459, 142] on link "Notes" at bounding box center [456, 147] width 35 height 23
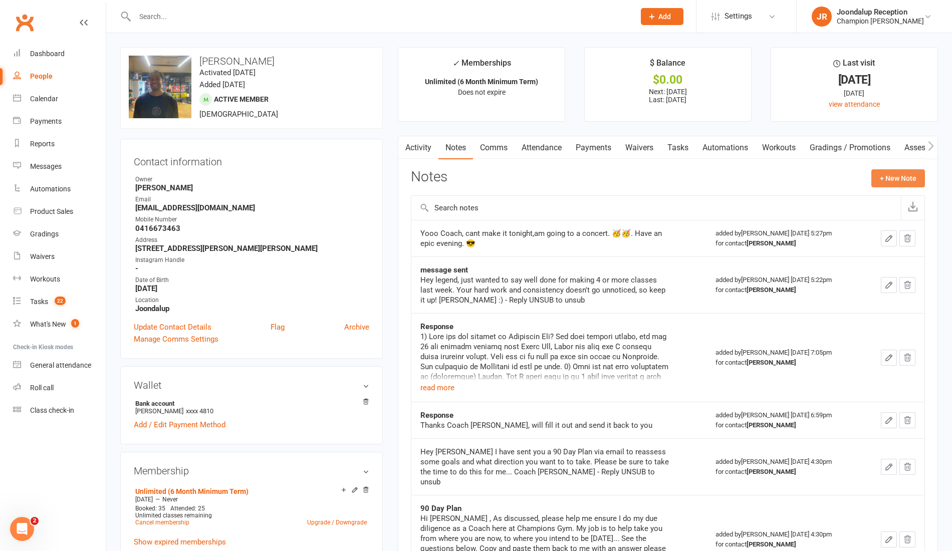
click at [897, 180] on button "+ New Note" at bounding box center [899, 178] width 54 height 18
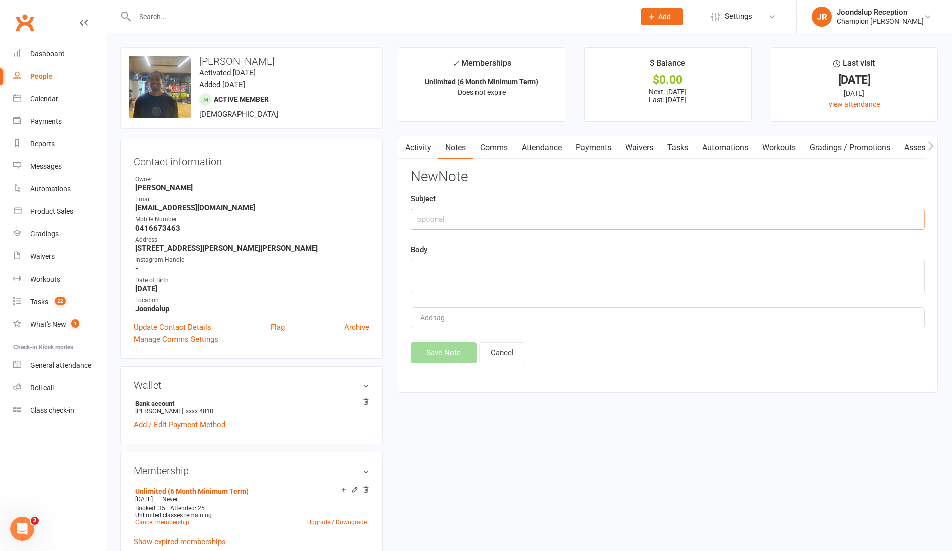
click at [526, 214] on input "text" at bounding box center [668, 219] width 514 height 21
type input "0 attendee msg"
click at [563, 273] on textarea at bounding box center [668, 276] width 514 height 33
paste textarea "all good? Haven't seen you in a bit. Want a hand easing back in? Tell me your b…"
type textarea "all good? Haven't seen you in a bit. Want a hand easing back in? Tell me your b…"
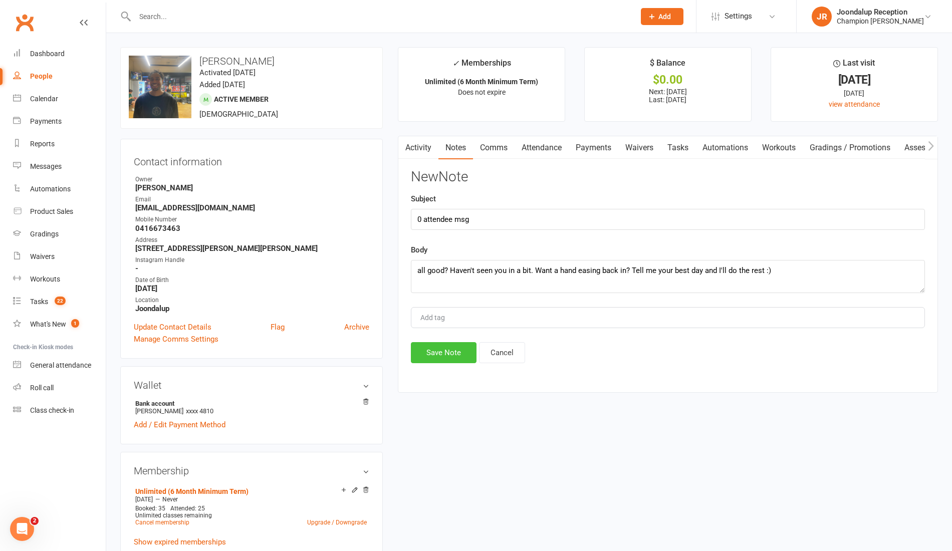
click at [444, 351] on button "Save Note" at bounding box center [444, 352] width 66 height 21
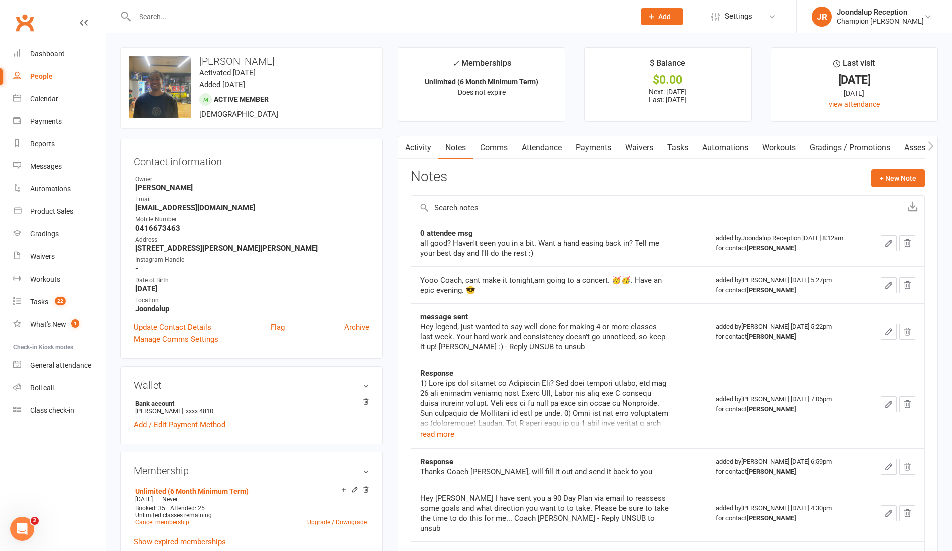
click at [193, 22] on input "text" at bounding box center [380, 17] width 496 height 14
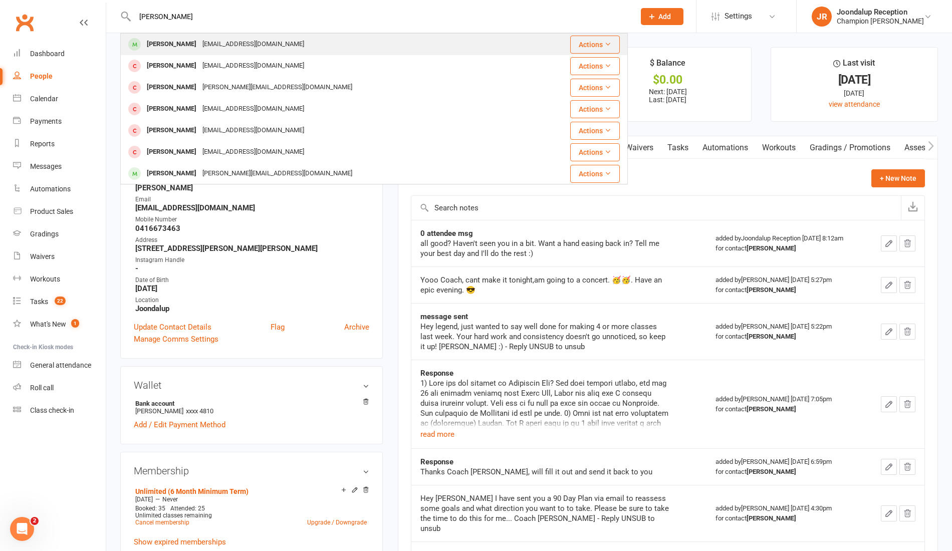
type input "joss"
click at [199, 43] on div "jossmoran1992@gmail.com" at bounding box center [253, 44] width 108 height 15
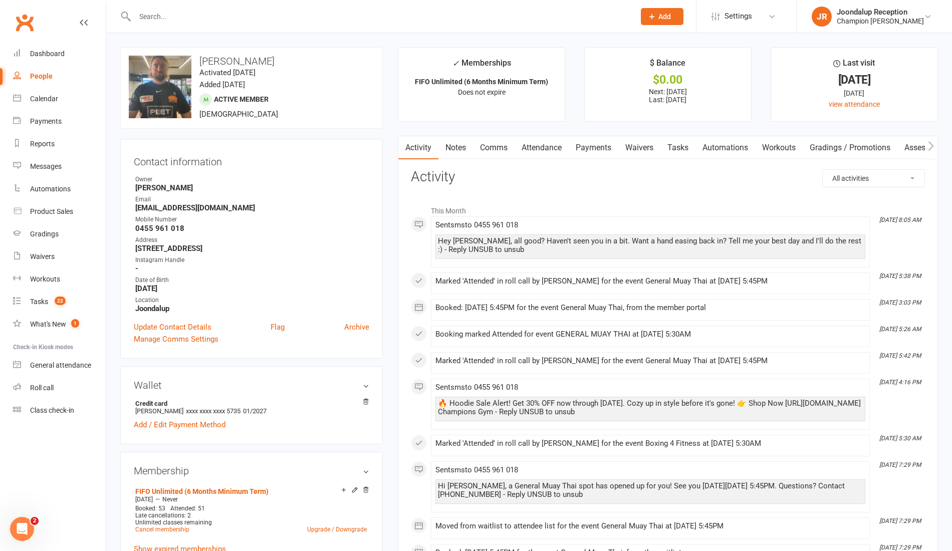
click at [463, 142] on link "Notes" at bounding box center [456, 147] width 35 height 23
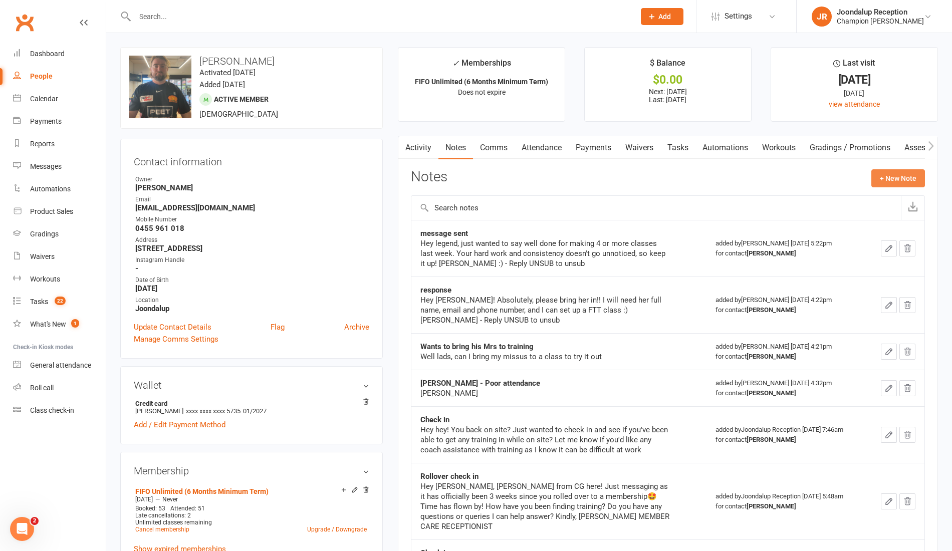
click at [902, 177] on button "+ New Note" at bounding box center [899, 178] width 54 height 18
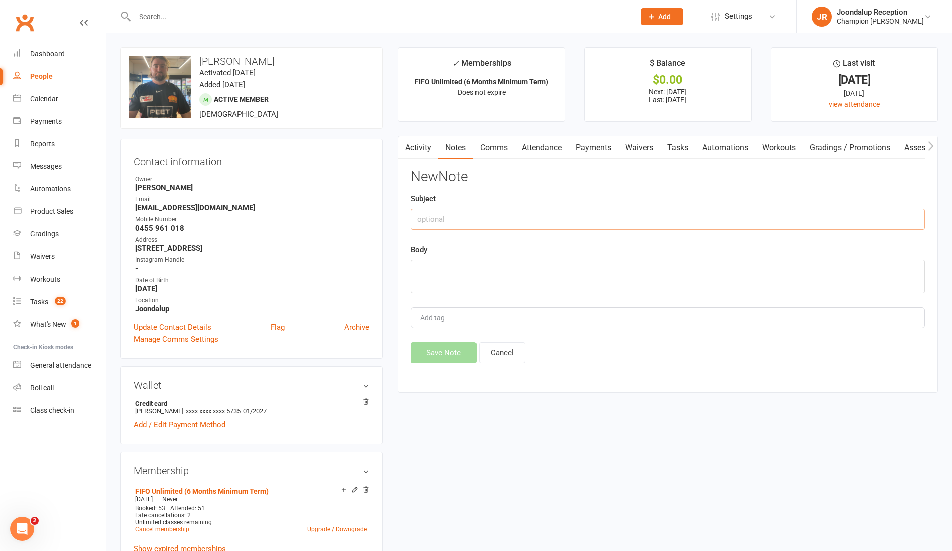
click at [541, 215] on input "text" at bounding box center [668, 219] width 514 height 21
type input "0 attendee msg"
click at [516, 267] on textarea at bounding box center [668, 276] width 514 height 33
paste textarea "all good? Haven't seen you in a bit. Want a hand easing back in? Tell me your b…"
type textarea "all good? Haven't seen you in a bit. Want a hand easing back in? Tell me your b…"
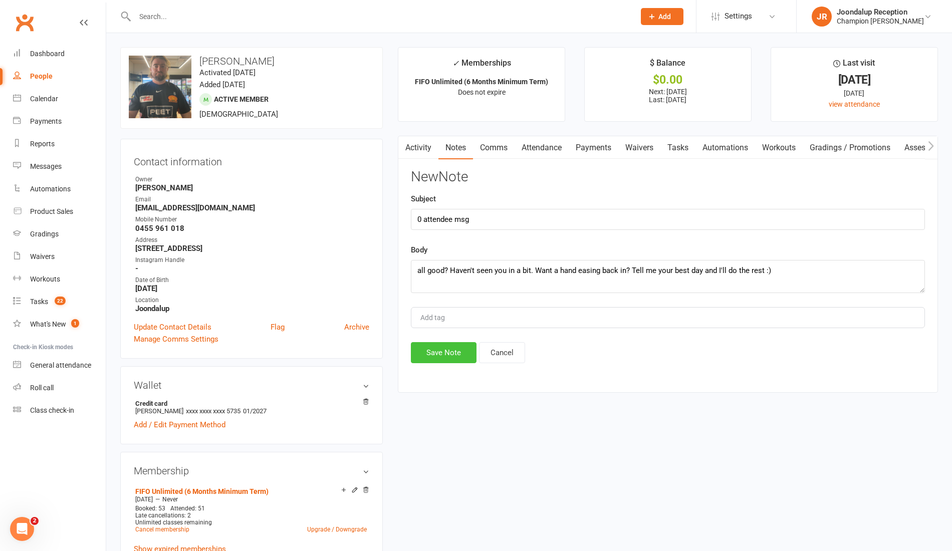
click at [459, 342] on button "Save Note" at bounding box center [444, 352] width 66 height 21
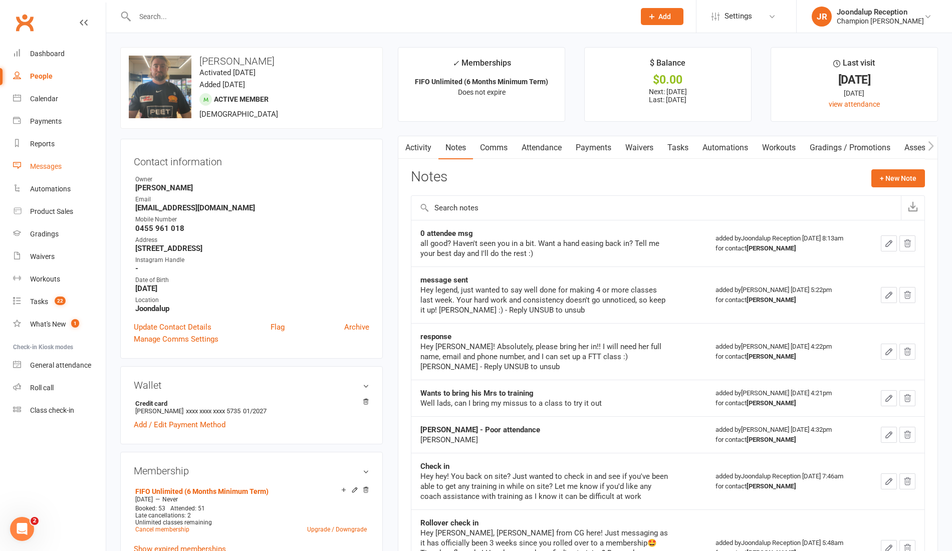
click at [50, 171] on link "Messages" at bounding box center [59, 166] width 93 height 23
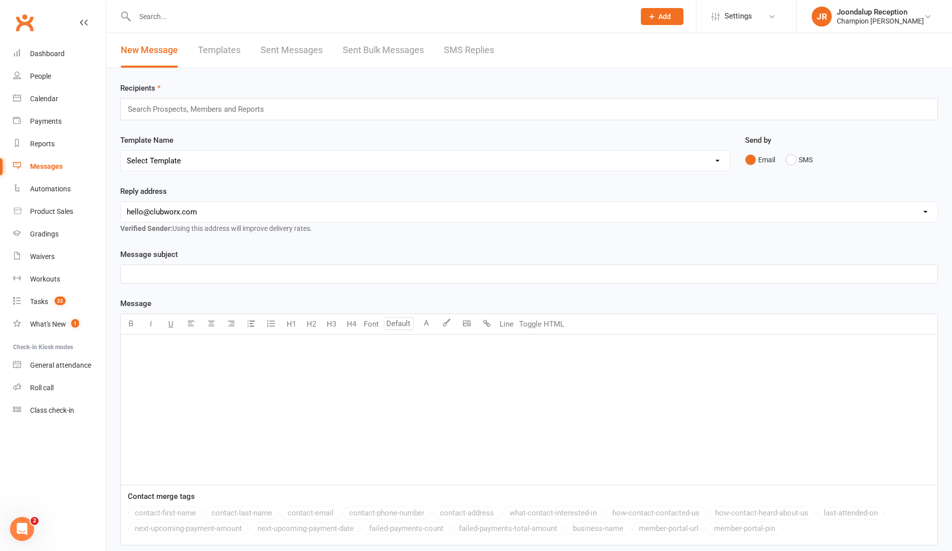
click at [456, 61] on link "SMS Replies" at bounding box center [469, 50] width 50 height 35
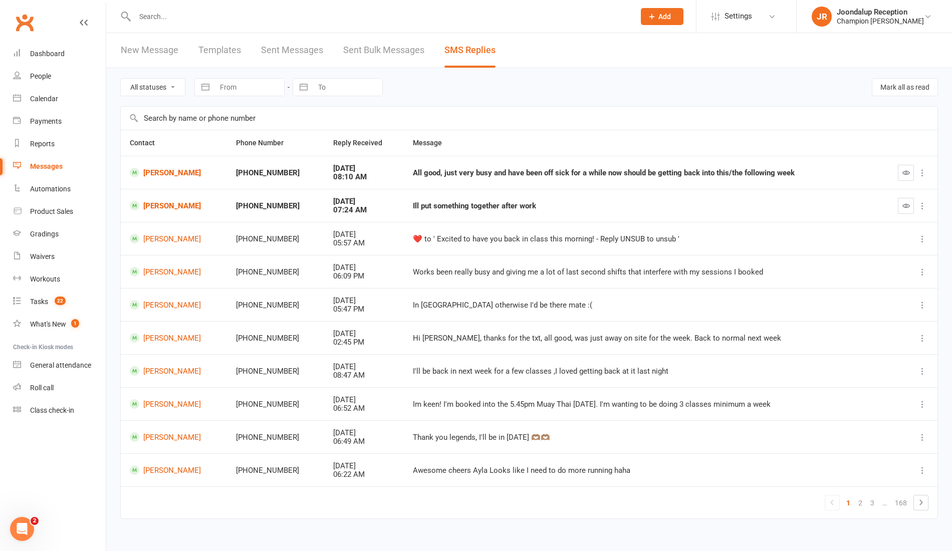
click at [923, 203] on icon at bounding box center [923, 206] width 10 height 10
click at [906, 200] on button "button" at bounding box center [906, 206] width 16 height 16
click at [196, 201] on link "Lachlan Branigan" at bounding box center [174, 206] width 88 height 10
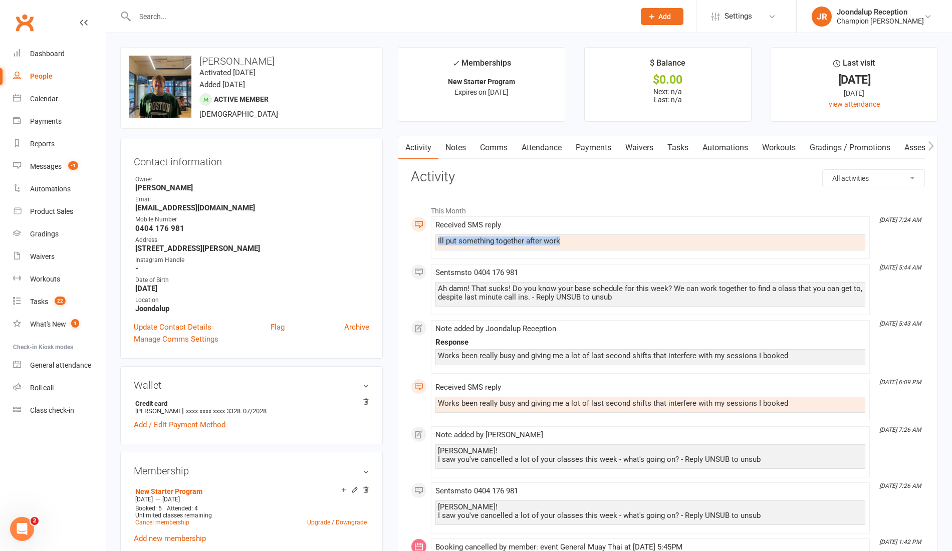
drag, startPoint x: 568, startPoint y: 239, endPoint x: 434, endPoint y: 241, distance: 134.8
click at [434, 241] on li "Sep 15, 7:24 AM Received SMS reply Ill put something together after work" at bounding box center [650, 238] width 439 height 43
copy div "Ill put something together after work"
click at [454, 150] on link "Notes" at bounding box center [456, 147] width 35 height 23
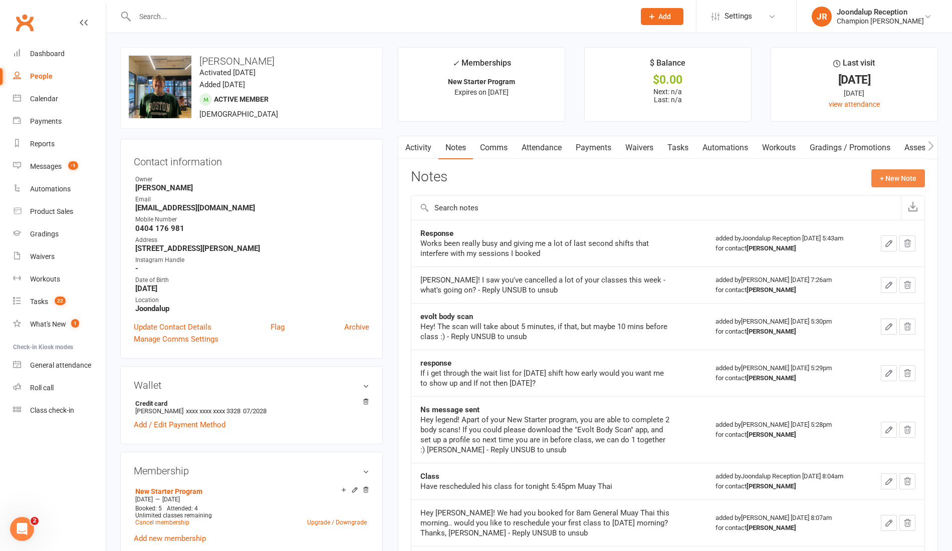
click at [888, 178] on button "+ New Note" at bounding box center [899, 178] width 54 height 18
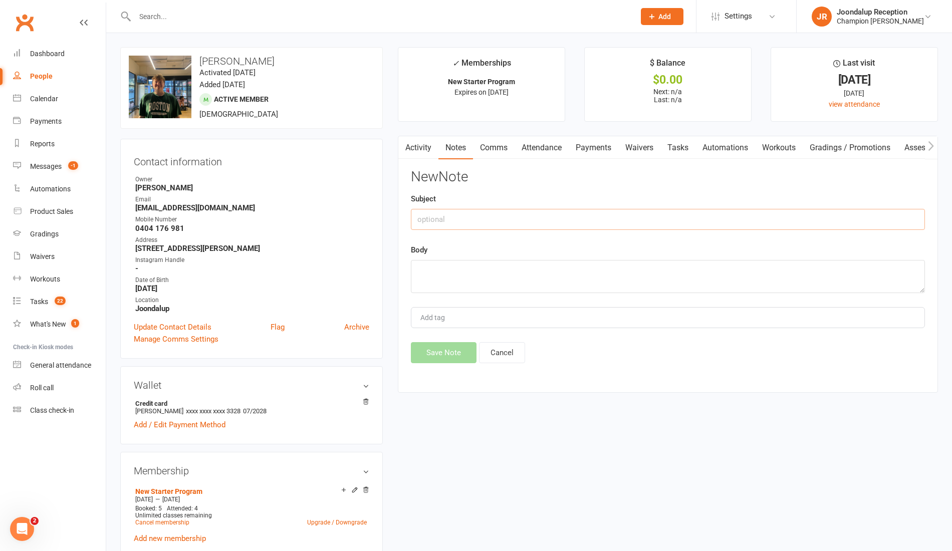
click at [618, 220] on input "text" at bounding box center [668, 219] width 514 height 21
type input "r"
type input "Response"
click at [503, 347] on button "Cancel" at bounding box center [502, 352] width 46 height 21
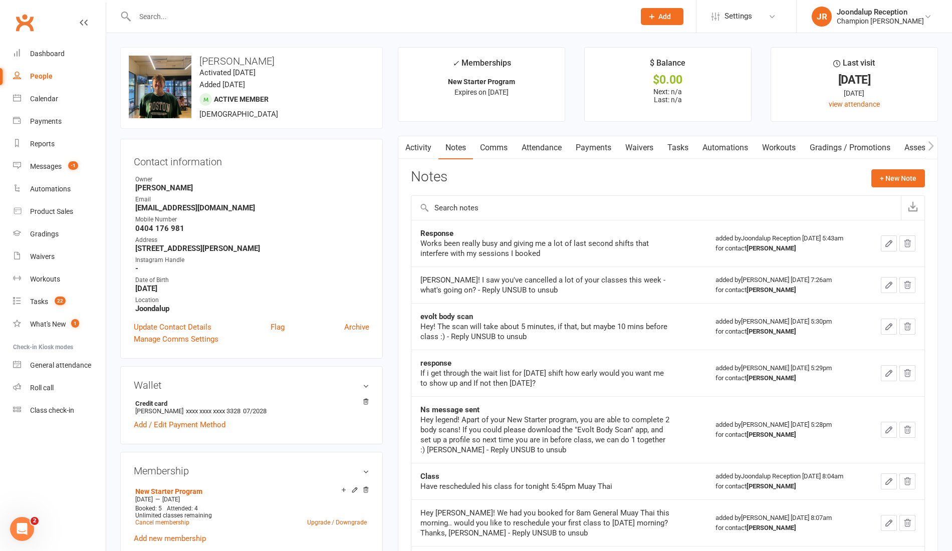
click at [431, 147] on link "Activity" at bounding box center [418, 147] width 40 height 23
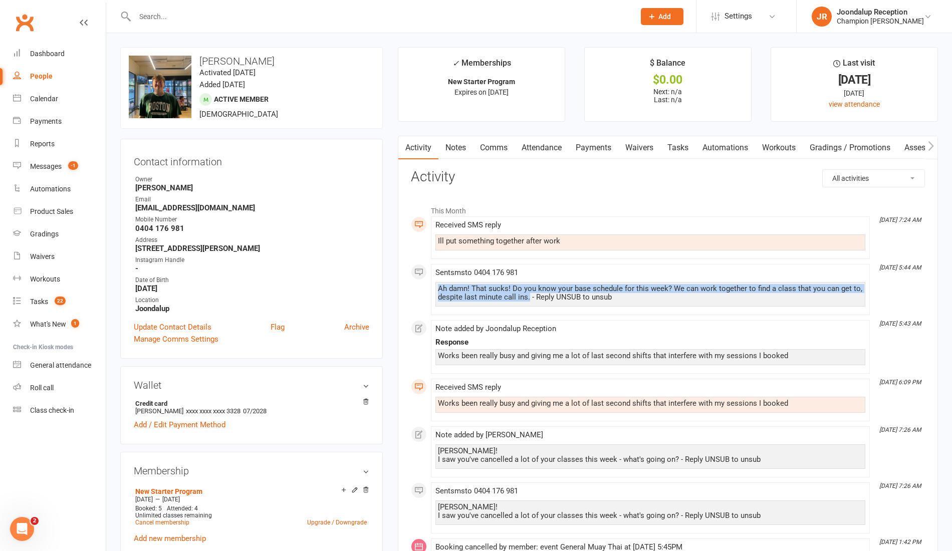
drag, startPoint x: 528, startPoint y: 297, endPoint x: 426, endPoint y: 283, distance: 103.1
copy div "Ah damn! That sucks! Do you know your base schedule for this week? We can work …"
click at [463, 149] on link "Notes" at bounding box center [456, 147] width 35 height 23
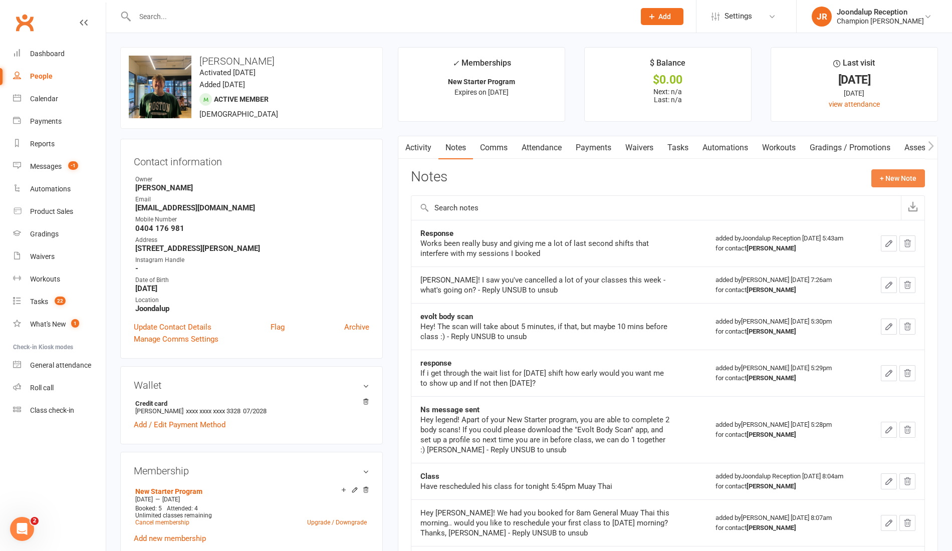
click at [875, 174] on button "+ New Note" at bounding box center [899, 178] width 54 height 18
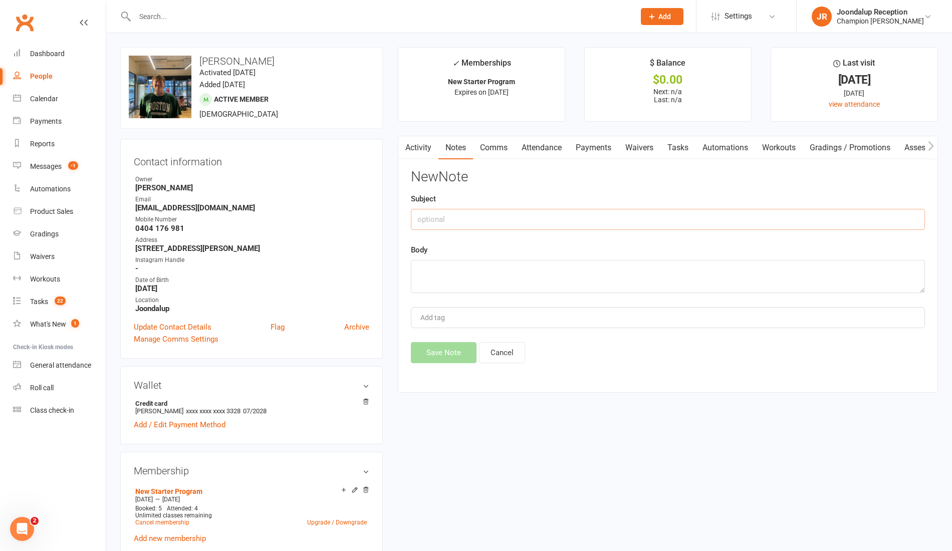
click at [570, 225] on input "text" at bounding box center [668, 219] width 514 height 21
type input "Ayla - msg"
click at [536, 273] on textarea at bounding box center [668, 276] width 514 height 33
paste textarea "Ah damn! That sucks! Do you know your base schedule for this week? We can work …"
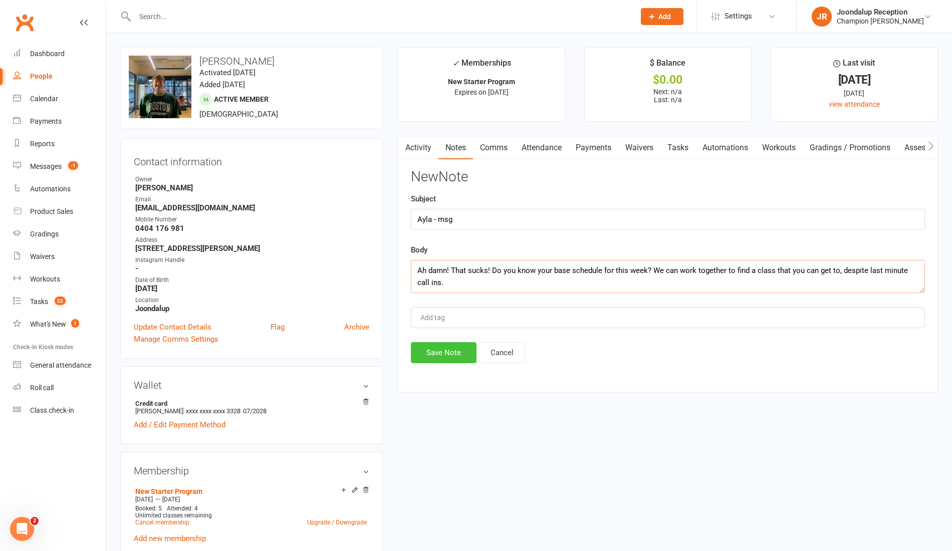
type textarea "Ah damn! That sucks! Do you know your base schedule for this week? We can work …"
click at [471, 351] on button "Save Note" at bounding box center [444, 352] width 66 height 21
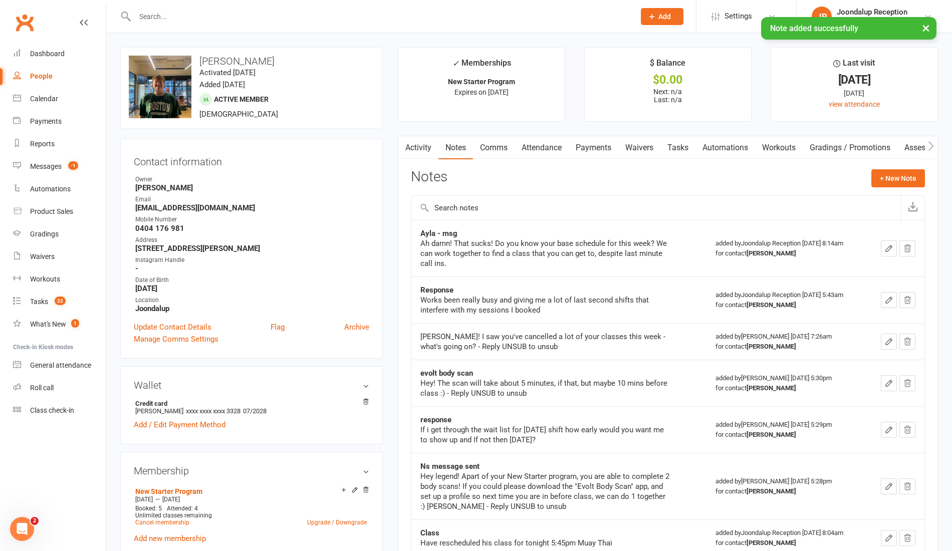
click at [420, 148] on link "Activity" at bounding box center [418, 147] width 40 height 23
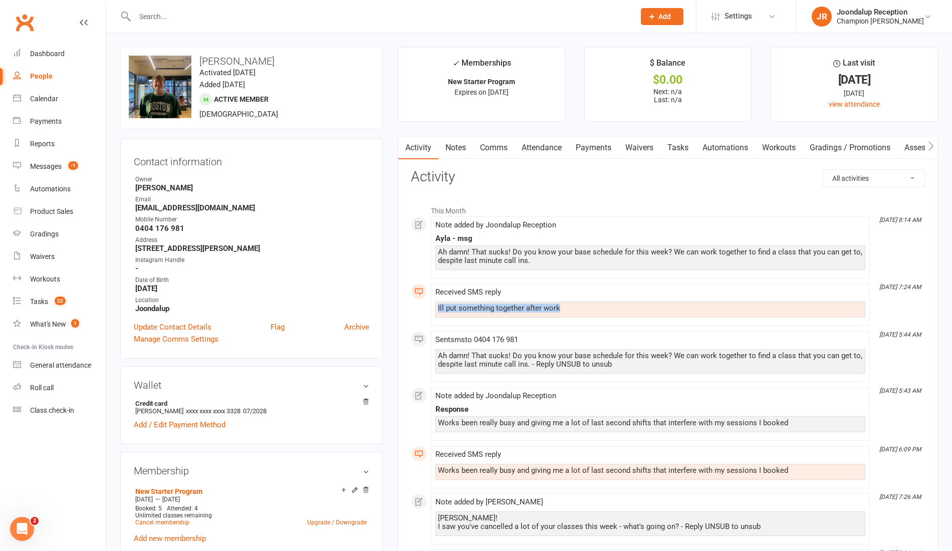
drag, startPoint x: 576, startPoint y: 308, endPoint x: 409, endPoint y: 305, distance: 167.4
copy div "Ill put something together after work"
click at [450, 144] on link "Notes" at bounding box center [456, 147] width 35 height 23
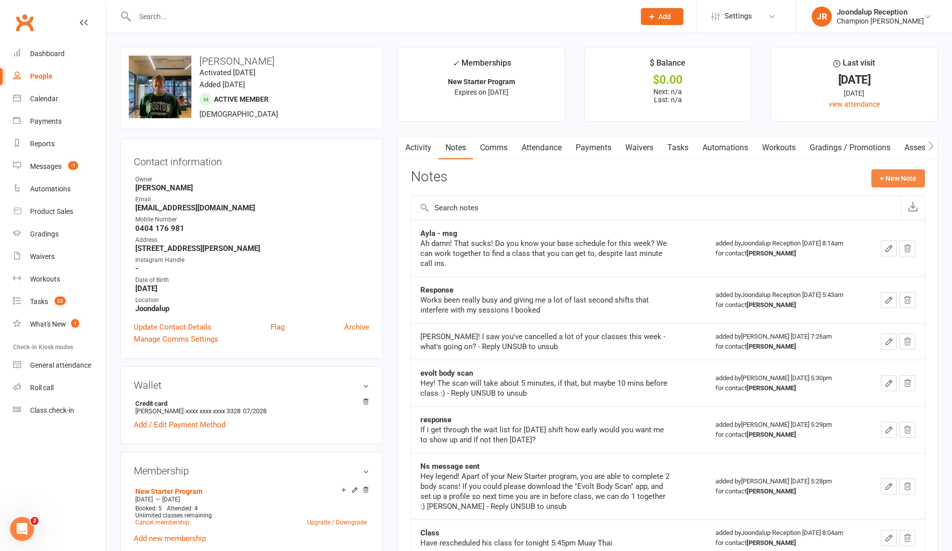
click at [901, 182] on button "+ New Note" at bounding box center [899, 178] width 54 height 18
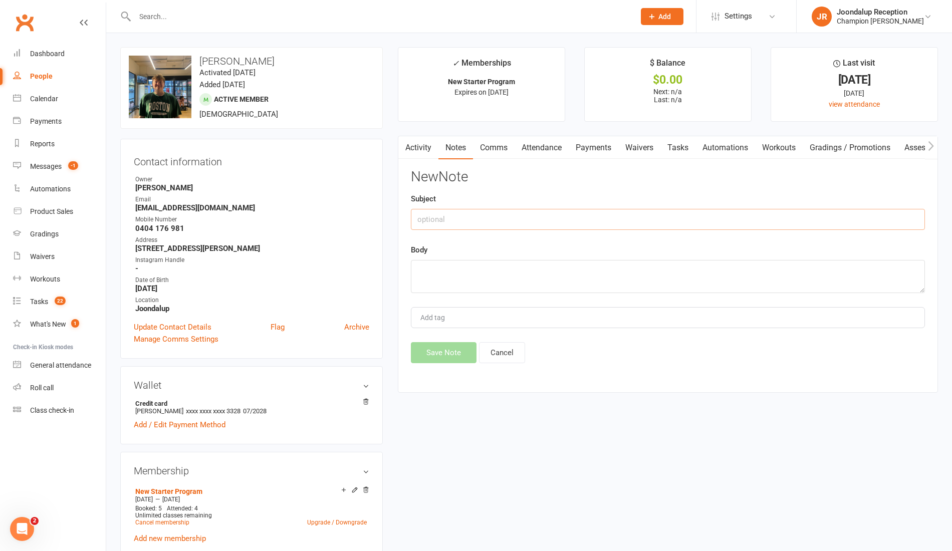
click at [665, 213] on input "text" at bounding box center [668, 219] width 514 height 21
type input "response"
click at [551, 266] on textarea at bounding box center [668, 276] width 514 height 33
paste textarea "Ill put something together after work"
type textarea "Ill put something together after work"
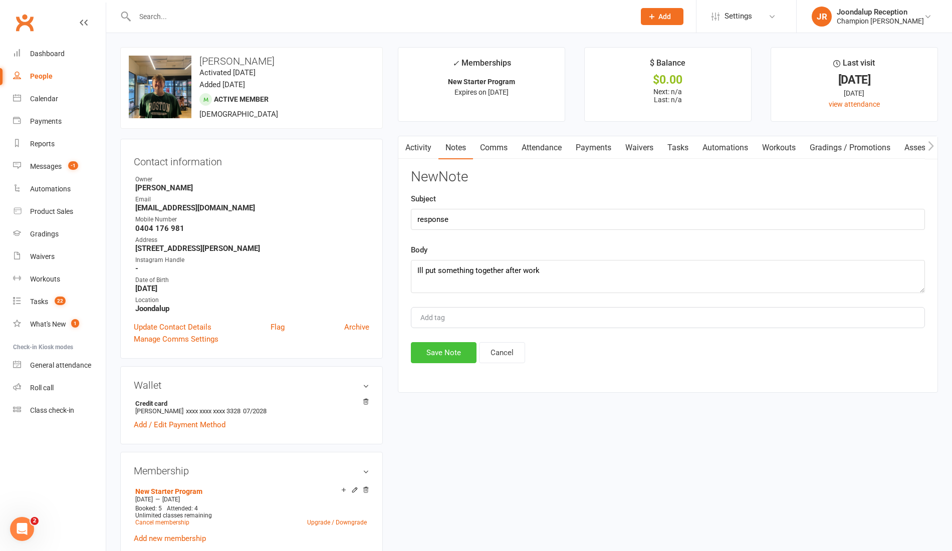
click at [435, 345] on button "Save Note" at bounding box center [444, 352] width 66 height 21
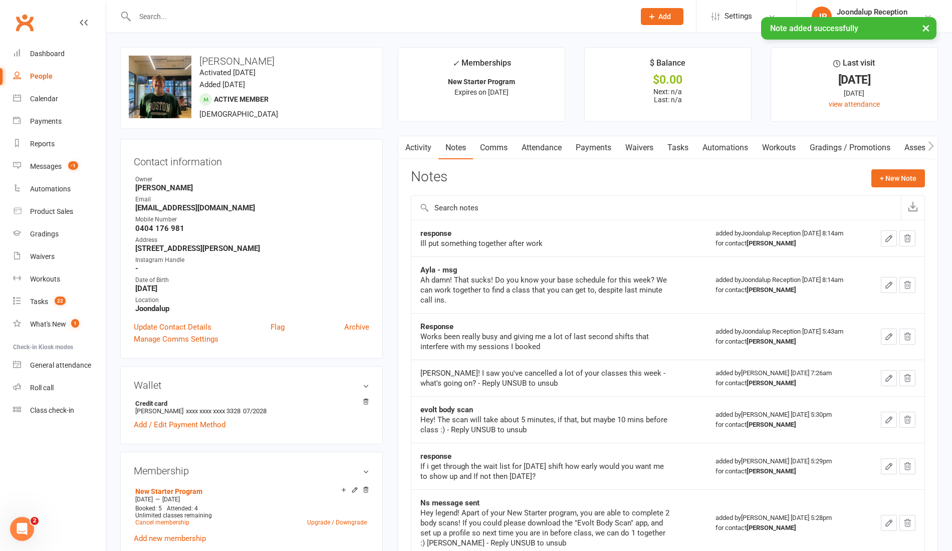
click at [475, 157] on link "Comms" at bounding box center [494, 147] width 42 height 23
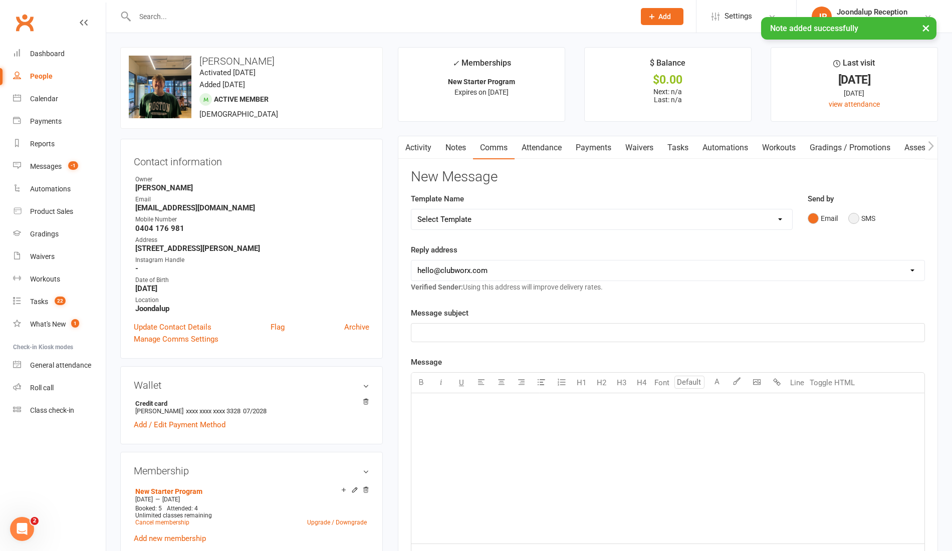
click at [863, 214] on button "SMS" at bounding box center [862, 218] width 27 height 19
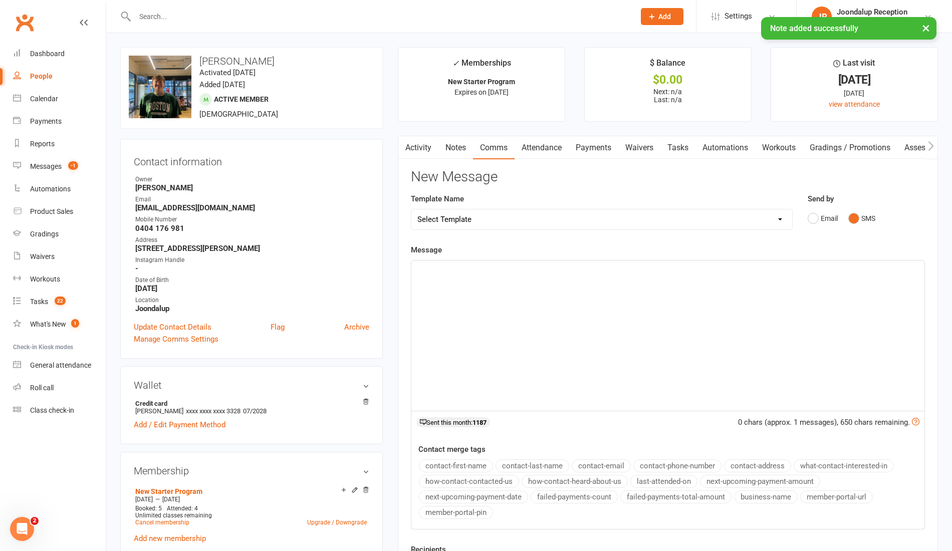
click at [484, 275] on div "﻿" at bounding box center [667, 336] width 513 height 150
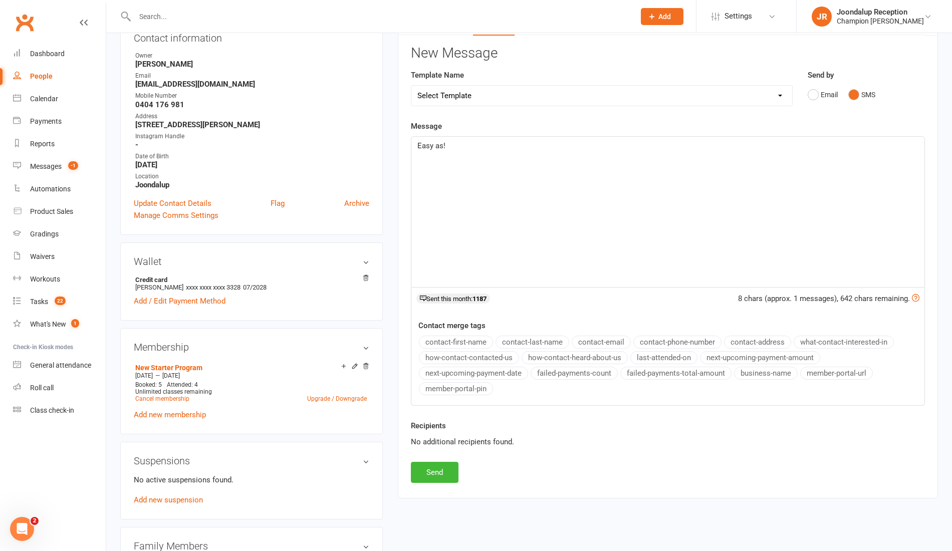
scroll to position [123, 0]
click at [442, 473] on button "Send" at bounding box center [435, 473] width 48 height 21
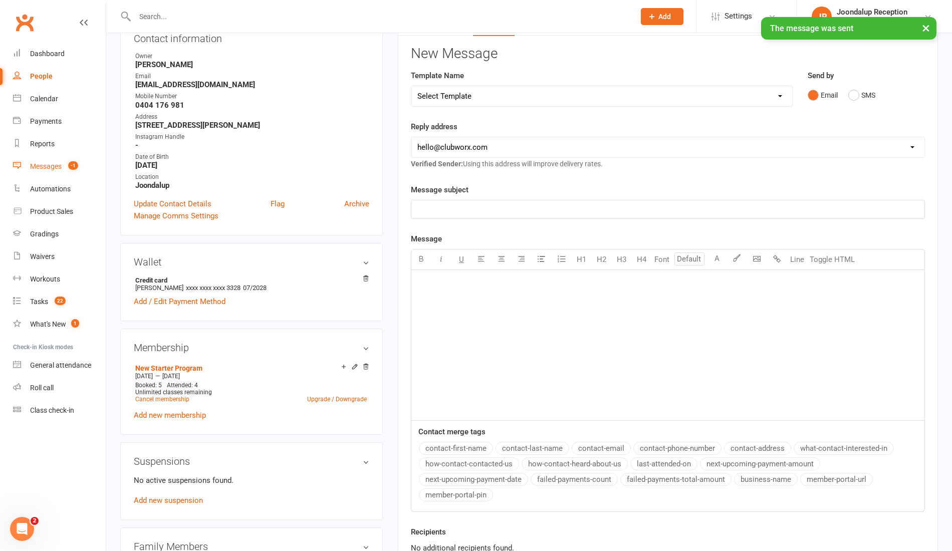
click at [32, 172] on link "Messages -1" at bounding box center [59, 166] width 93 height 23
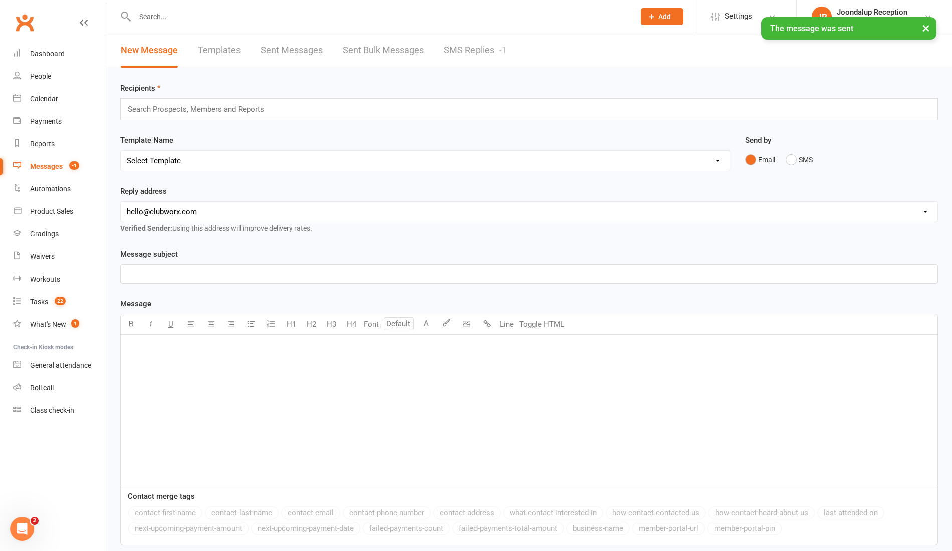
click at [472, 61] on link "SMS Replies -1" at bounding box center [475, 50] width 63 height 35
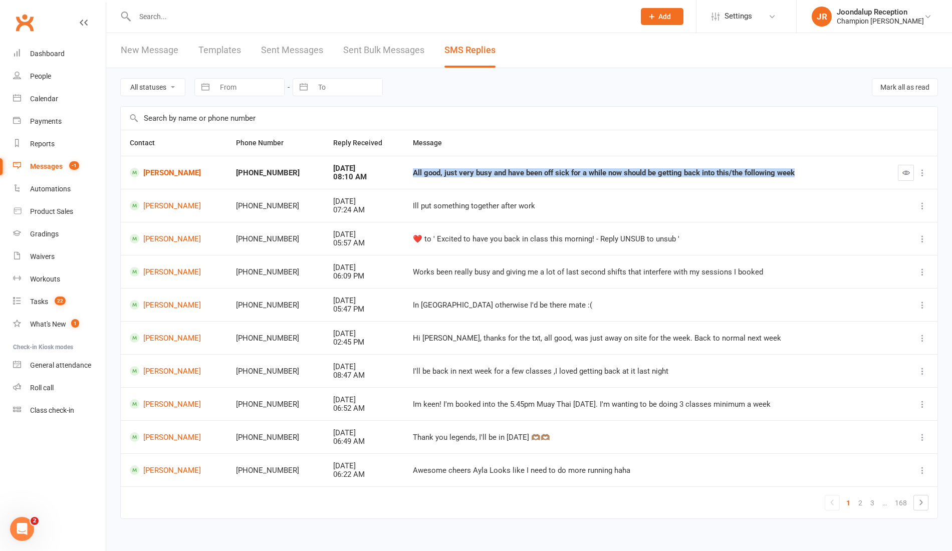
drag, startPoint x: 797, startPoint y: 170, endPoint x: 393, endPoint y: 173, distance: 403.5
click at [393, 173] on tr "Zade Matta +61447116991 Sep 15, 2025 08:10 AM All good, just very busy and have…" at bounding box center [529, 172] width 817 height 33
copy tr "All good, just very busy and have been off sick for a while now should be getti…"
click at [907, 170] on icon "button" at bounding box center [907, 173] width 8 height 8
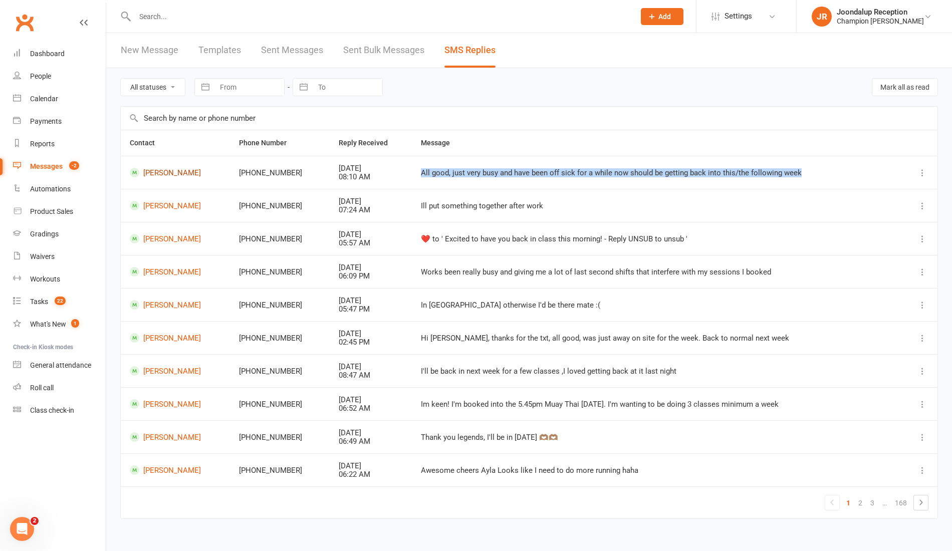
click at [173, 171] on link "Zade Matta" at bounding box center [175, 173] width 91 height 10
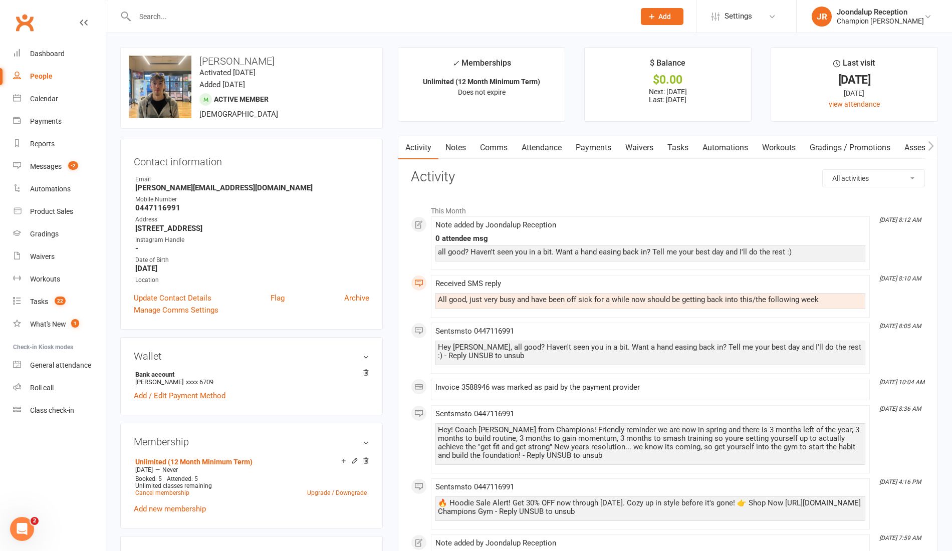
click at [454, 143] on link "Notes" at bounding box center [456, 147] width 35 height 23
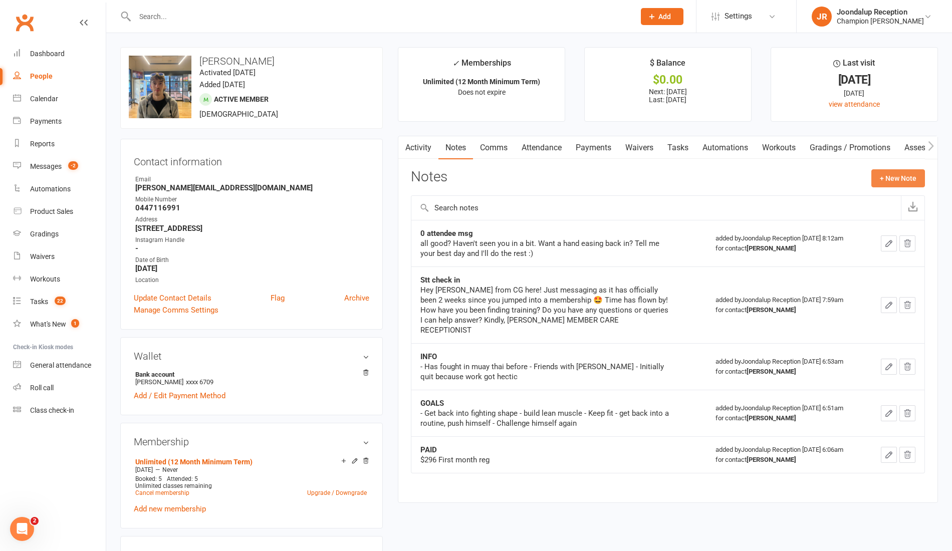
click at [905, 180] on button "+ New Note" at bounding box center [899, 178] width 54 height 18
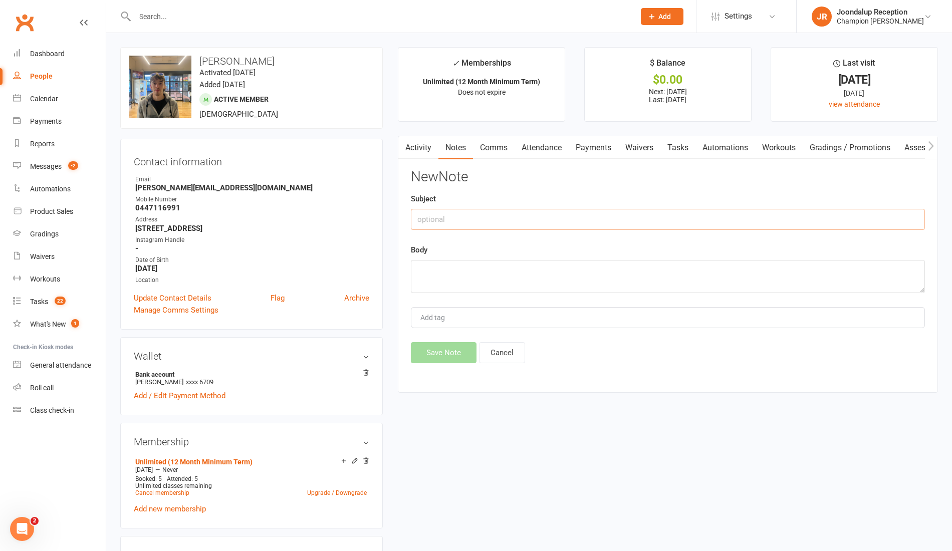
click at [574, 215] on input "text" at bounding box center [668, 219] width 514 height 21
type input "Response"
click at [545, 275] on textarea at bounding box center [668, 276] width 514 height 33
paste textarea "All good, just very busy and have been off sick for a while now should be getti…"
type textarea "All good, just very busy and have been off sick for a while now should be getti…"
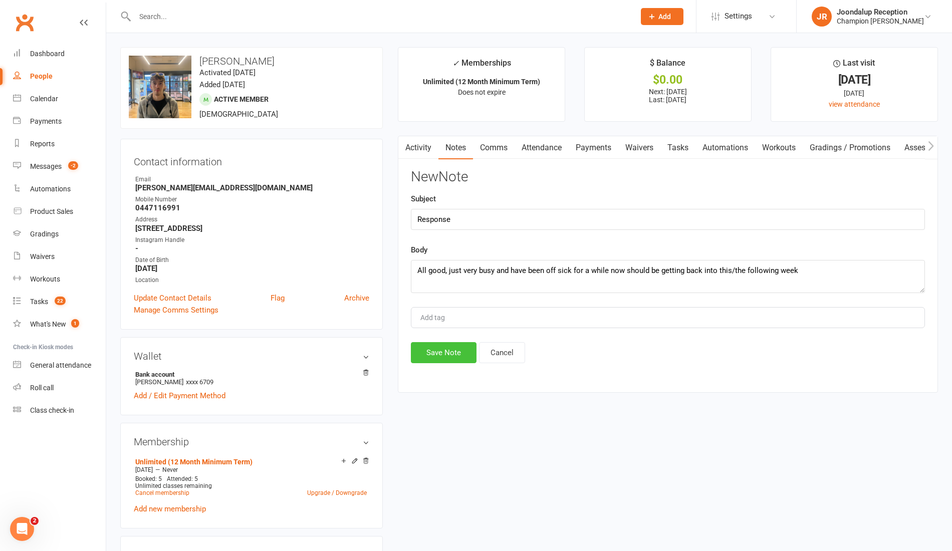
click at [444, 342] on button "Save Note" at bounding box center [444, 352] width 66 height 21
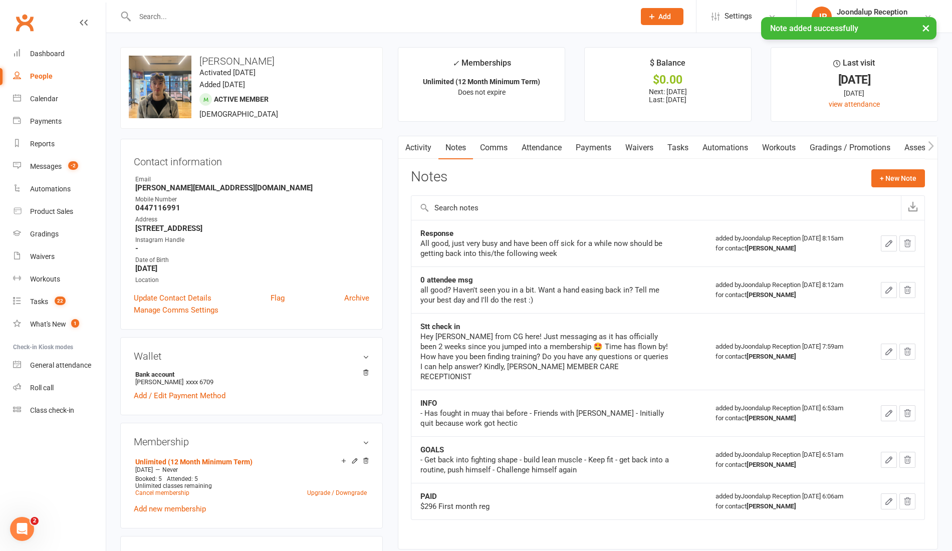
click at [497, 151] on link "Comms" at bounding box center [494, 147] width 42 height 23
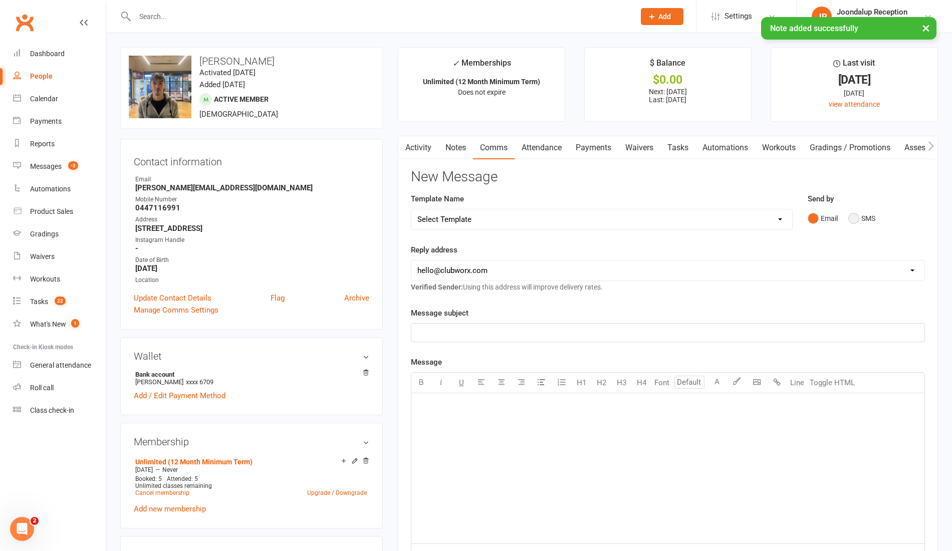
click at [851, 211] on button "SMS" at bounding box center [862, 218] width 27 height 19
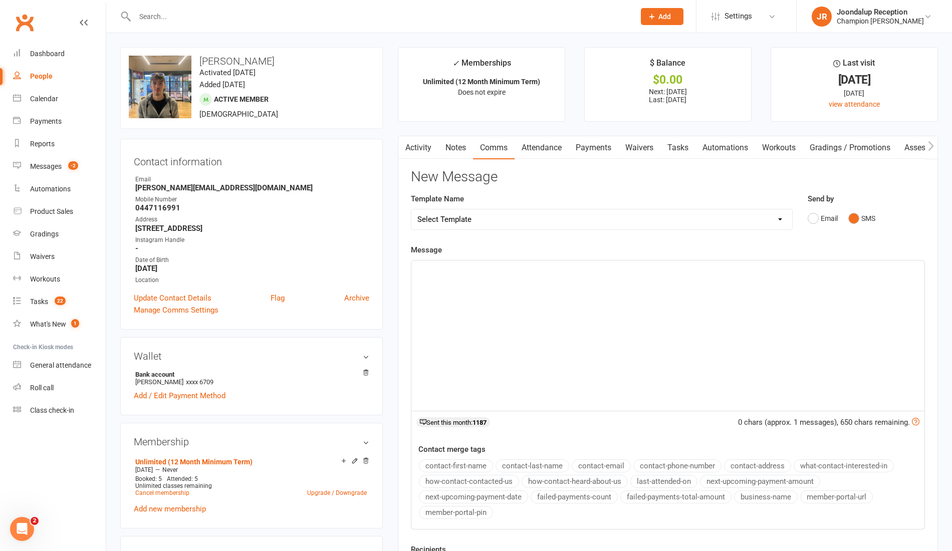
click at [518, 291] on div "﻿" at bounding box center [667, 336] width 513 height 150
click at [664, 277] on p "﻿" at bounding box center [667, 282] width 501 height 12
drag, startPoint x: 659, startPoint y: 274, endPoint x: 413, endPoint y: 270, distance: 245.6
click at [413, 270] on div "Ah fair enough! The cold has been getting everyone at the moment! ﻿ ﻿" at bounding box center [667, 336] width 513 height 150
copy div "Ah fair enough! The cold has been getting everyone at the moment! ﻿"
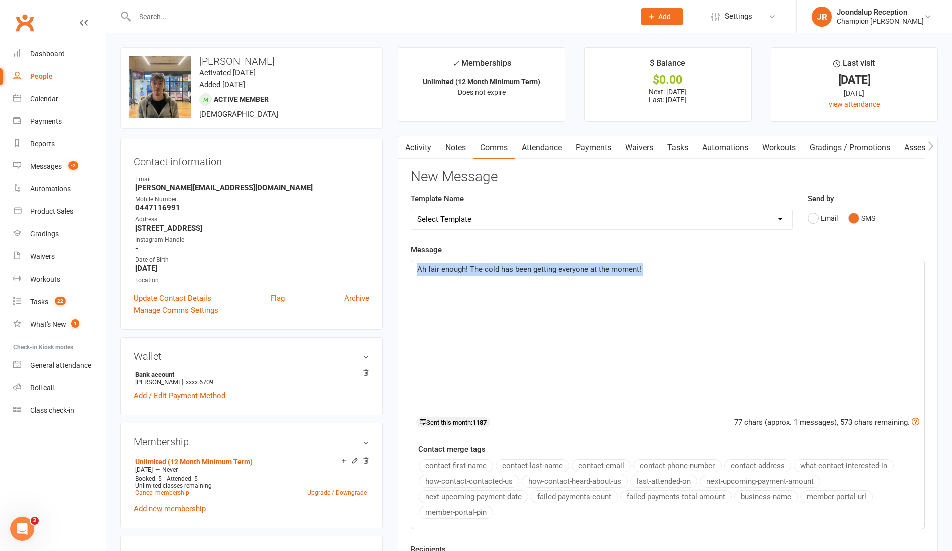
click at [545, 147] on link "Attendance" at bounding box center [542, 147] width 54 height 23
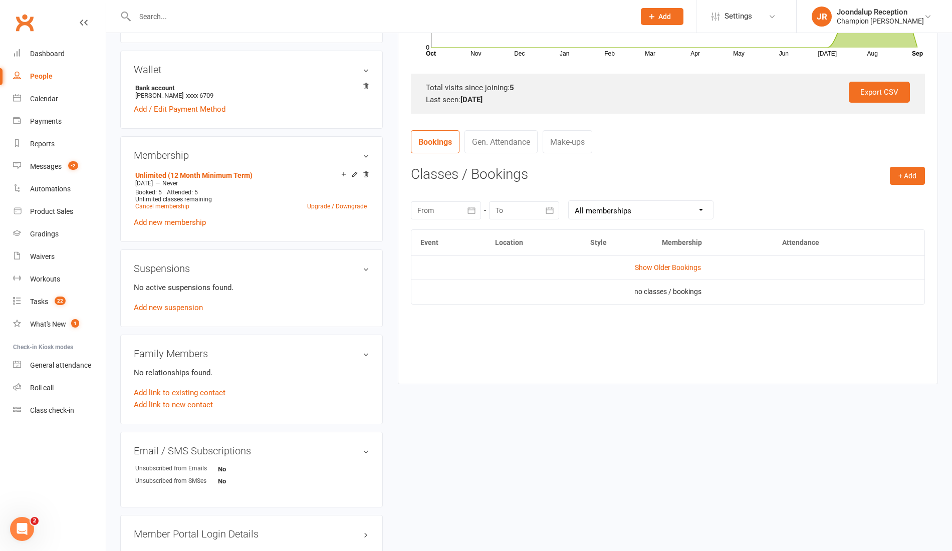
scroll to position [290, 0]
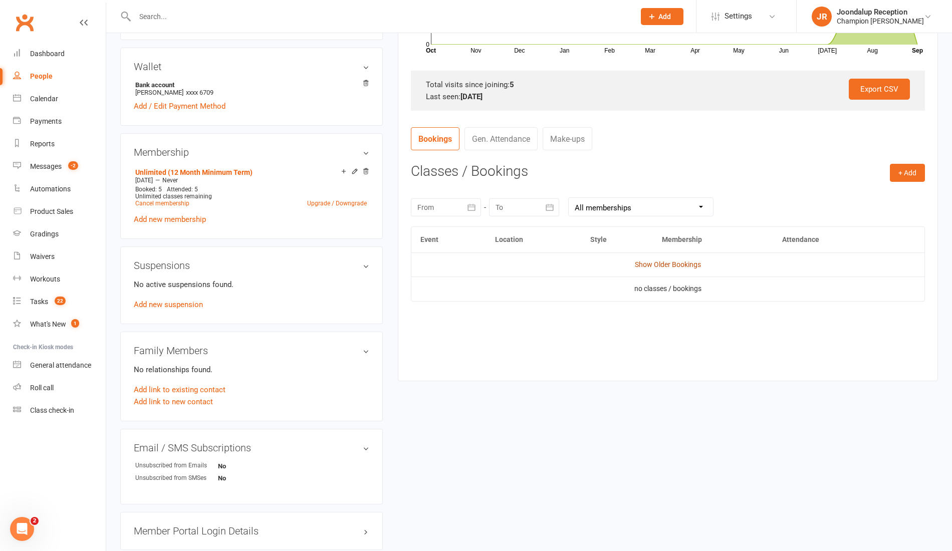
click at [695, 265] on link "Show Older Bookings" at bounding box center [668, 265] width 66 height 8
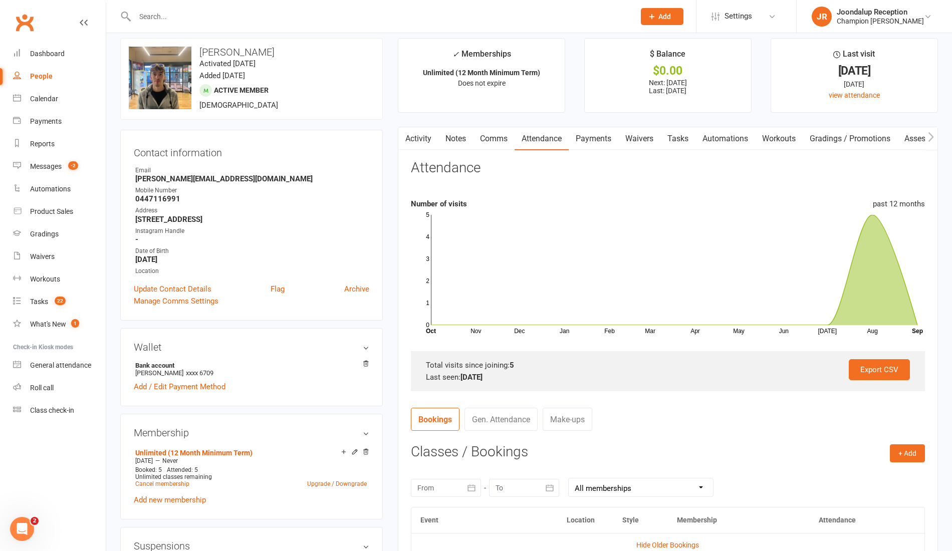
scroll to position [0, 0]
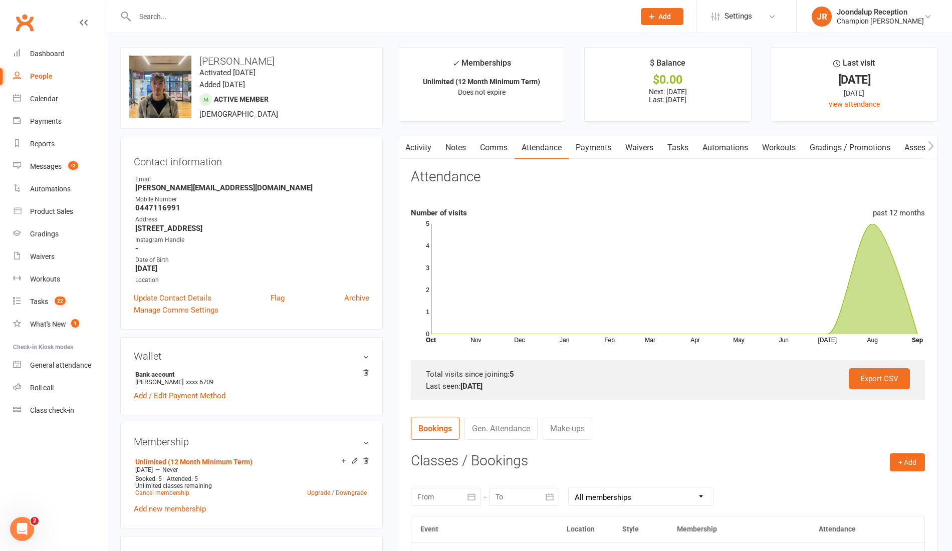
click at [495, 141] on link "Comms" at bounding box center [494, 147] width 42 height 23
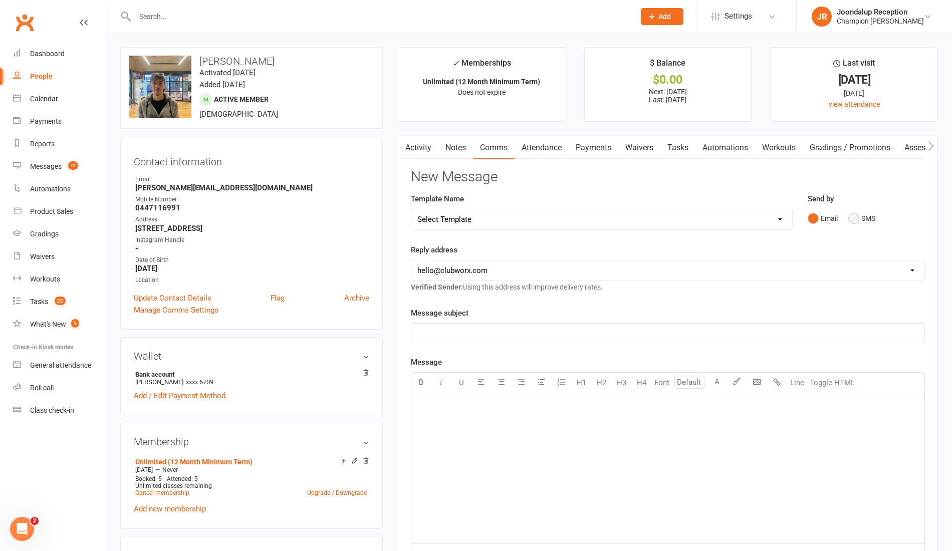
click at [864, 222] on button "SMS" at bounding box center [862, 218] width 27 height 19
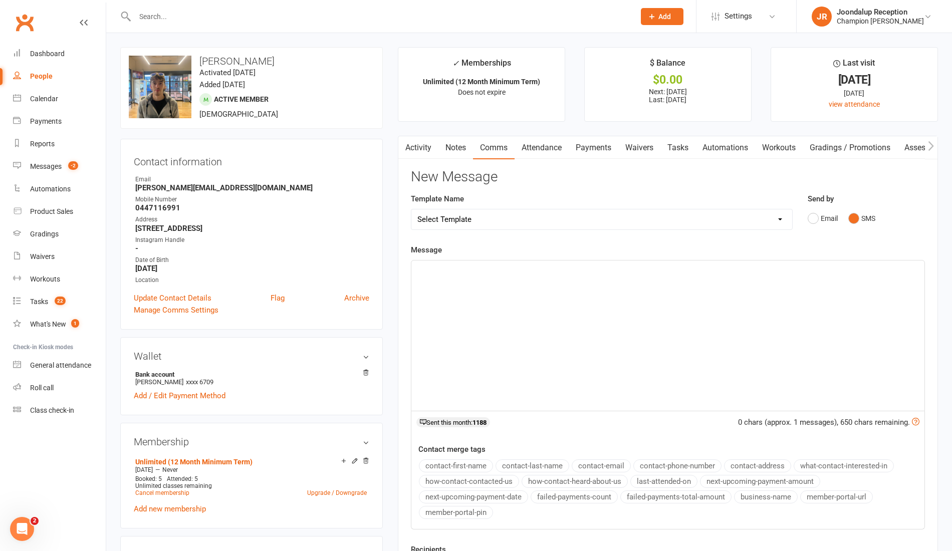
click at [607, 302] on div "﻿" at bounding box center [667, 336] width 513 height 150
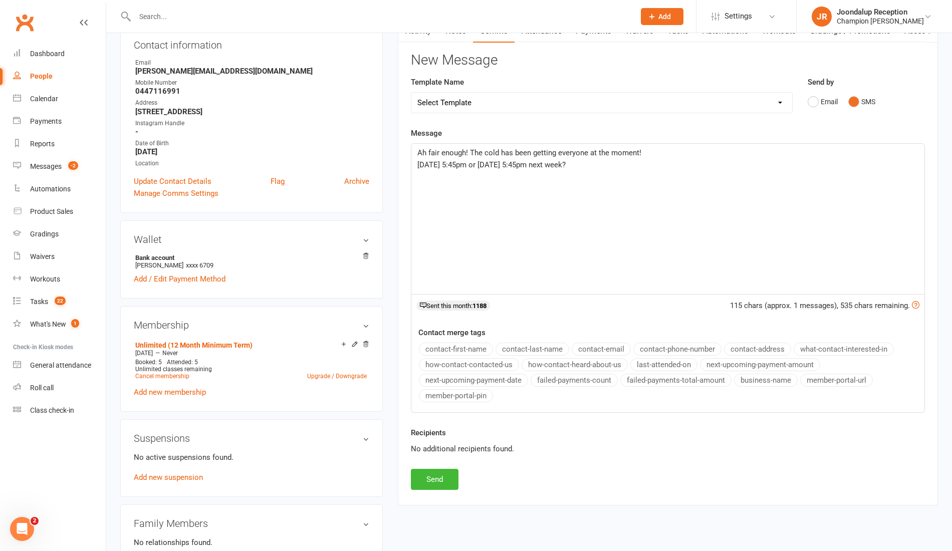
scroll to position [110, 0]
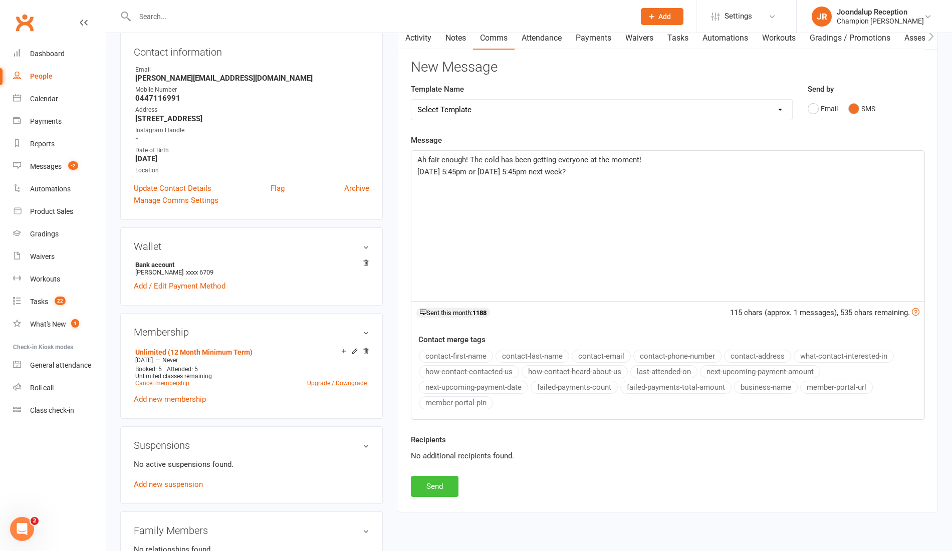
click at [439, 477] on button "Send" at bounding box center [435, 486] width 48 height 21
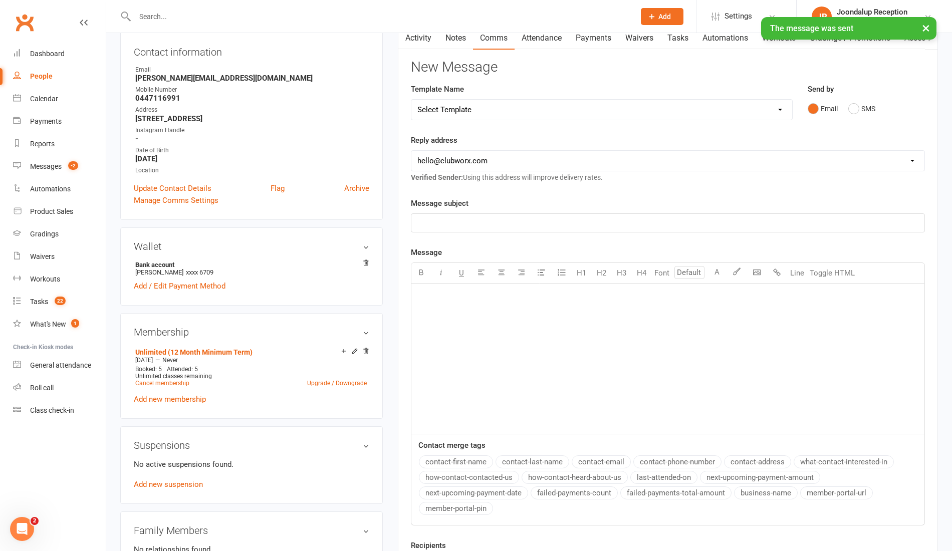
click at [436, 17] on div "× The message was sent" at bounding box center [469, 17] width 939 height 0
click at [428, 17] on div "× The message was sent" at bounding box center [469, 17] width 939 height 0
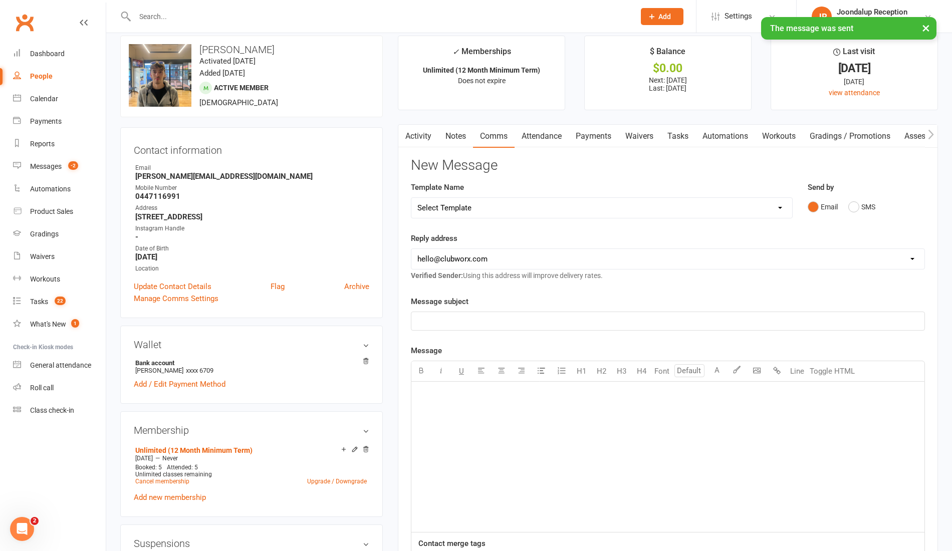
scroll to position [9, 0]
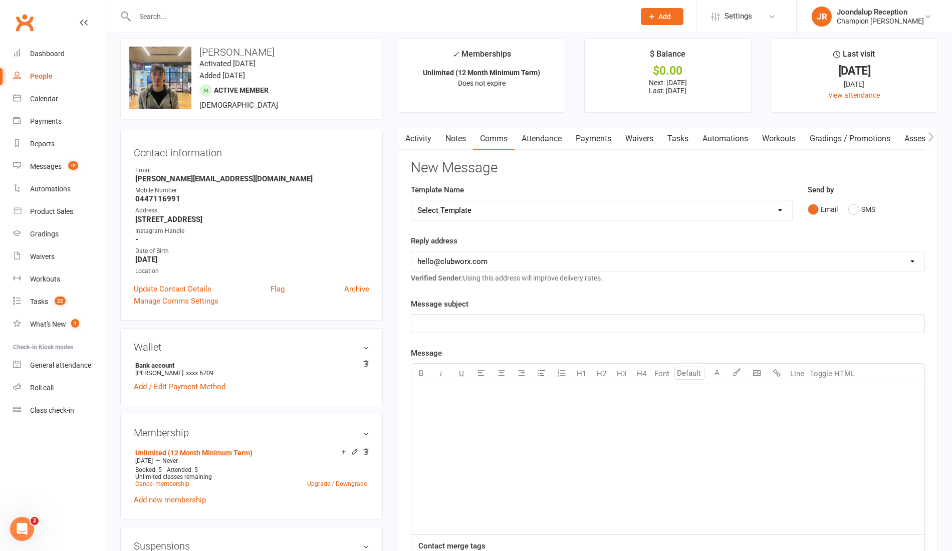
click at [422, 141] on link "Activity" at bounding box center [418, 138] width 40 height 23
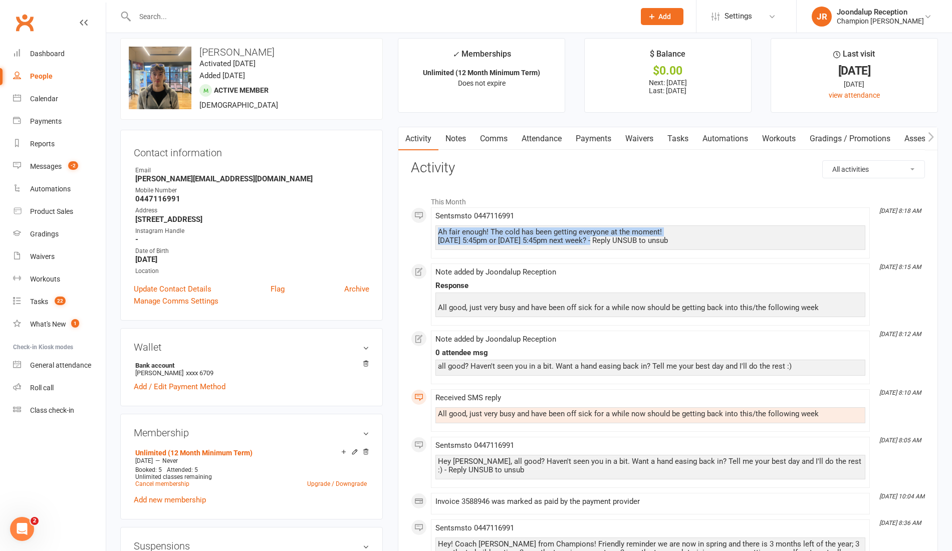
drag, startPoint x: 604, startPoint y: 239, endPoint x: 433, endPoint y: 233, distance: 172.0
click at [433, 233] on li "Sep 15, 8:18 AM Sent sms to 0447116991 Ah fair enough! The cold has been gettin…" at bounding box center [650, 232] width 439 height 51
click at [462, 131] on link "Notes" at bounding box center [456, 138] width 35 height 23
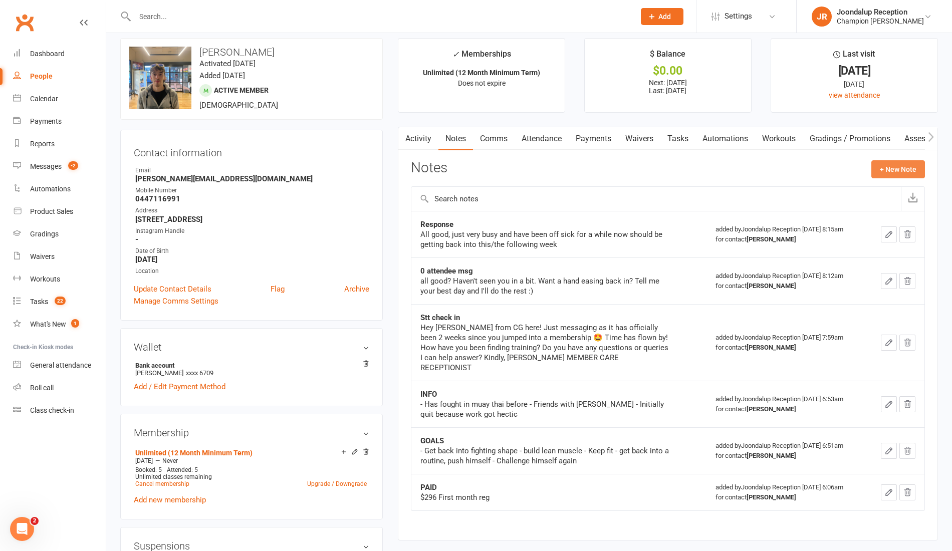
drag, startPoint x: 920, startPoint y: 165, endPoint x: 889, endPoint y: 171, distance: 31.6
click at [889, 171] on button "+ New Note" at bounding box center [899, 169] width 54 height 18
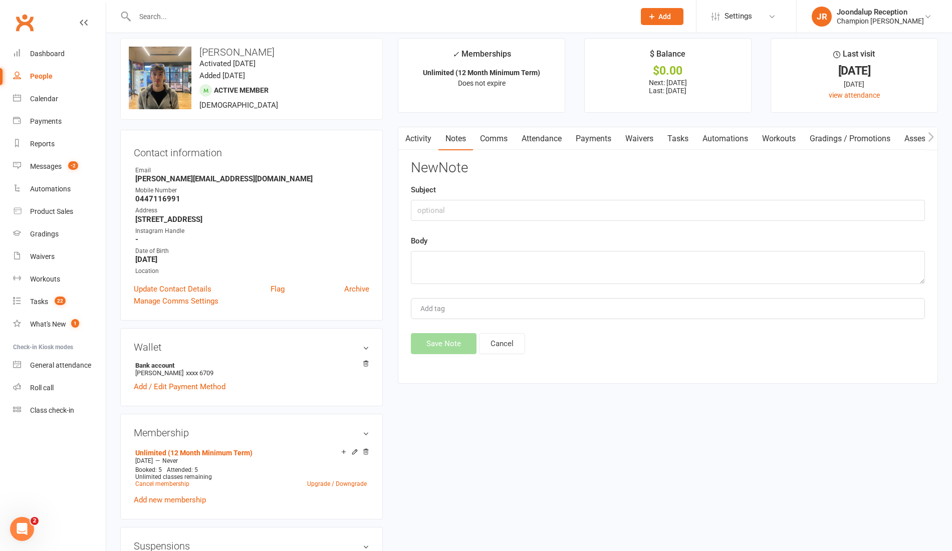
click at [889, 171] on h3 "New Note" at bounding box center [668, 168] width 514 height 16
click at [647, 221] on div "New Note Subject Body Add tag Save Note Cancel" at bounding box center [668, 257] width 514 height 194
click at [572, 215] on input "text" at bounding box center [668, 210] width 514 height 21
type input "Ayla msg"
click at [583, 262] on textarea at bounding box center [668, 267] width 514 height 33
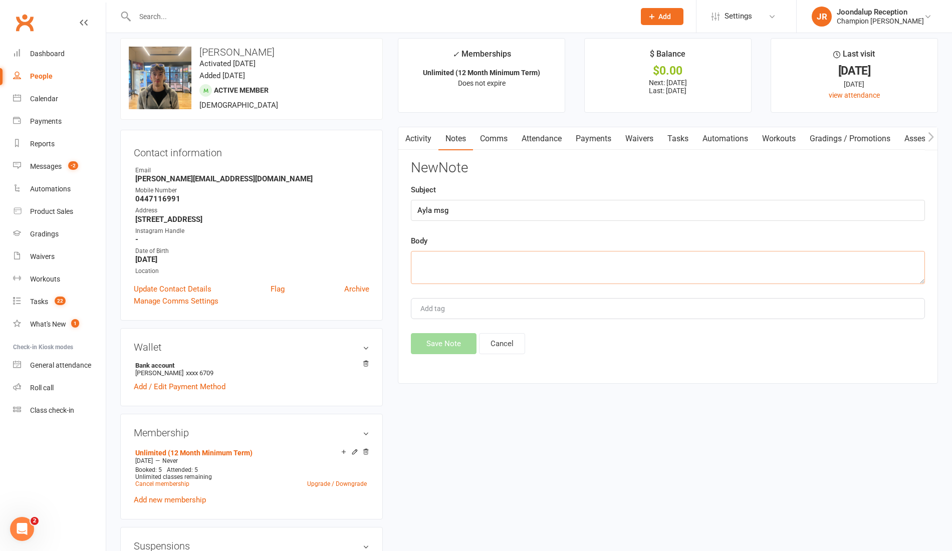
paste textarea "Ah fair enough! The cold has been getting everyone at the moment! Monday 5:45pm…"
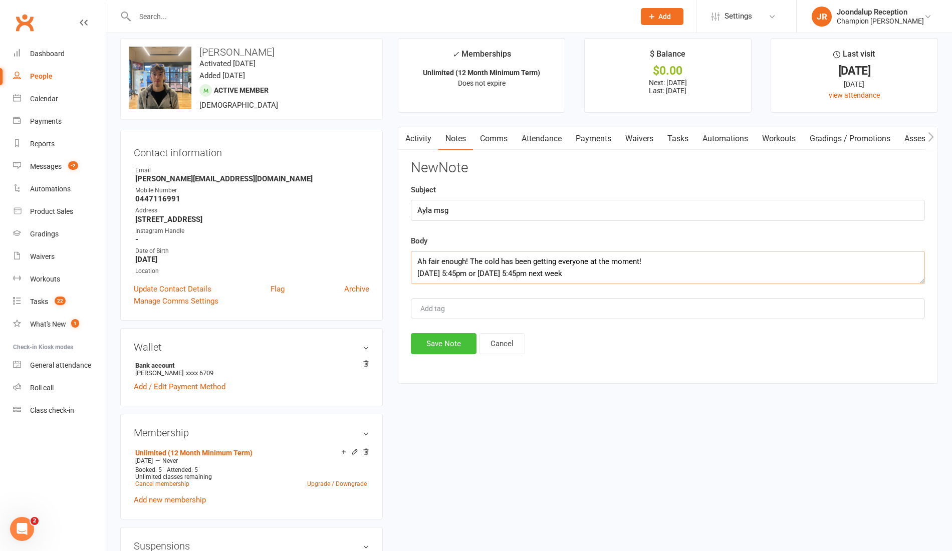
type textarea "Ah fair enough! The cold has been getting everyone at the moment! Monday 5:45pm…"
click at [463, 335] on button "Save Note" at bounding box center [444, 343] width 66 height 21
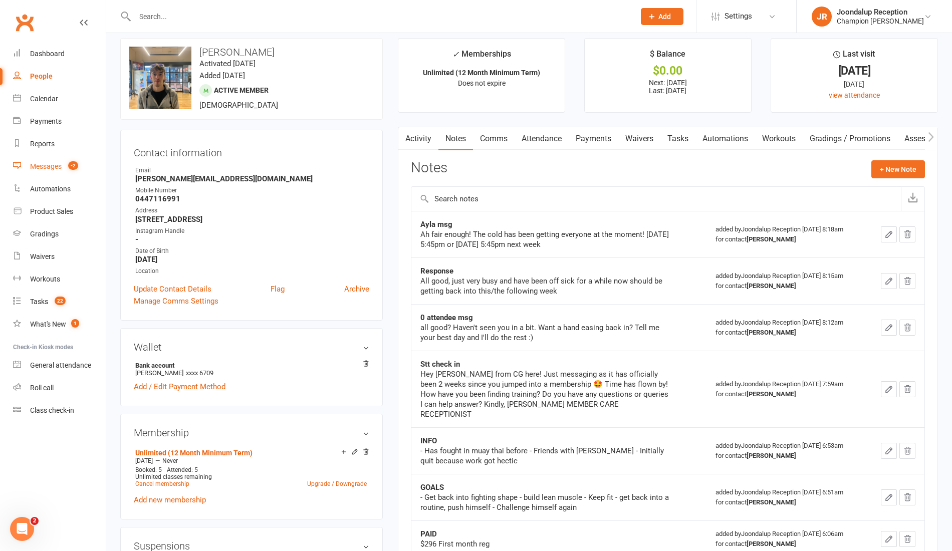
click at [62, 167] on link "Messages -2" at bounding box center [59, 166] width 93 height 23
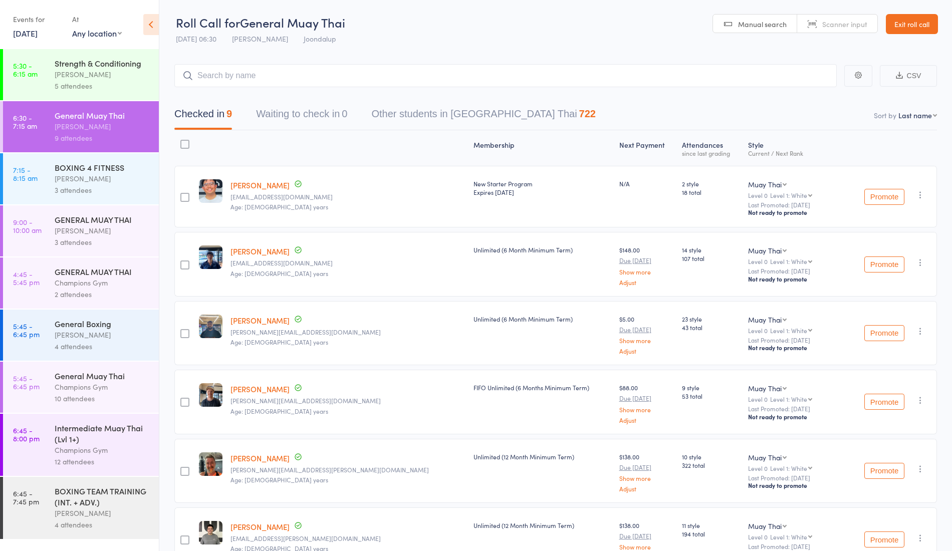
scroll to position [4, 0]
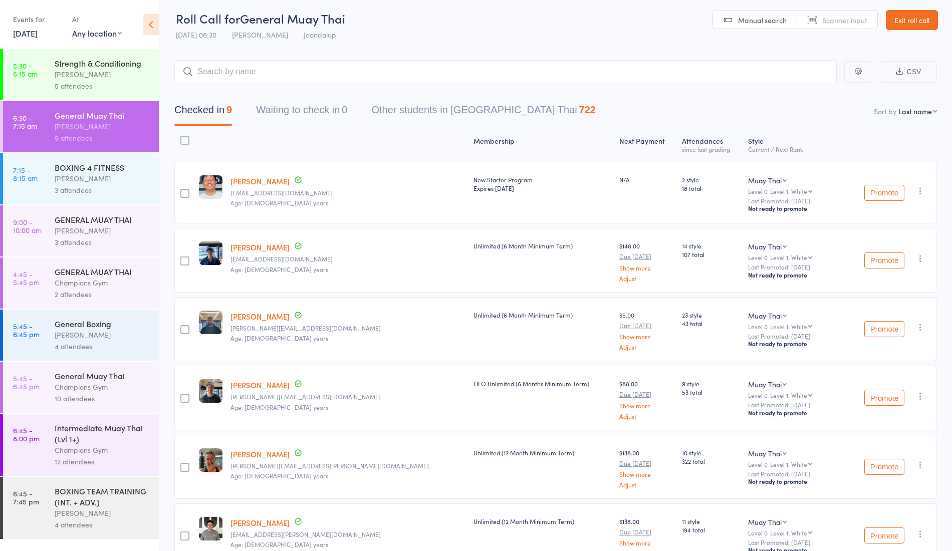
click at [85, 180] on div "[PERSON_NAME]" at bounding box center [103, 179] width 96 height 12
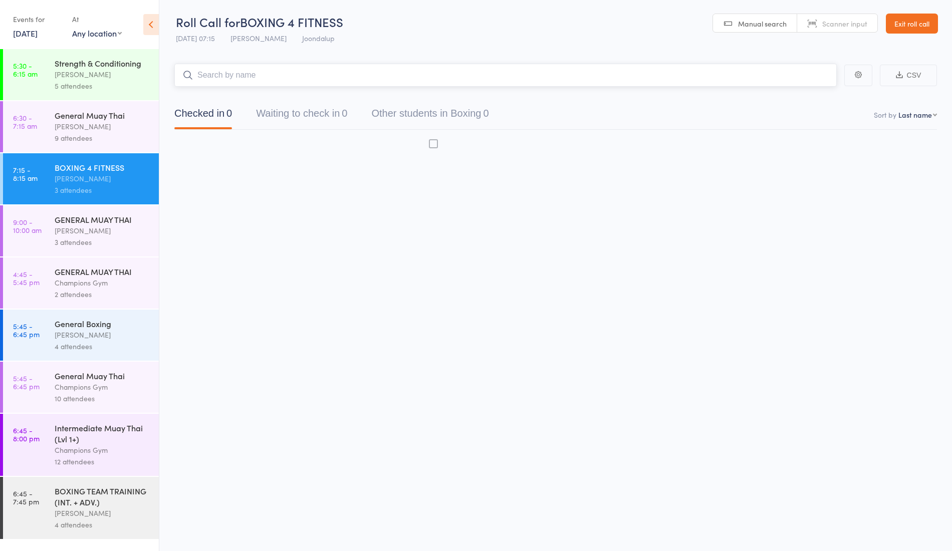
scroll to position [1, 0]
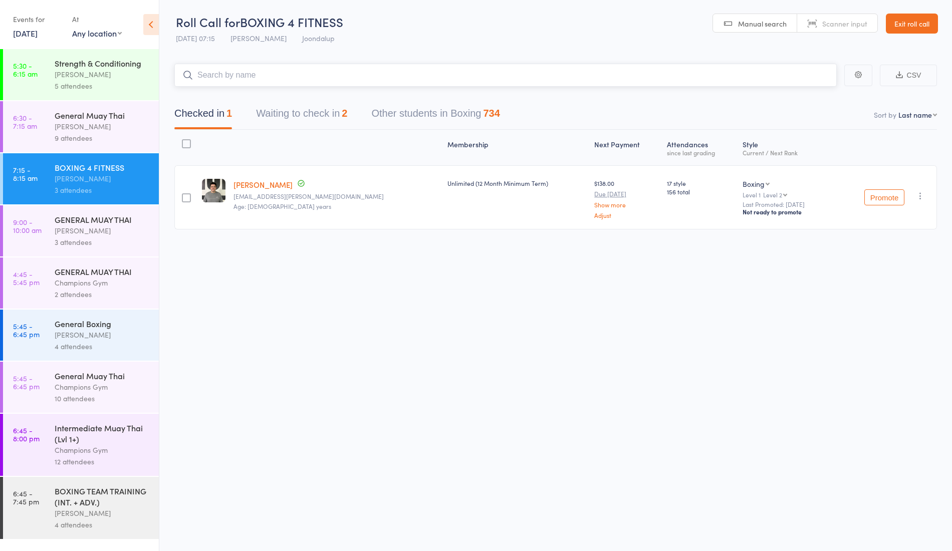
click at [297, 118] on button "Waiting to check in 2" at bounding box center [301, 116] width 91 height 27
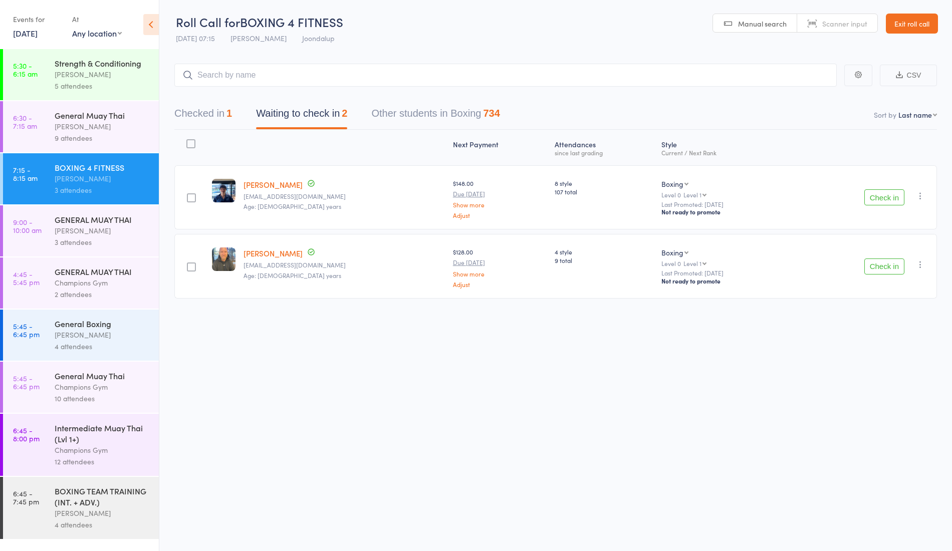
click at [899, 195] on button "Check in" at bounding box center [885, 197] width 40 height 16
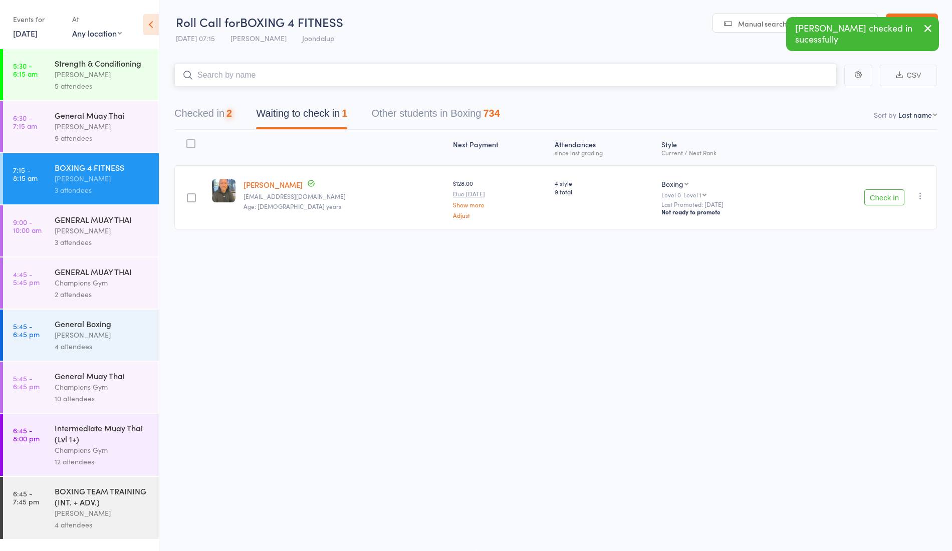
click at [410, 77] on input "search" at bounding box center [505, 75] width 663 height 23
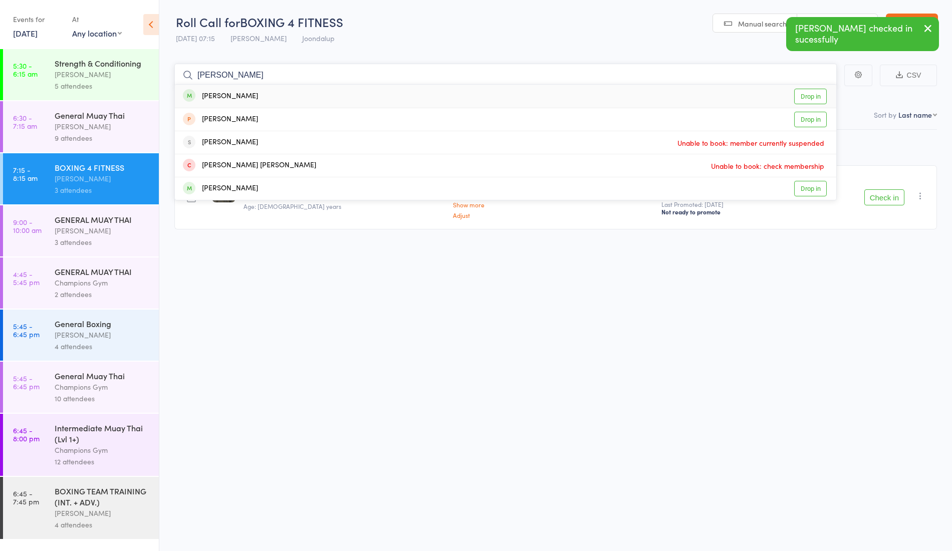
type input "[PERSON_NAME]"
click at [255, 97] on div "[PERSON_NAME] Drop in" at bounding box center [506, 96] width 662 height 23
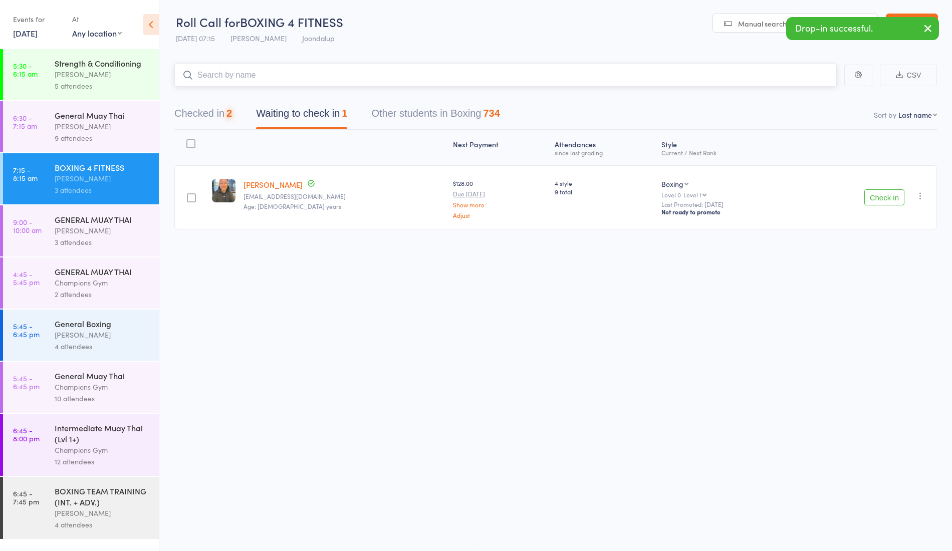
type input "h"
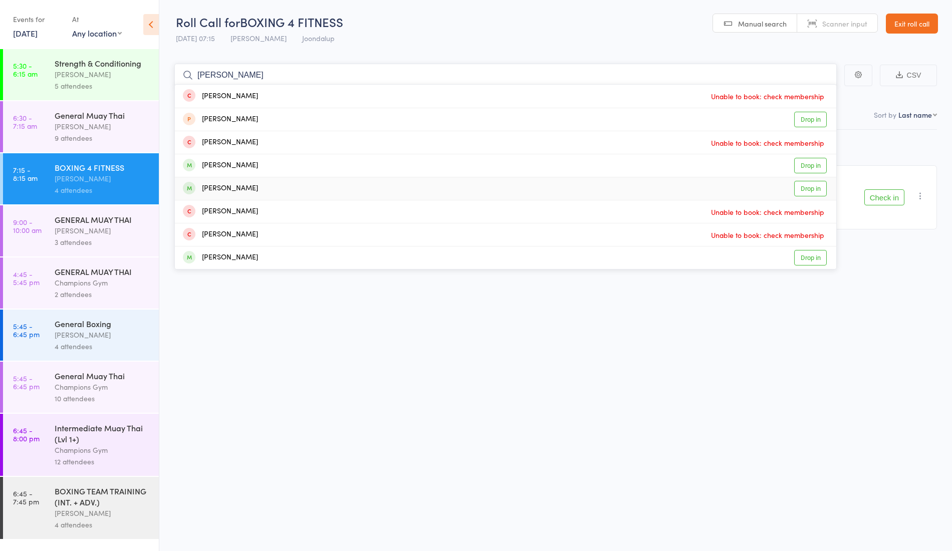
type input "[PERSON_NAME]"
click at [246, 183] on div "[PERSON_NAME]" at bounding box center [220, 189] width 75 height 12
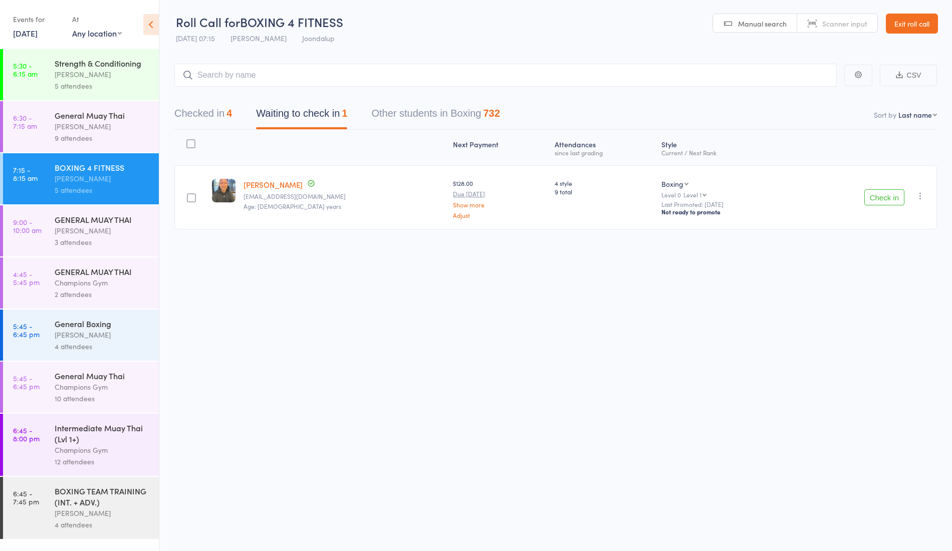
click at [874, 193] on button "Check in" at bounding box center [885, 197] width 40 height 16
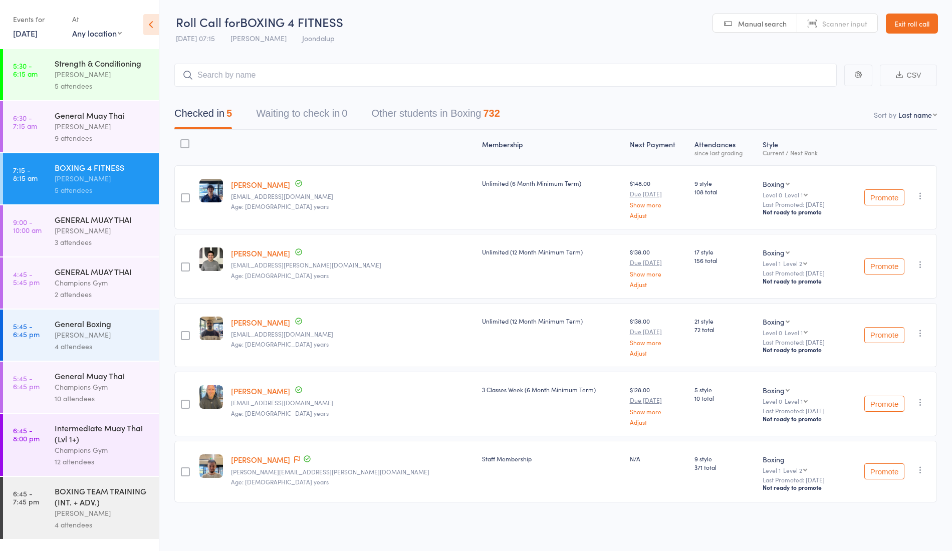
click at [919, 196] on icon "button" at bounding box center [921, 196] width 10 height 10
click at [903, 297] on li "Remove" at bounding box center [885, 297] width 83 height 14
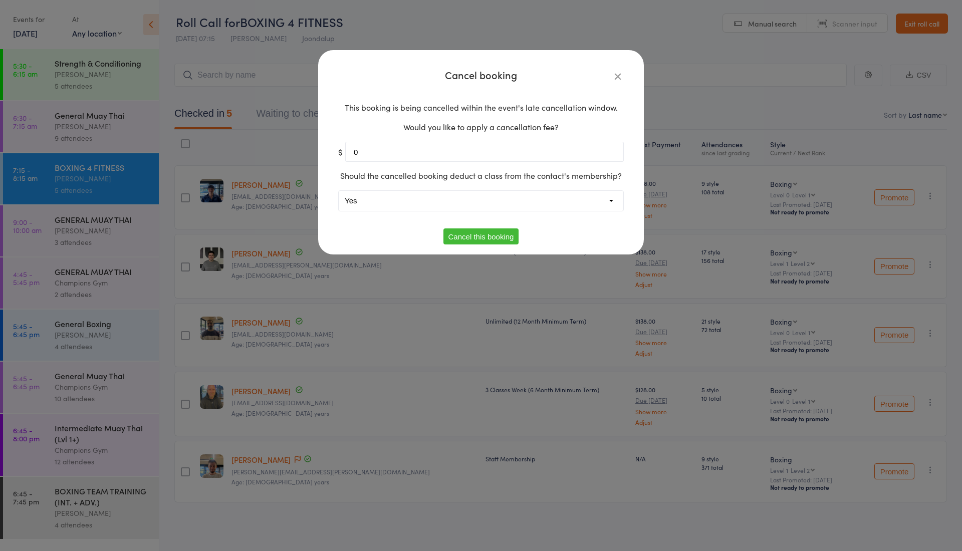
type input "0"
drag, startPoint x: 367, startPoint y: 199, endPoint x: 368, endPoint y: 231, distance: 31.6
click at [368, 231] on div "Cancel booking This booking is being cancelled within the event's late cancella…" at bounding box center [481, 157] width 286 height 174
select select "1"
click at [339, 191] on select "Yes No" at bounding box center [481, 201] width 285 height 20
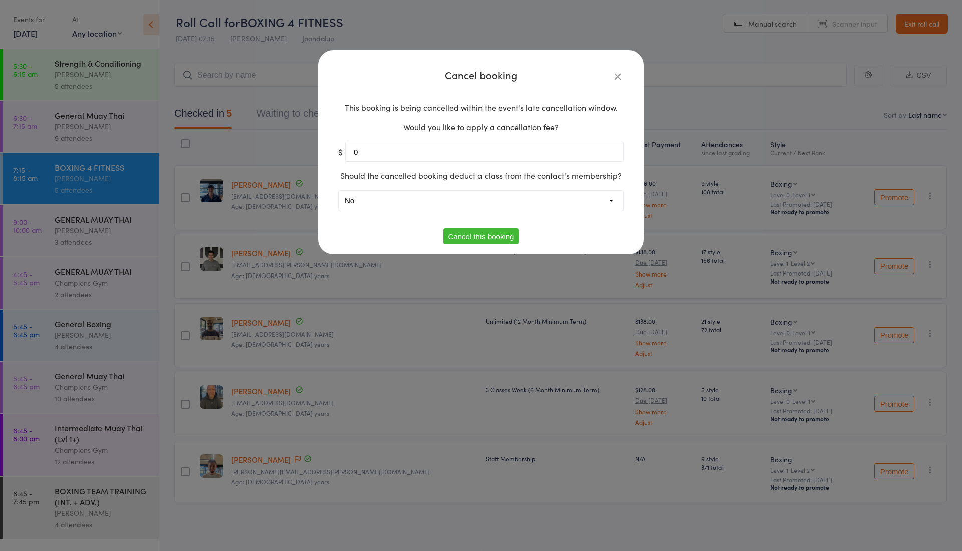
click at [477, 242] on button "Cancel this booking" at bounding box center [482, 237] width 76 height 16
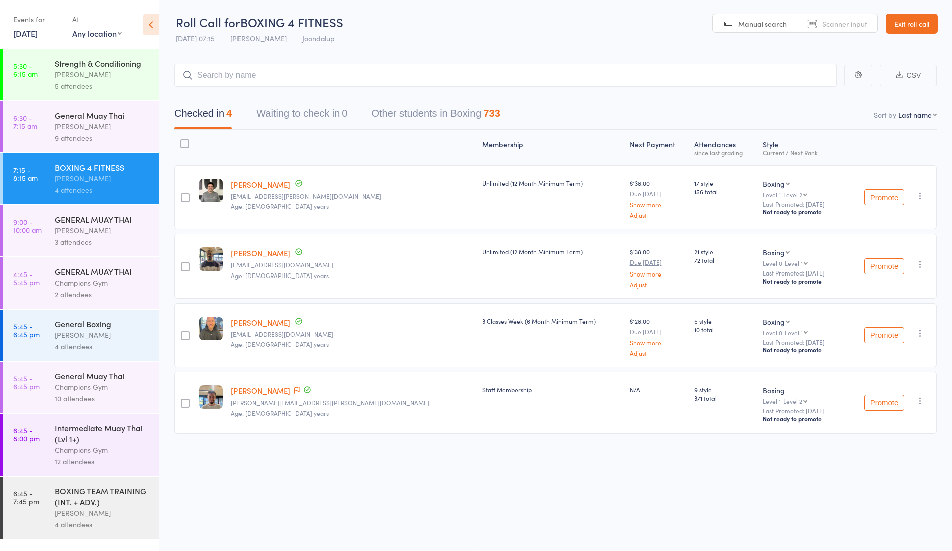
click at [56, 247] on div "3 attendees" at bounding box center [103, 243] width 96 height 12
